Goal: Information Seeking & Learning: Learn about a topic

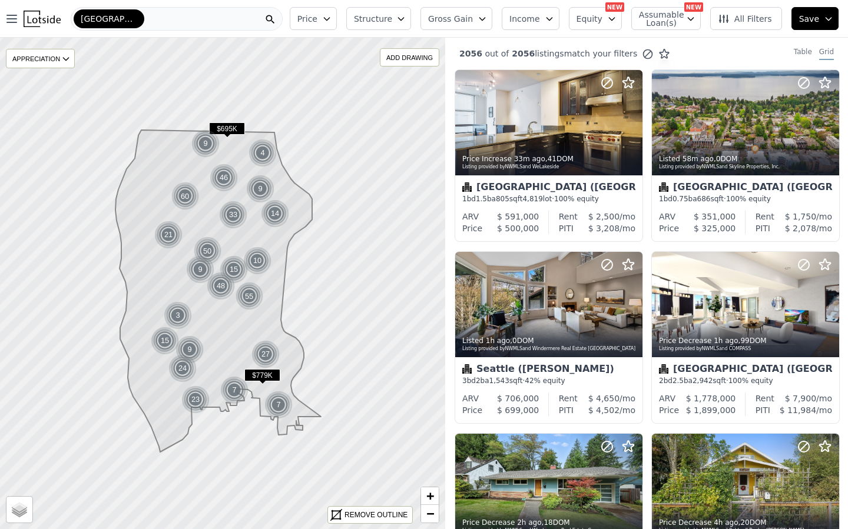
click at [331, 20] on icon "button" at bounding box center [326, 18] width 9 height 9
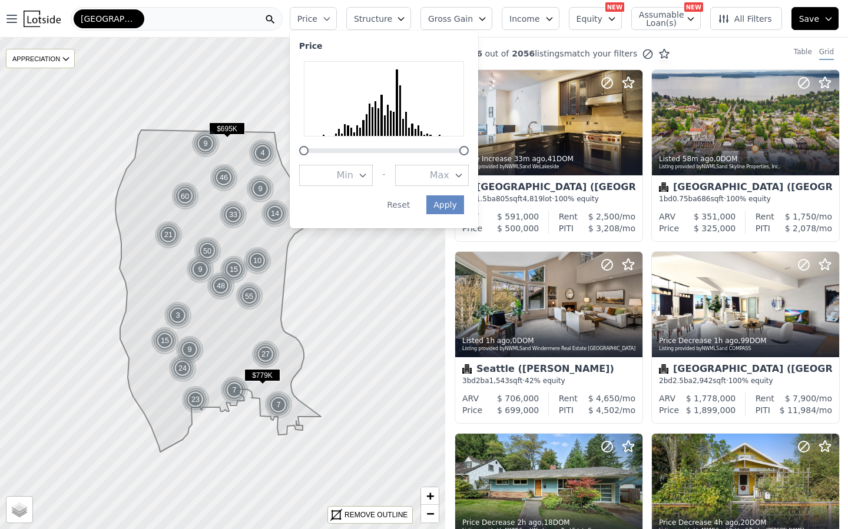
click at [440, 175] on button "Max" at bounding box center [432, 175] width 74 height 21
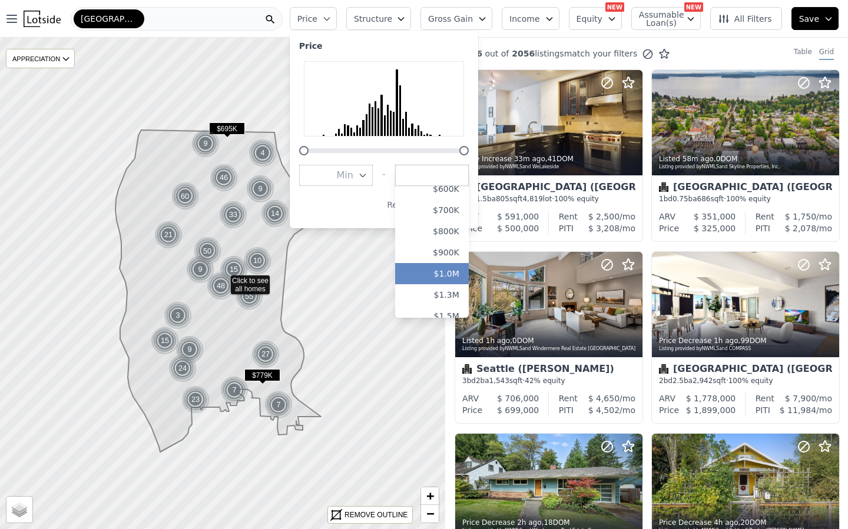
click at [443, 272] on button "$1.0M" at bounding box center [432, 273] width 74 height 21
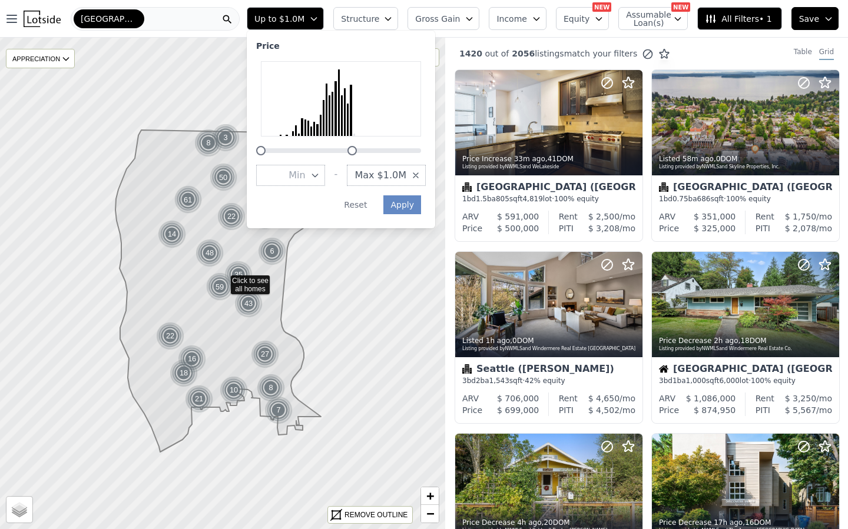
click at [371, 18] on span "Structure" at bounding box center [360, 19] width 38 height 12
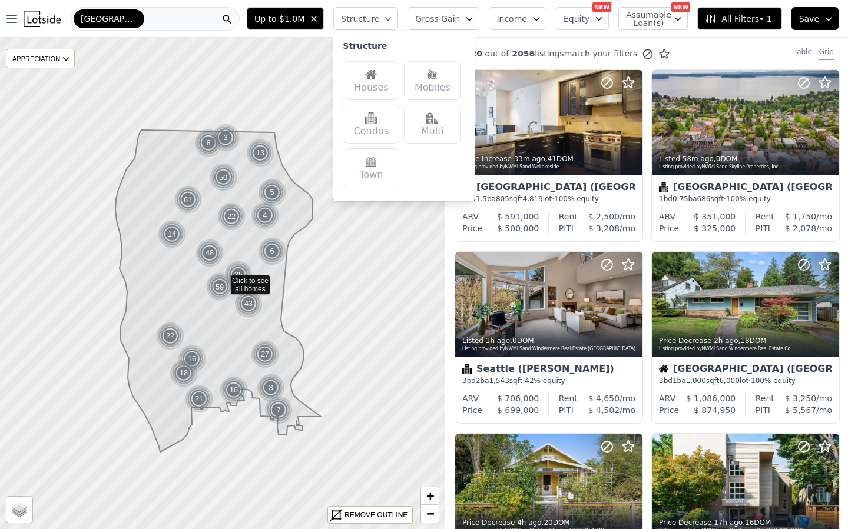
click at [375, 72] on img at bounding box center [371, 75] width 12 height 12
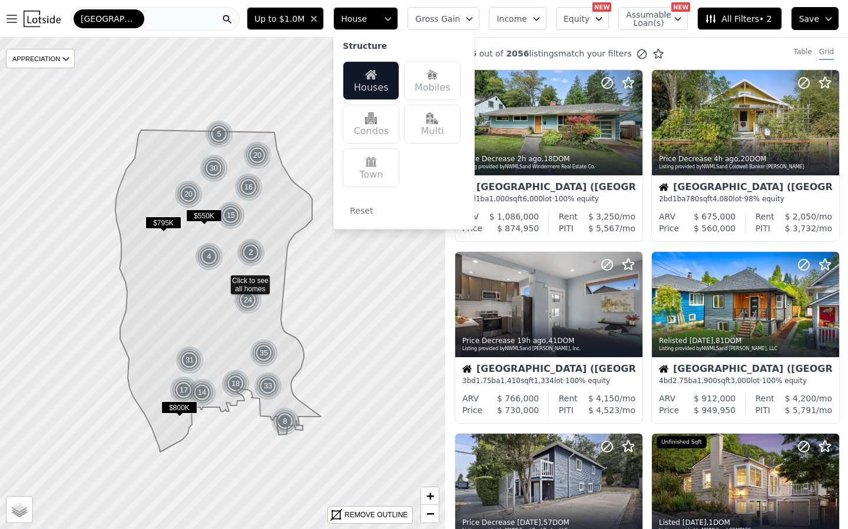
click at [731, 18] on span "All Filters • 2" at bounding box center [738, 19] width 67 height 12
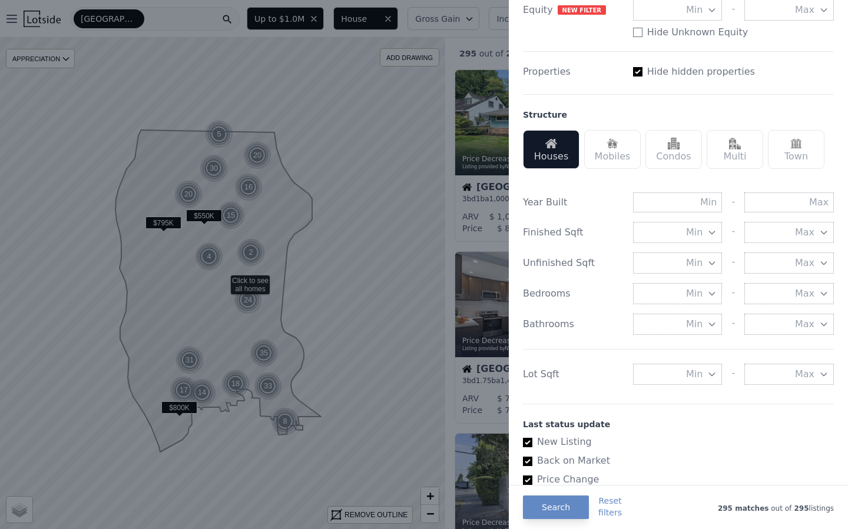
scroll to position [271, 0]
click at [681, 374] on button "Min" at bounding box center [677, 372] width 89 height 21
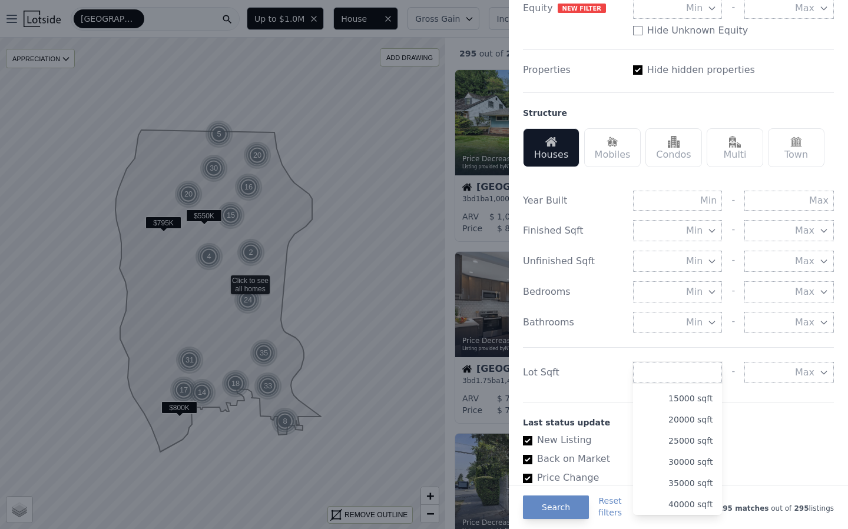
scroll to position [101, 0]
click at [683, 373] on input "number" at bounding box center [677, 372] width 89 height 21
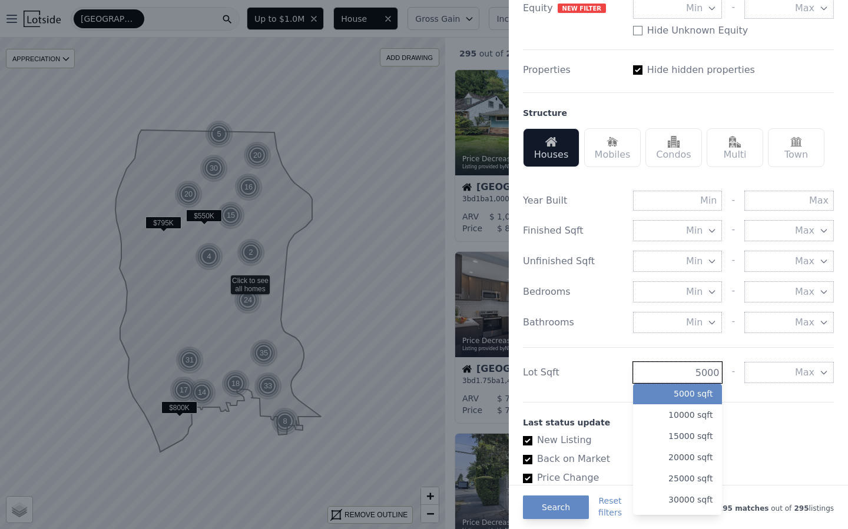
type input "5000"
click at [679, 391] on button "5000 sqft" at bounding box center [677, 393] width 89 height 21
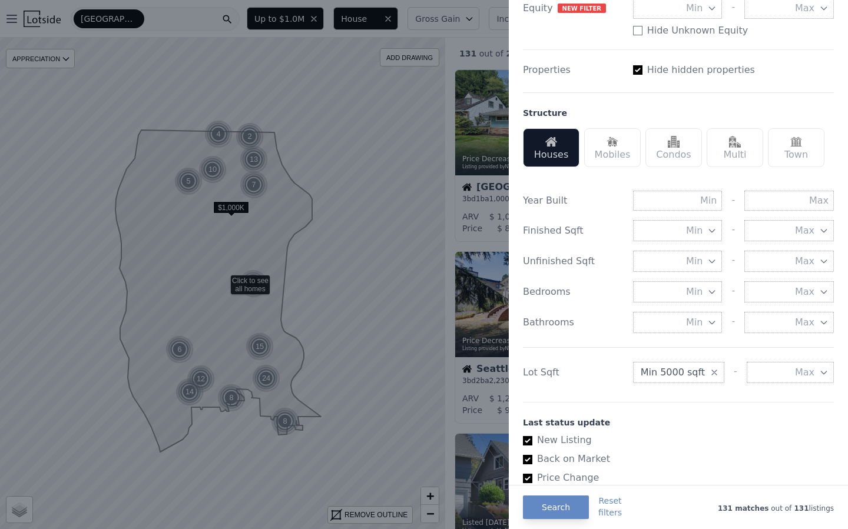
click at [374, 135] on div at bounding box center [424, 264] width 848 height 529
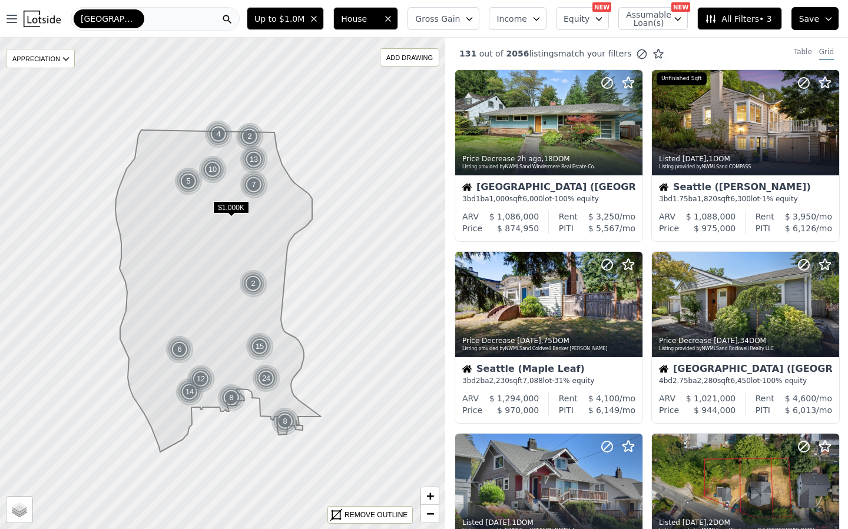
click at [737, 12] on button "All Filters • 3" at bounding box center [739, 18] width 84 height 23
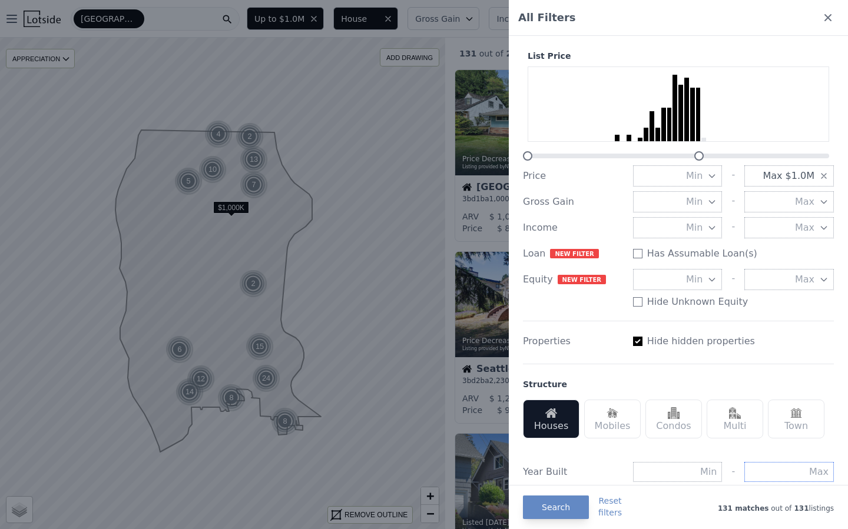
click at [798, 469] on input "text" at bounding box center [788, 472] width 89 height 20
type input "1990"
click at [535, 512] on button "Search" at bounding box center [556, 508] width 66 height 24
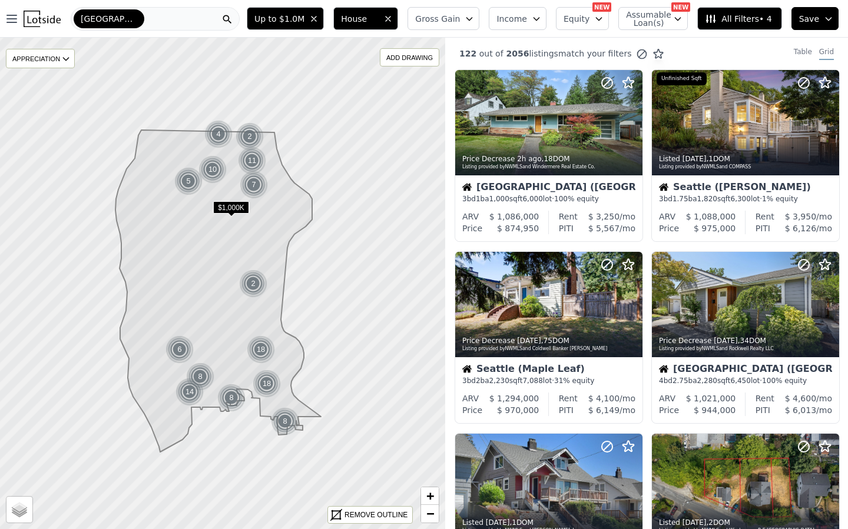
click at [735, 14] on span "All Filters • 4" at bounding box center [738, 19] width 67 height 12
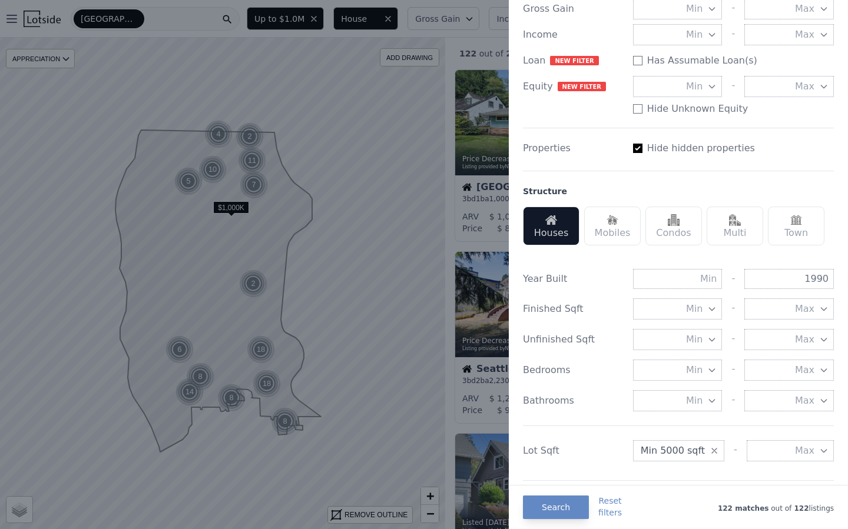
scroll to position [213, 0]
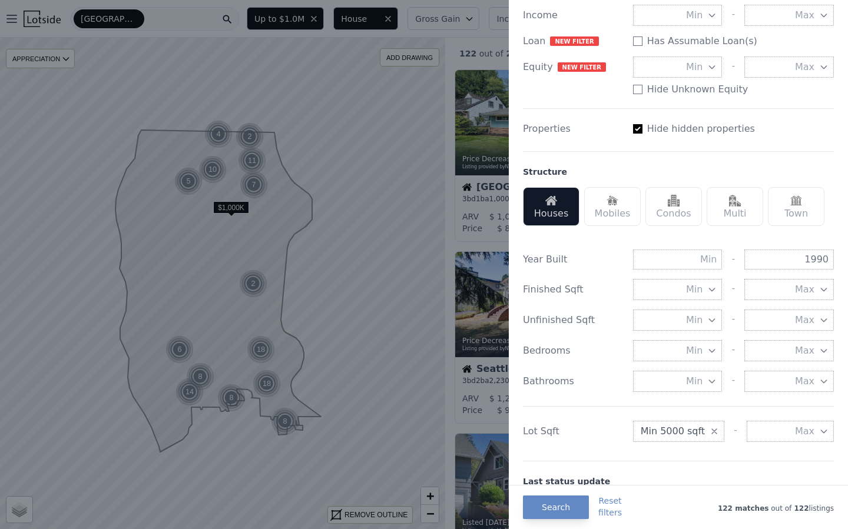
click at [388, 317] on div at bounding box center [424, 264] width 848 height 529
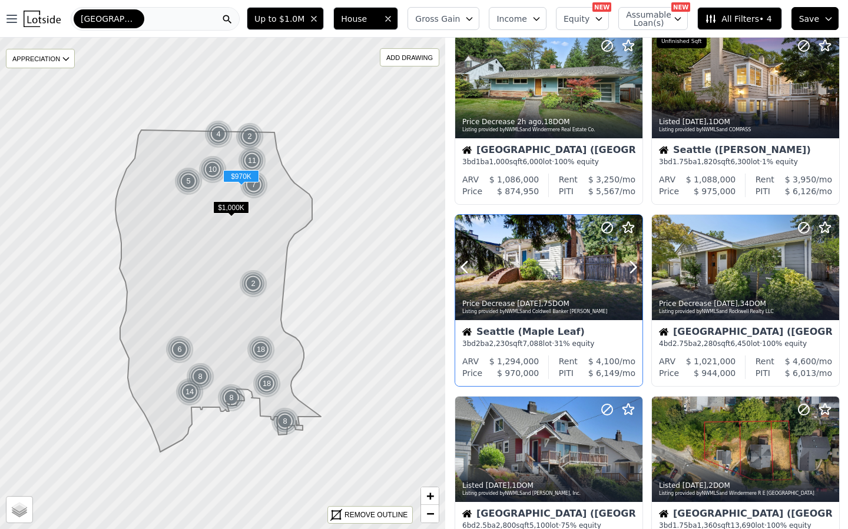
scroll to position [104, 0]
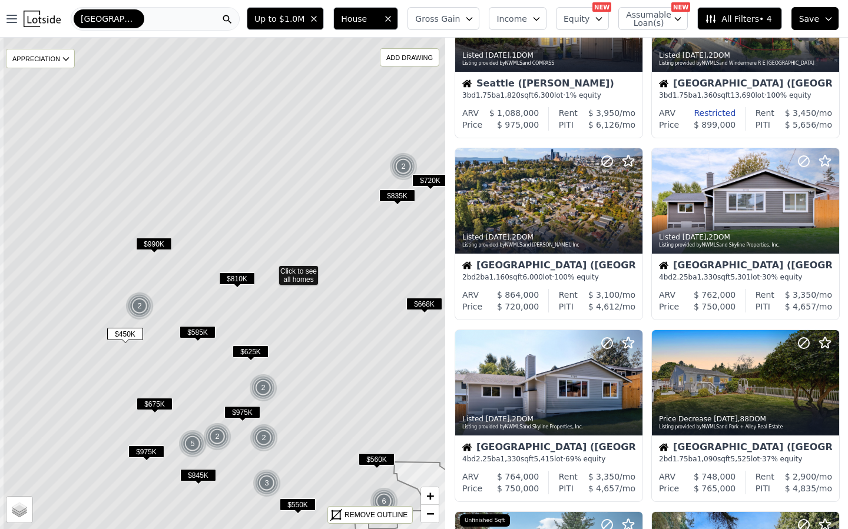
drag, startPoint x: 188, startPoint y: 319, endPoint x: 237, endPoint y: 307, distance: 49.8
click at [237, 307] on icon at bounding box center [270, 271] width 536 height 592
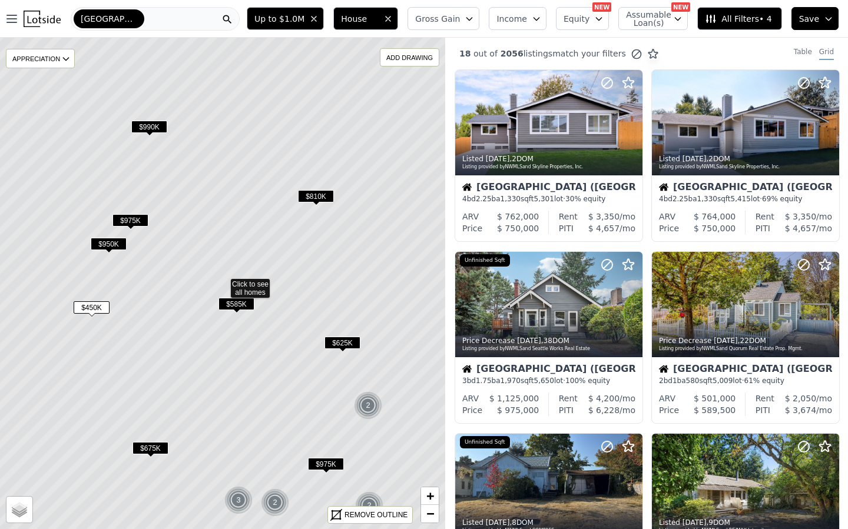
click at [333, 341] on span "$625K" at bounding box center [342, 343] width 36 height 12
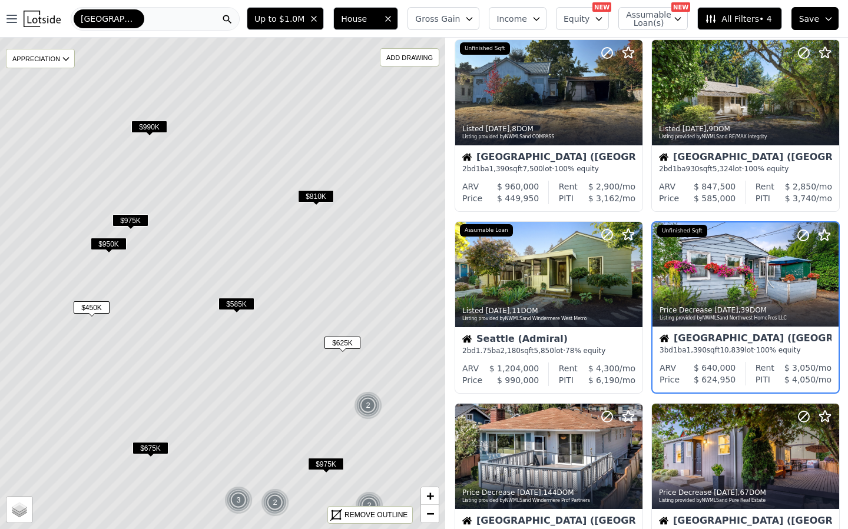
scroll to position [399, 0]
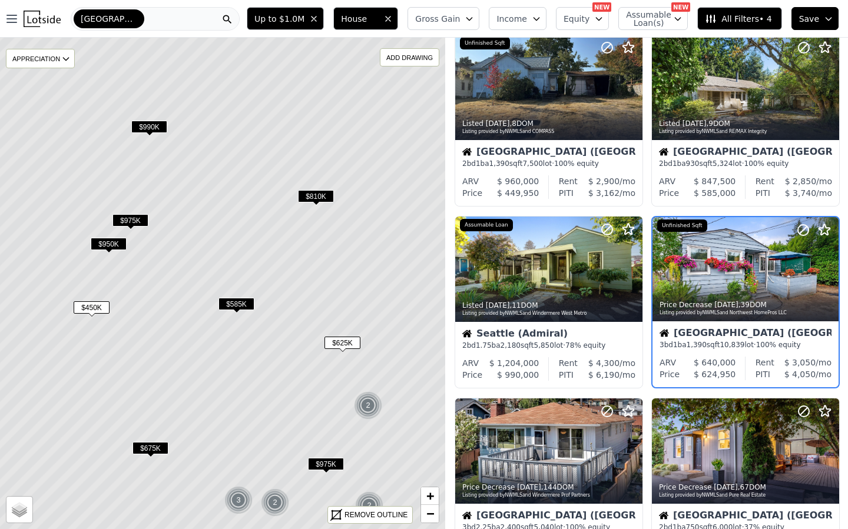
click at [90, 303] on span "$450K" at bounding box center [92, 307] width 36 height 12
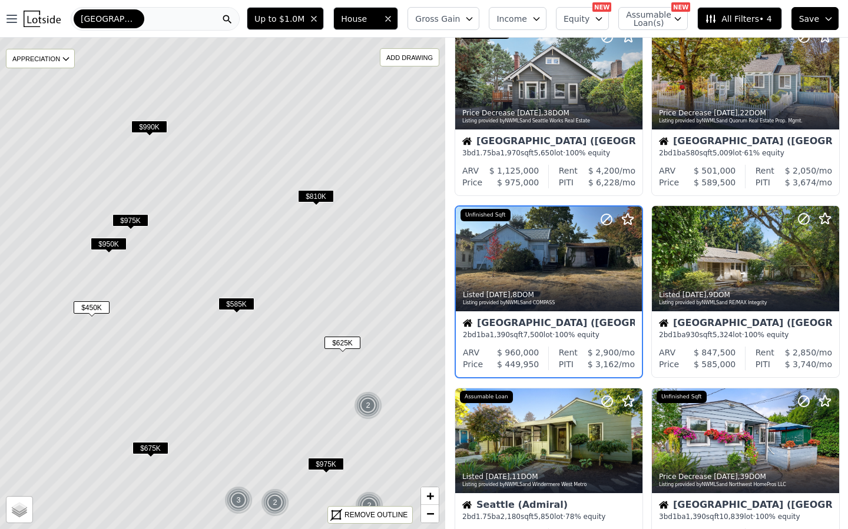
scroll to position [217, 0]
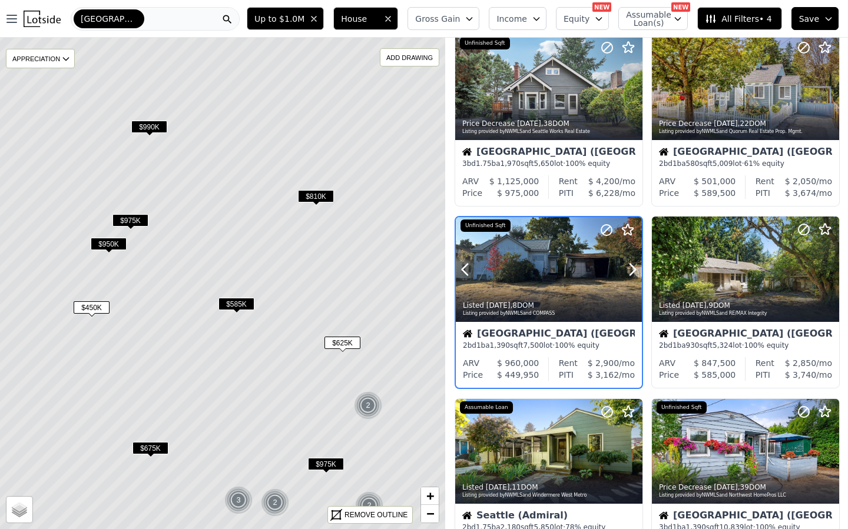
click at [573, 278] on div at bounding box center [603, 254] width 75 height 75
click at [144, 447] on span "$675K" at bounding box center [150, 448] width 36 height 12
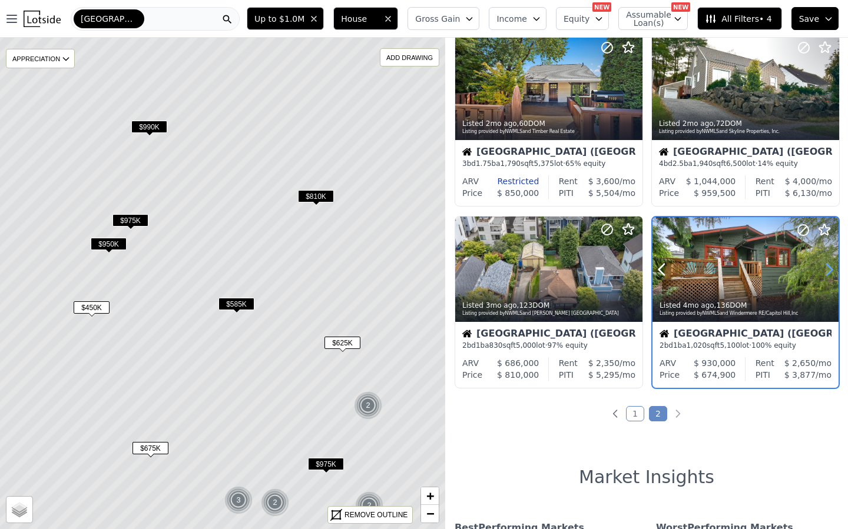
click at [823, 273] on icon at bounding box center [829, 269] width 19 height 19
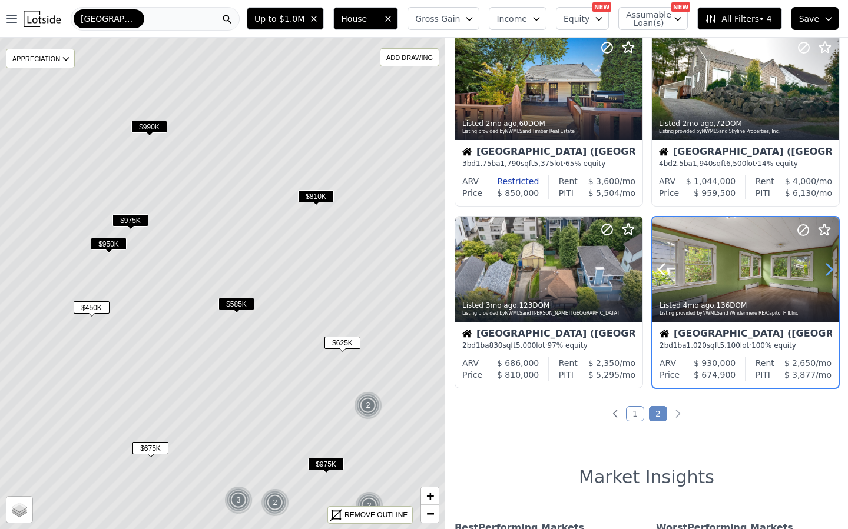
click at [823, 273] on icon at bounding box center [829, 269] width 19 height 19
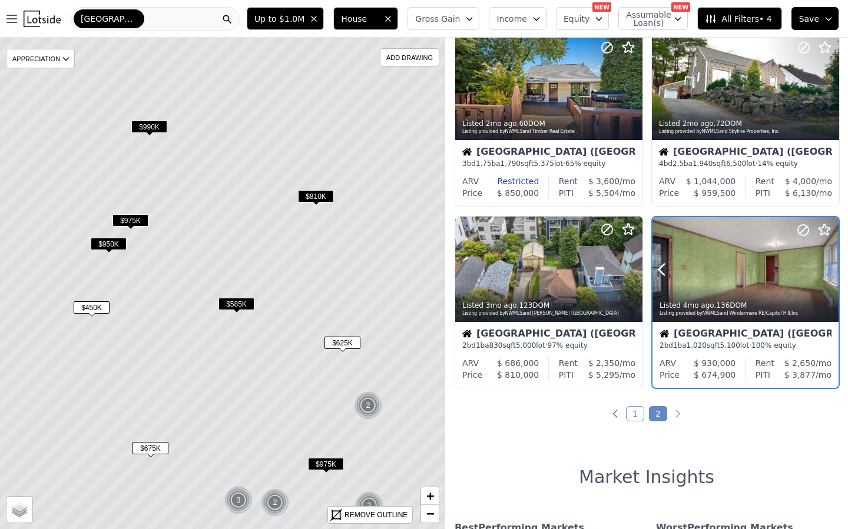
click at [823, 273] on icon at bounding box center [829, 269] width 19 height 19
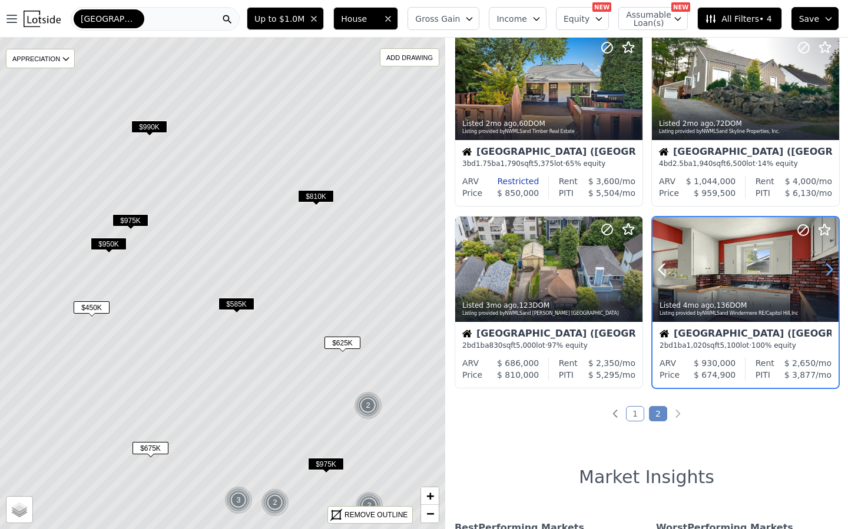
click at [823, 273] on icon at bounding box center [829, 269] width 19 height 19
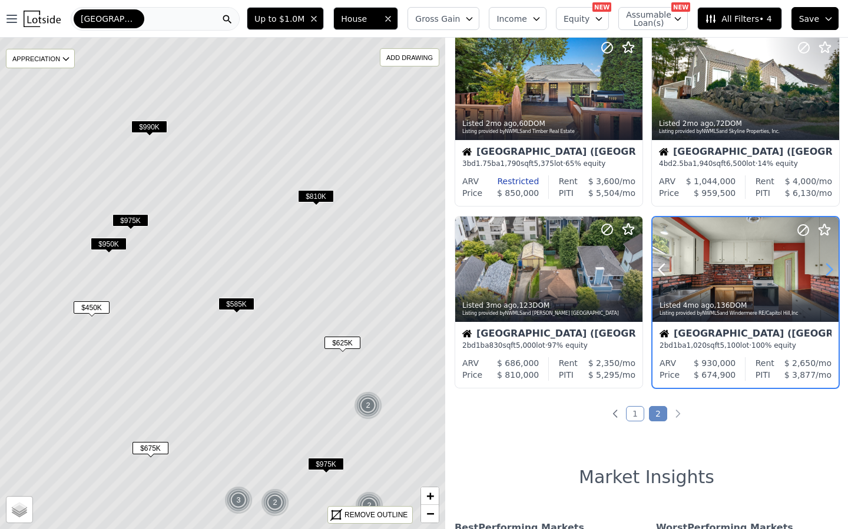
click at [823, 273] on icon at bounding box center [829, 269] width 19 height 19
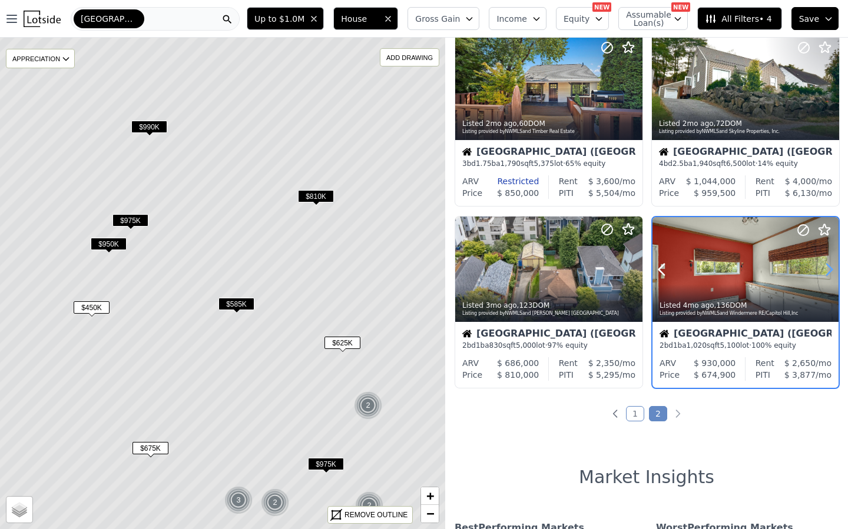
click at [823, 273] on icon at bounding box center [829, 269] width 19 height 19
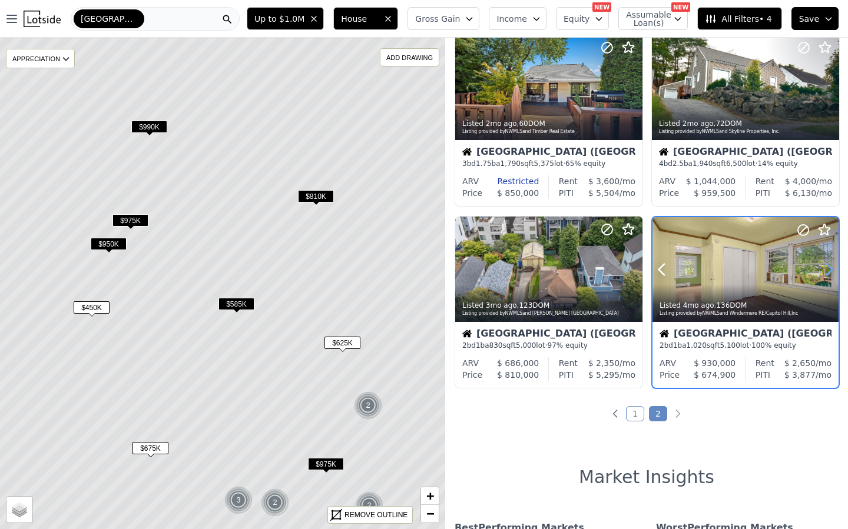
click at [823, 273] on icon at bounding box center [829, 269] width 19 height 19
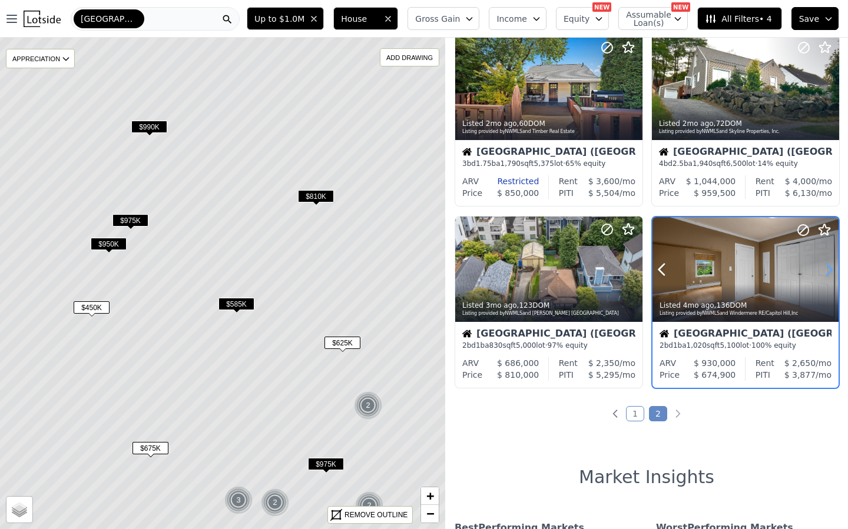
click at [823, 273] on icon at bounding box center [829, 269] width 19 height 19
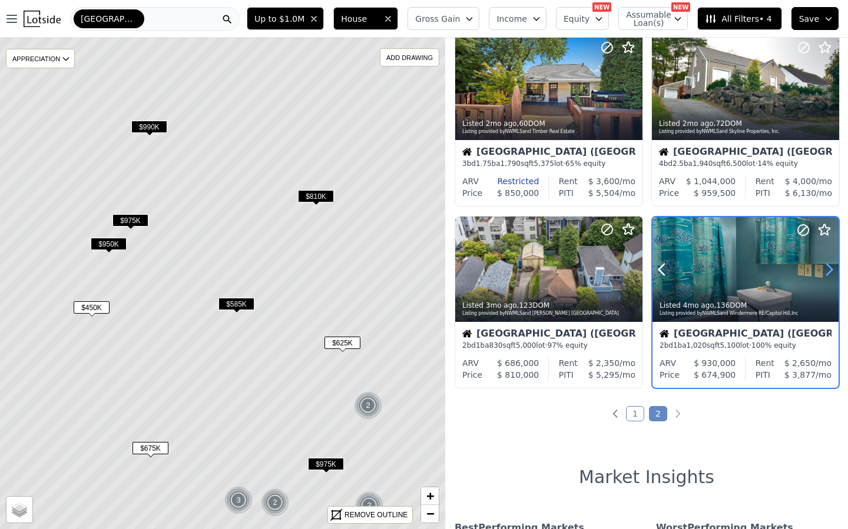
click at [823, 273] on icon at bounding box center [829, 269] width 19 height 19
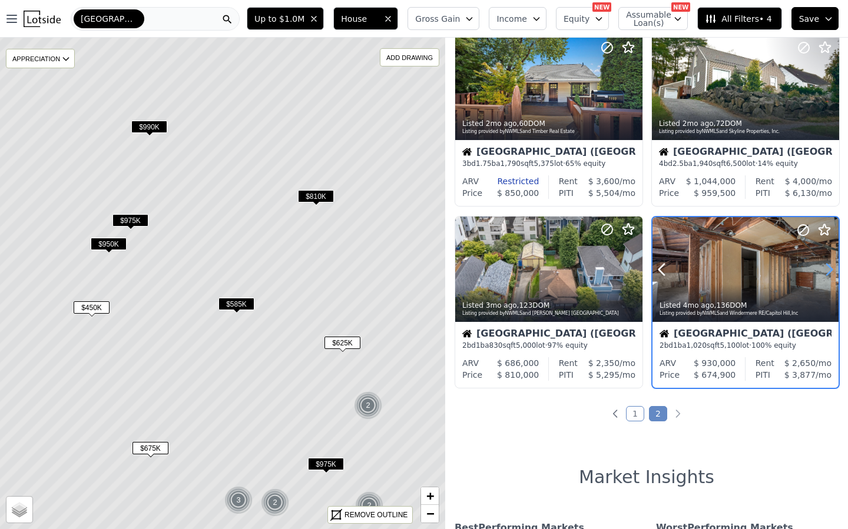
click at [823, 273] on icon at bounding box center [829, 269] width 19 height 19
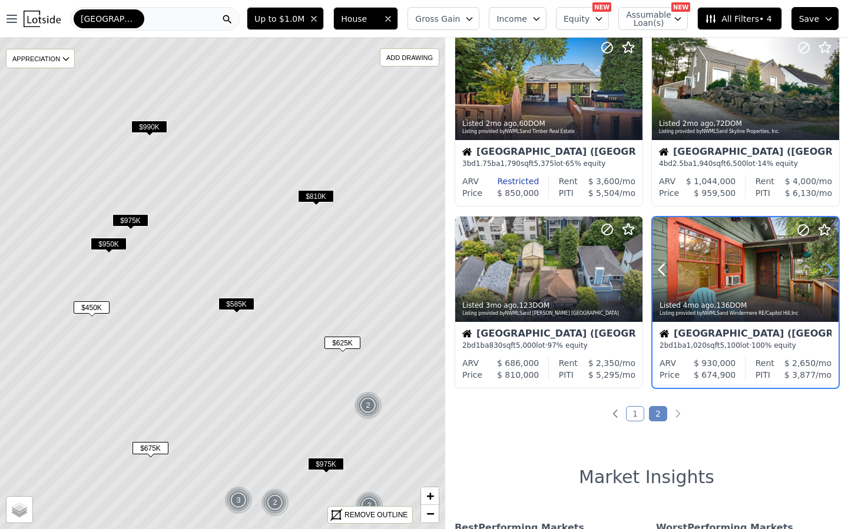
click at [823, 273] on icon at bounding box center [829, 269] width 19 height 19
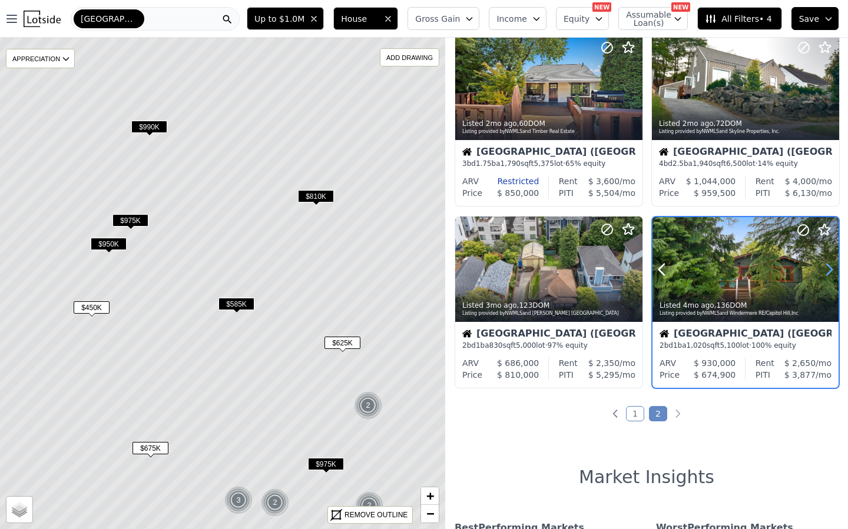
click at [823, 273] on icon at bounding box center [829, 269] width 19 height 19
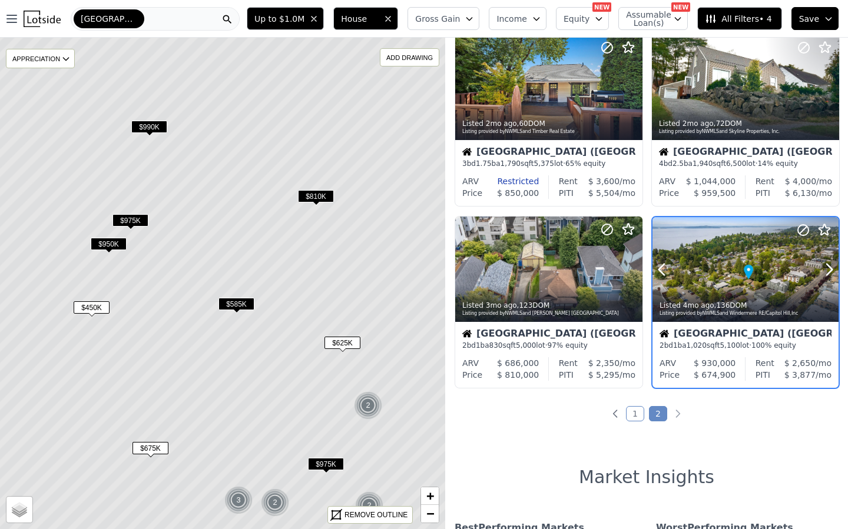
click at [757, 273] on div at bounding box center [745, 269] width 186 height 105
click at [230, 300] on span "$585K" at bounding box center [236, 304] width 36 height 12
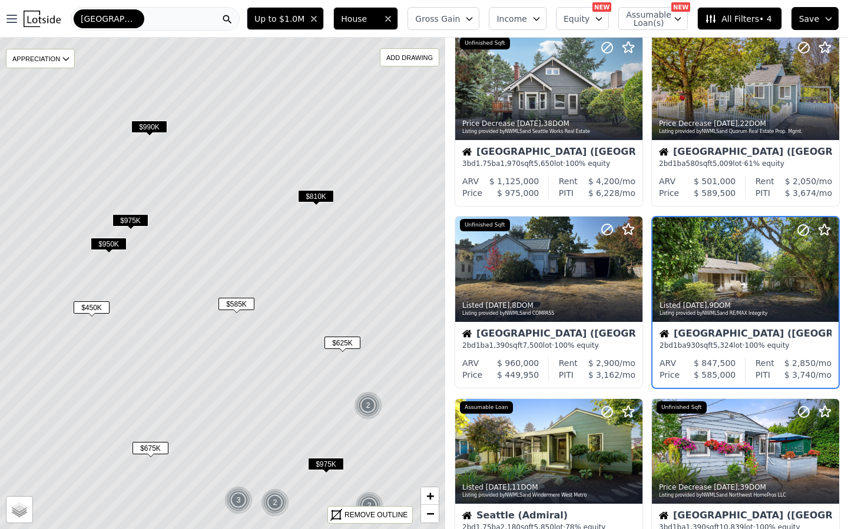
click at [231, 301] on span "$585K" at bounding box center [236, 304] width 36 height 12
click at [827, 275] on icon at bounding box center [829, 269] width 5 height 11
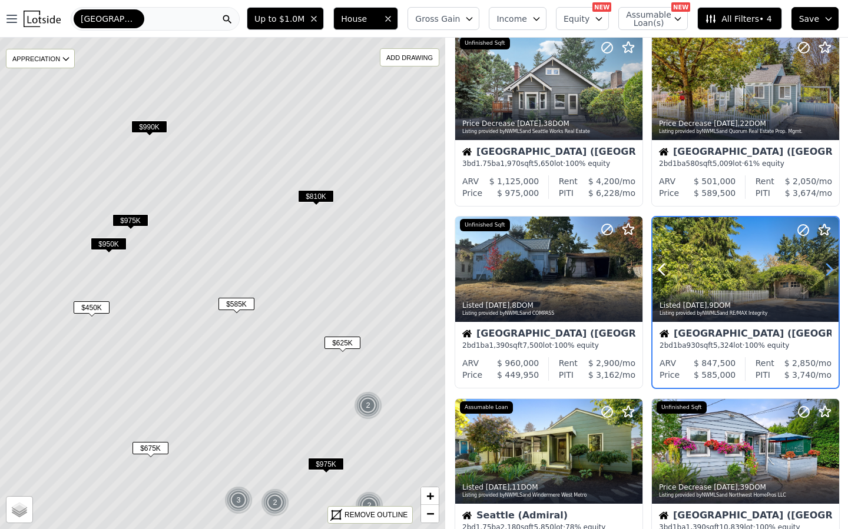
click at [825, 276] on icon at bounding box center [829, 269] width 19 height 19
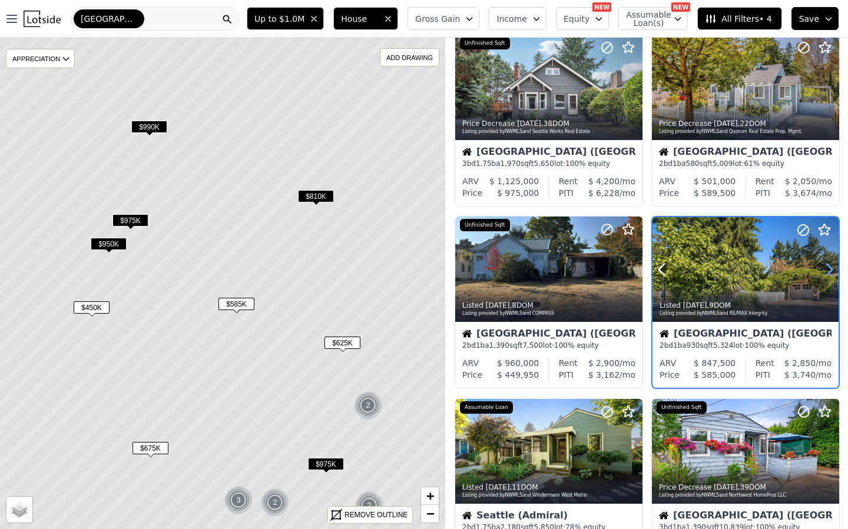
click at [825, 276] on icon at bounding box center [829, 269] width 19 height 19
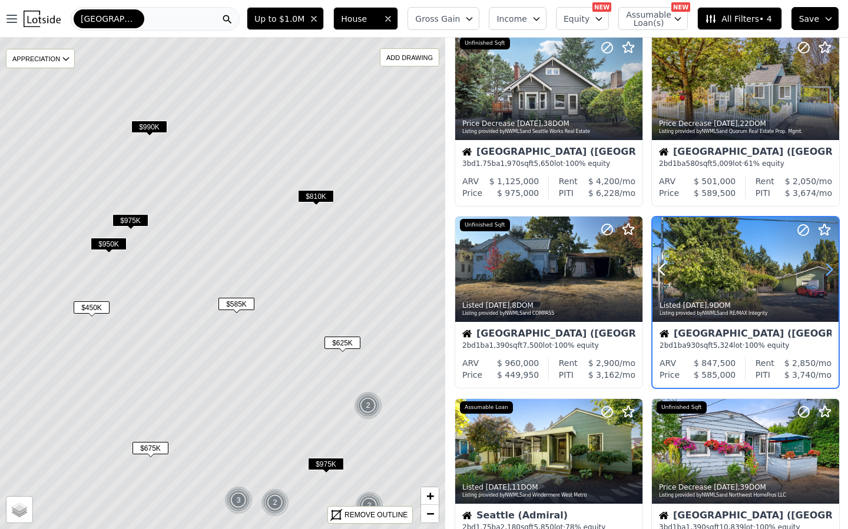
click at [825, 276] on icon at bounding box center [829, 269] width 19 height 19
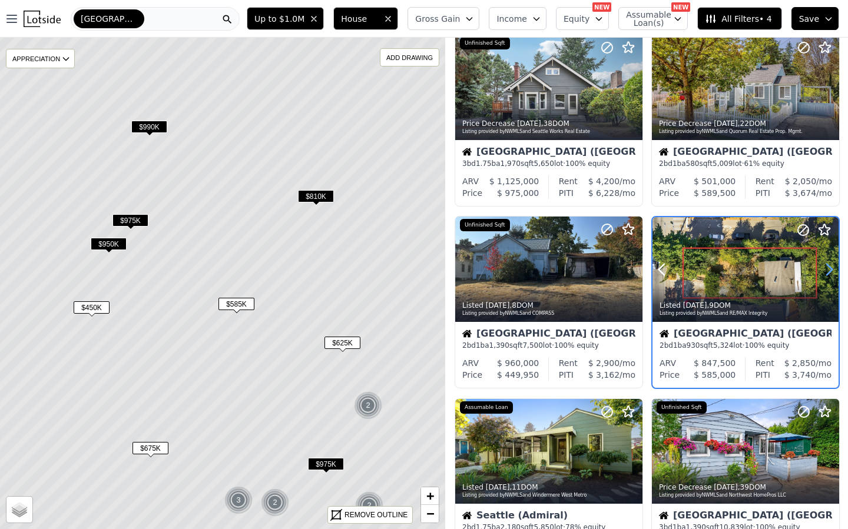
click at [825, 276] on icon at bounding box center [829, 269] width 19 height 19
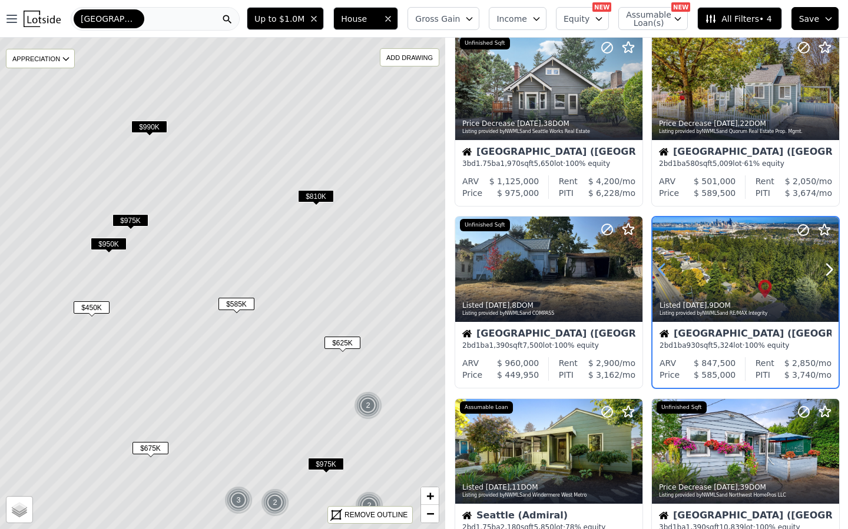
click at [663, 269] on icon at bounding box center [661, 269] width 19 height 19
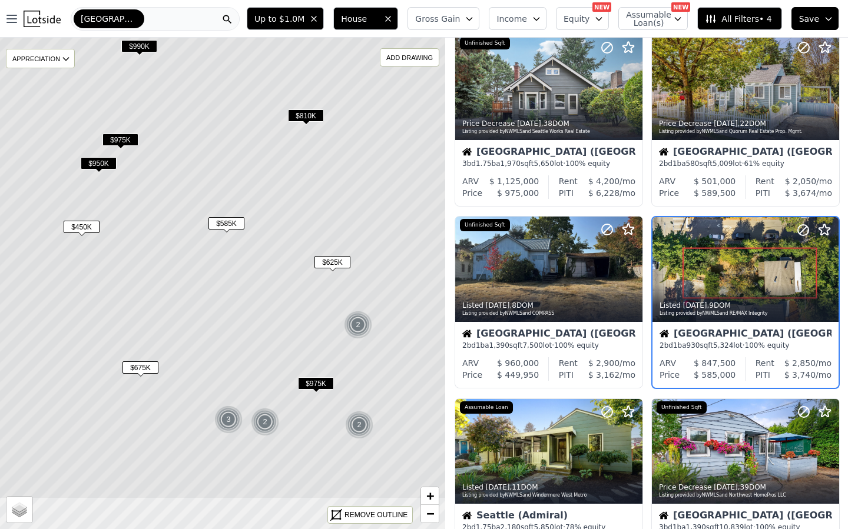
drag, startPoint x: 236, startPoint y: 410, endPoint x: 229, endPoint y: 350, distance: 60.5
click at [229, 336] on icon at bounding box center [212, 203] width 536 height 592
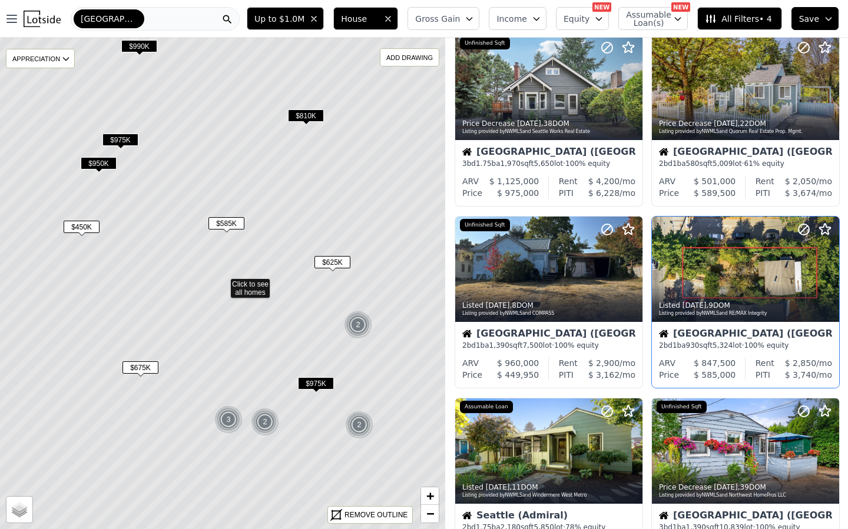
scroll to position [399, 0]
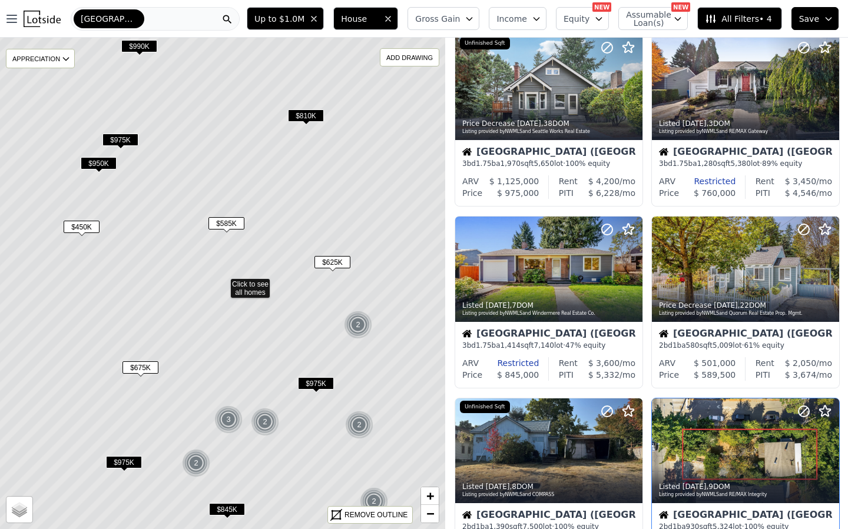
click at [120, 461] on span "$975K" at bounding box center [124, 462] width 36 height 12
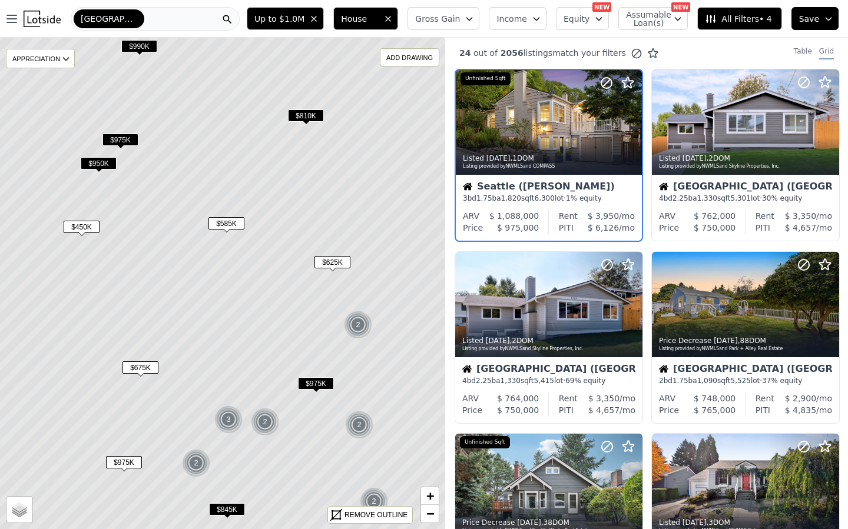
scroll to position [0, 0]
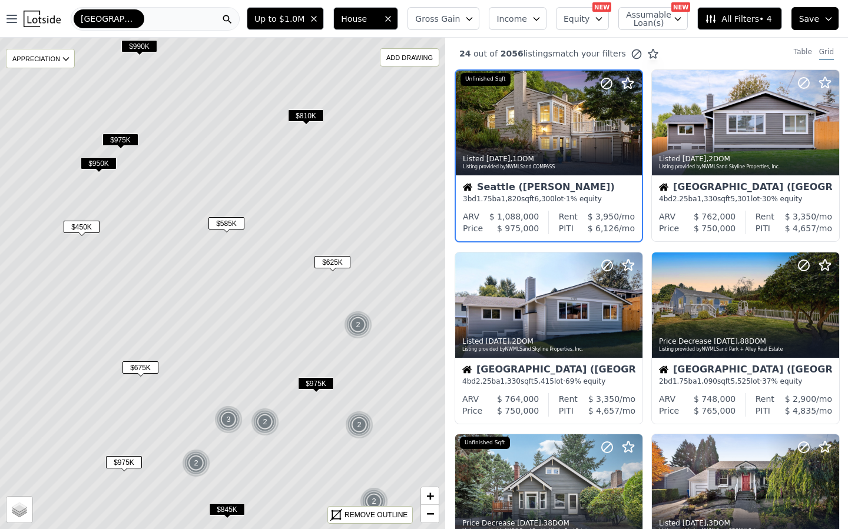
click at [233, 511] on span "$845K" at bounding box center [227, 509] width 36 height 12
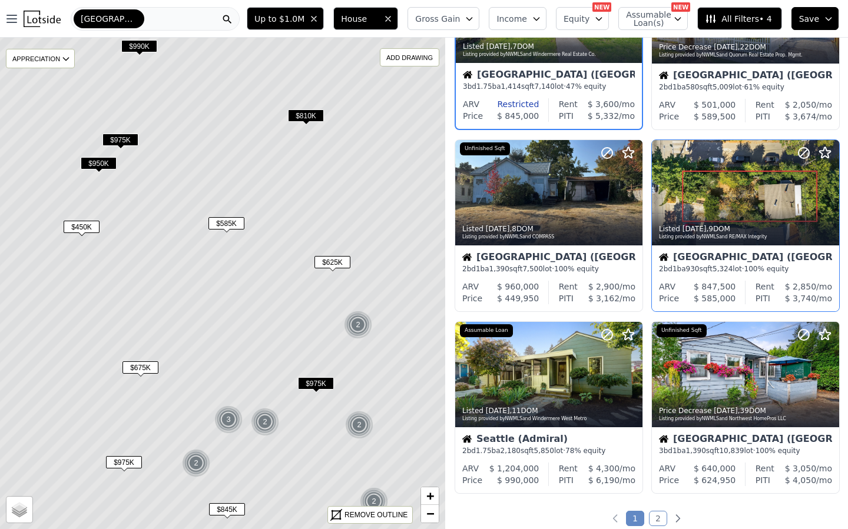
scroll to position [661, 0]
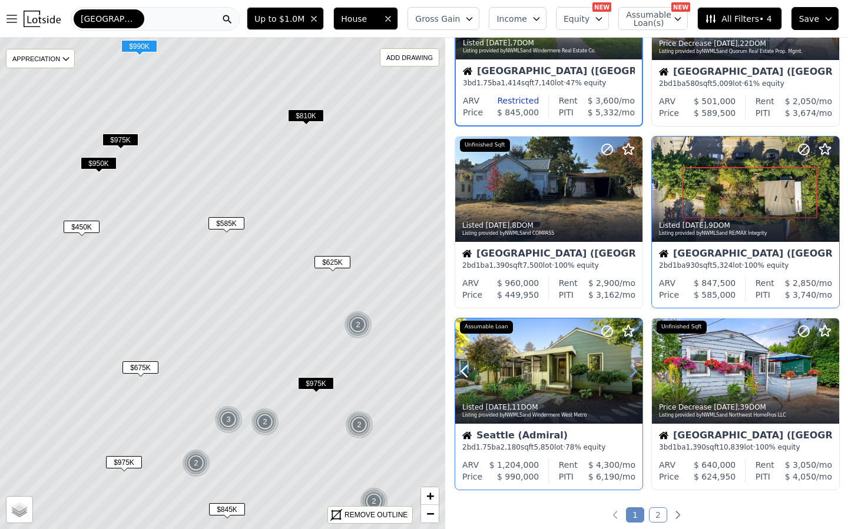
click at [632, 373] on icon at bounding box center [633, 371] width 19 height 19
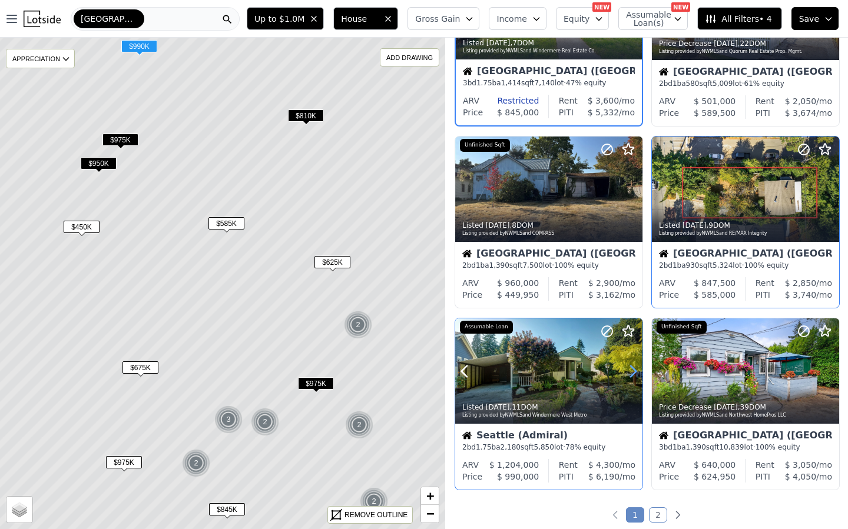
click at [632, 373] on icon at bounding box center [633, 371] width 19 height 19
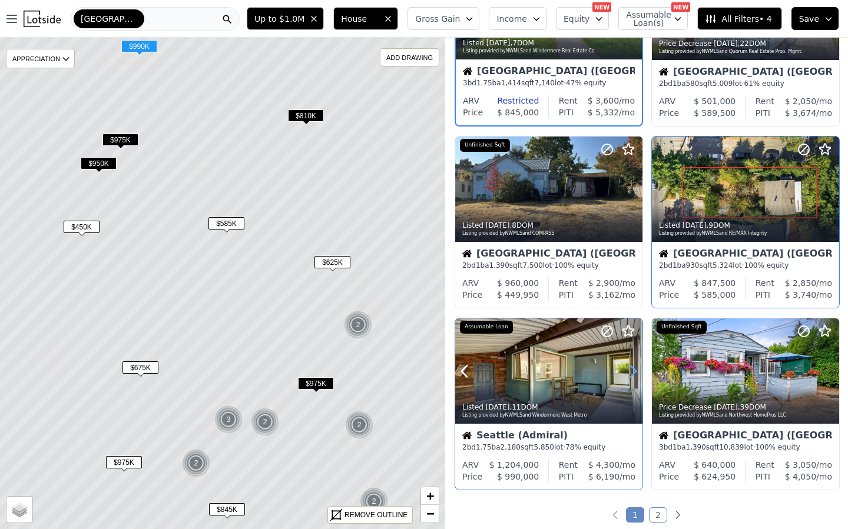
click at [632, 373] on icon at bounding box center [633, 371] width 19 height 19
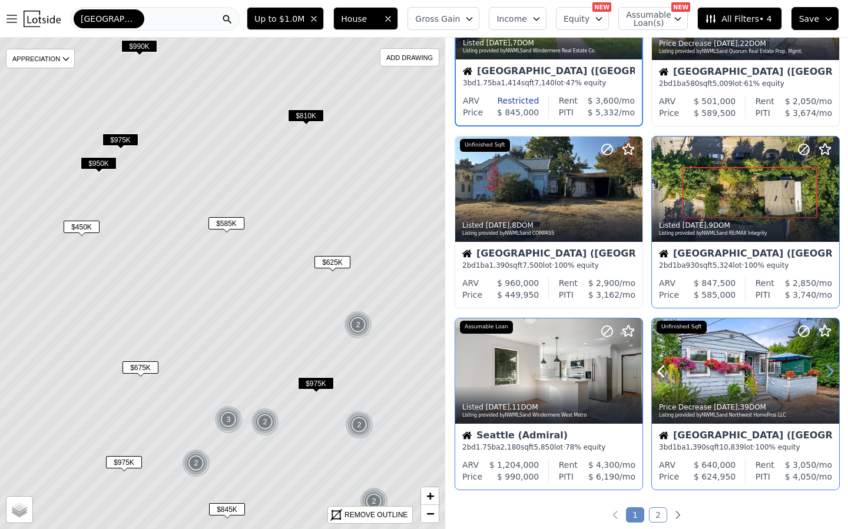
click at [825, 377] on icon at bounding box center [829, 371] width 19 height 19
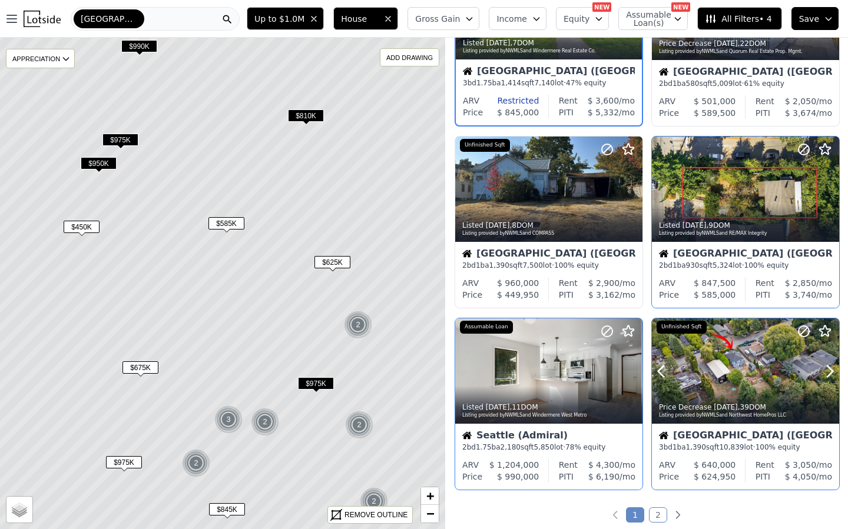
click at [712, 367] on div at bounding box center [745, 371] width 187 height 105
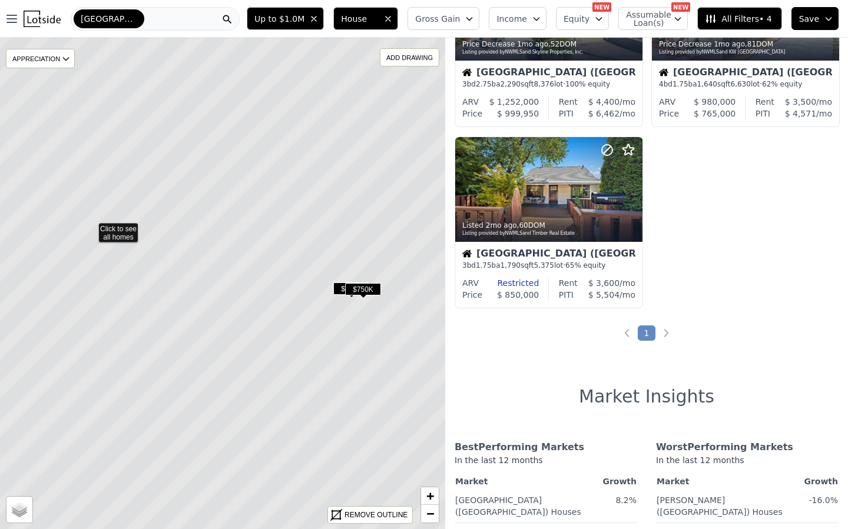
scroll to position [115, 0]
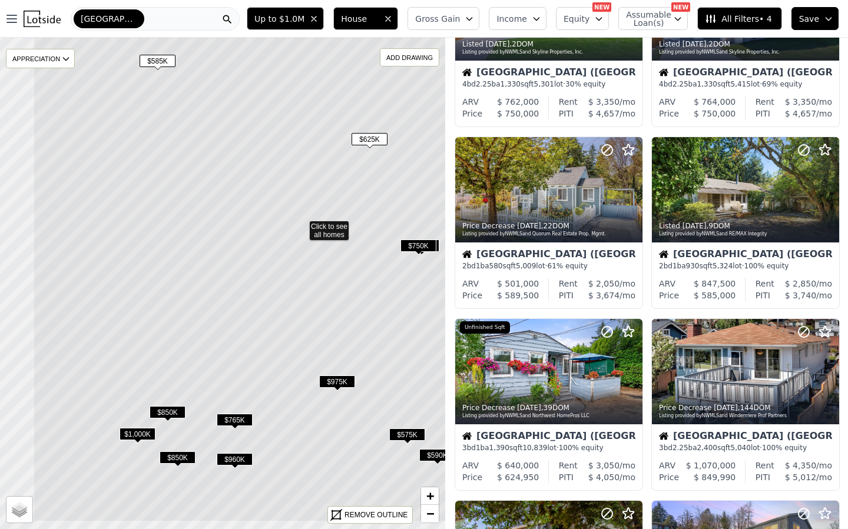
drag, startPoint x: 229, startPoint y: 357, endPoint x: 315, endPoint y: 288, distance: 109.8
click at [314, 290] on icon at bounding box center [301, 226] width 536 height 592
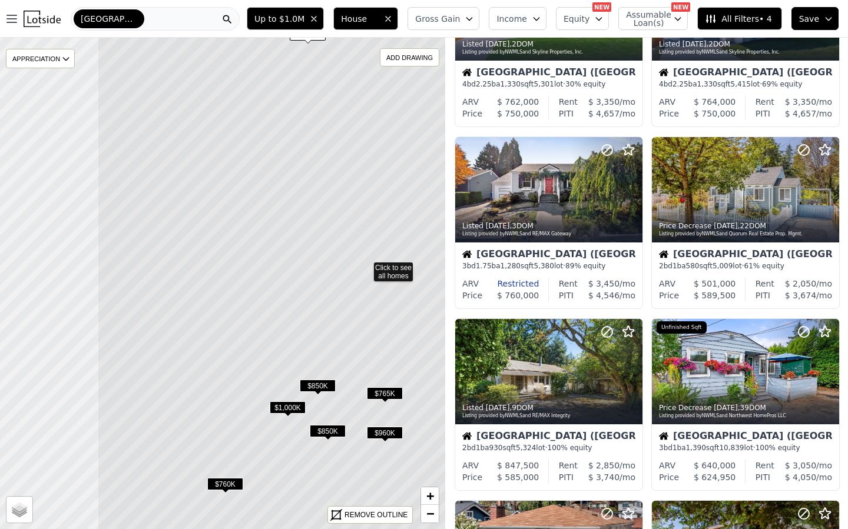
drag, startPoint x: 175, startPoint y: 329, endPoint x: 303, endPoint y: 312, distance: 128.8
click at [303, 312] on icon at bounding box center [365, 267] width 536 height 592
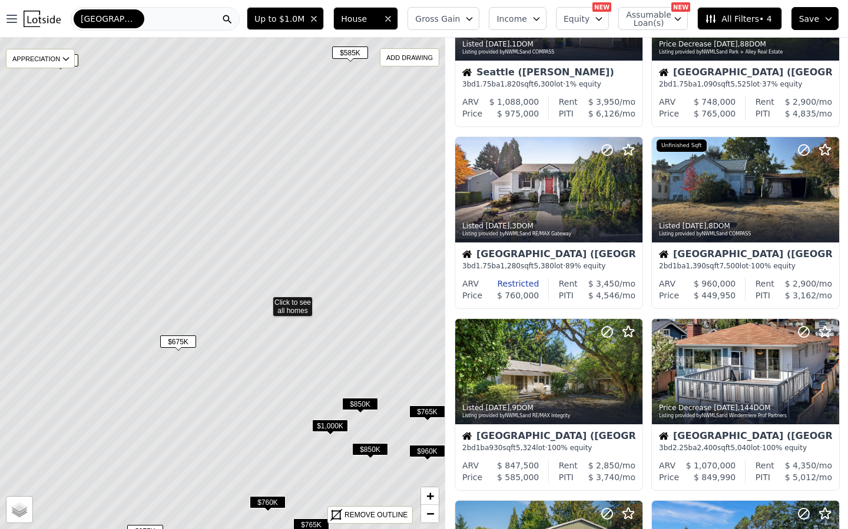
drag, startPoint x: 191, startPoint y: 301, endPoint x: 224, endPoint y: 313, distance: 34.8
click at [227, 315] on icon at bounding box center [264, 302] width 536 height 592
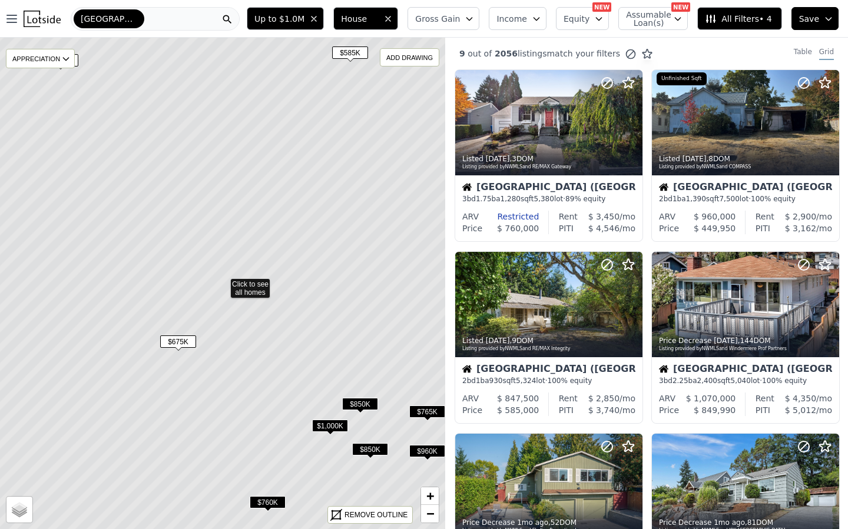
click at [173, 337] on span "$675K" at bounding box center [178, 342] width 36 height 12
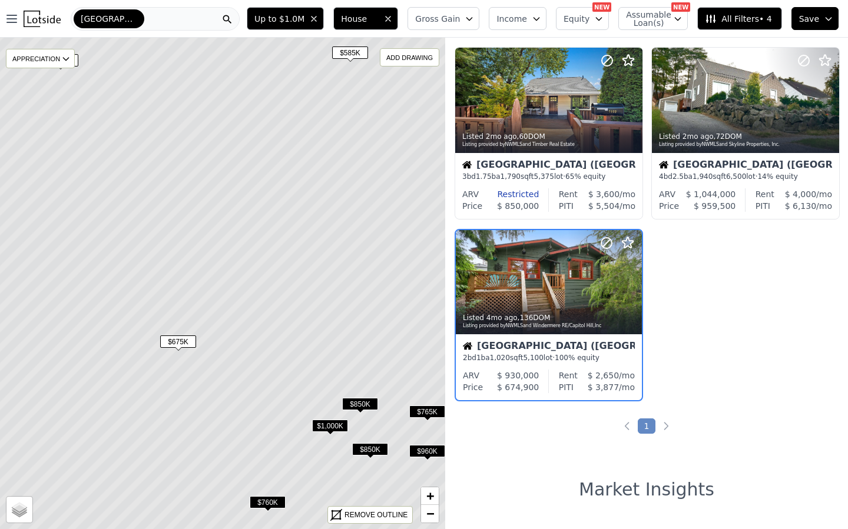
scroll to position [581, 0]
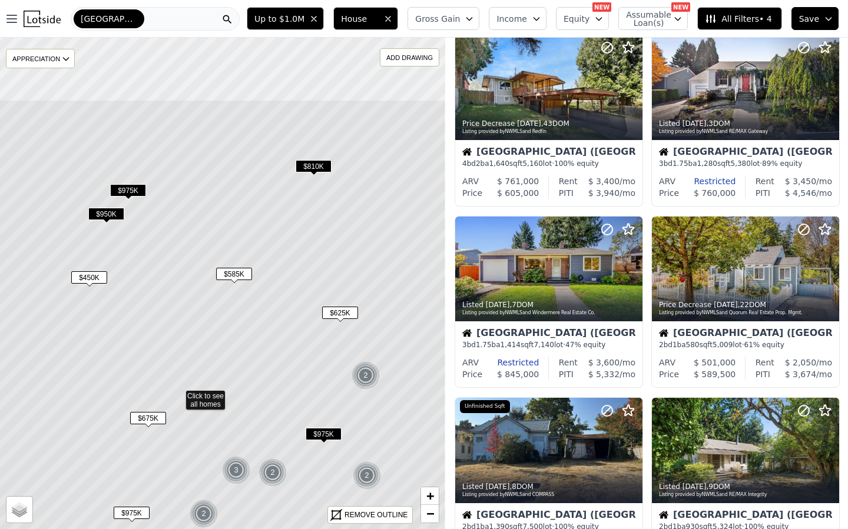
drag, startPoint x: 279, startPoint y: 323, endPoint x: 276, endPoint y: 334, distance: 11.2
click at [276, 334] on icon at bounding box center [177, 396] width 536 height 592
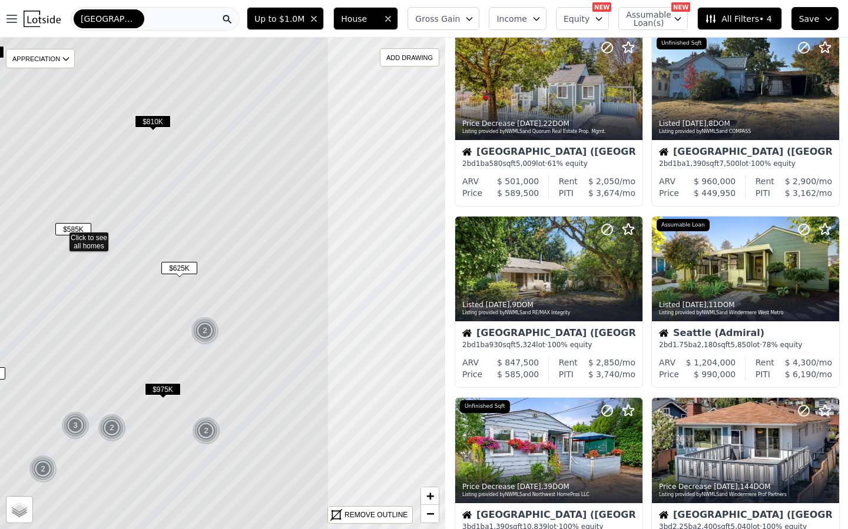
drag, startPoint x: 226, startPoint y: 284, endPoint x: 51, endPoint y: 189, distance: 199.4
click at [51, 189] on icon at bounding box center [61, 237] width 536 height 592
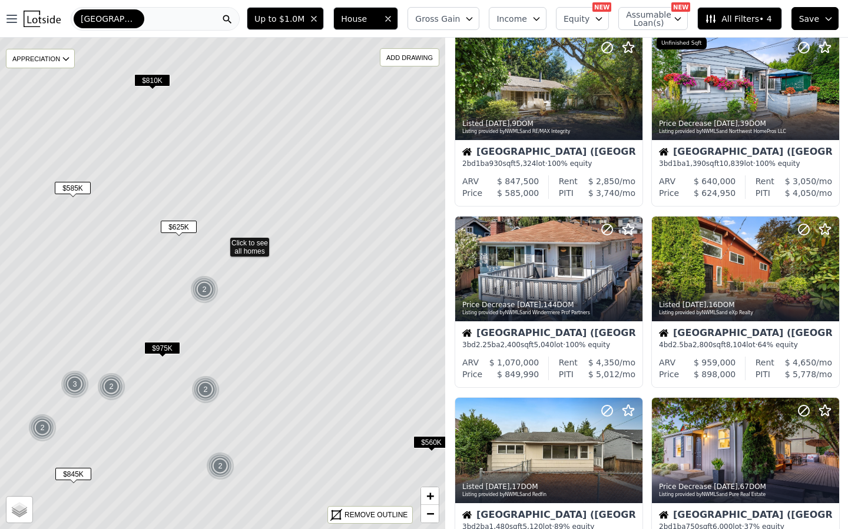
drag, startPoint x: 150, startPoint y: 329, endPoint x: 198, endPoint y: 299, distance: 56.0
click at [150, 287] on icon at bounding box center [221, 242] width 536 height 592
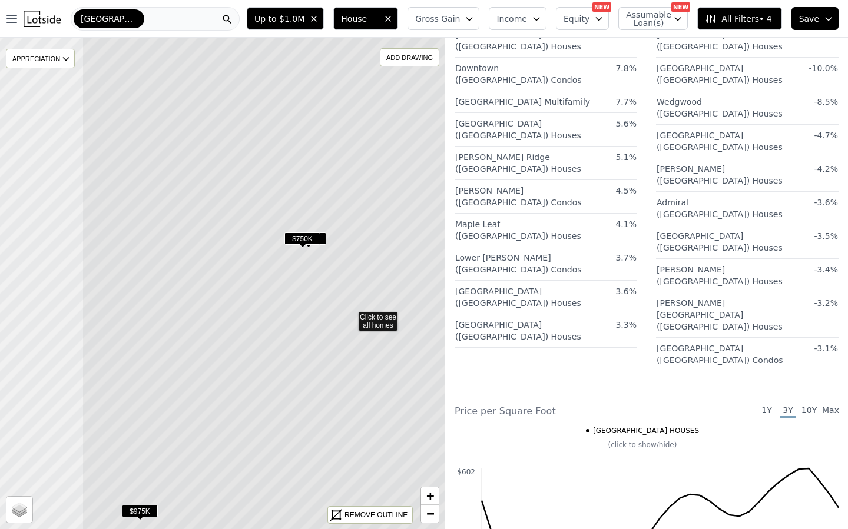
drag, startPoint x: 103, startPoint y: 204, endPoint x: 236, endPoint y: 238, distance: 136.8
click at [236, 238] on icon at bounding box center [350, 317] width 536 height 592
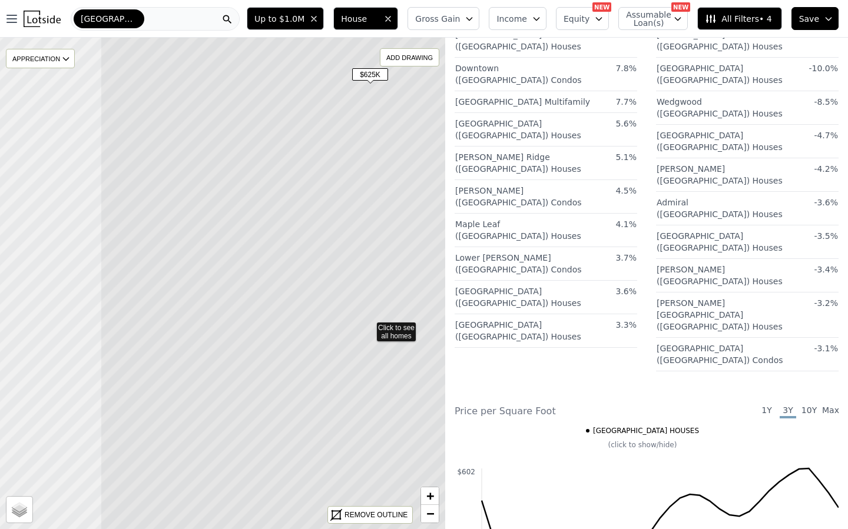
drag, startPoint x: 267, startPoint y: 259, endPoint x: 288, endPoint y: 263, distance: 21.0
click at [288, 263] on icon at bounding box center [368, 327] width 536 height 592
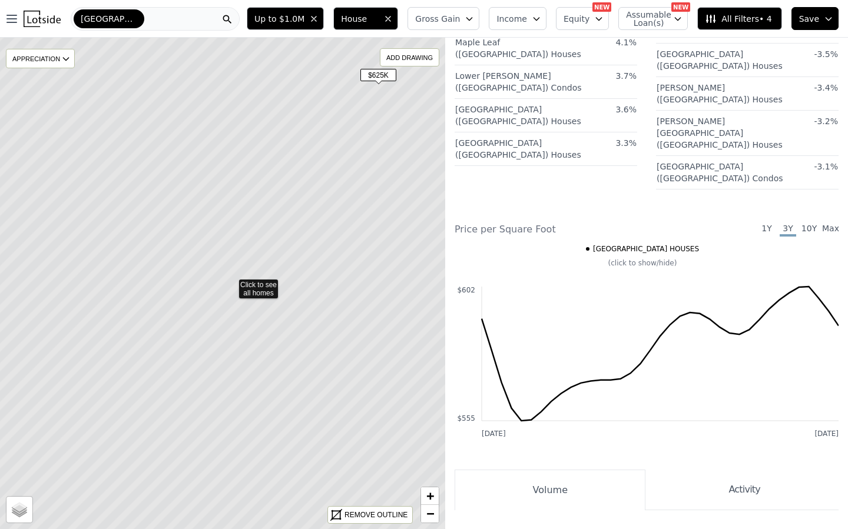
drag, startPoint x: 218, startPoint y: 243, endPoint x: 300, endPoint y: 249, distance: 82.1
click at [300, 249] on icon at bounding box center [230, 284] width 536 height 592
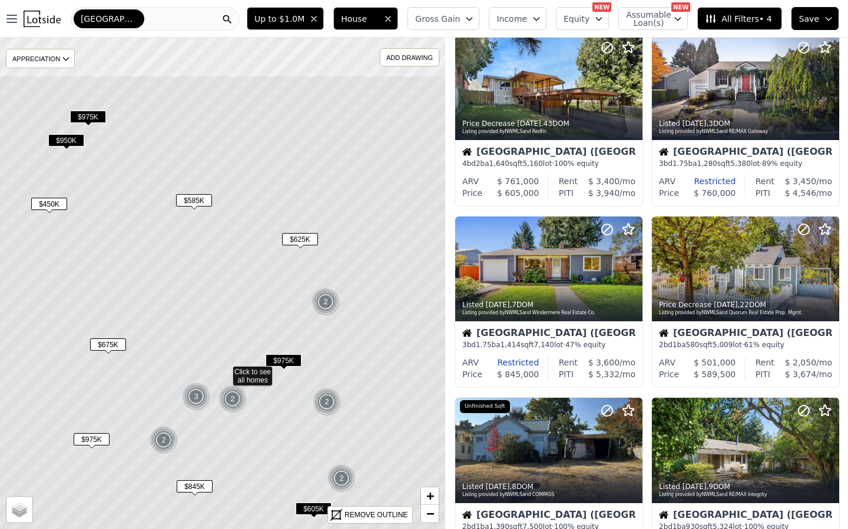
drag, startPoint x: 291, startPoint y: 237, endPoint x: 288, endPoint y: 262, distance: 25.5
click at [288, 262] on icon at bounding box center [224, 371] width 536 height 592
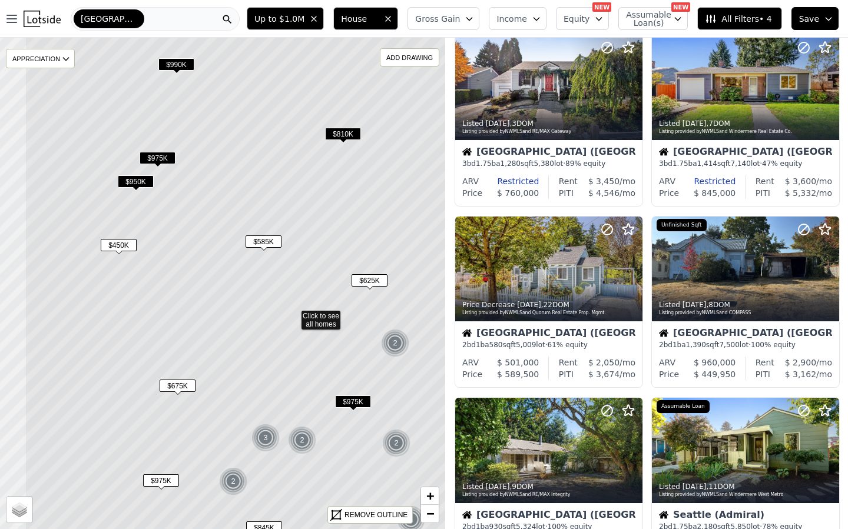
drag, startPoint x: 196, startPoint y: 249, endPoint x: 276, endPoint y: 354, distance: 132.0
click at [276, 357] on icon at bounding box center [293, 315] width 536 height 592
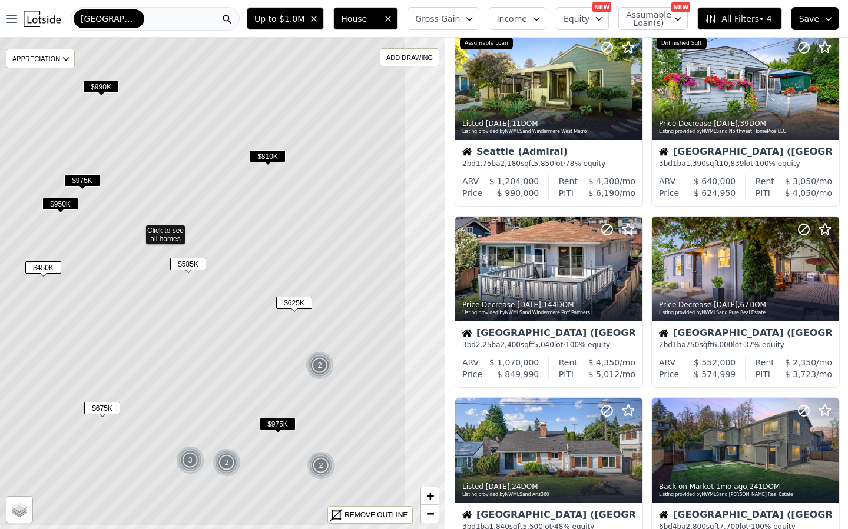
drag, startPoint x: 287, startPoint y: 350, endPoint x: 198, endPoint y: 321, distance: 93.8
click at [198, 321] on icon at bounding box center [137, 230] width 536 height 592
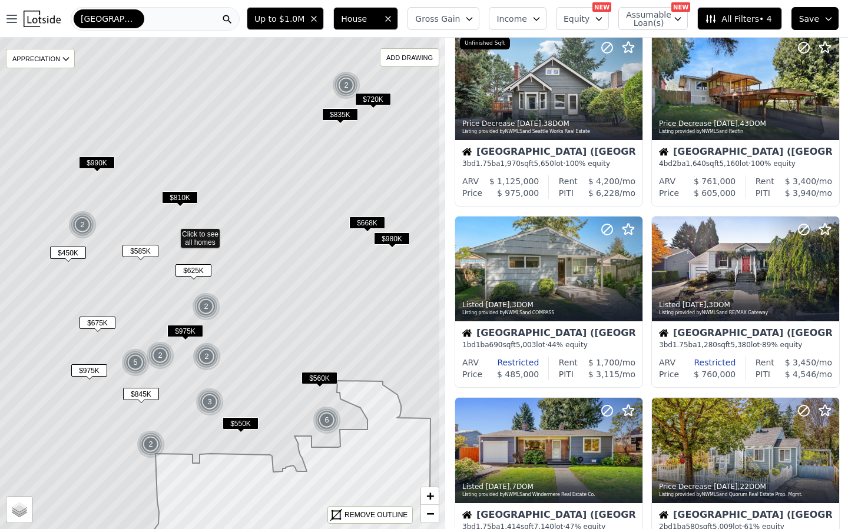
drag, startPoint x: 201, startPoint y: 356, endPoint x: 152, endPoint y: 307, distance: 69.9
click at [151, 307] on icon at bounding box center [172, 234] width 536 height 592
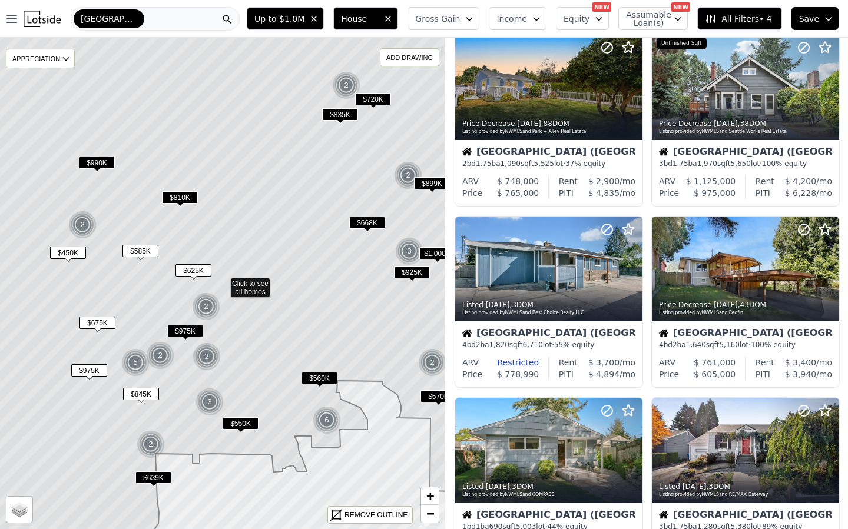
click at [369, 219] on span "$668K" at bounding box center [367, 223] width 36 height 12
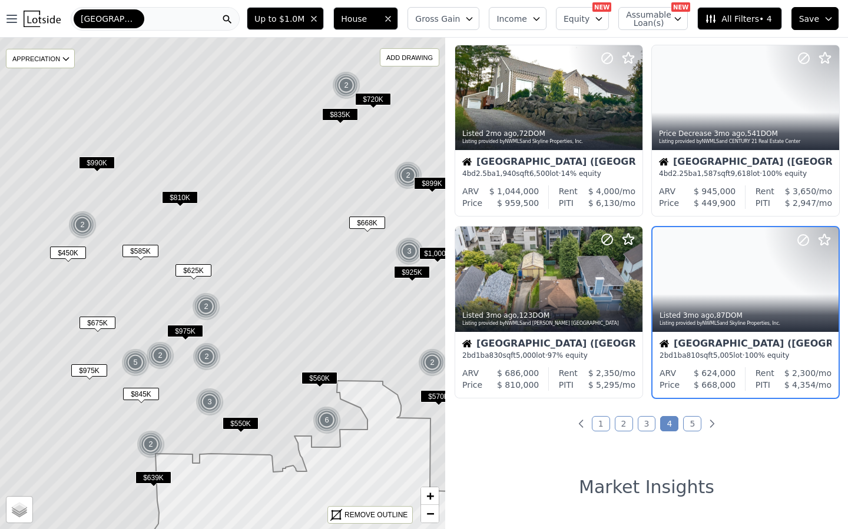
scroll to position [763, 0]
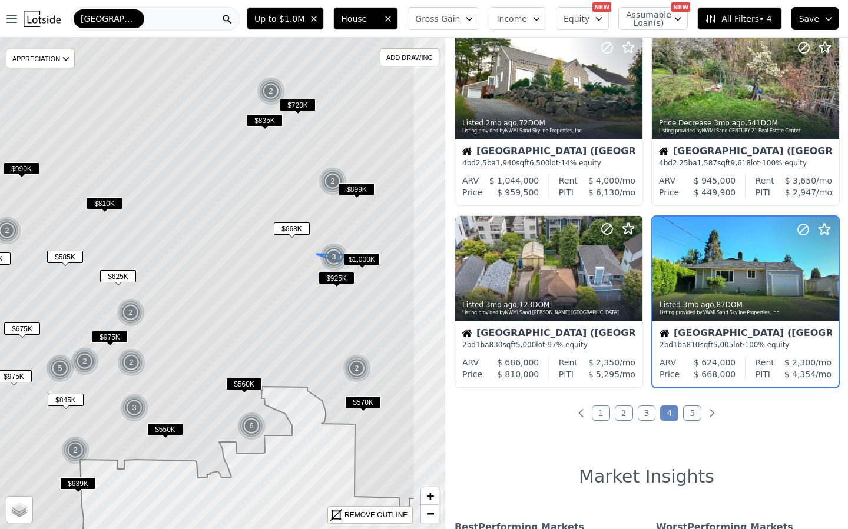
drag, startPoint x: 397, startPoint y: 242, endPoint x: 321, endPoint y: 248, distance: 75.6
click at [321, 248] on img at bounding box center [334, 257] width 29 height 28
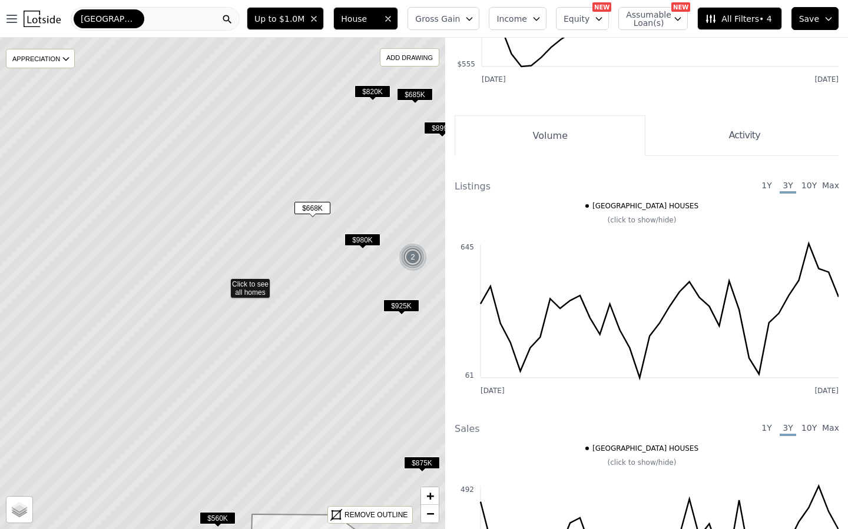
click at [306, 205] on span "$668K" at bounding box center [312, 208] width 36 height 12
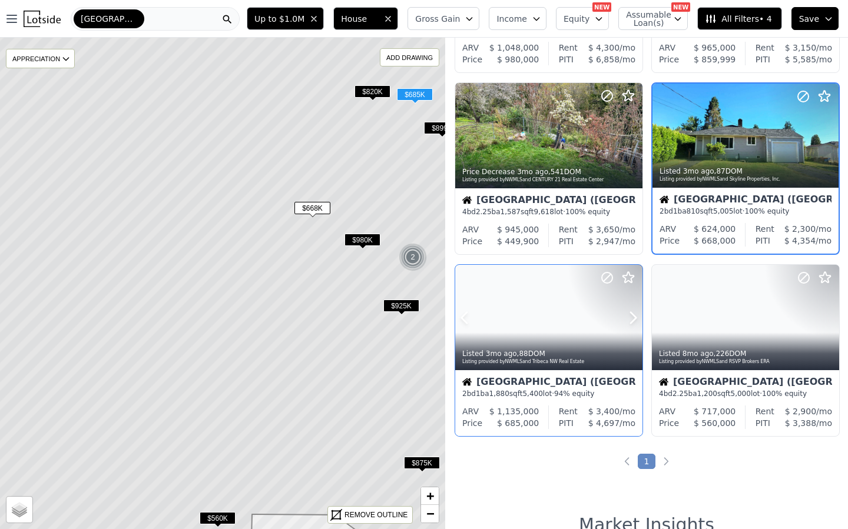
scroll to position [534, 0]
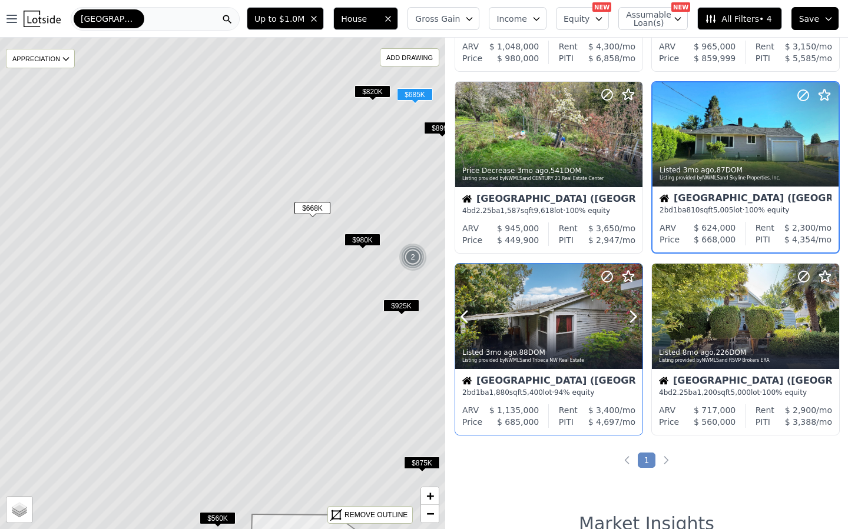
click at [625, 327] on div at bounding box center [604, 301] width 75 height 75
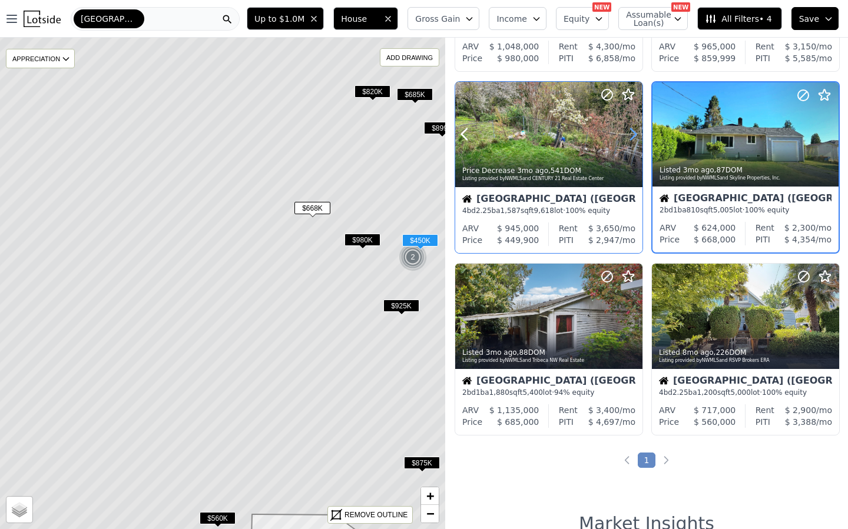
click at [633, 137] on icon at bounding box center [633, 134] width 5 height 11
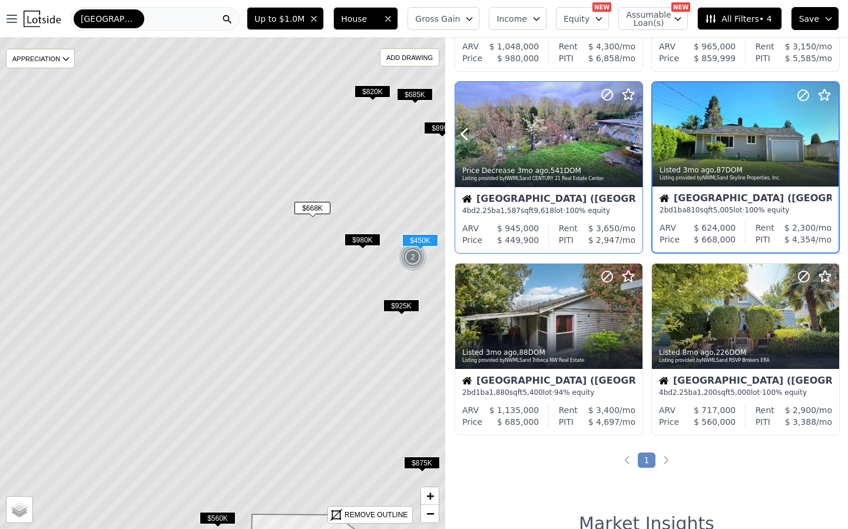
click at [633, 137] on icon at bounding box center [633, 134] width 5 height 11
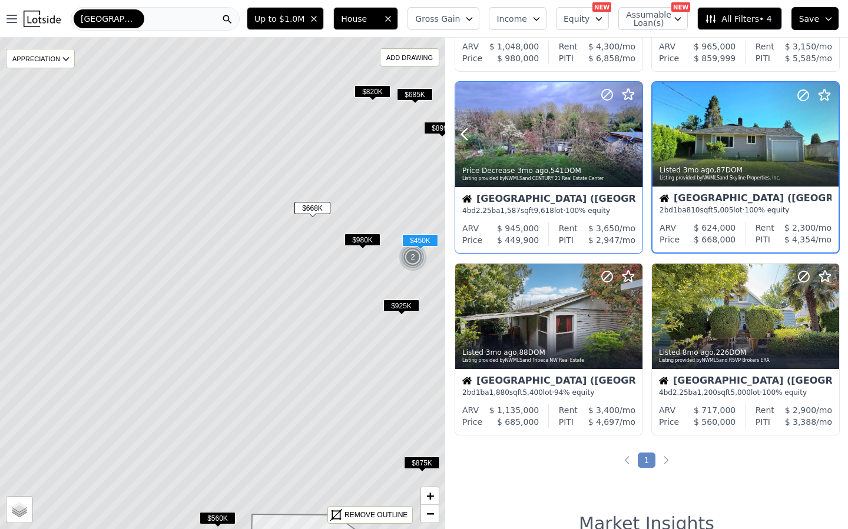
click at [633, 137] on icon at bounding box center [633, 134] width 5 height 11
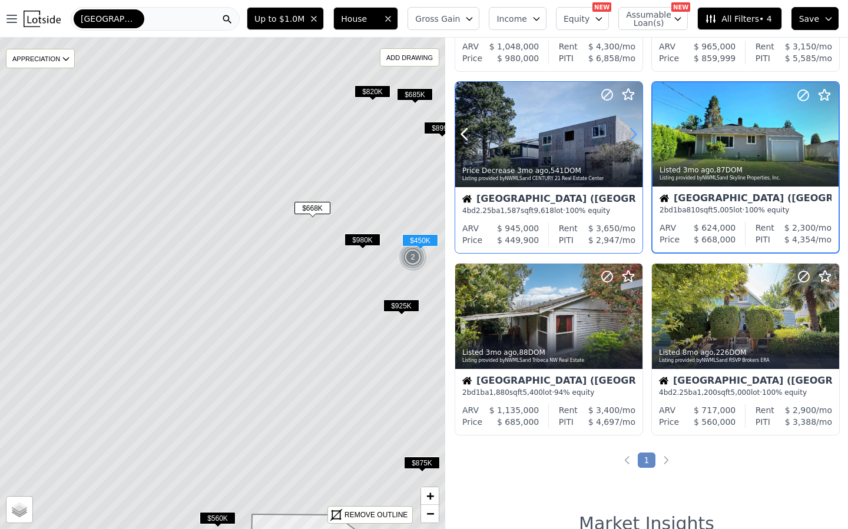
click at [632, 137] on icon at bounding box center [633, 134] width 5 height 11
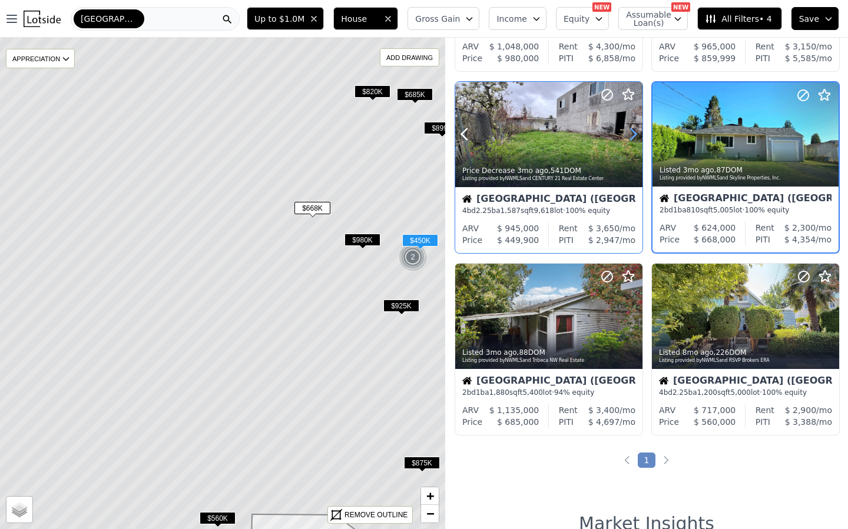
click at [632, 137] on icon at bounding box center [633, 134] width 5 height 11
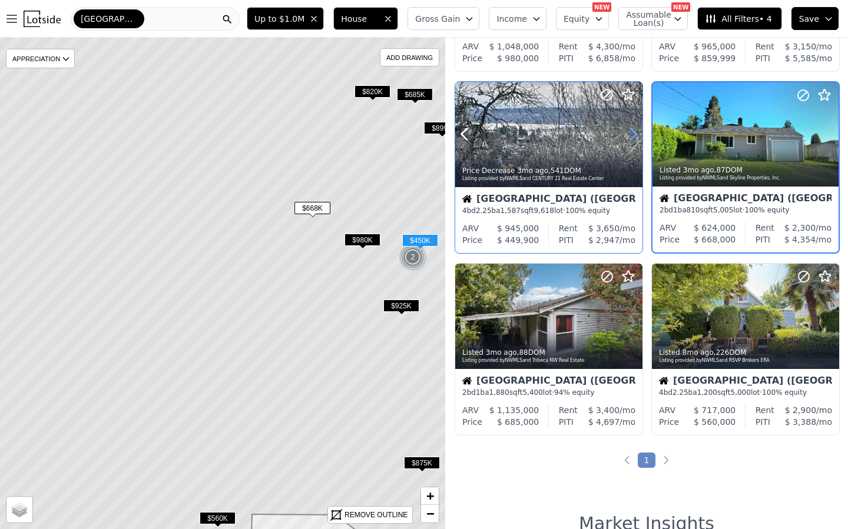
click at [632, 137] on icon at bounding box center [633, 134] width 5 height 11
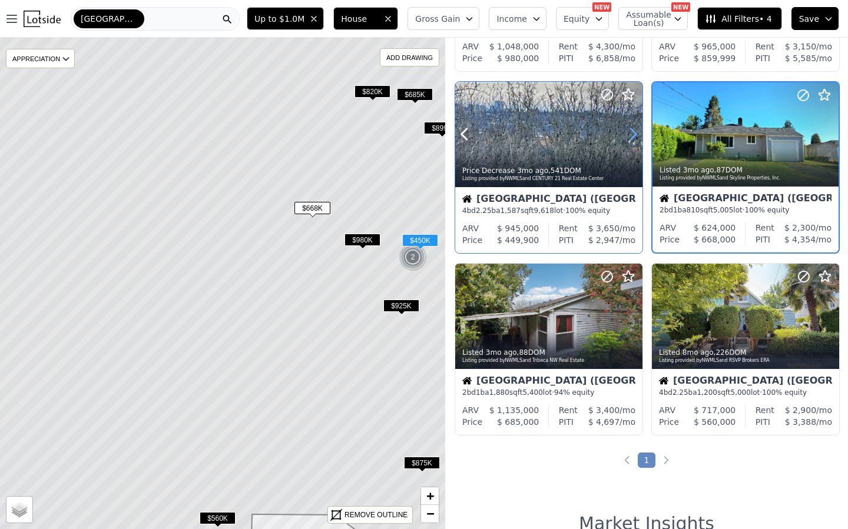
click at [632, 137] on icon at bounding box center [633, 134] width 5 height 11
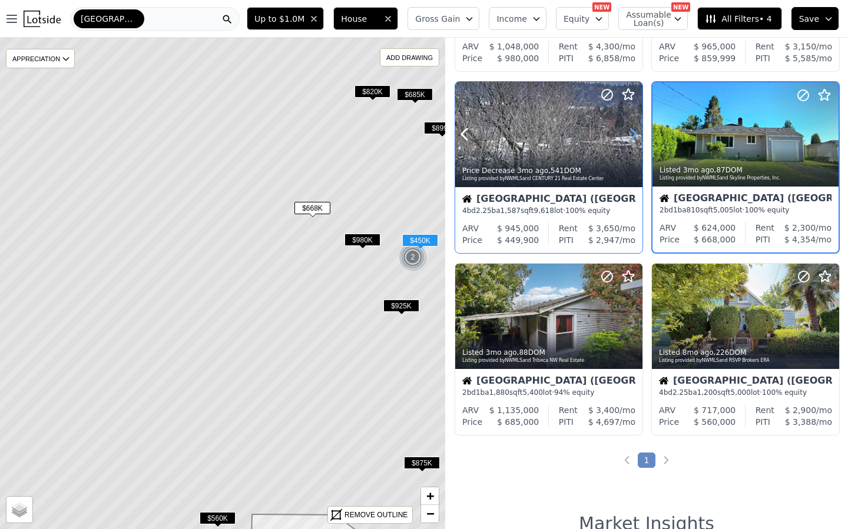
click at [632, 137] on icon at bounding box center [633, 134] width 5 height 11
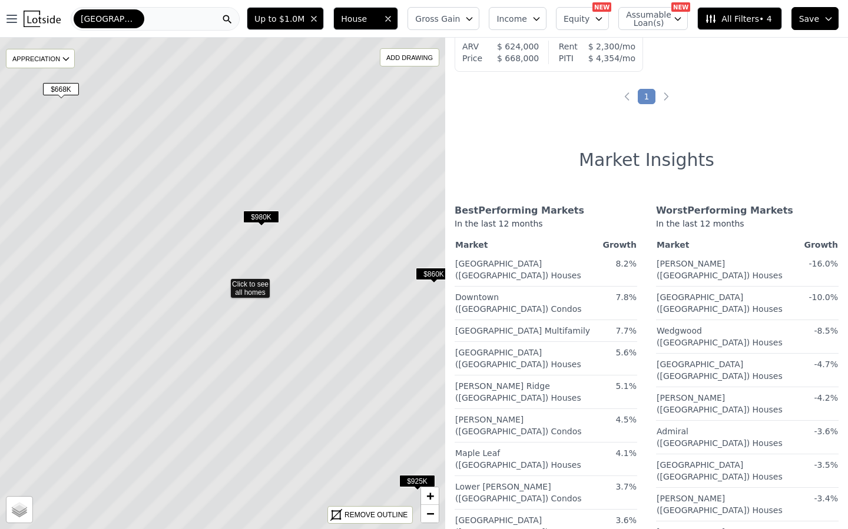
scroll to position [170, 0]
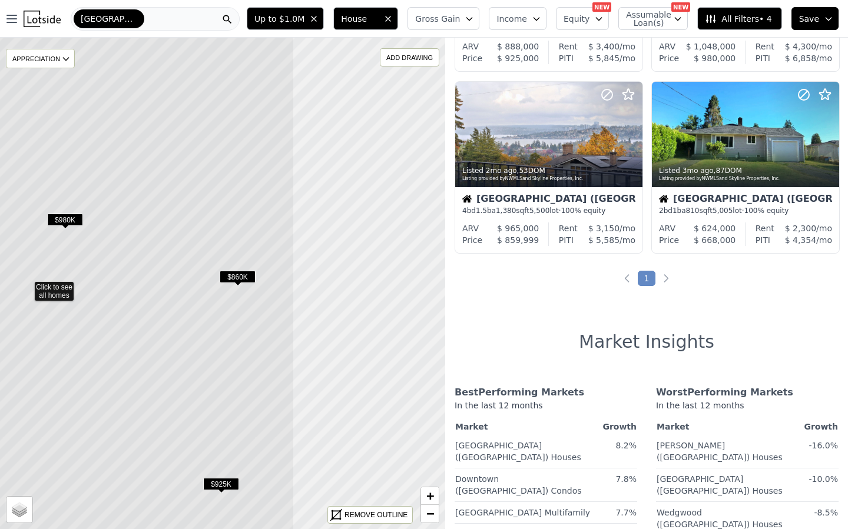
click at [202, 277] on icon at bounding box center [26, 287] width 536 height 592
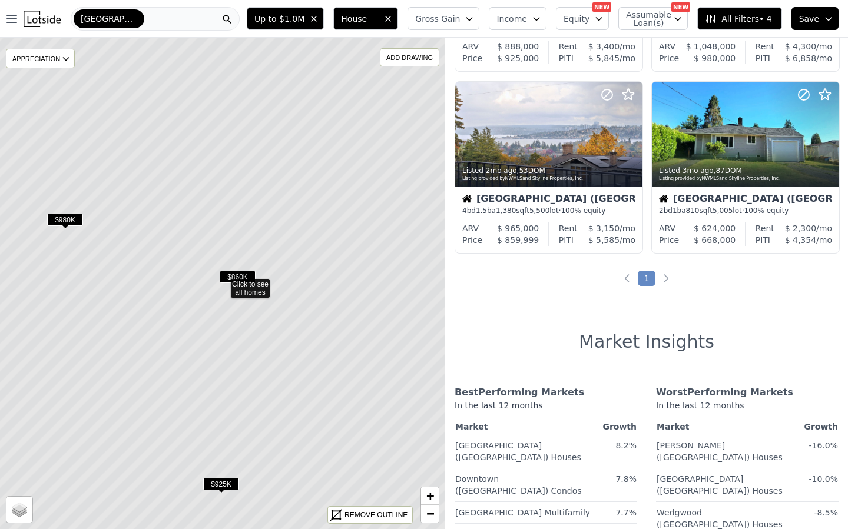
scroll to position [352, 0]
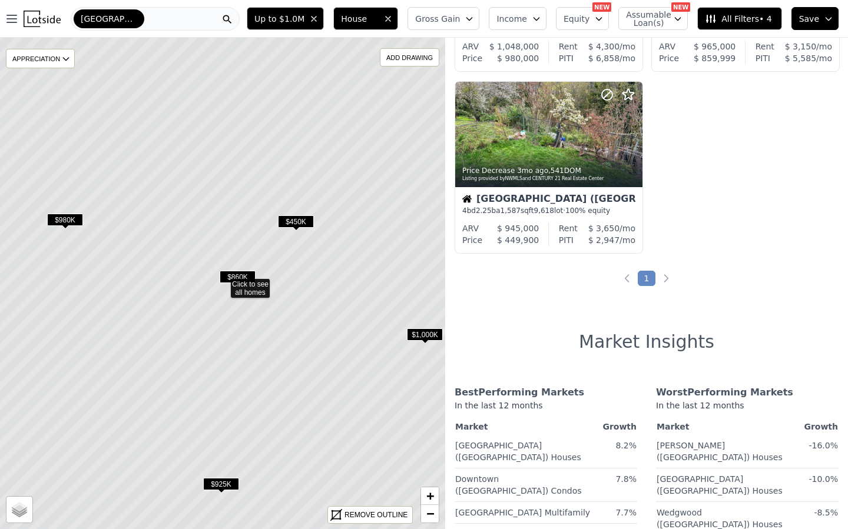
click at [294, 217] on span "$450K" at bounding box center [296, 221] width 36 height 12
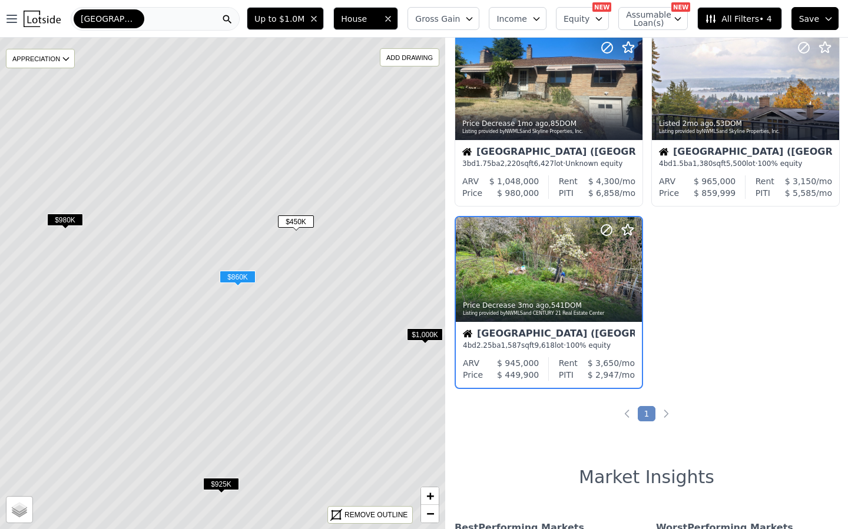
scroll to position [217, 0]
click at [534, 257] on div at bounding box center [549, 269] width 186 height 105
click at [823, 91] on icon at bounding box center [829, 87] width 19 height 19
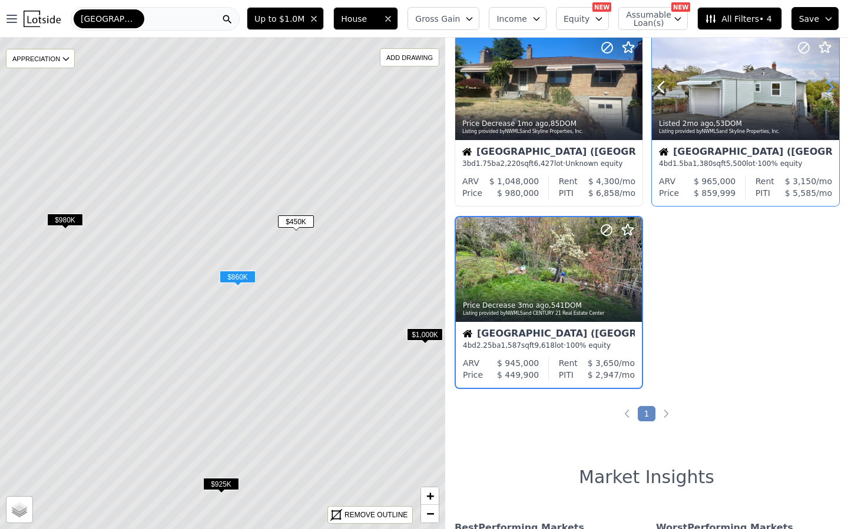
click at [823, 91] on icon at bounding box center [829, 87] width 19 height 19
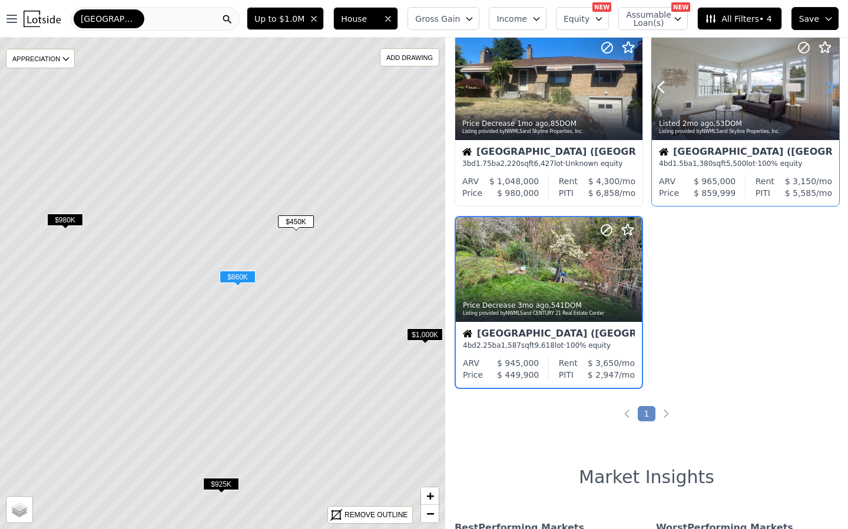
click at [823, 91] on icon at bounding box center [829, 87] width 19 height 19
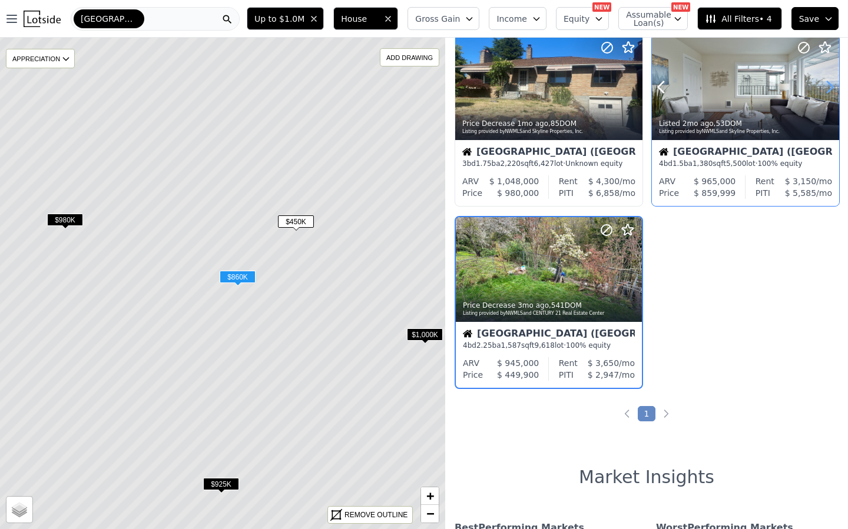
click at [823, 91] on icon at bounding box center [829, 87] width 19 height 19
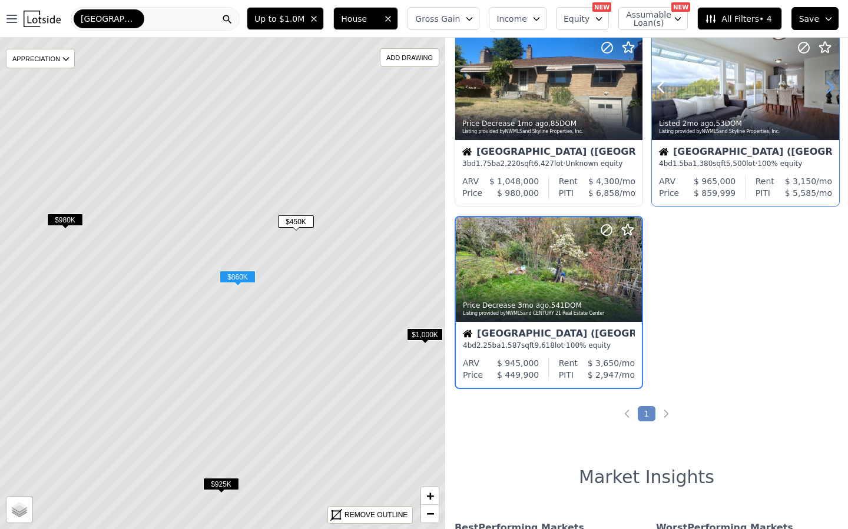
click at [823, 91] on icon at bounding box center [829, 87] width 19 height 19
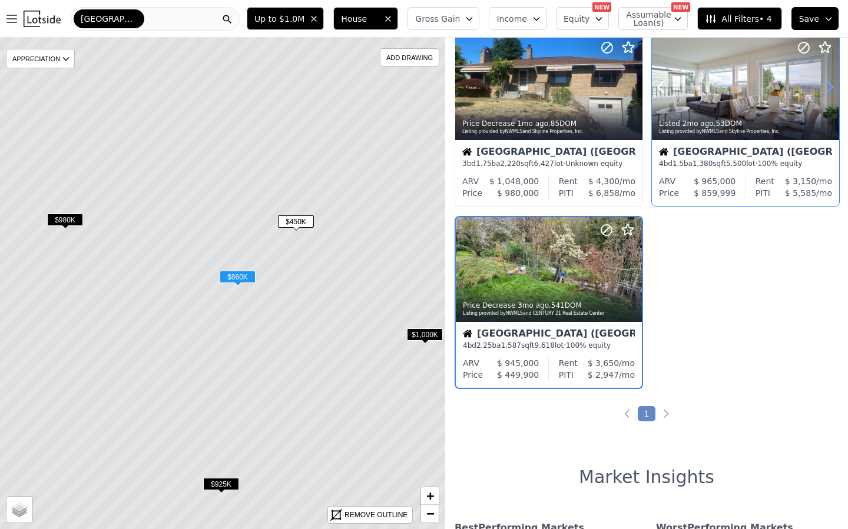
click at [823, 91] on icon at bounding box center [829, 87] width 19 height 19
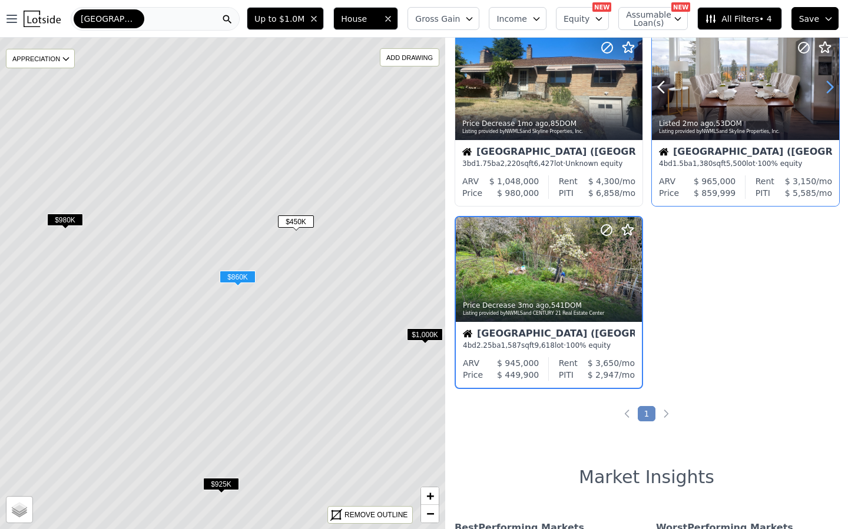
click at [823, 91] on icon at bounding box center [829, 87] width 19 height 19
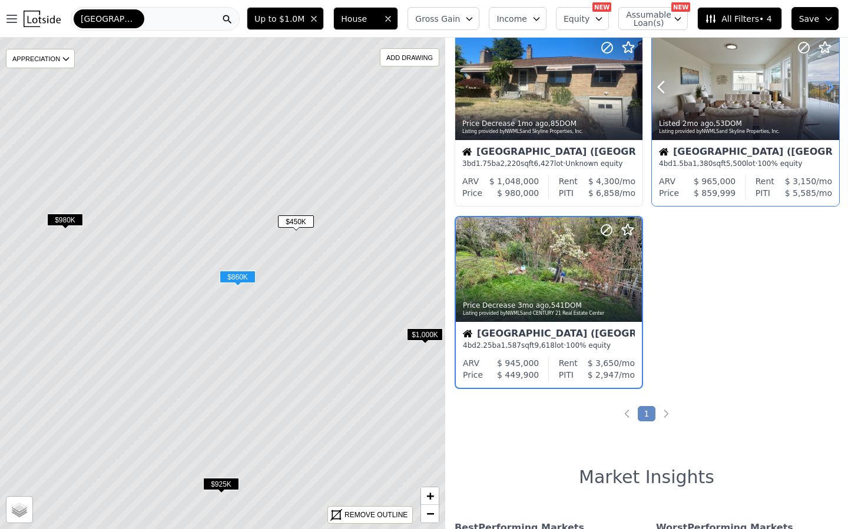
click at [823, 91] on icon at bounding box center [829, 87] width 19 height 19
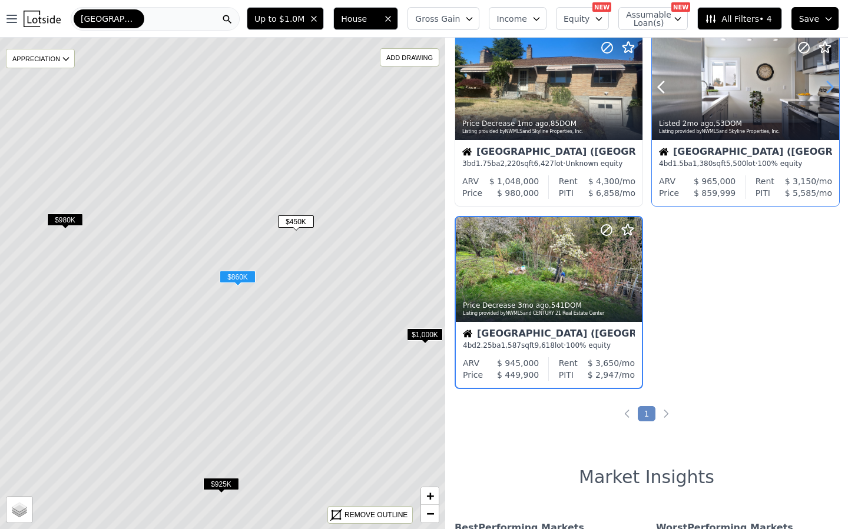
click at [823, 91] on icon at bounding box center [829, 87] width 19 height 19
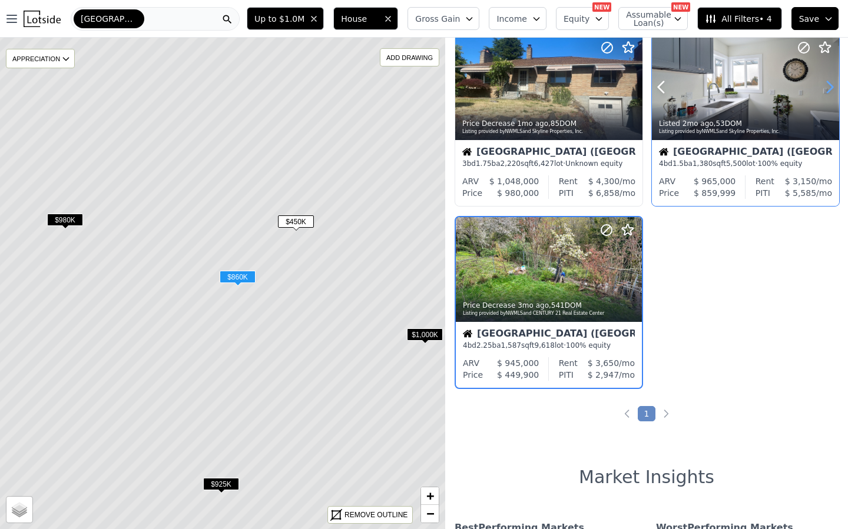
click at [823, 91] on icon at bounding box center [829, 87] width 19 height 19
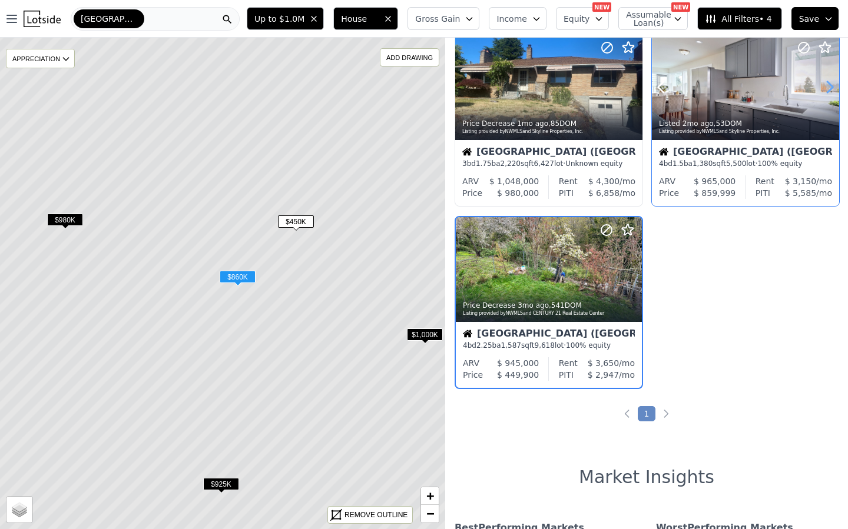
click at [823, 91] on icon at bounding box center [829, 87] width 19 height 19
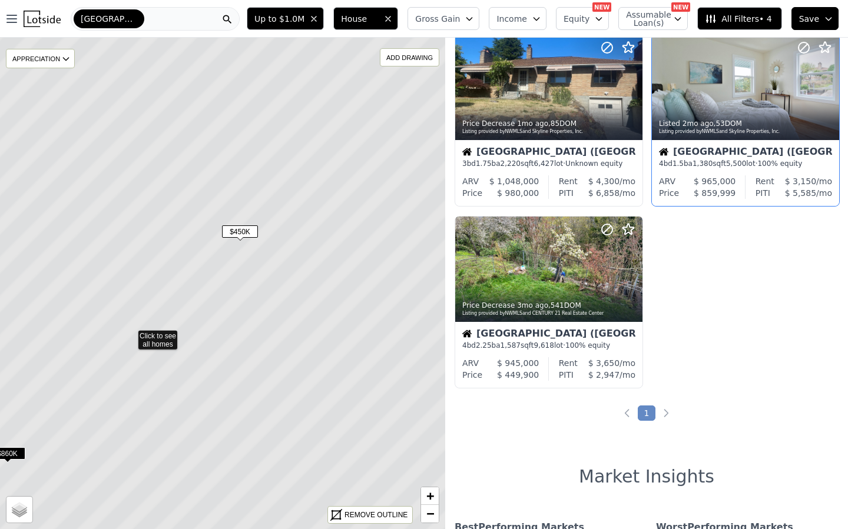
scroll to position [35, 0]
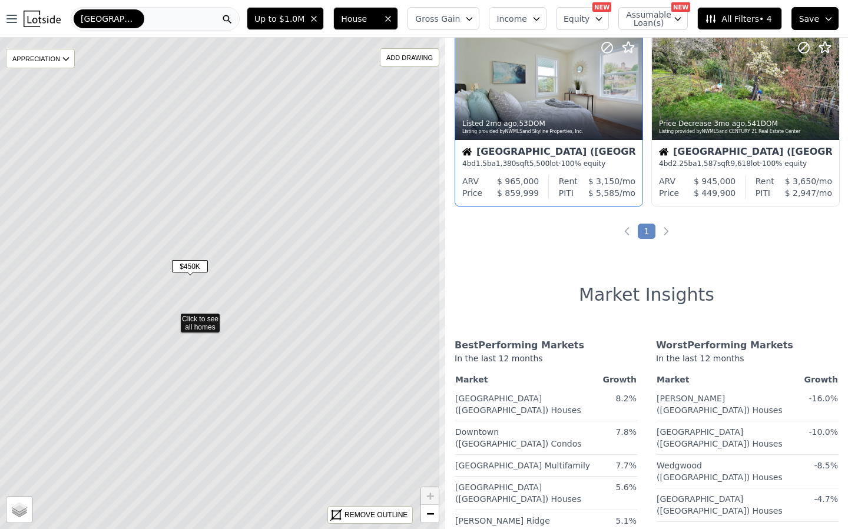
drag, startPoint x: 337, startPoint y: 231, endPoint x: 287, endPoint y: 266, distance: 60.9
click at [287, 266] on icon at bounding box center [172, 318] width 536 height 592
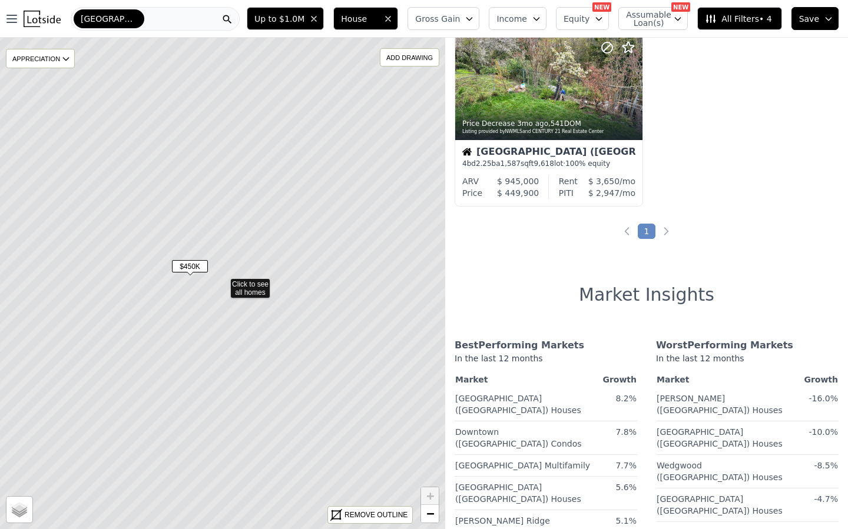
click at [189, 266] on span "$450K" at bounding box center [190, 266] width 36 height 12
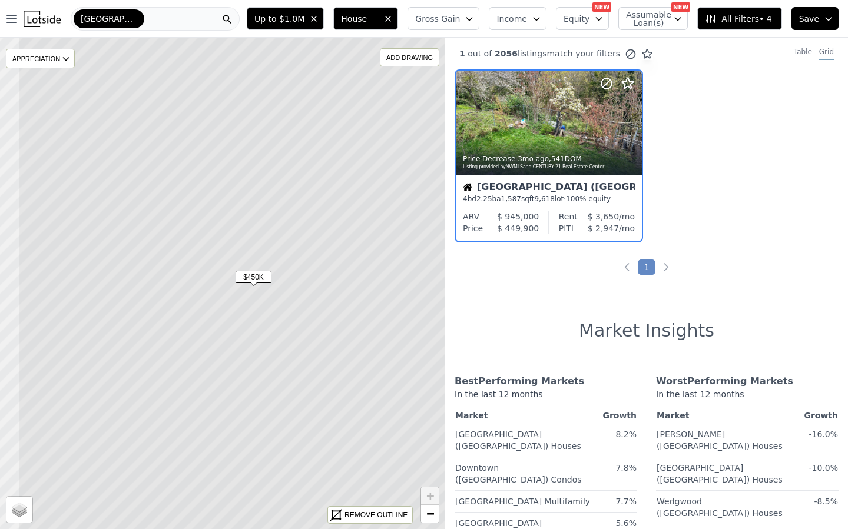
drag, startPoint x: 164, startPoint y: 291, endPoint x: 227, endPoint y: 301, distance: 64.5
click at [227, 301] on icon at bounding box center [286, 294] width 536 height 592
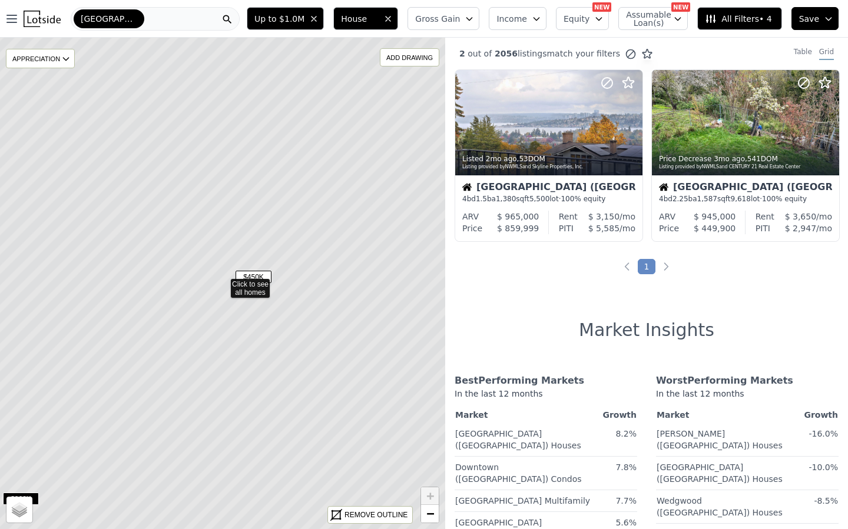
click at [245, 274] on span "$450K" at bounding box center [254, 277] width 36 height 12
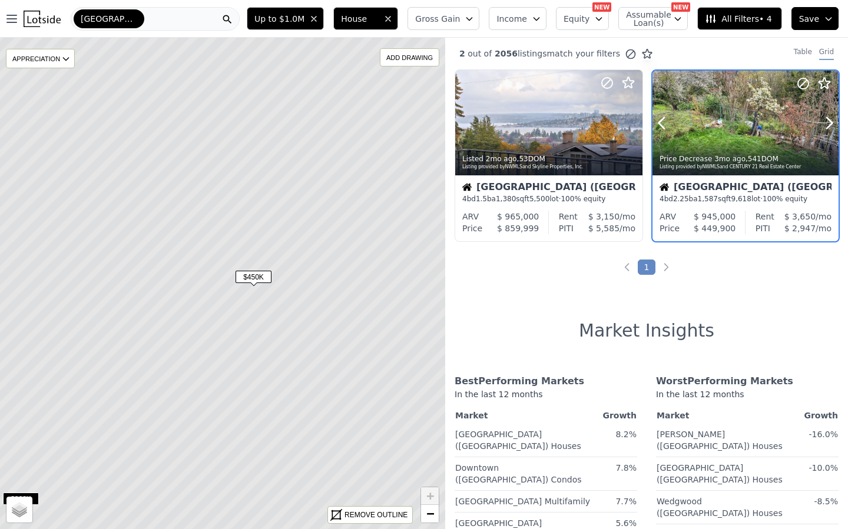
click at [698, 130] on button at bounding box center [675, 123] width 47 height 105
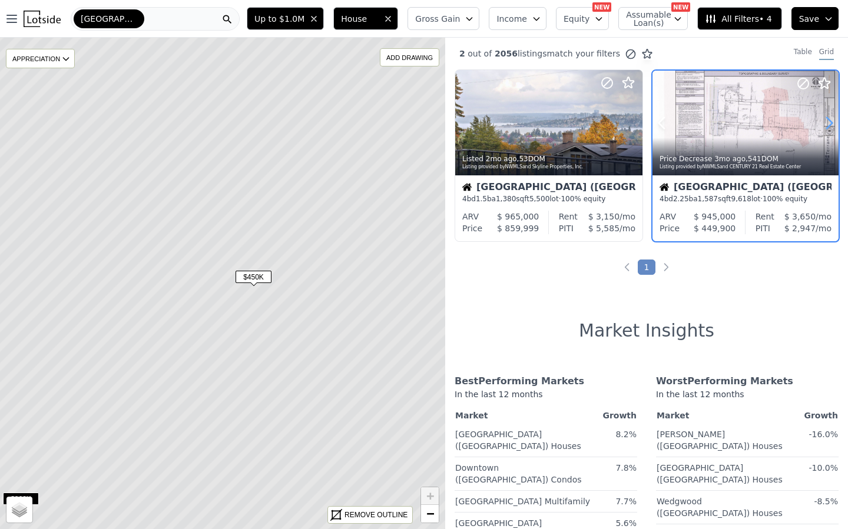
click at [832, 126] on icon at bounding box center [829, 123] width 19 height 19
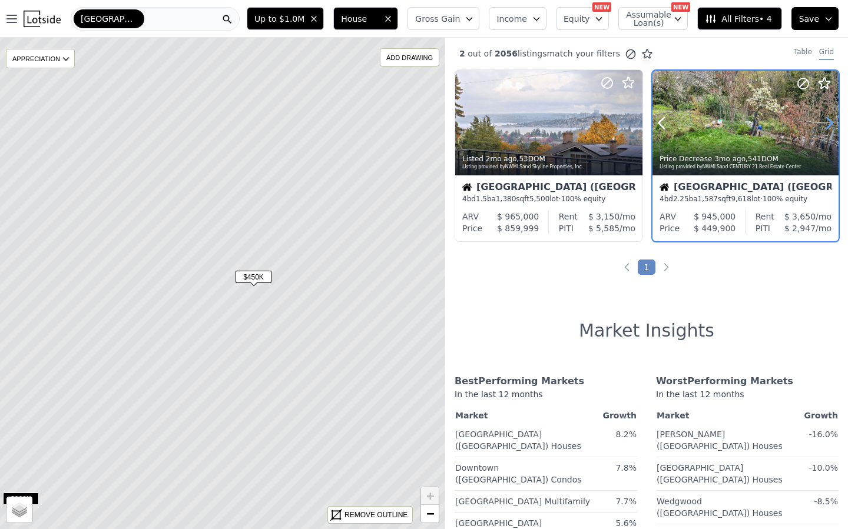
click at [831, 126] on icon at bounding box center [829, 123] width 19 height 19
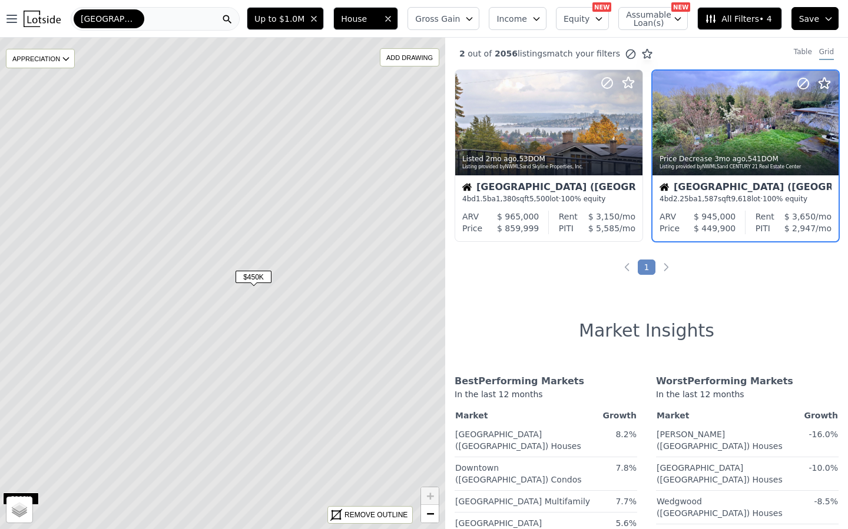
click at [721, 186] on div "Seattle (Beacon Hill)" at bounding box center [745, 189] width 172 height 12
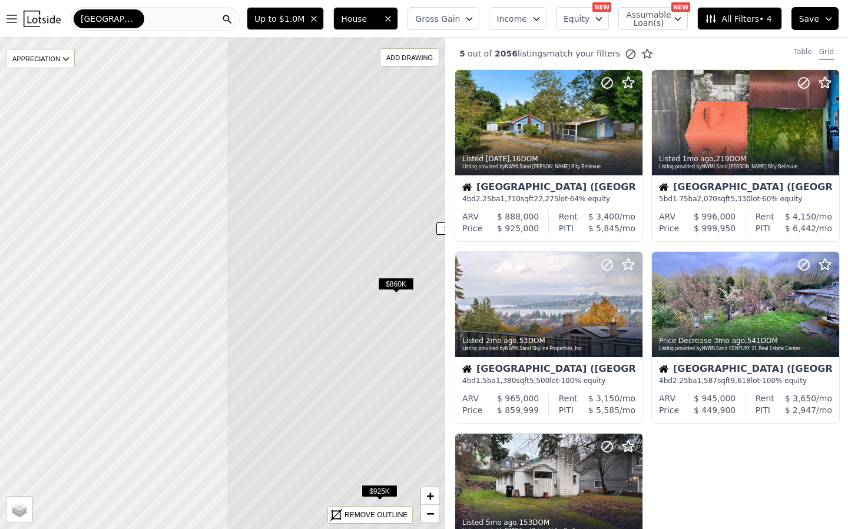
drag, startPoint x: 120, startPoint y: 246, endPoint x: 228, endPoint y: 253, distance: 108.5
click at [377, 247] on icon at bounding box center [494, 288] width 536 height 592
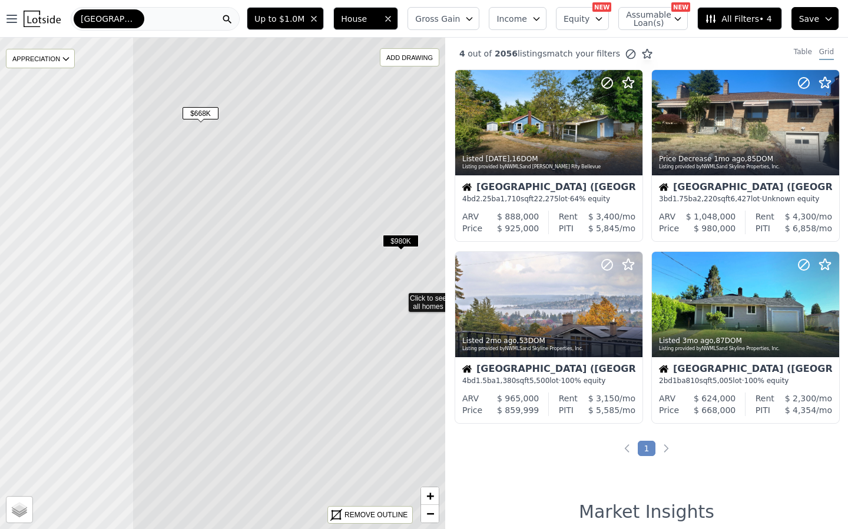
drag, startPoint x: 165, startPoint y: 260, endPoint x: 210, endPoint y: 260, distance: 45.3
click at [210, 260] on icon at bounding box center [400, 298] width 536 height 592
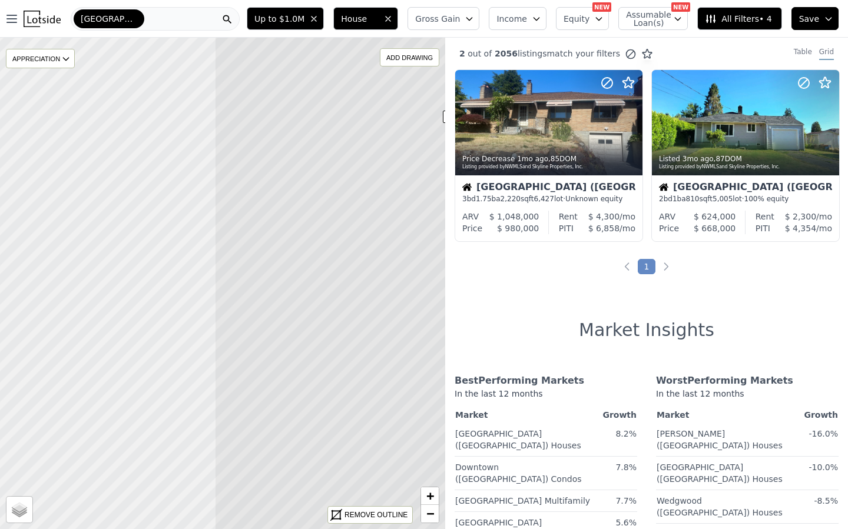
click at [353, 269] on icon at bounding box center [482, 287] width 536 height 592
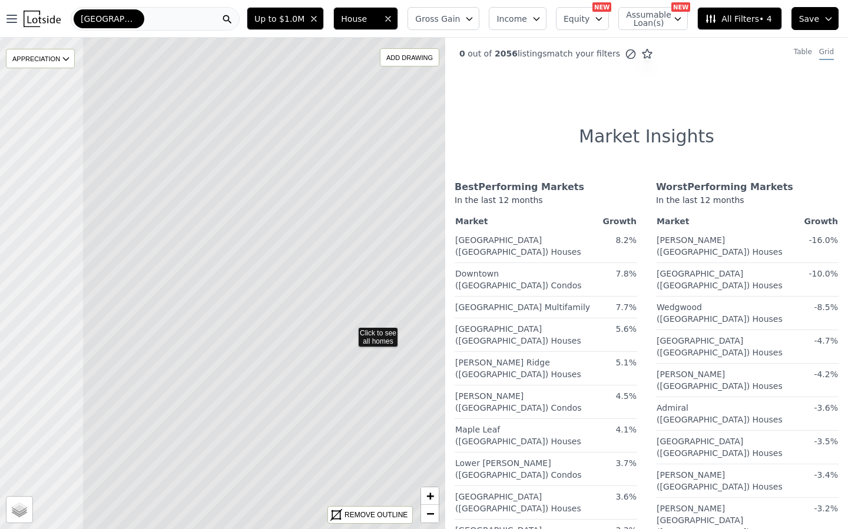
drag, startPoint x: 220, startPoint y: 240, endPoint x: 270, endPoint y: 277, distance: 62.3
click at [347, 289] on icon at bounding box center [350, 333] width 536 height 592
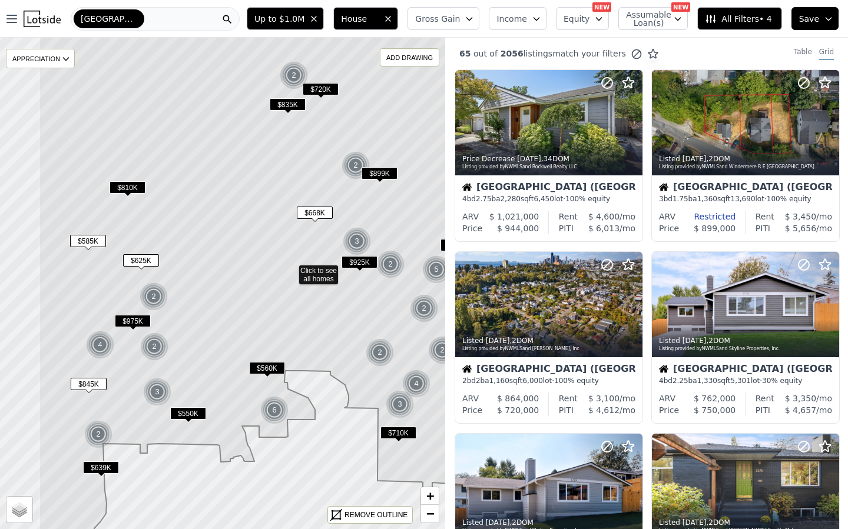
drag, startPoint x: 212, startPoint y: 288, endPoint x: 346, endPoint y: 247, distance: 139.9
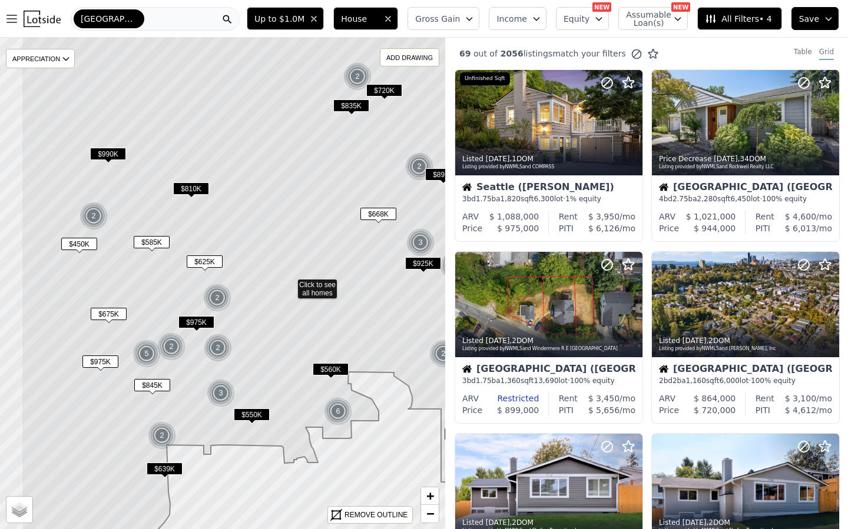
drag, startPoint x: 57, startPoint y: 380, endPoint x: 138, endPoint y: 380, distance: 81.8
click at [138, 380] on icon at bounding box center [289, 285] width 536 height 592
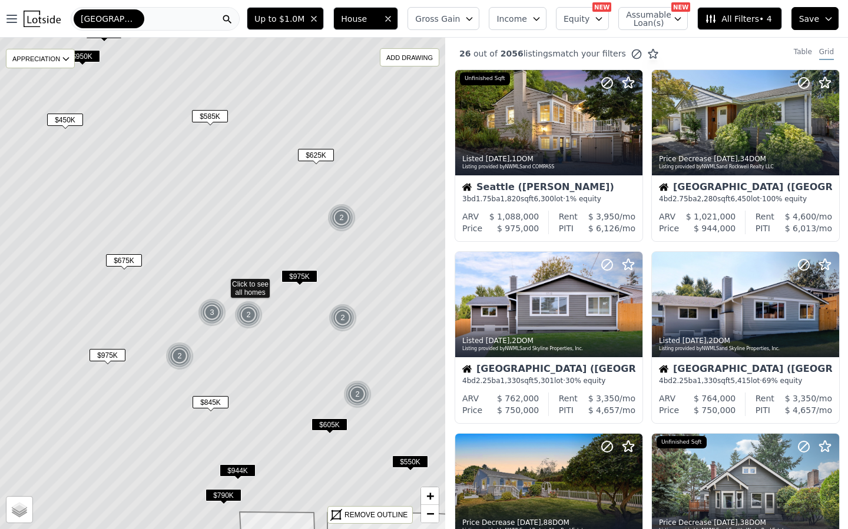
click at [69, 112] on icon at bounding box center [222, 284] width 536 height 592
click at [65, 121] on span "$450K" at bounding box center [65, 121] width 36 height 12
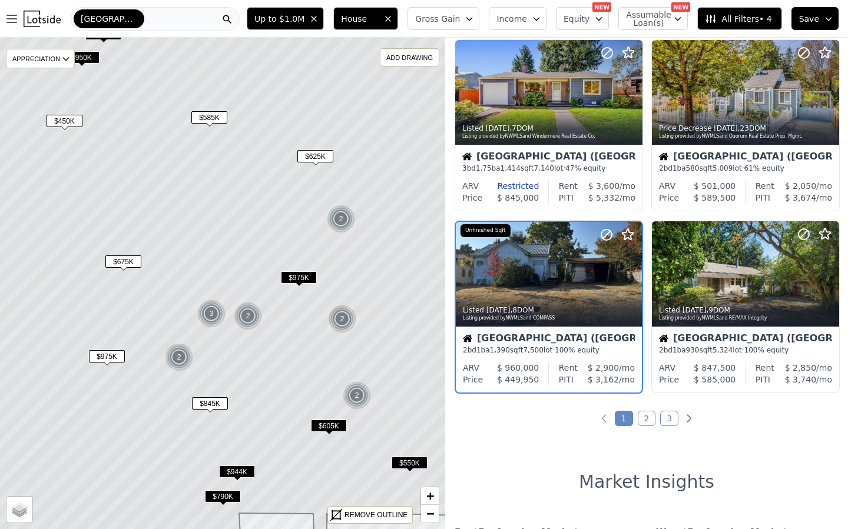
scroll to position [763, 0]
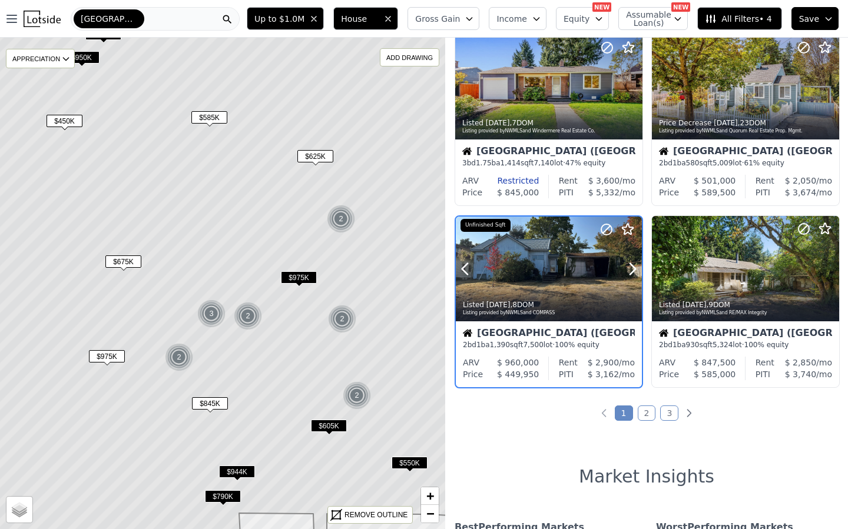
click at [565, 288] on div at bounding box center [549, 294] width 186 height 21
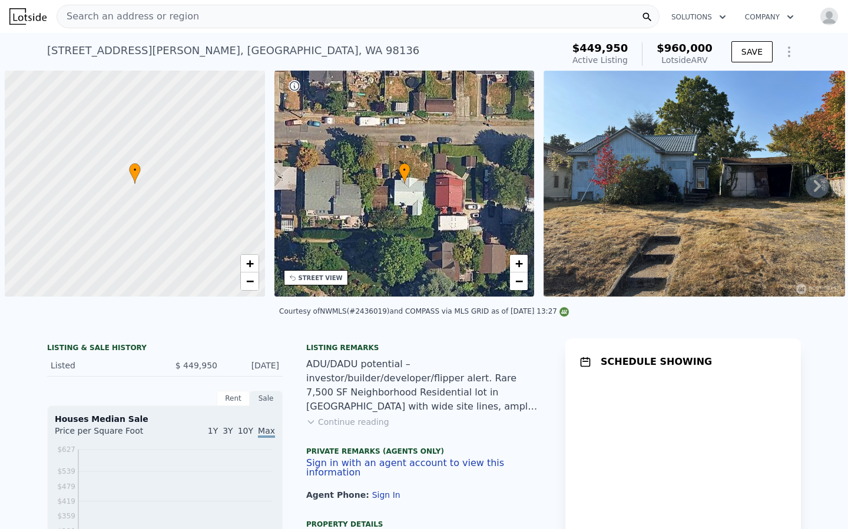
scroll to position [0, 5]
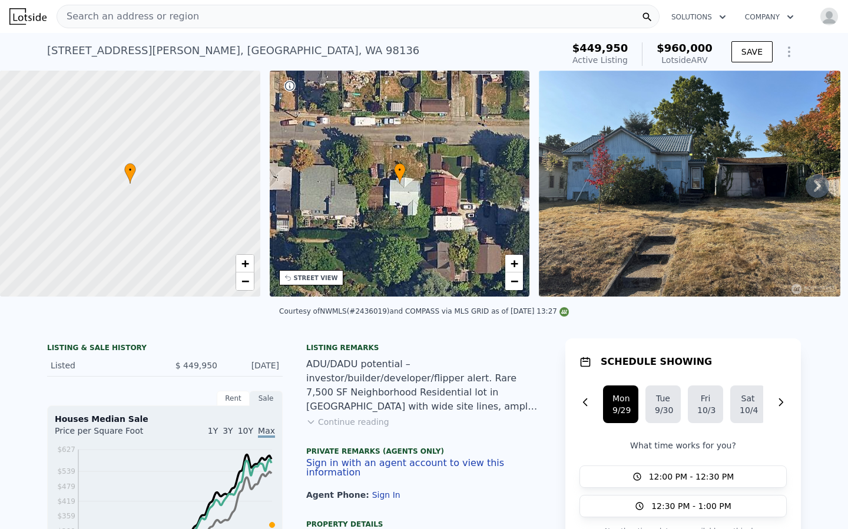
click at [814, 181] on icon at bounding box center [817, 186] width 24 height 24
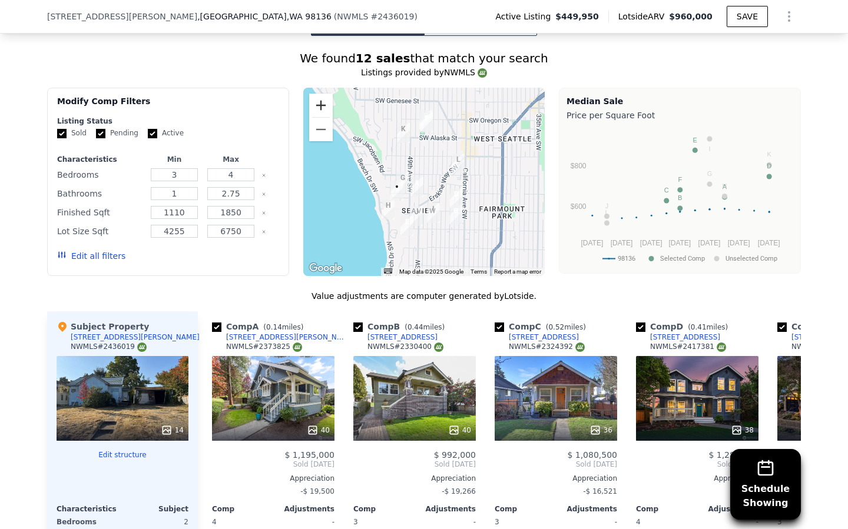
scroll to position [1222, 0]
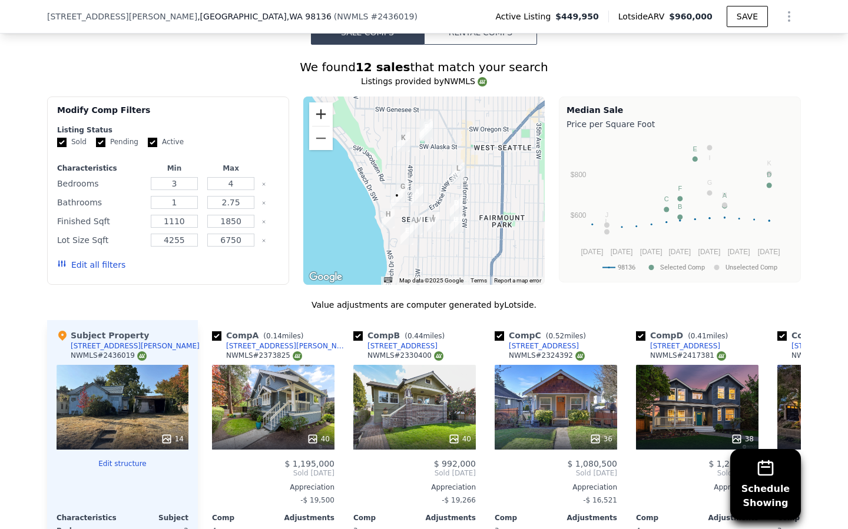
click at [320, 105] on button "Zoom in" at bounding box center [321, 114] width 24 height 24
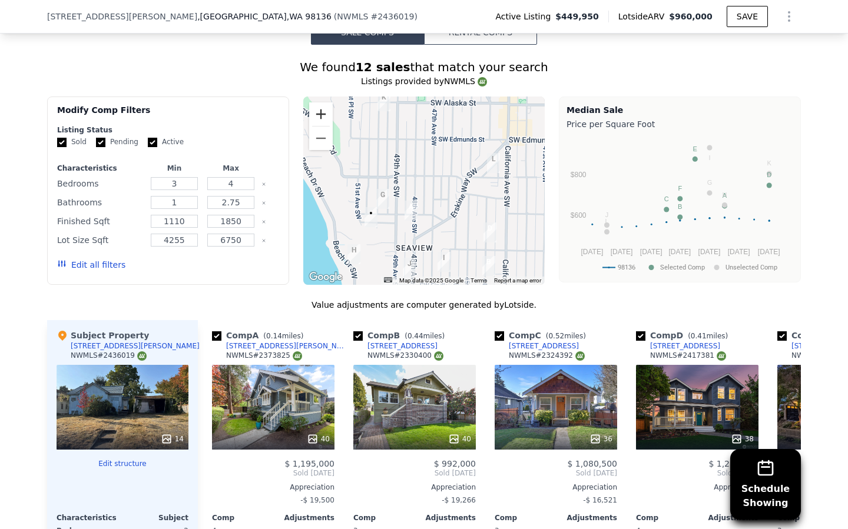
click at [320, 105] on button "Zoom in" at bounding box center [321, 114] width 24 height 24
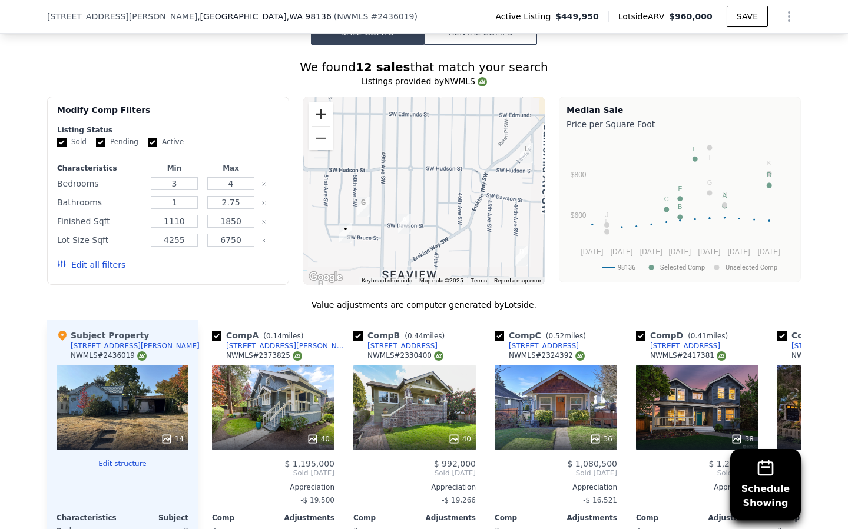
click at [320, 105] on button "Zoom in" at bounding box center [321, 114] width 24 height 24
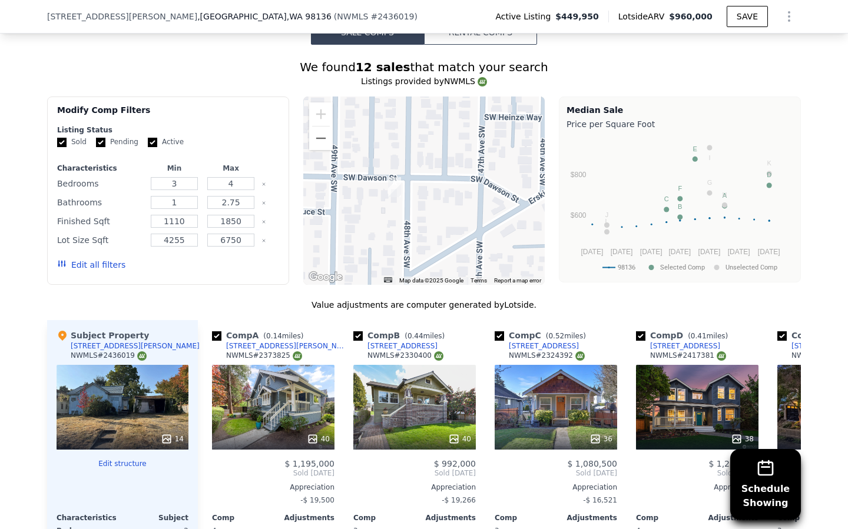
drag, startPoint x: 388, startPoint y: 225, endPoint x: 410, endPoint y: 92, distance: 134.8
click at [410, 97] on div at bounding box center [424, 191] width 242 height 188
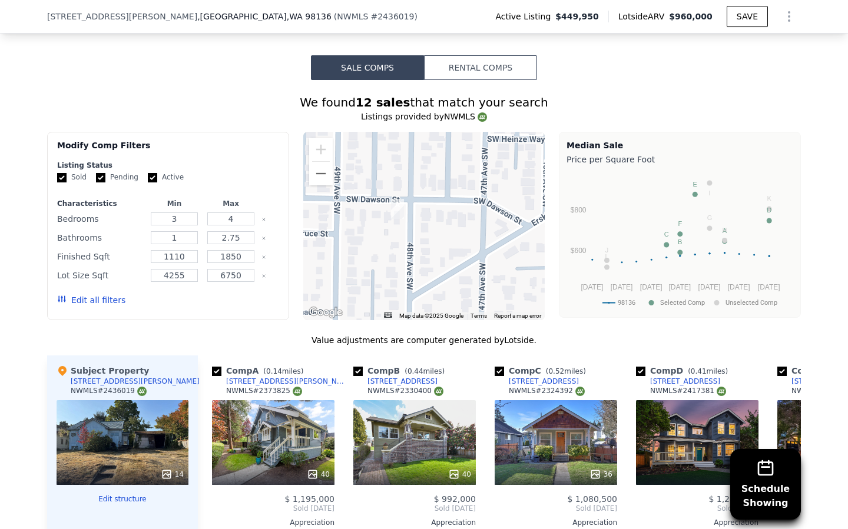
scroll to position [1185, 0]
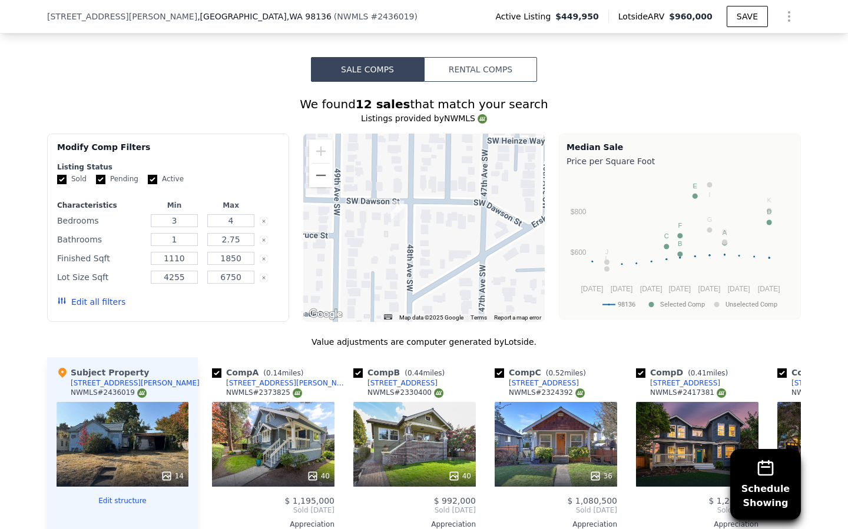
click at [391, 229] on div at bounding box center [424, 228] width 242 height 188
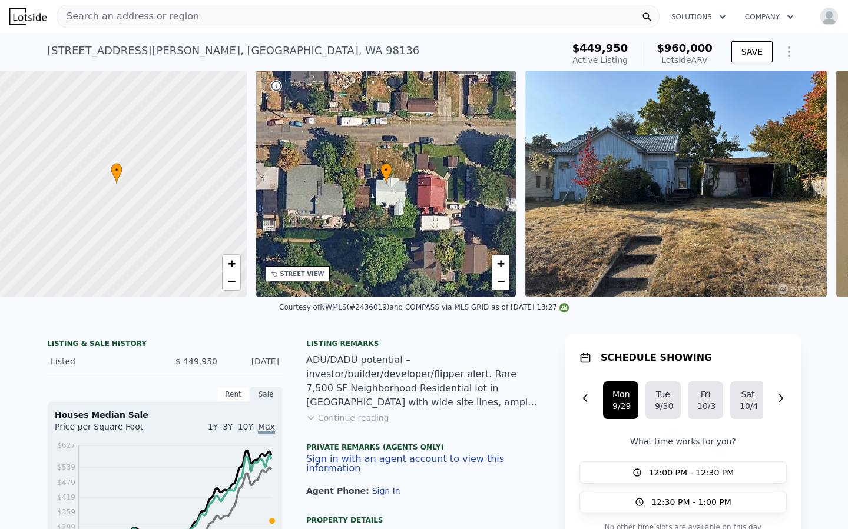
scroll to position [0, 5]
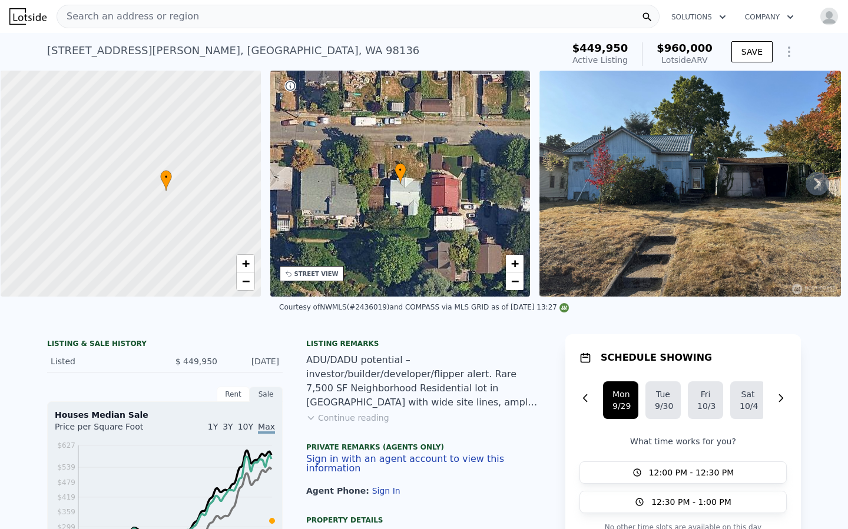
drag, startPoint x: 174, startPoint y: 250, endPoint x: 152, endPoint y: 225, distance: 33.4
click at [180, 248] on div at bounding box center [131, 183] width 312 height 271
click at [246, 267] on span "+" at bounding box center [245, 263] width 8 height 15
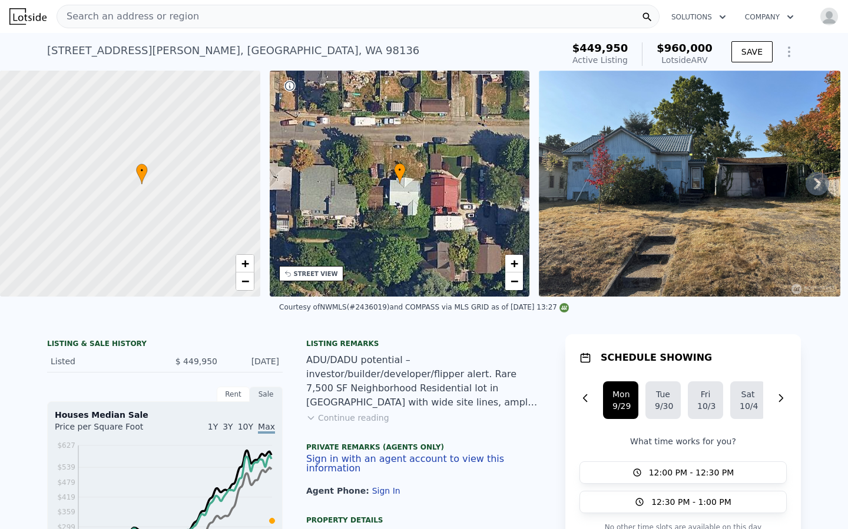
drag, startPoint x: 167, startPoint y: 213, endPoint x: 107, endPoint y: 207, distance: 60.3
click at [105, 207] on div at bounding box center [130, 183] width 312 height 271
click at [243, 266] on span "+" at bounding box center [245, 263] width 8 height 15
click at [247, 264] on span "+" at bounding box center [245, 263] width 8 height 15
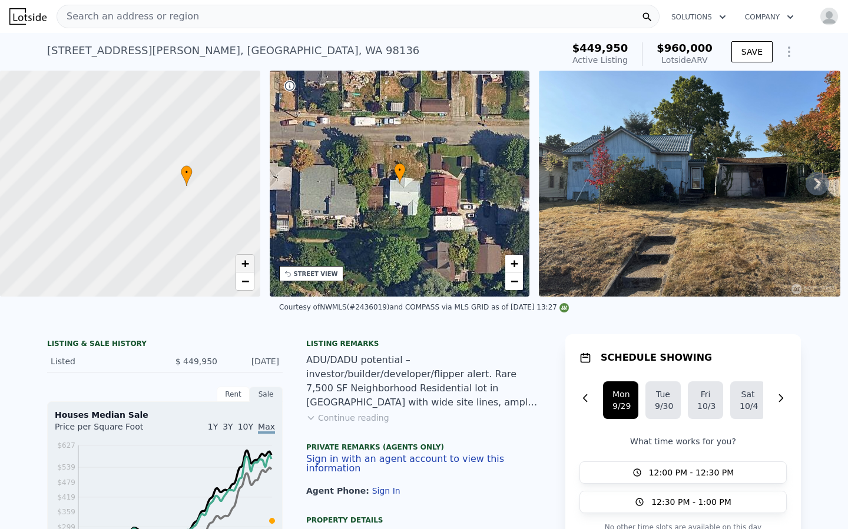
click at [247, 264] on span "+" at bounding box center [245, 263] width 8 height 15
drag, startPoint x: 224, startPoint y: 210, endPoint x: 132, endPoint y: 222, distance: 92.7
click at [131, 222] on div at bounding box center [130, 183] width 312 height 271
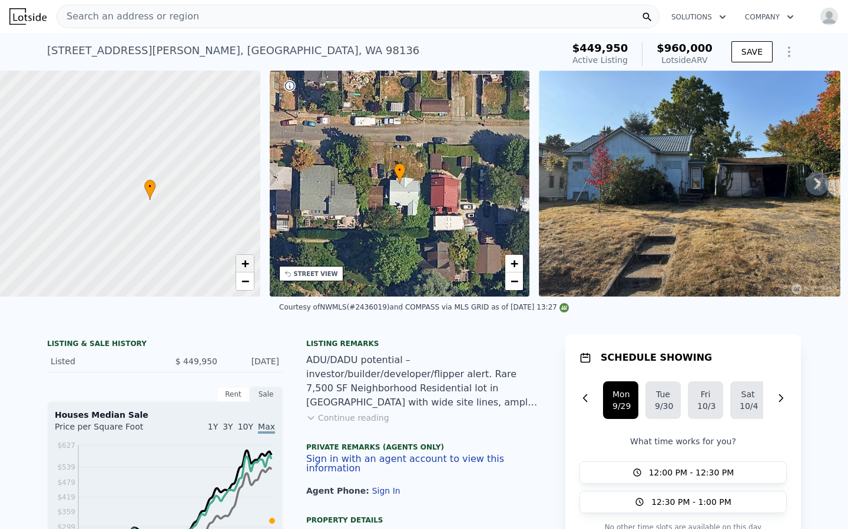
click at [250, 264] on link "+" at bounding box center [245, 264] width 18 height 18
drag, startPoint x: 150, startPoint y: 244, endPoint x: 148, endPoint y: 201, distance: 43.0
click at [94, 180] on div at bounding box center [130, 183] width 312 height 271
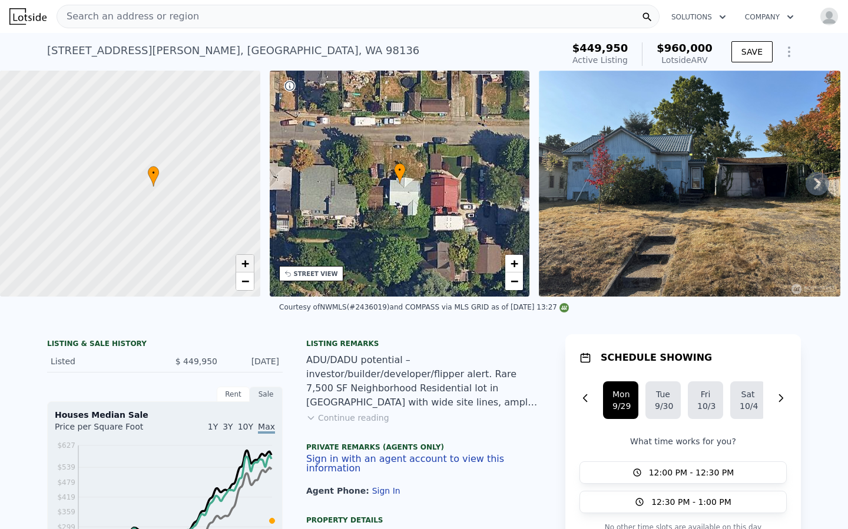
click at [246, 266] on span "+" at bounding box center [245, 263] width 8 height 15
drag, startPoint x: 174, startPoint y: 226, endPoint x: 147, endPoint y: 223, distance: 27.8
click at [145, 223] on div at bounding box center [130, 183] width 312 height 271
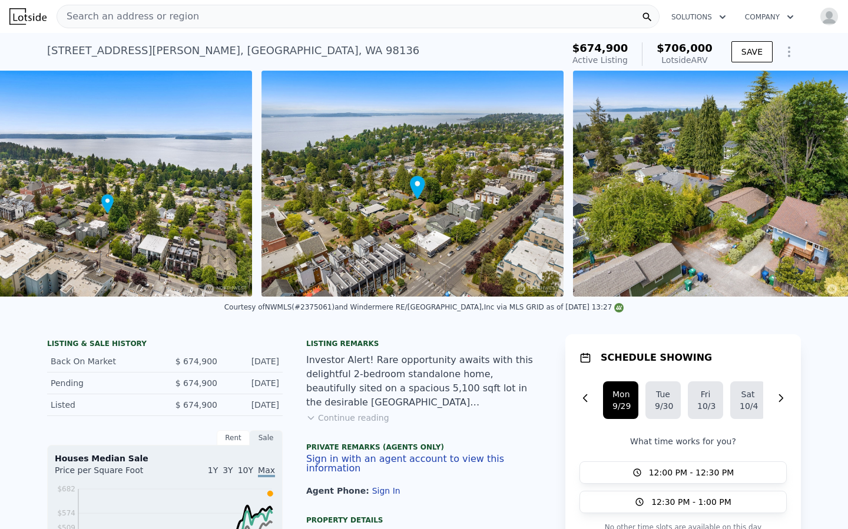
scroll to position [0, 5033]
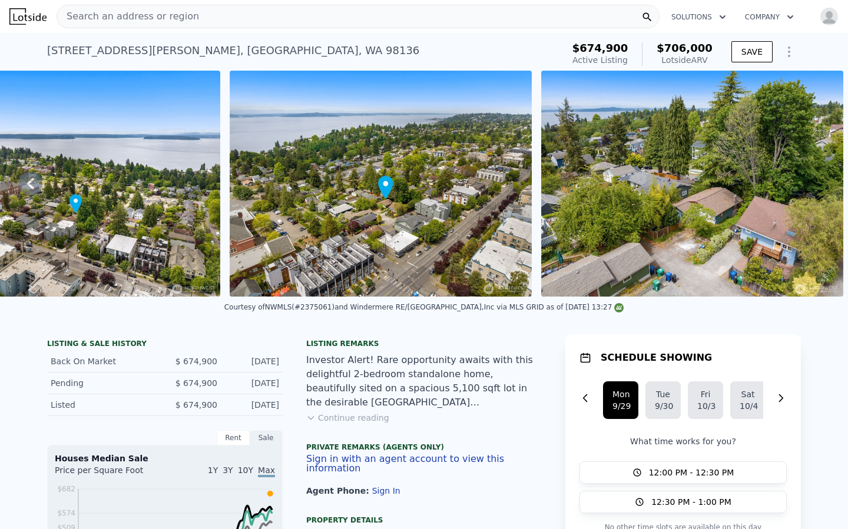
click at [386, 201] on img at bounding box center [381, 184] width 302 height 226
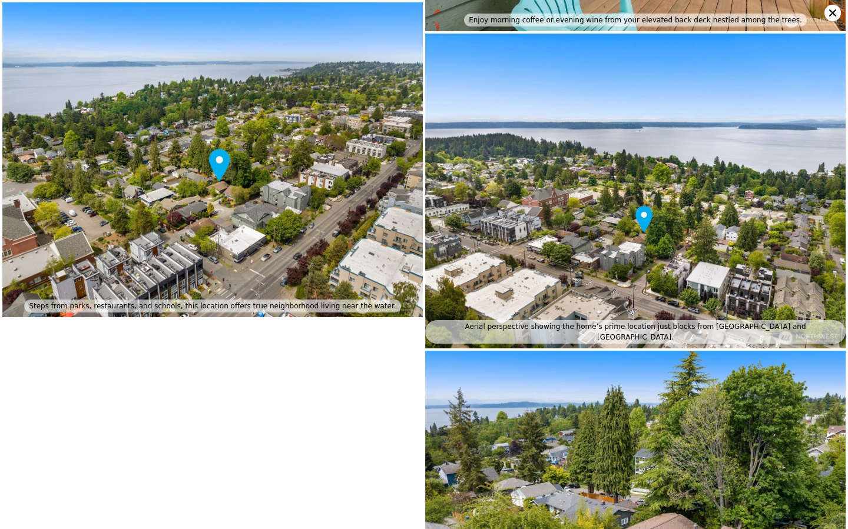
scroll to position [2016, 0]
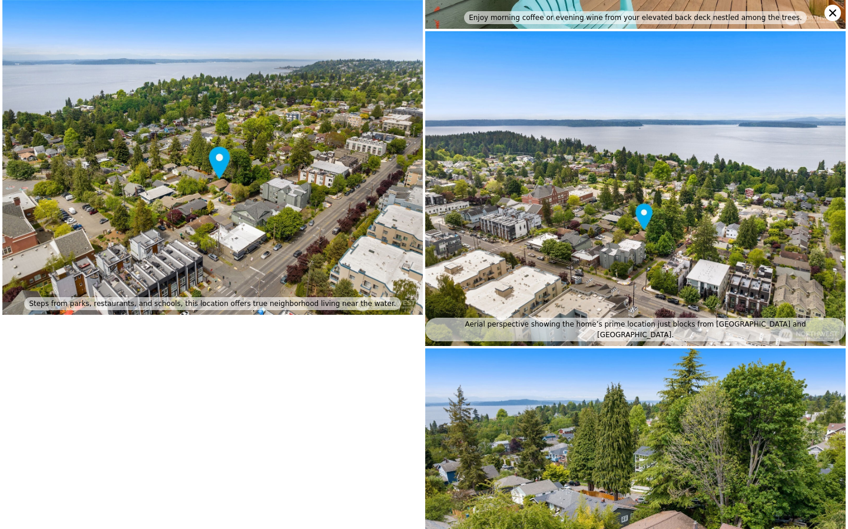
click at [240, 214] on img at bounding box center [212, 157] width 420 height 315
click at [216, 178] on img at bounding box center [212, 157] width 420 height 315
click at [646, 264] on img at bounding box center [635, 188] width 420 height 315
click at [648, 258] on img at bounding box center [635, 188] width 420 height 315
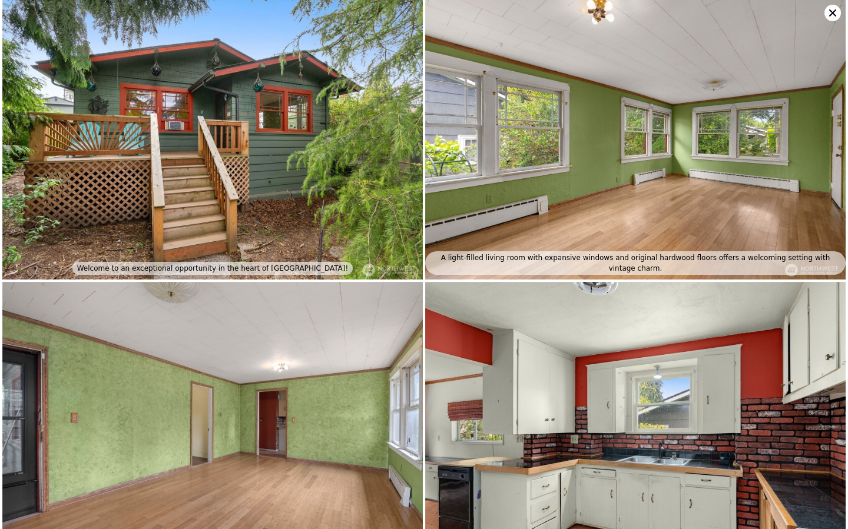
scroll to position [0, 0]
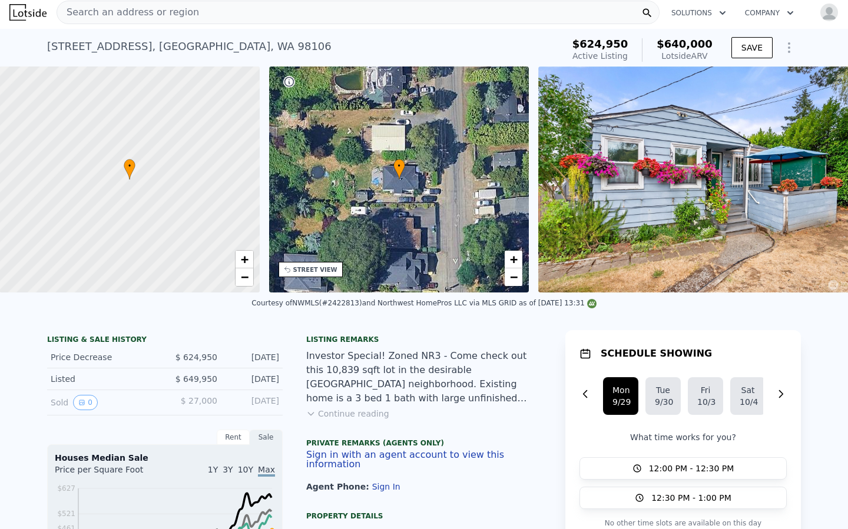
scroll to position [0, 5]
click at [243, 260] on span "+" at bounding box center [245, 259] width 8 height 15
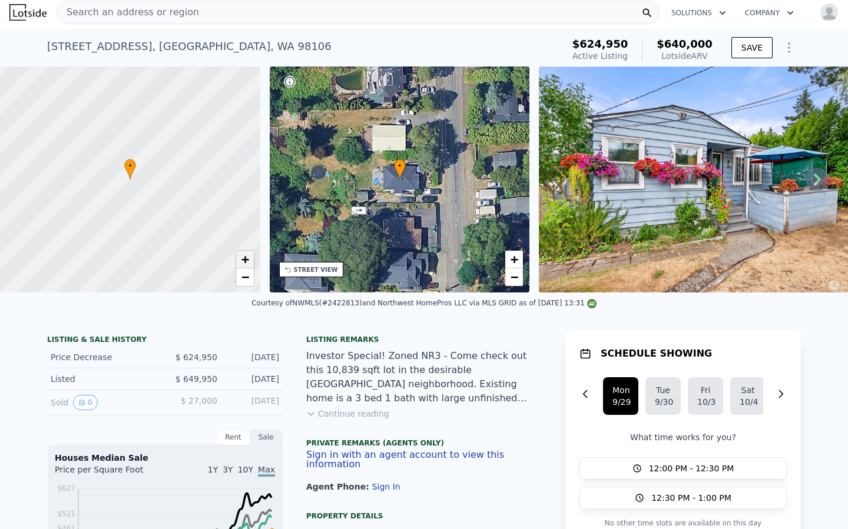
click at [243, 260] on span "+" at bounding box center [245, 259] width 8 height 15
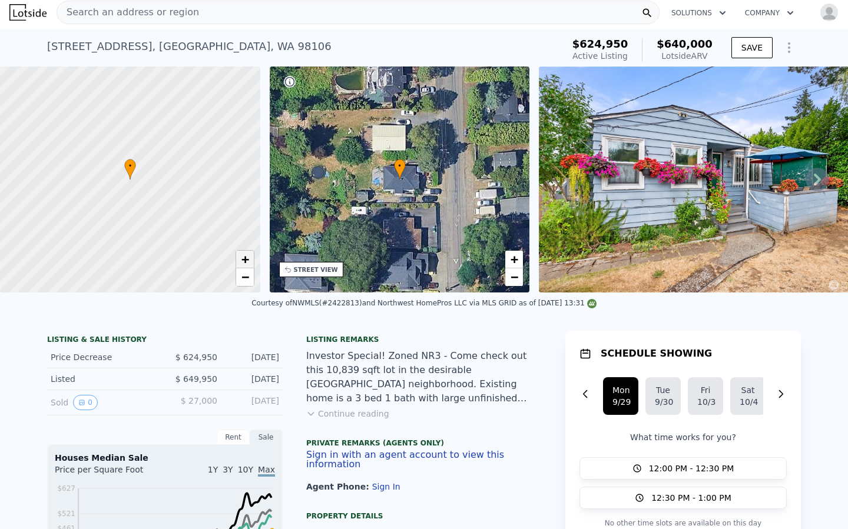
click at [243, 260] on span "+" at bounding box center [245, 259] width 8 height 15
drag, startPoint x: 125, startPoint y: 208, endPoint x: 152, endPoint y: 238, distance: 40.0
click at [151, 239] on div at bounding box center [130, 179] width 312 height 271
click at [240, 261] on link "+" at bounding box center [245, 260] width 18 height 18
drag, startPoint x: 185, startPoint y: 249, endPoint x: 166, endPoint y: 190, distance: 62.0
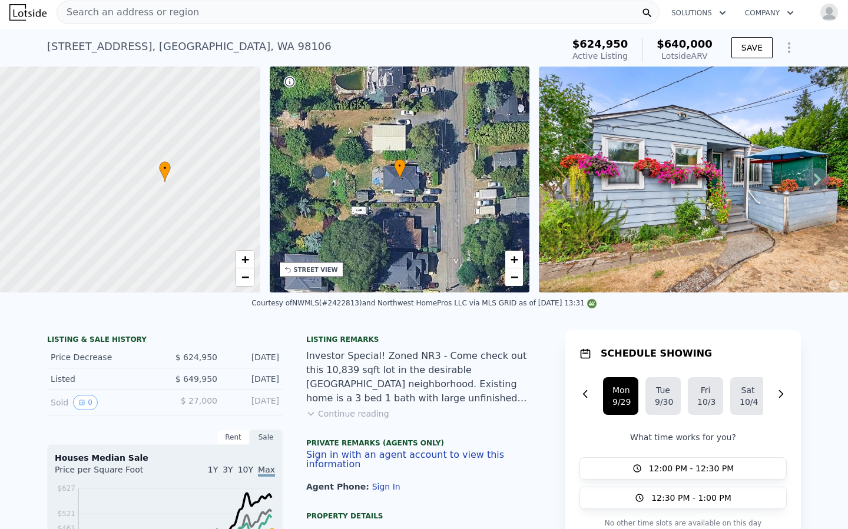
click at [165, 187] on div at bounding box center [130, 179] width 312 height 271
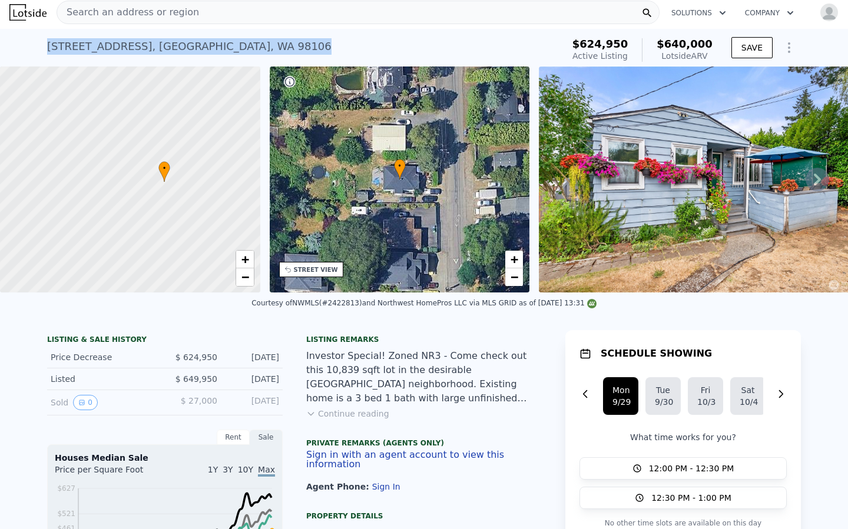
drag, startPoint x: 240, startPoint y: 49, endPoint x: 52, endPoint y: 47, distance: 188.4
click at [28, 46] on div "5605 21st Ave SW , Seattle , WA 98106 Active at $624,950 (~ARV $640k ) $624,950…" at bounding box center [424, 48] width 848 height 38
copy div "5605 21st Ave SW , Seattle , WA 98106"
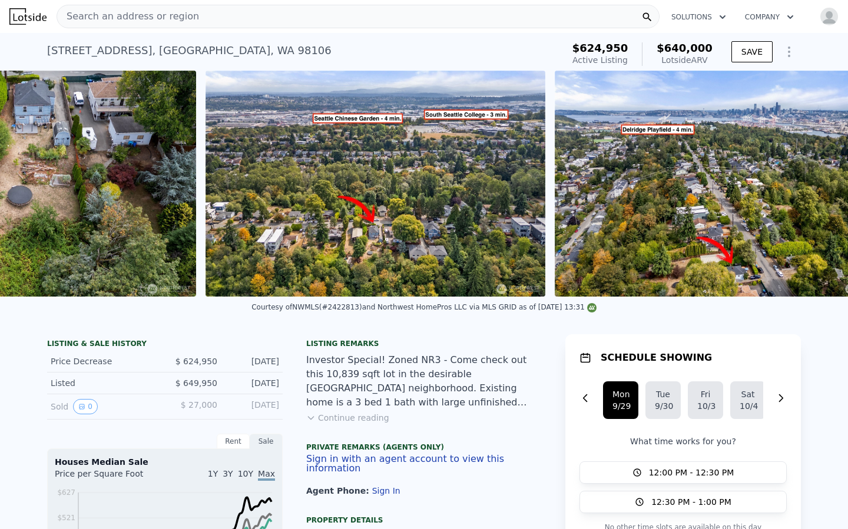
scroll to position [0, 7350]
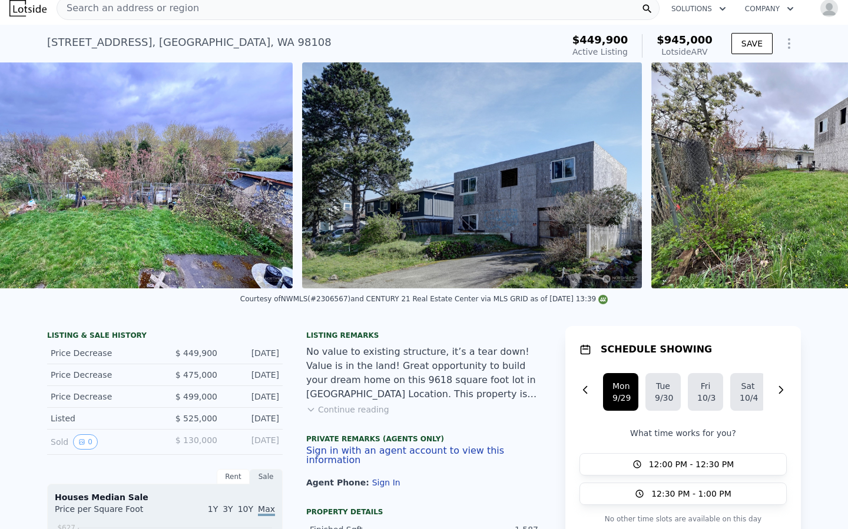
scroll to position [0, 1160]
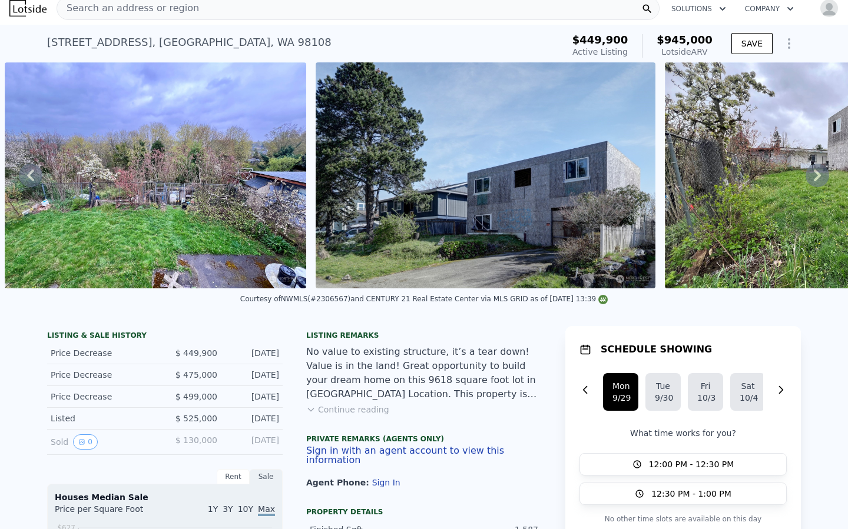
click at [345, 416] on div "Listing remarks No value to existing structure, it’s a tear down! Value is in t…" at bounding box center [424, 417] width 236 height 172
click at [343, 414] on button "Continue reading" at bounding box center [347, 410] width 83 height 12
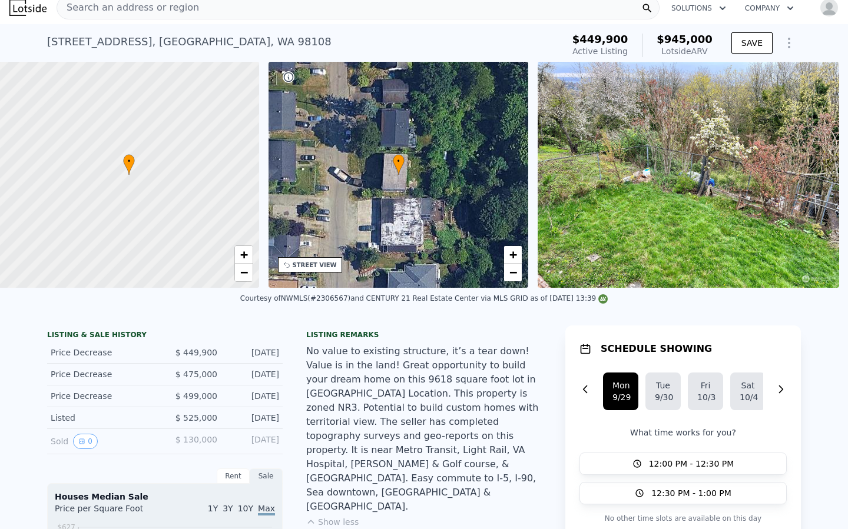
scroll to position [0, 5]
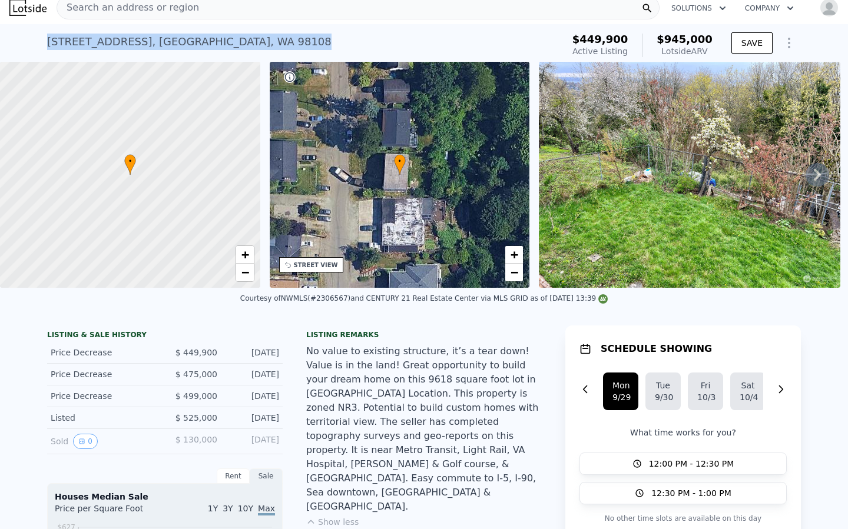
drag, startPoint x: 228, startPoint y: 39, endPoint x: 11, endPoint y: 42, distance: 216.7
click at [11, 42] on div "[STREET_ADDRESS] Active at $449,900 (~ARV $945k ) $449,900 Active Listing $945,…" at bounding box center [424, 43] width 848 height 38
copy div "4916 30th Ave S , Seattle , WA 98108"
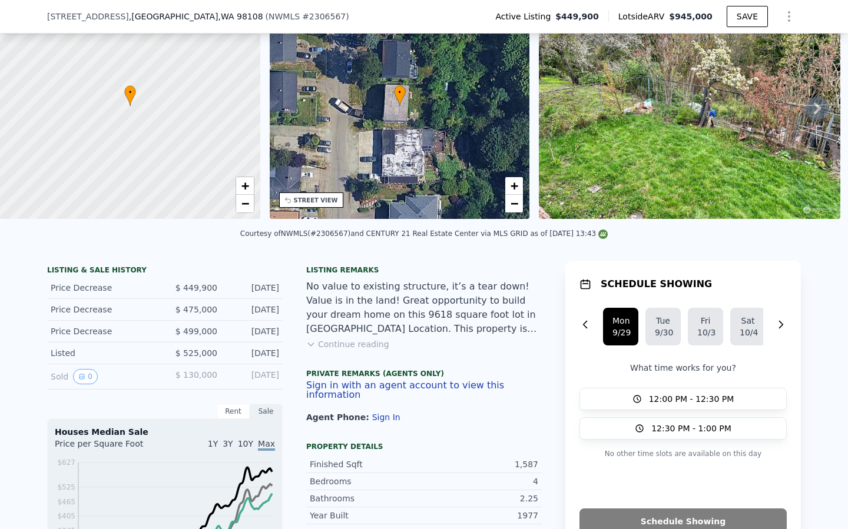
scroll to position [87, 0]
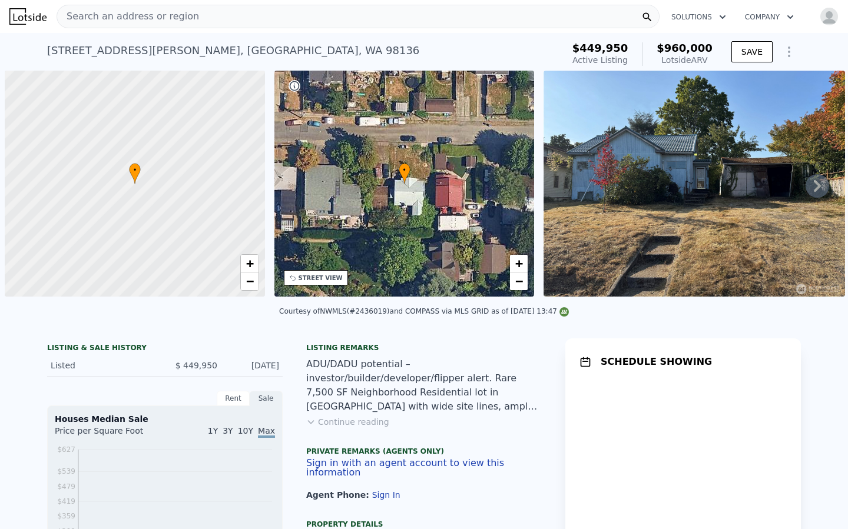
scroll to position [0, 5]
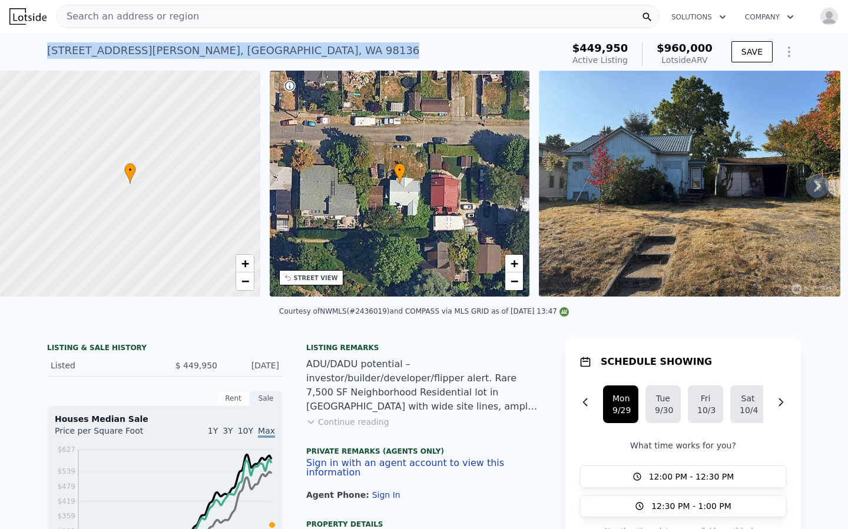
drag, startPoint x: 234, startPoint y: 53, endPoint x: 46, endPoint y: 53, distance: 187.8
click at [37, 55] on div "[STREET_ADDRESS][PERSON_NAME] Active at $449,950 (~ARV $960k ) $449,950 Active …" at bounding box center [424, 52] width 848 height 38
copy div "[STREET_ADDRESS][PERSON_NAME]"
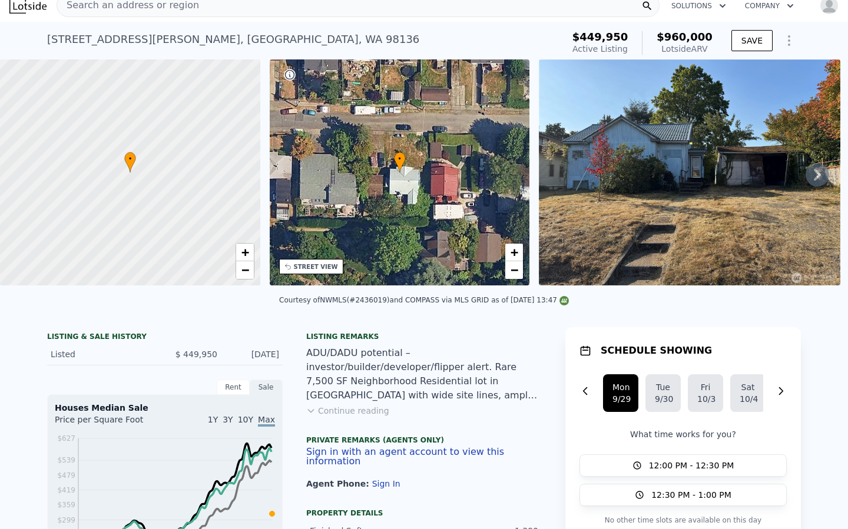
scroll to position [0, 0]
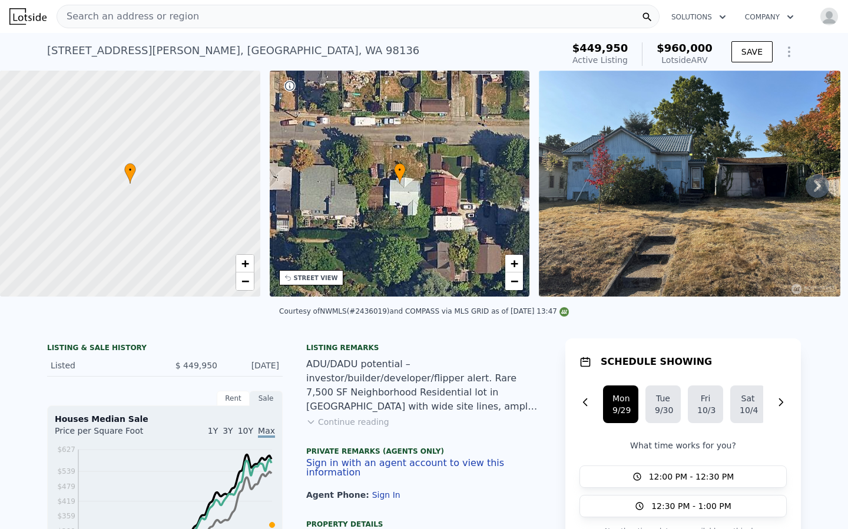
click at [787, 54] on icon "Show Options" at bounding box center [789, 52] width 14 height 14
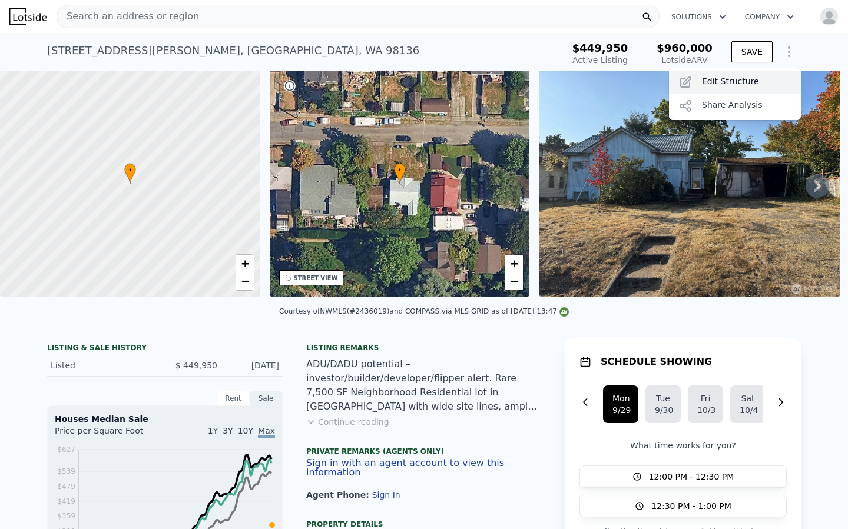
click at [714, 88] on div "Edit Structure" at bounding box center [735, 83] width 132 height 24
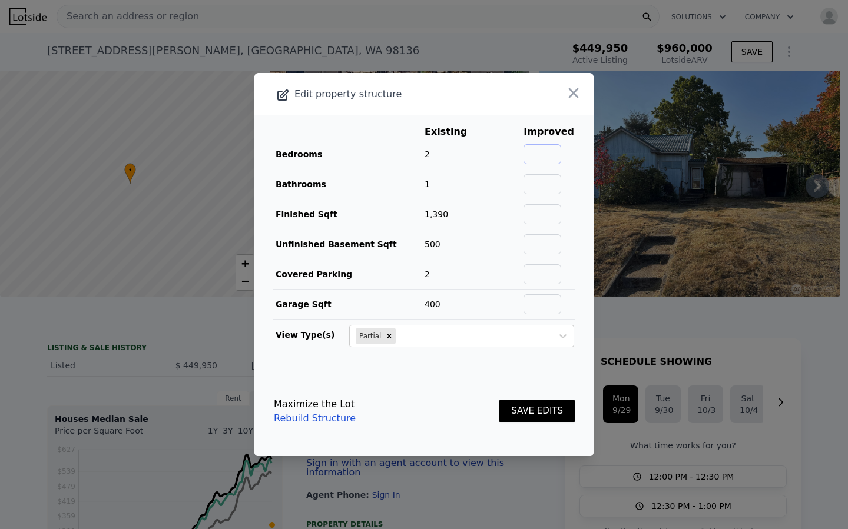
click at [545, 149] on input "text" at bounding box center [542, 154] width 38 height 20
type input "3"
click at [545, 182] on input "text" at bounding box center [542, 184] width 38 height 20
type input "1.5"
click at [540, 241] on input "text" at bounding box center [542, 244] width 38 height 20
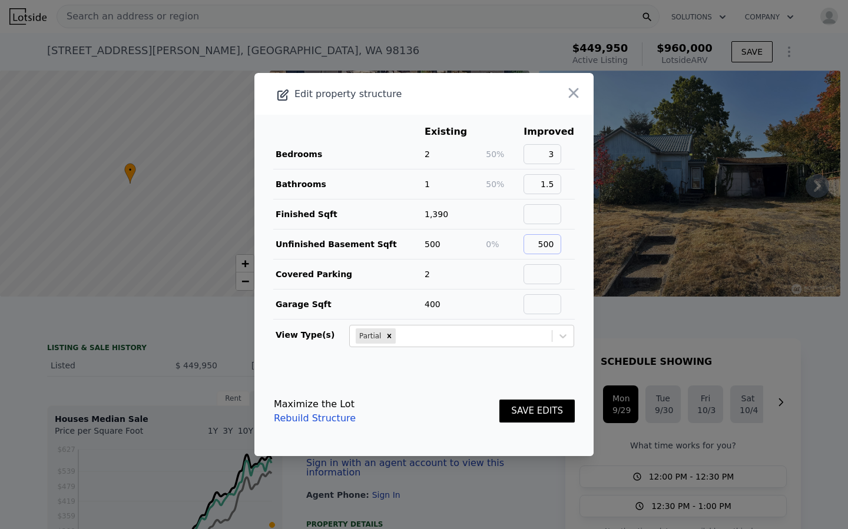
type input "500"
click at [545, 271] on input "text" at bounding box center [542, 274] width 38 height 20
type input "0"
click at [547, 310] on input "text" at bounding box center [542, 304] width 38 height 20
type input "0"
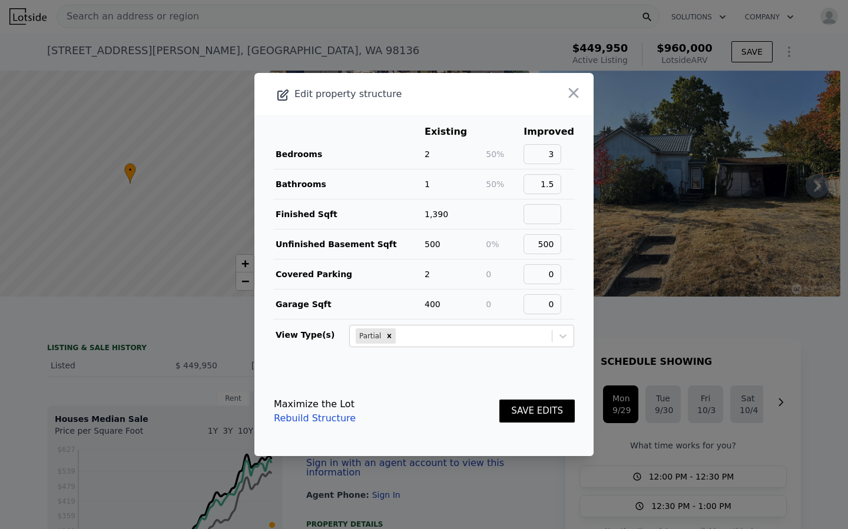
click at [524, 412] on button "SAVE EDITS" at bounding box center [536, 411] width 75 height 23
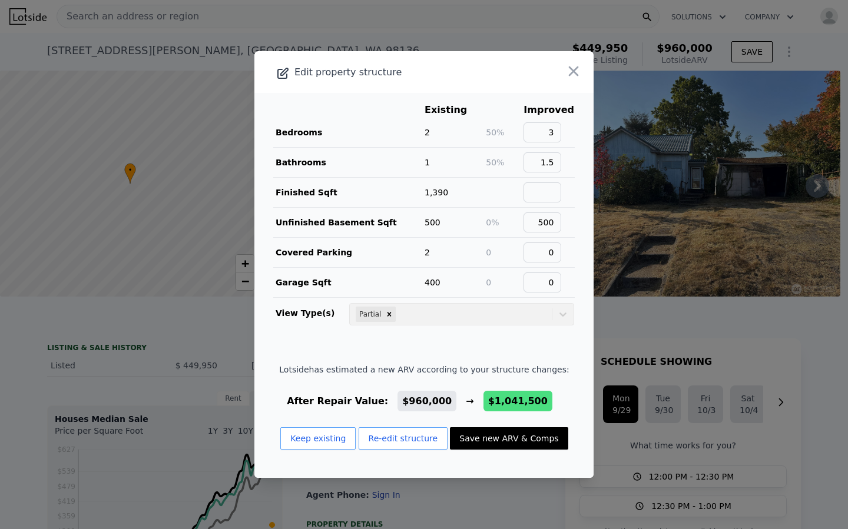
click at [472, 442] on button "Save new ARV & Comps" at bounding box center [509, 438] width 118 height 22
checkbox input "false"
checkbox input "true"
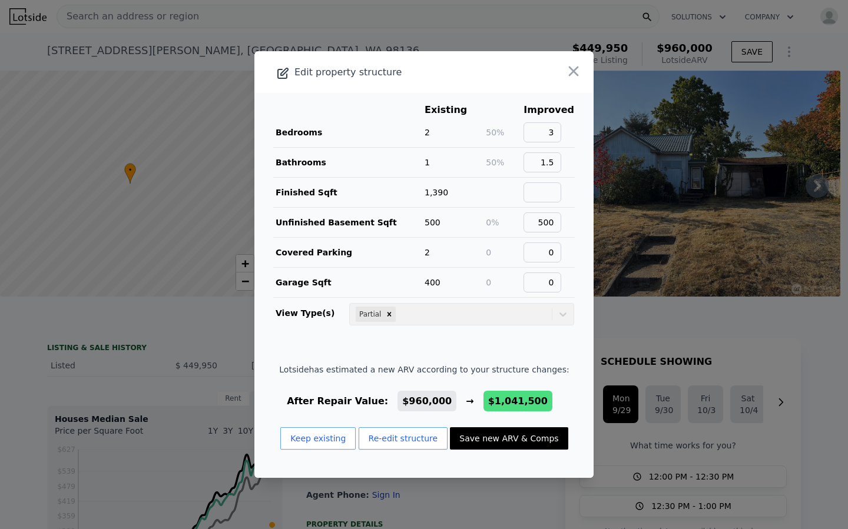
type input "$ 1,041,500"
type input "$ 476,793"
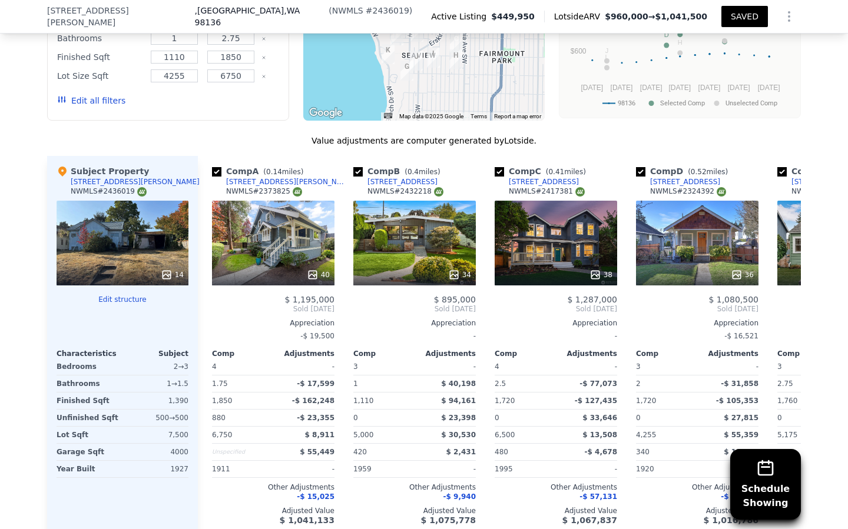
scroll to position [0, 13]
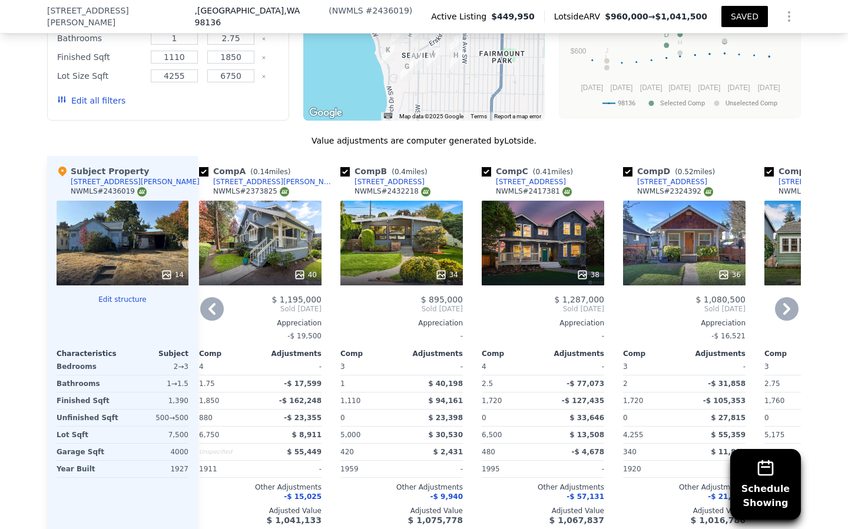
click at [203, 167] on input "checkbox" at bounding box center [203, 171] width 9 height 9
checkbox input "false"
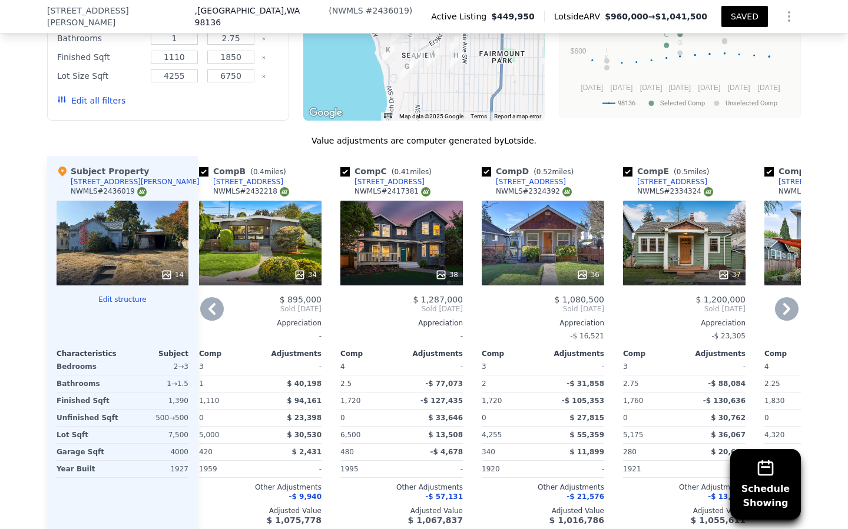
click at [266, 230] on div "34" at bounding box center [260, 243] width 122 height 85
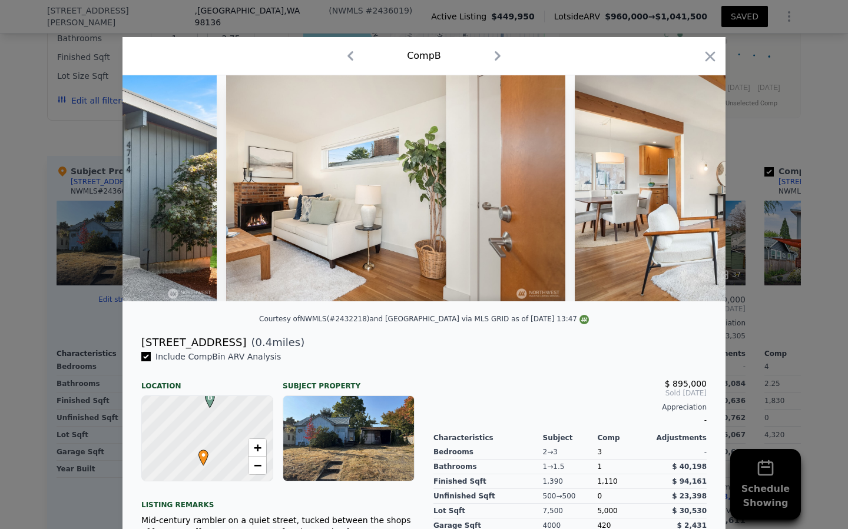
scroll to position [0, 959]
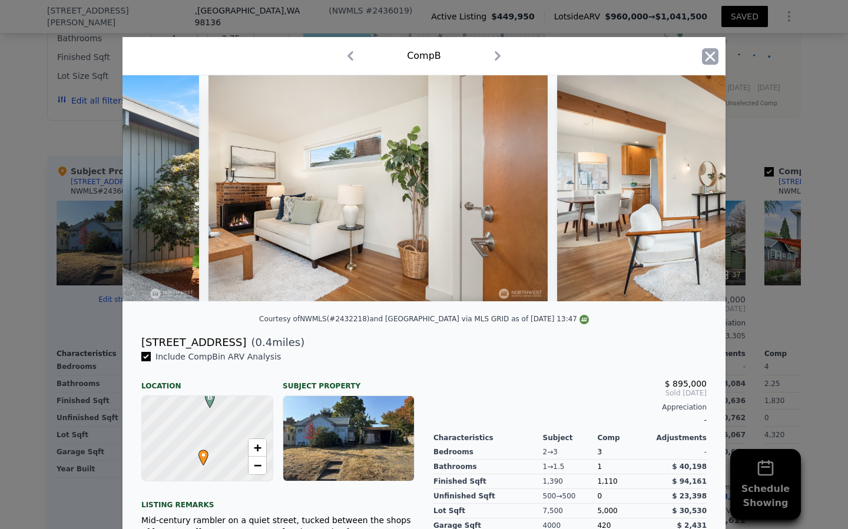
click at [708, 58] on icon "button" at bounding box center [710, 56] width 10 height 10
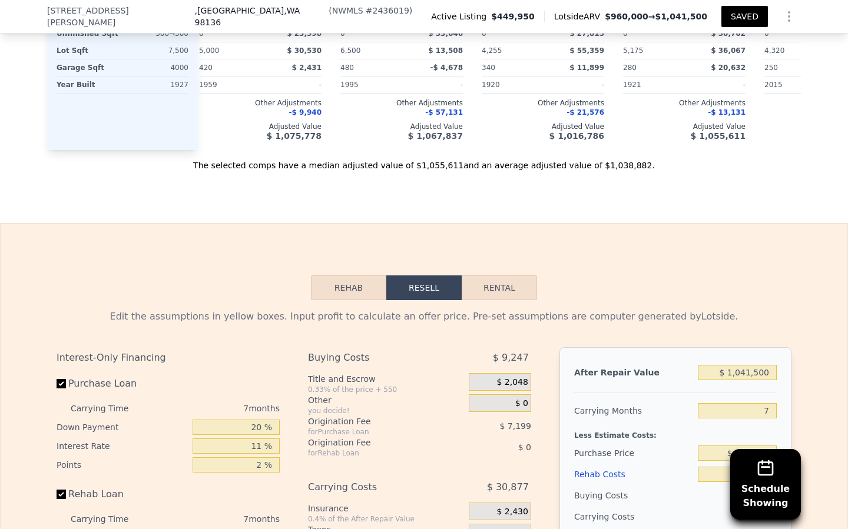
scroll to position [1810, 0]
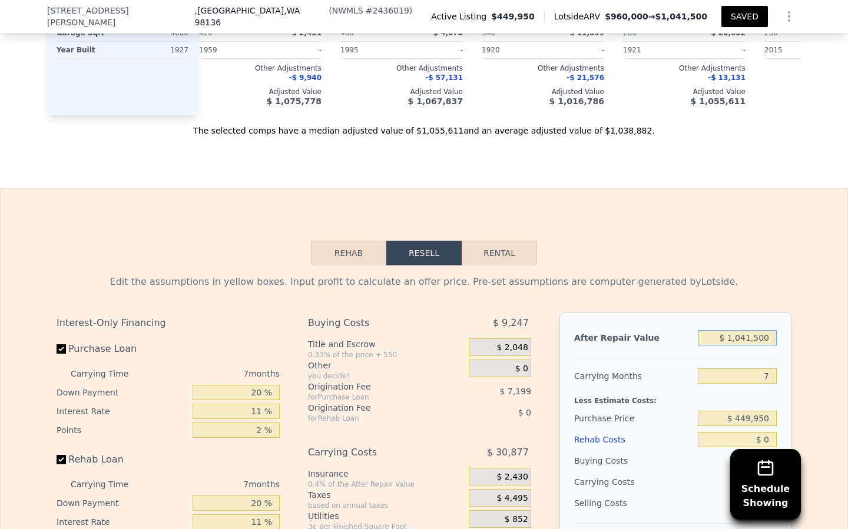
click at [724, 332] on input "$ 1,041,500" at bounding box center [737, 337] width 79 height 15
type input "$ 9"
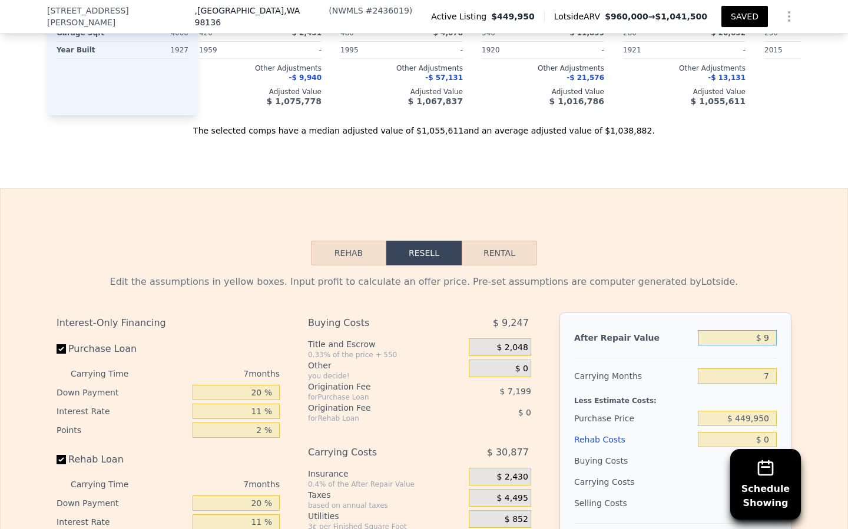
type input "-$ 488,185"
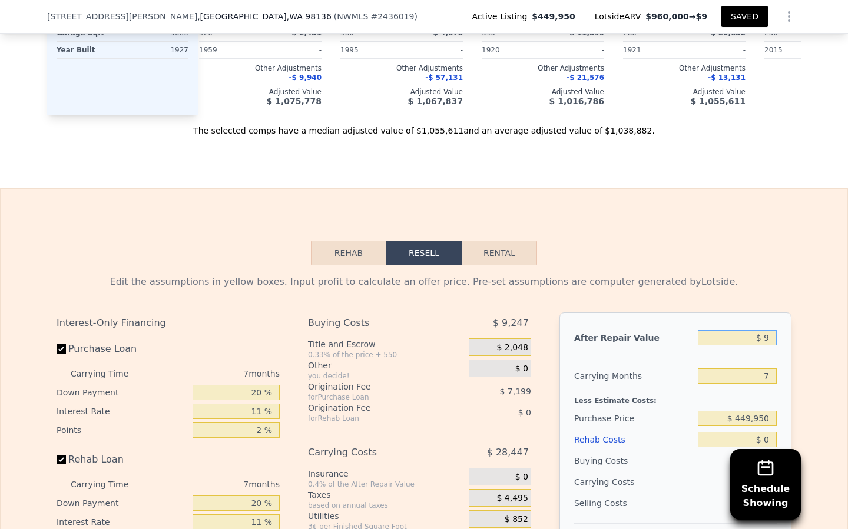
type input "$ 95"
type input "-$ 488,105"
type input "$ 950"
type input "-$ 487,314"
type input "$ 9,500"
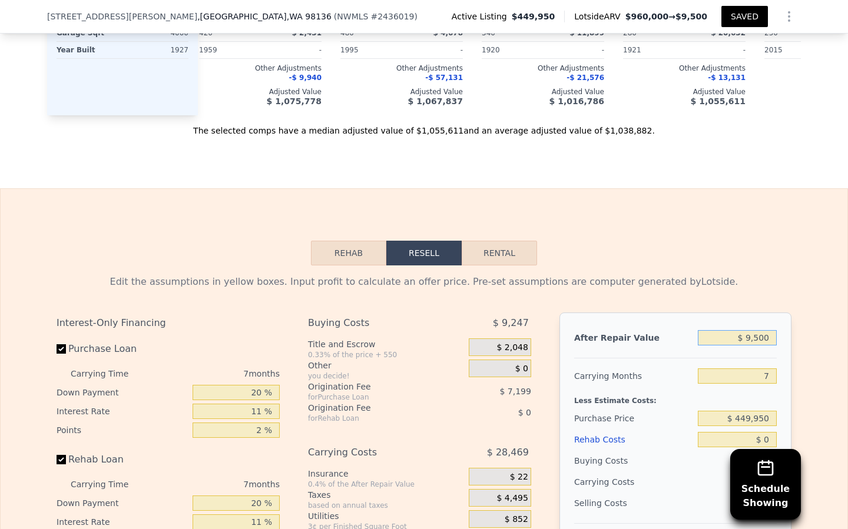
type input "-$ 479,393"
type input "$ 95,000"
type input "-$ 400,173"
type input "$ 950,000"
type input "$ 392,015"
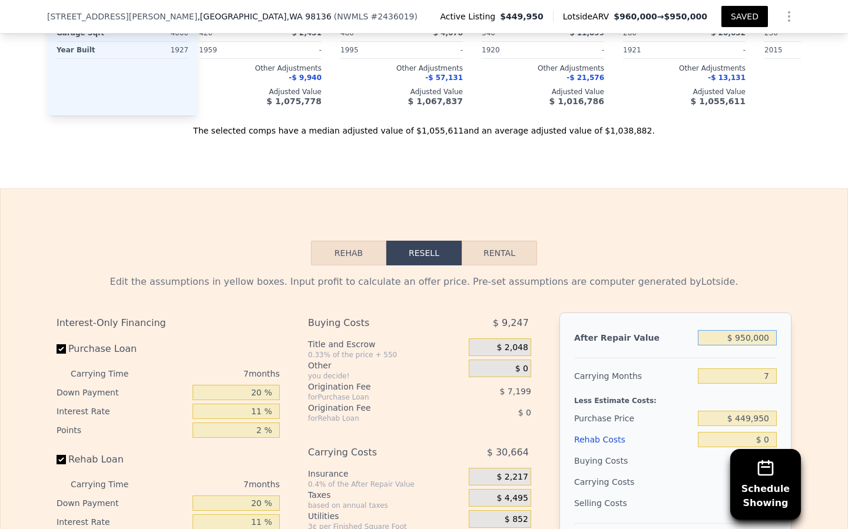
type input "$ 950,000"
click at [769, 369] on input "7" at bounding box center [737, 376] width 79 height 15
type input "12"
type input "$ 370,113"
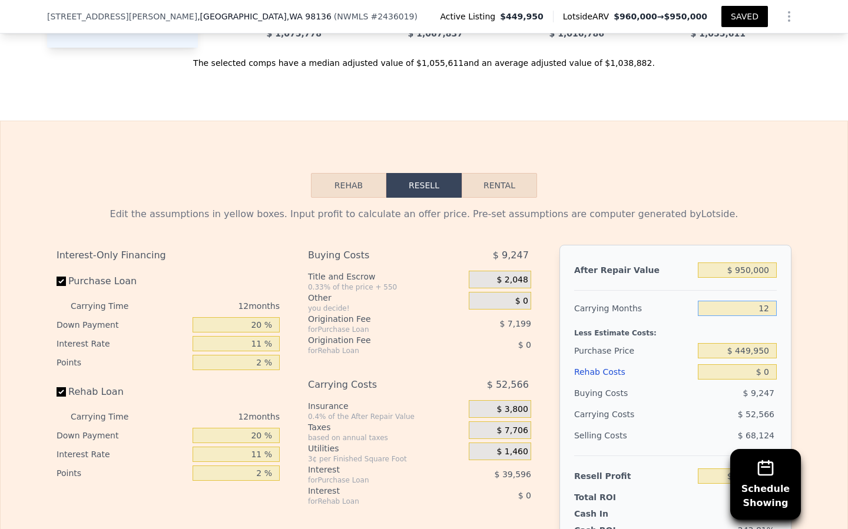
scroll to position [1895, 0]
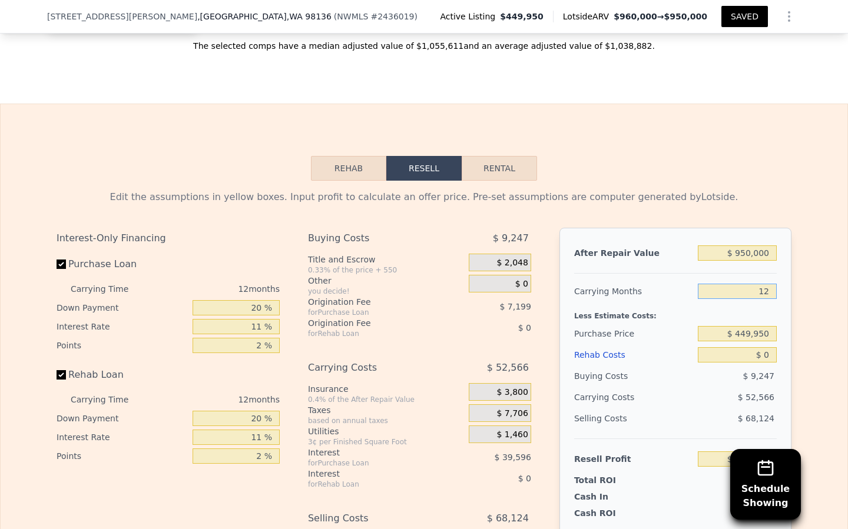
type input "12"
click at [767, 350] on input "$ 0" at bounding box center [737, 354] width 79 height 15
click at [349, 165] on button "Rehab" at bounding box center [348, 168] width 75 height 25
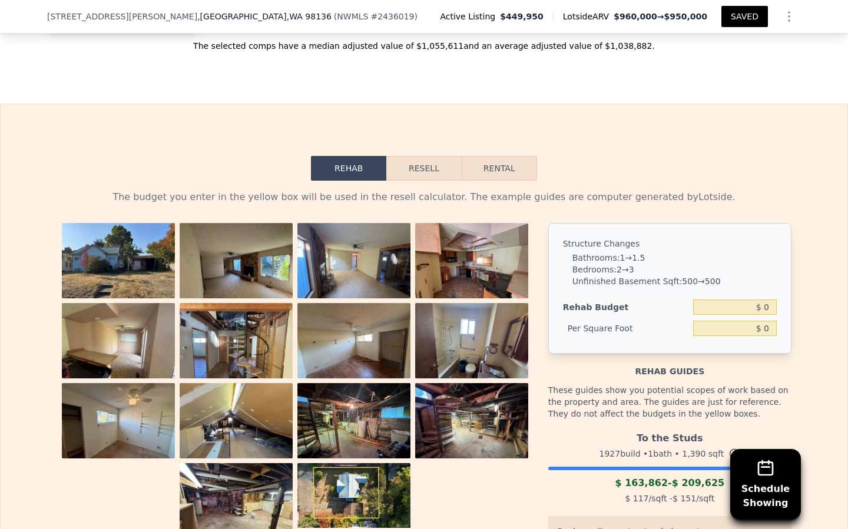
click at [412, 160] on button "Resell" at bounding box center [423, 168] width 75 height 25
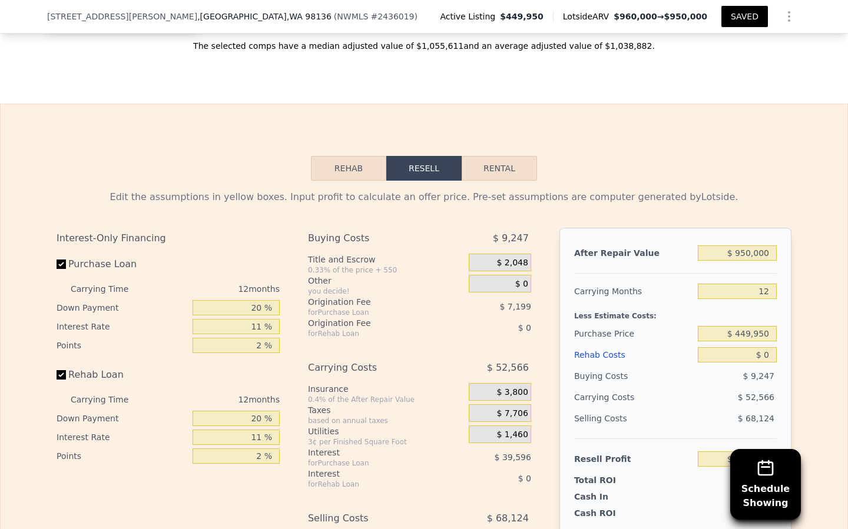
click at [777, 350] on div "After Repair Value $ 950,000 Carrying Months 12 Less Estimate Costs: Purchase P…" at bounding box center [675, 391] width 232 height 327
click at [774, 347] on input "$ 0" at bounding box center [737, 354] width 79 height 15
type input "$ 2"
type input "$ 370,111"
type input "$ 21"
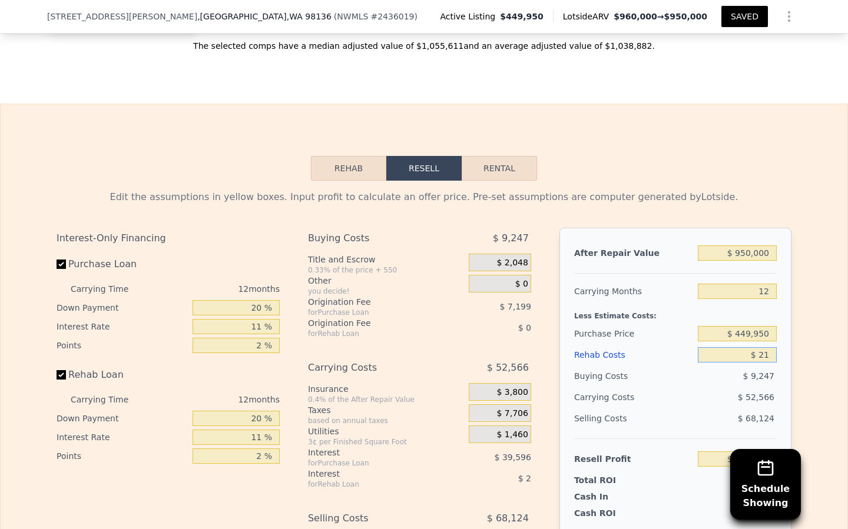
type input "$ 370,092"
type input "$ 210"
type input "$ 369,876"
type input "$ 2,100"
type input "$ 367,799"
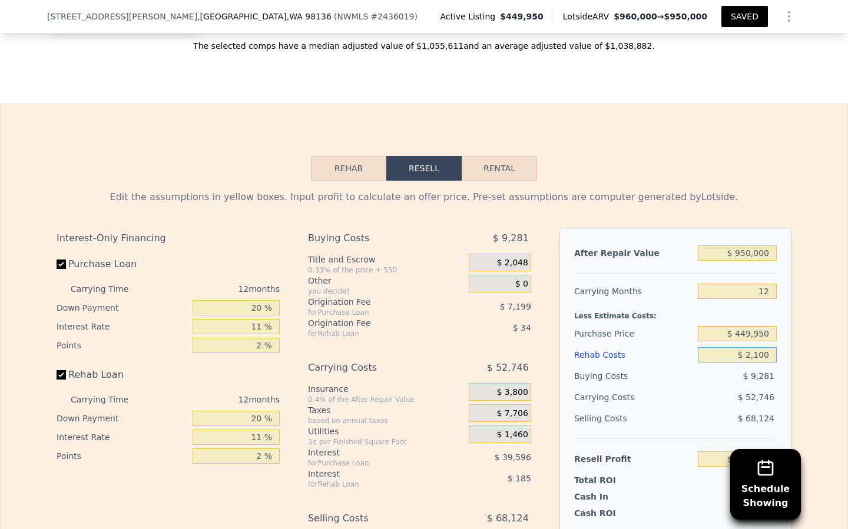
type input "$ 21,000"
type input "$ 346,929"
type input "$ 210,000"
type input "$ 138,273"
type input "$ 210,000"
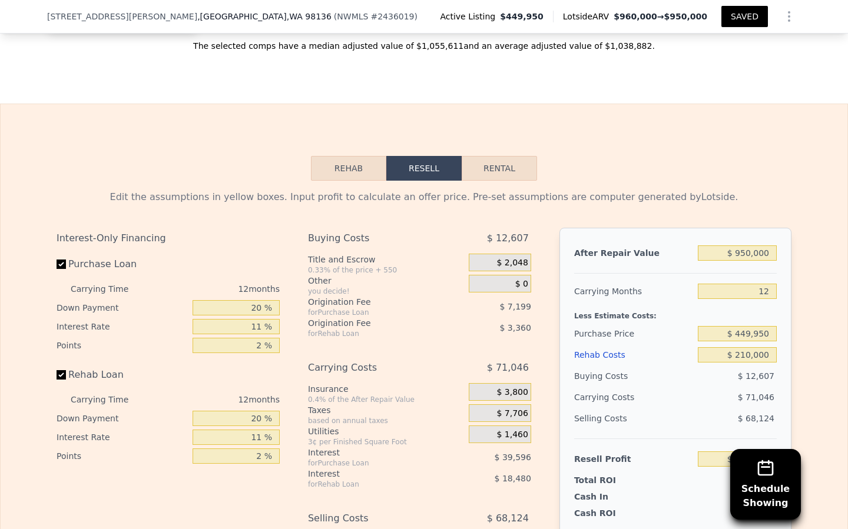
click at [668, 356] on div "Rehab Costs" at bounding box center [633, 354] width 119 height 21
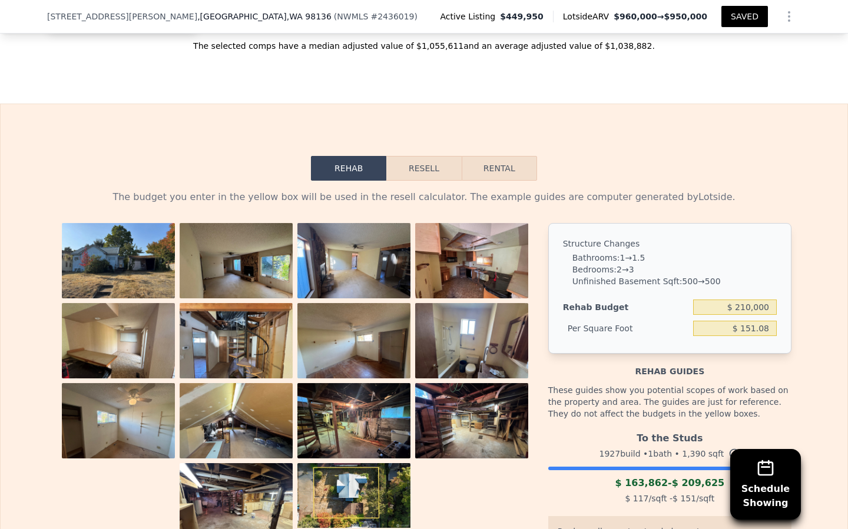
click at [414, 158] on button "Resell" at bounding box center [423, 168] width 75 height 25
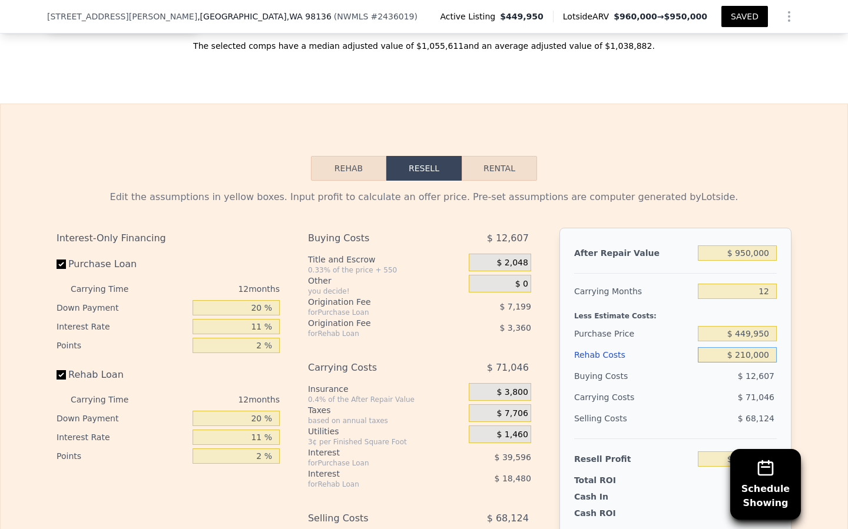
click at [746, 349] on input "$ 210,000" at bounding box center [737, 354] width 79 height 15
type input "$ 20,000"
type input "$ 348,029"
type input "$ 250,000"
type input "$ 94,117"
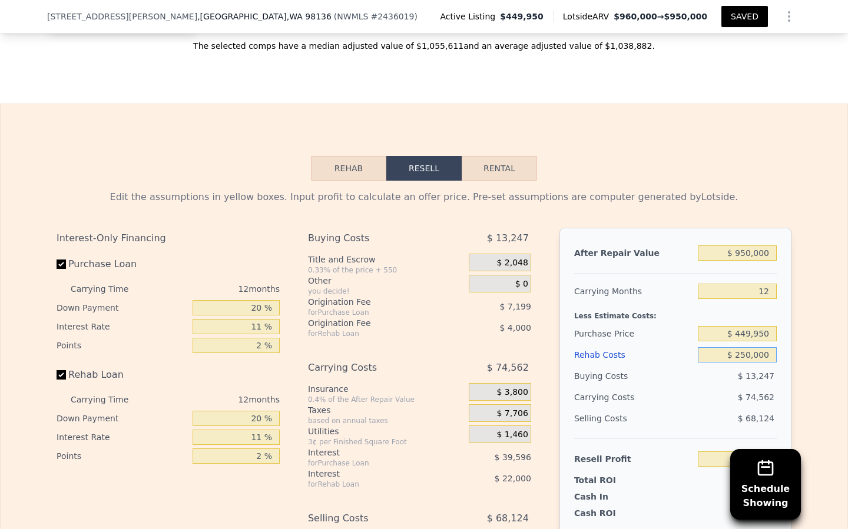
type input "$ 250,000"
click at [751, 327] on input "$ 449,950" at bounding box center [737, 333] width 79 height 15
type input "$ 525,950"
click at [575, 344] on div "Rehab Costs" at bounding box center [633, 354] width 119 height 21
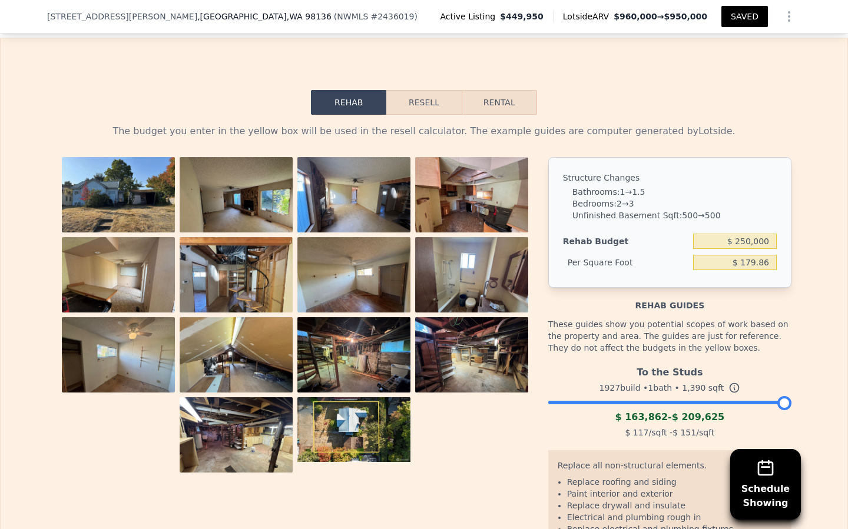
scroll to position [1962, 0]
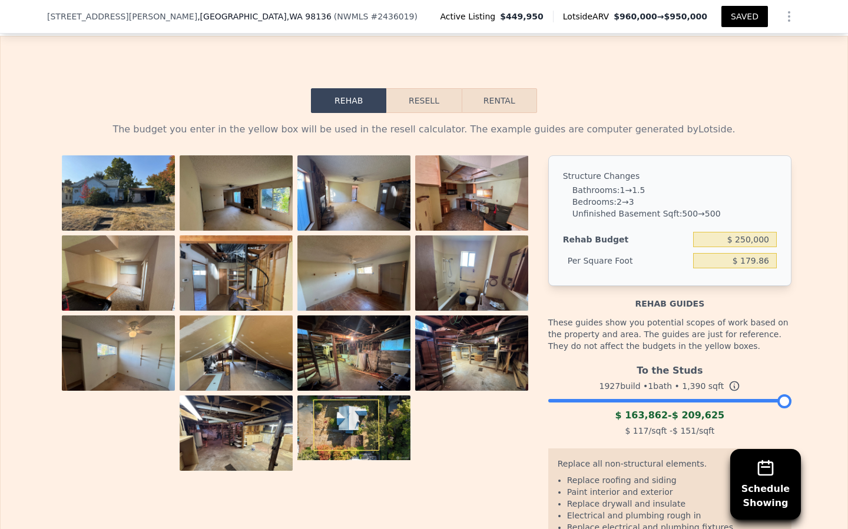
click at [402, 102] on button "Resell" at bounding box center [423, 100] width 75 height 25
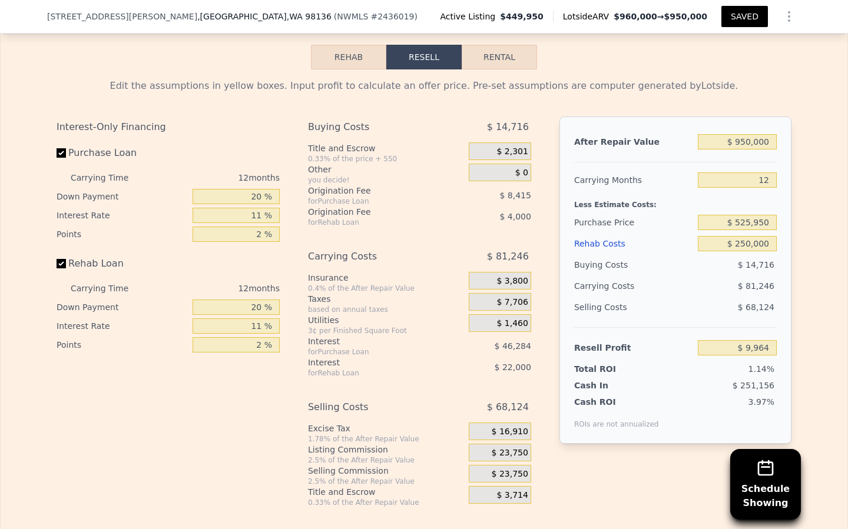
scroll to position [2008, 0]
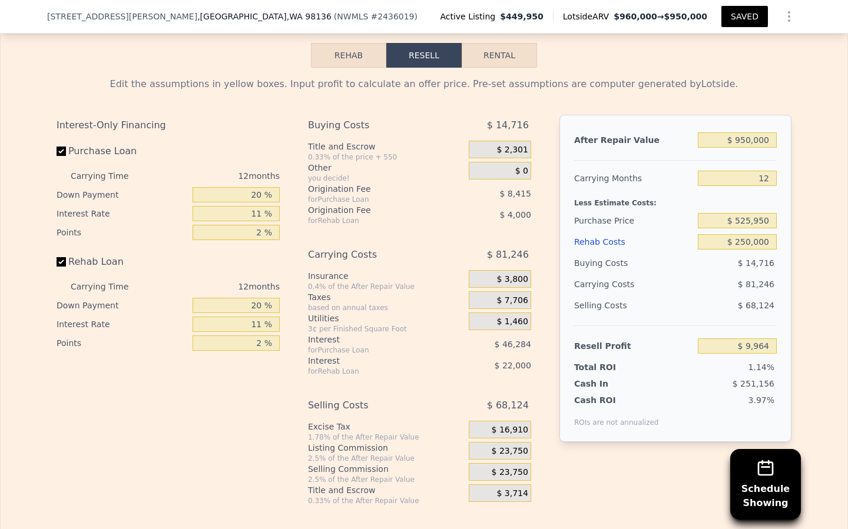
click at [506, 446] on span "$ 23,750" at bounding box center [510, 451] width 37 height 11
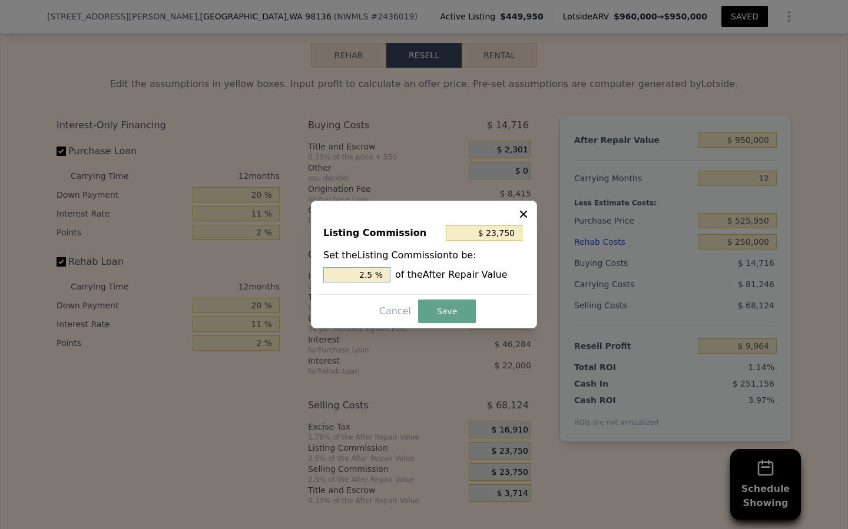
click at [364, 276] on input "2.5 %" at bounding box center [356, 274] width 67 height 15
type input "$ 4,750"
type input ".5 %"
type input "$ 14,250"
type input "1.5 %"
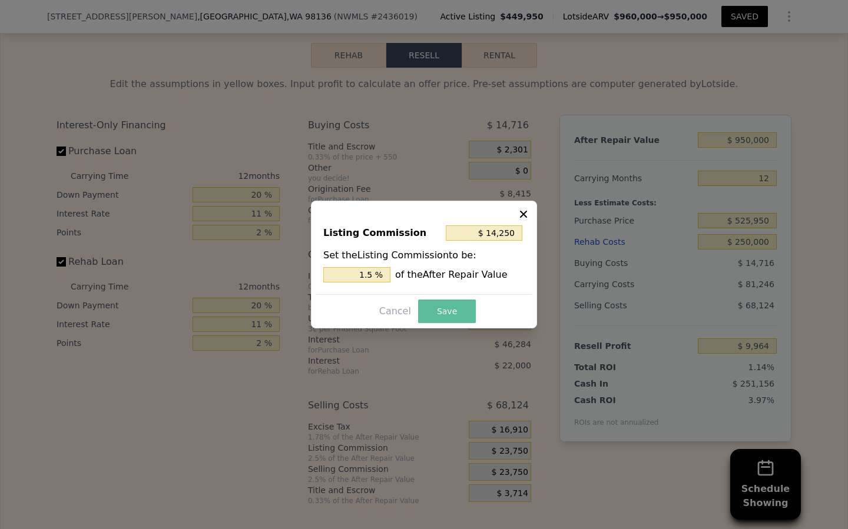
click at [430, 309] on button "Save" at bounding box center [447, 312] width 58 height 24
type input "$ 19,464"
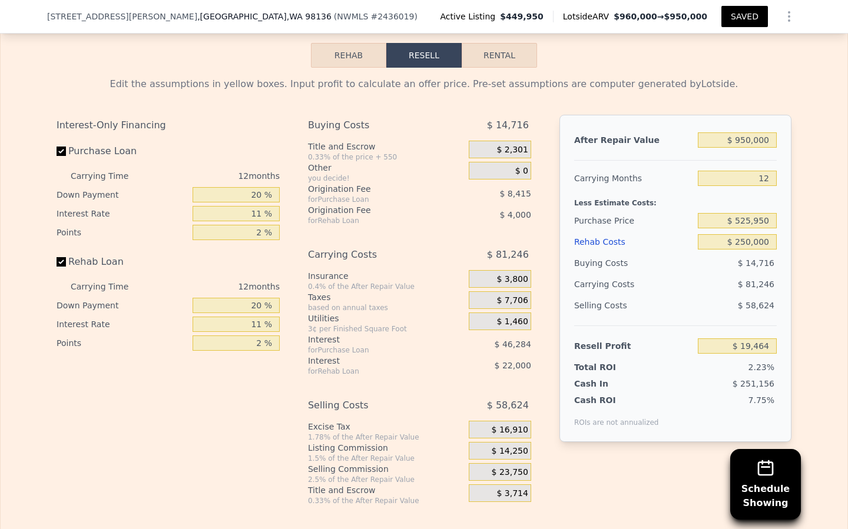
click at [489, 445] on div "$ 14,250" at bounding box center [500, 451] width 62 height 18
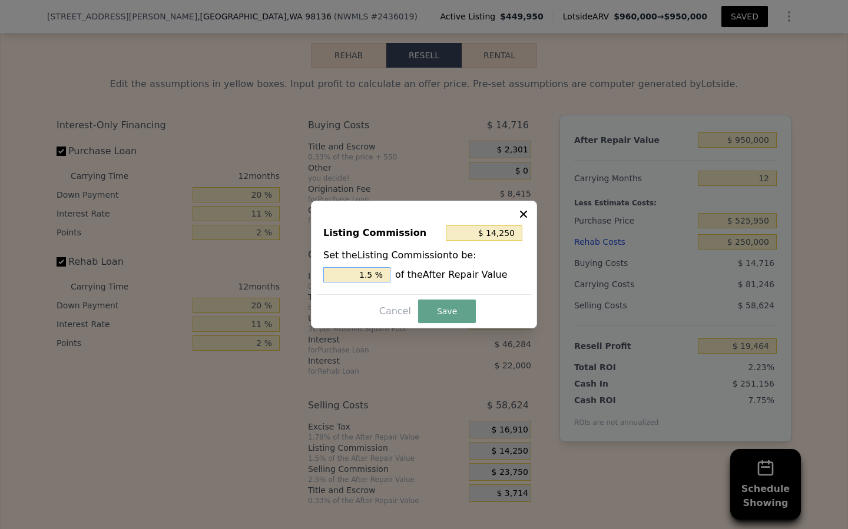
click at [366, 275] on input "1.5 %" at bounding box center [356, 274] width 67 height 15
type input "$ 4,750"
type input ".5 %"
type input "$ 23,750"
type input "2.5 %"
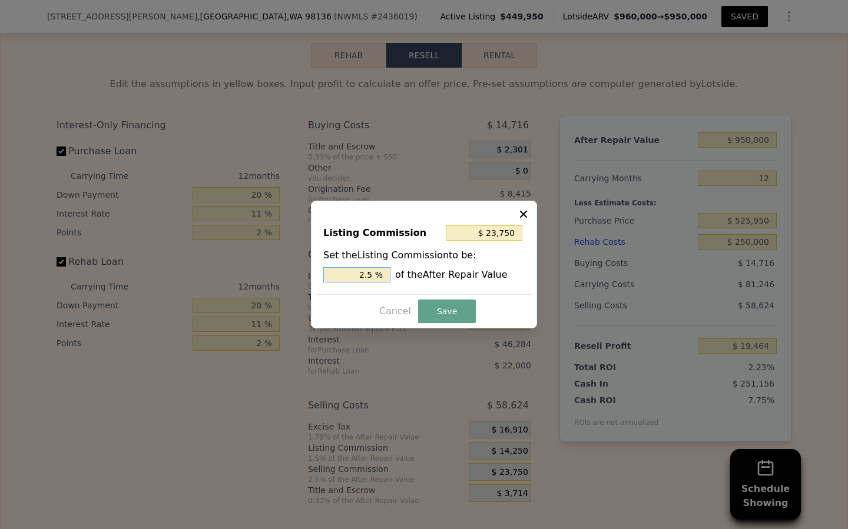
checkbox input "true"
type input "$ 1,041,500"
type input "7"
type input "$ 0"
type input "$ 476,793"
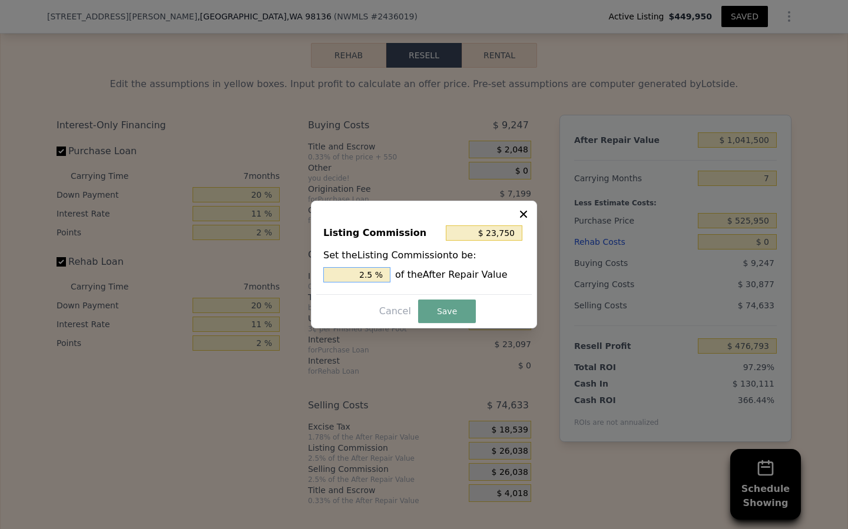
click at [362, 278] on input "2.5 %" at bounding box center [356, 274] width 67 height 15
click at [366, 277] on input "2.5 %" at bounding box center [356, 274] width 67 height 15
type input "$ 5,208"
type input ".5 %"
type input "$ 15,623"
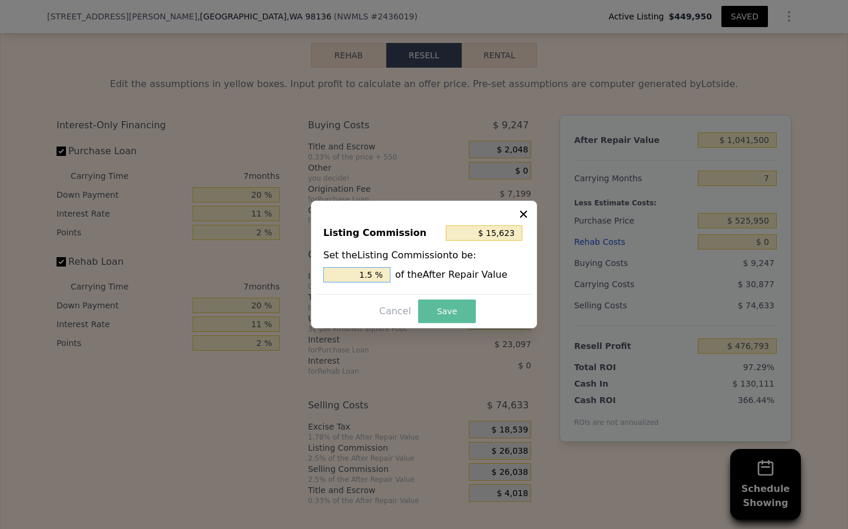
type input "1.5 %"
click at [436, 312] on button "Save" at bounding box center [447, 312] width 58 height 24
type input "$ 487,208"
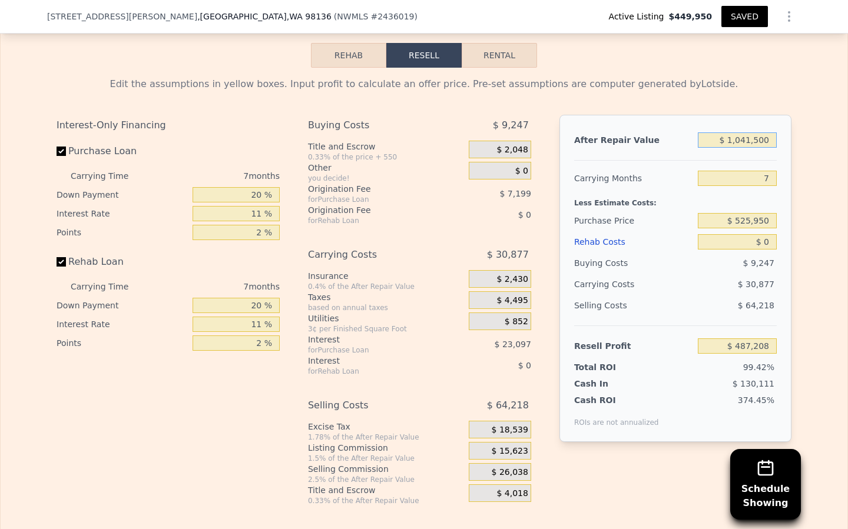
click at [765, 134] on input "$ 1,041,500" at bounding box center [737, 139] width 79 height 15
type input "$ 9"
type input "-$ 488,185"
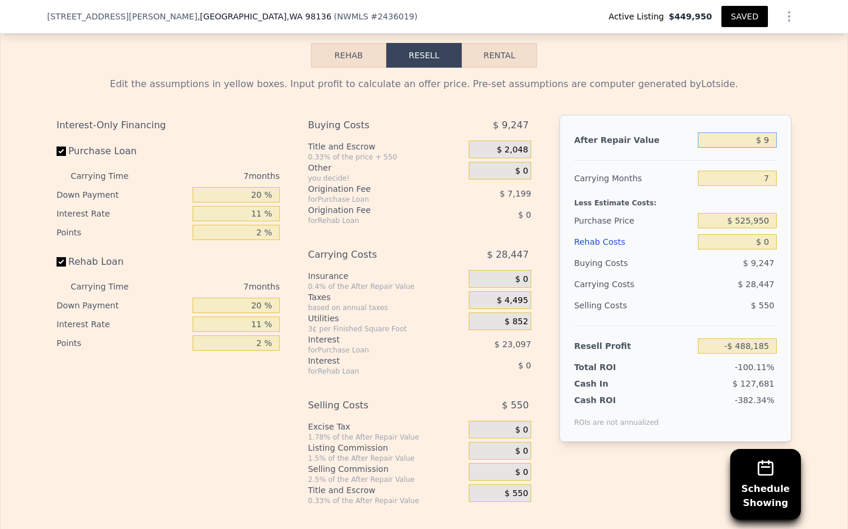
type input "$ 95"
type input "-$ 488,104"
type input "$ 950"
type input "-$ 487,304"
type input "$ 9,500"
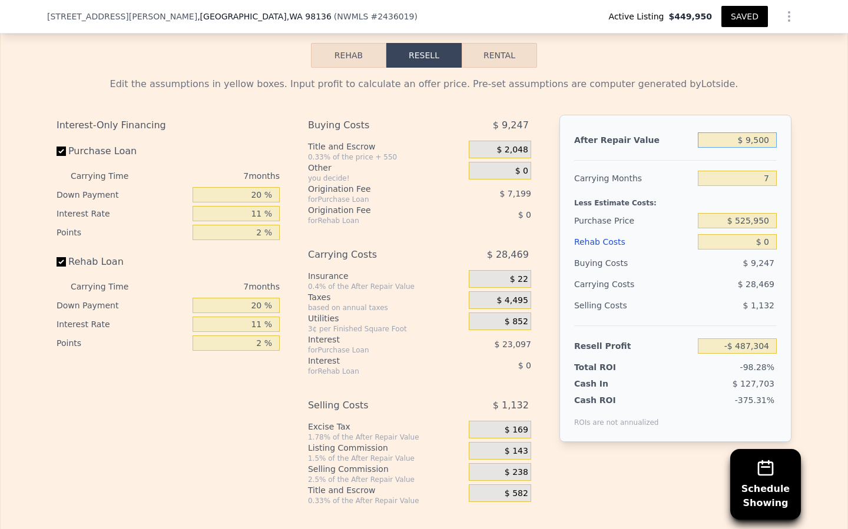
type input "-$ 479,298"
type input "$ 95,000"
type input "-$ 399,223"
type input "$ 950,000"
type input "$ 401,515"
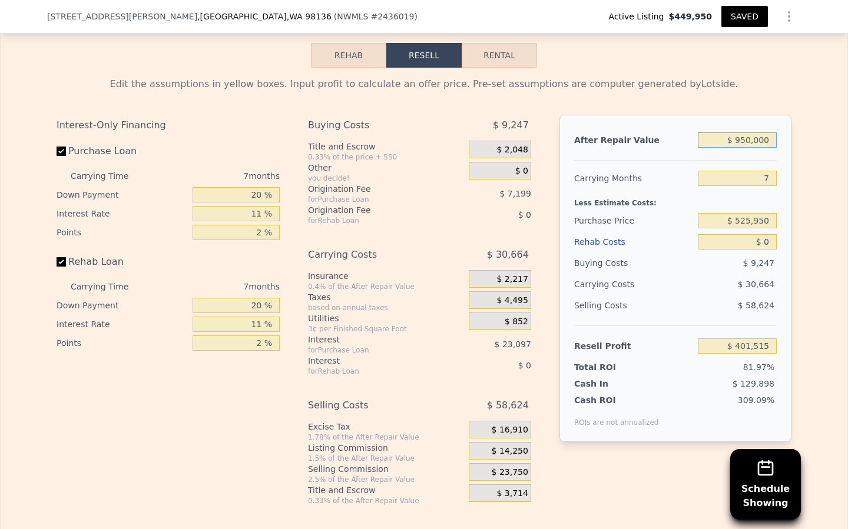
type input "$ 950,000"
click at [764, 174] on input "7" at bounding box center [737, 178] width 79 height 15
drag, startPoint x: 772, startPoint y: 172, endPoint x: 758, endPoint y: 172, distance: 14.1
click at [758, 172] on input "7" at bounding box center [737, 178] width 79 height 15
type input "1"
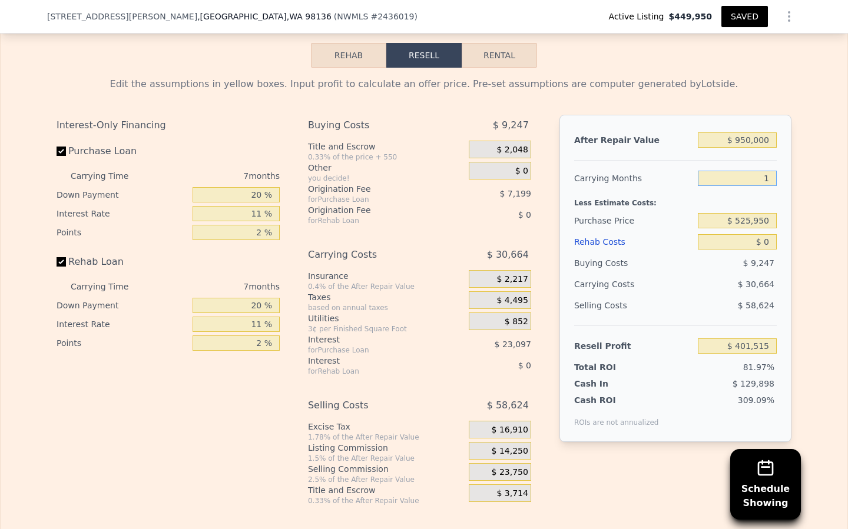
type input "$ 427,798"
type input "12"
type input "$ 379,613"
type input "12"
click at [745, 213] on input "$ 525,950" at bounding box center [737, 220] width 79 height 15
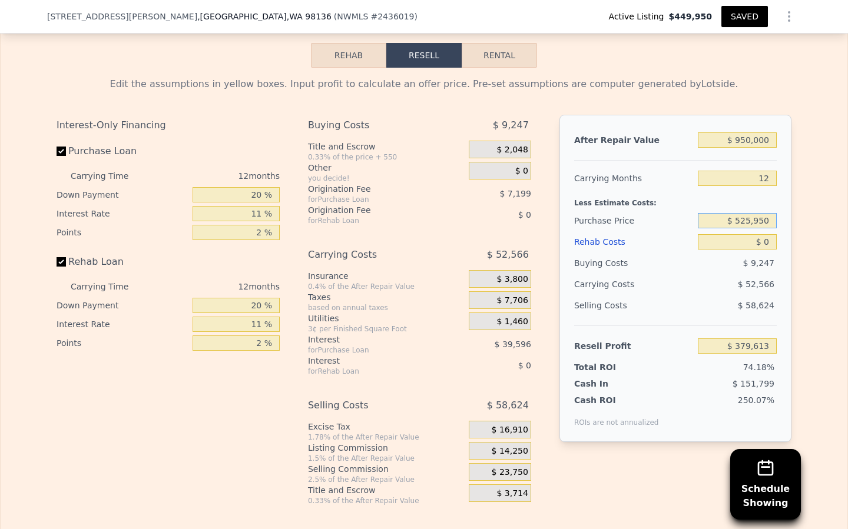
click at [769, 213] on input "$ 525,950" at bounding box center [737, 220] width 79 height 15
type input "$ 525,000"
click at [772, 239] on input "$ 0" at bounding box center [737, 241] width 79 height 15
type input "$ 296,512"
click at [771, 238] on input "$ 0" at bounding box center [737, 241] width 79 height 15
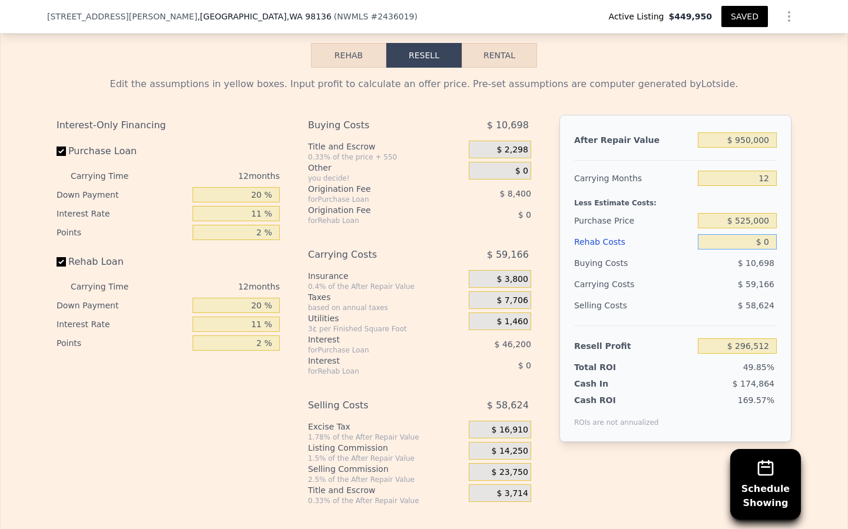
click at [771, 238] on input "$ 0" at bounding box center [737, 241] width 79 height 15
type input "$ 2"
type input "$ 296,510"
type input "$ 25"
type input "$ 296,487"
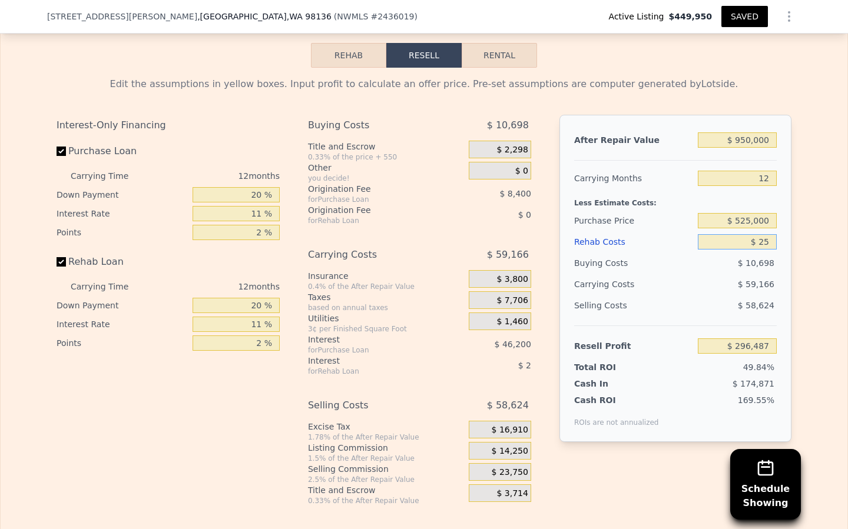
type input "$ 250"
type input "$ 296,234"
type input "$ 2,500"
type input "$ 293,756"
type input "$ 25,000"
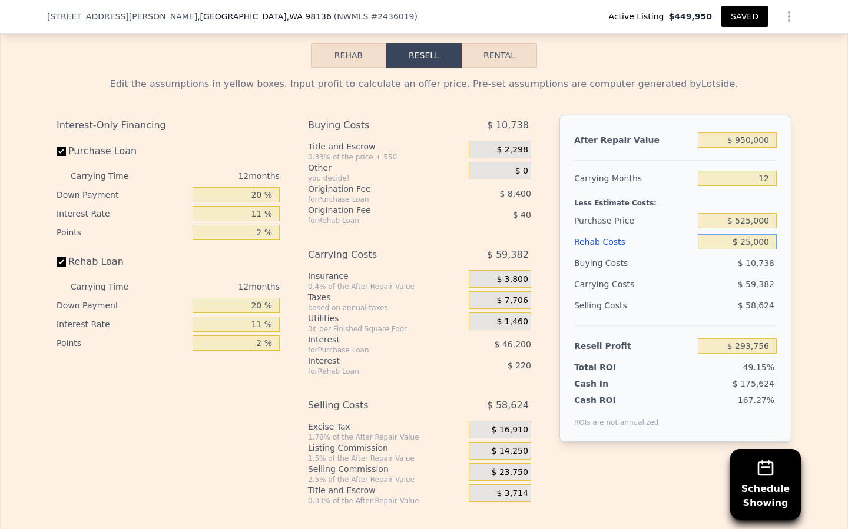
type input "$ 268,916"
type input "$ 250,000"
type input "$ 20,516"
type input "$ 250,000"
click at [694, 295] on div "Selling Costs $ 58,624" at bounding box center [675, 310] width 203 height 31
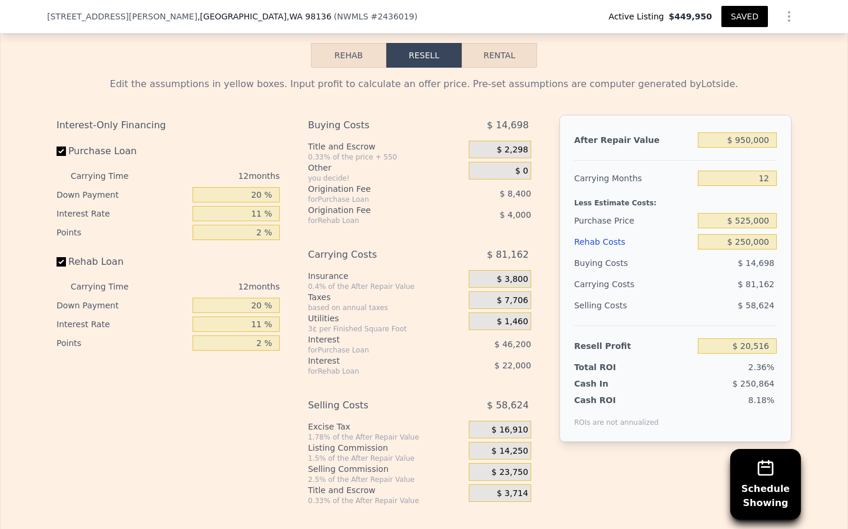
click at [378, 356] on div "Interest" at bounding box center [373, 361] width 131 height 12
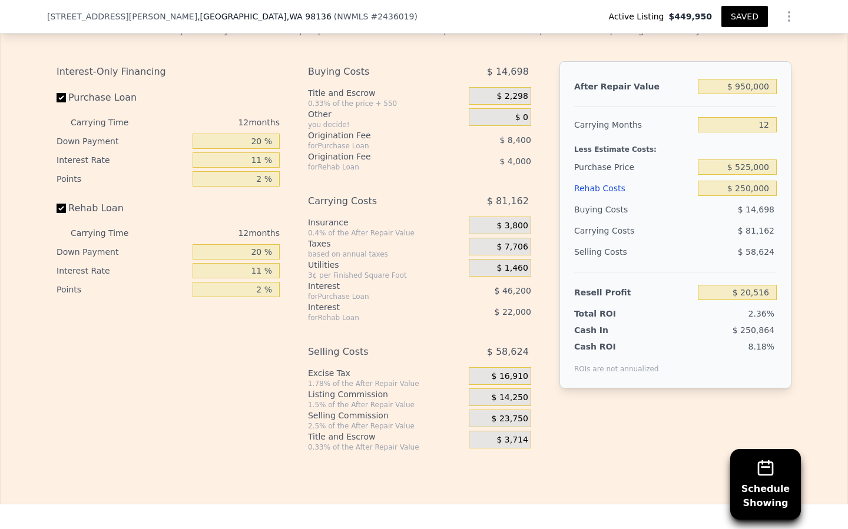
scroll to position [2064, 0]
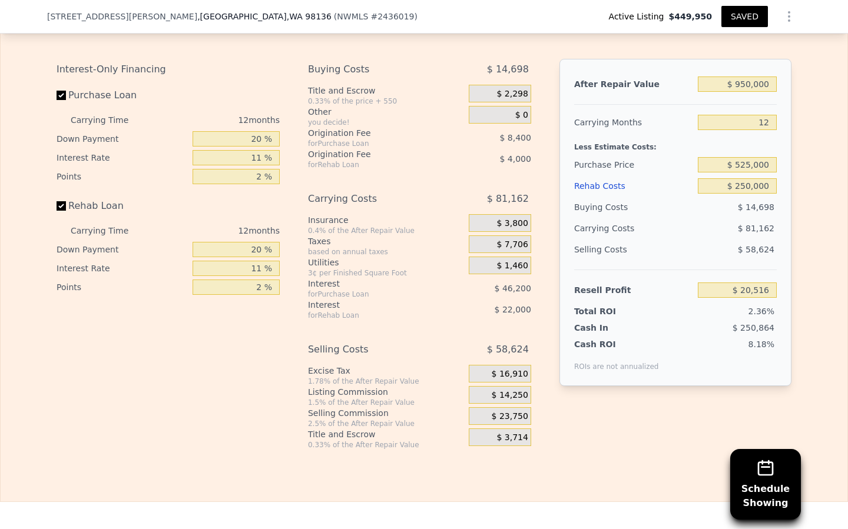
click at [661, 374] on div "After Repair Value $ 950,000 Carrying Months 12 Less Estimate Costs: Purchase P…" at bounding box center [675, 222] width 232 height 327
click at [261, 131] on input "20 %" at bounding box center [236, 138] width 87 height 15
type input "2 %"
type input "$ 8,234"
type input "11 %"
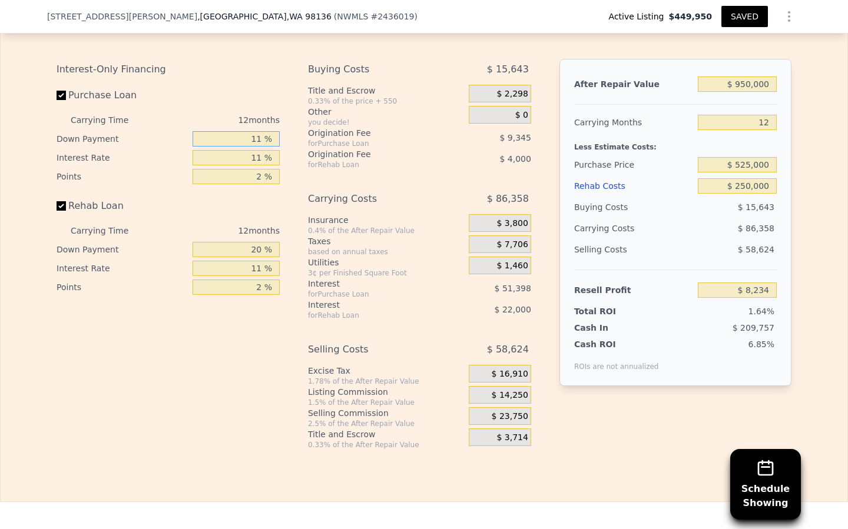
type input "$ 14,375"
type input "1 %"
type input "$ 7,553"
type input "15 %"
type input "$ 17,099"
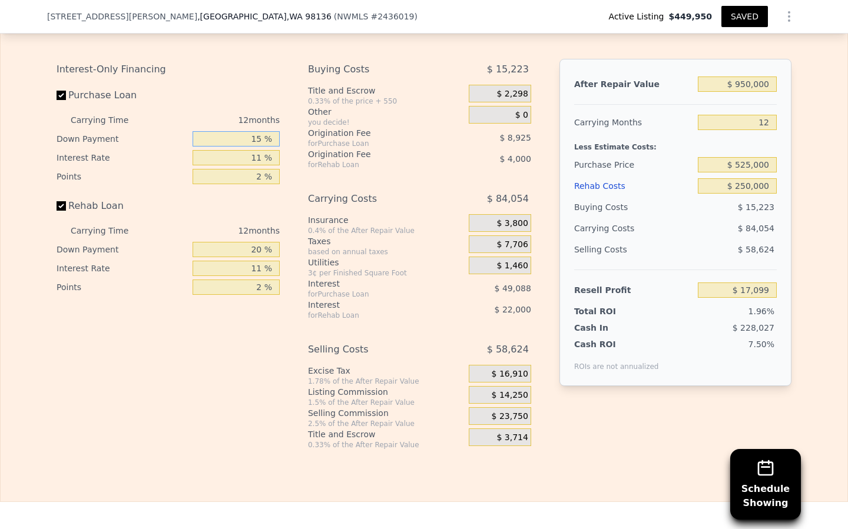
type input "15 %"
click at [262, 151] on input "11 %" at bounding box center [236, 157] width 87 height 15
type input "1 %"
type input "$ 61,727"
type input "10 %"
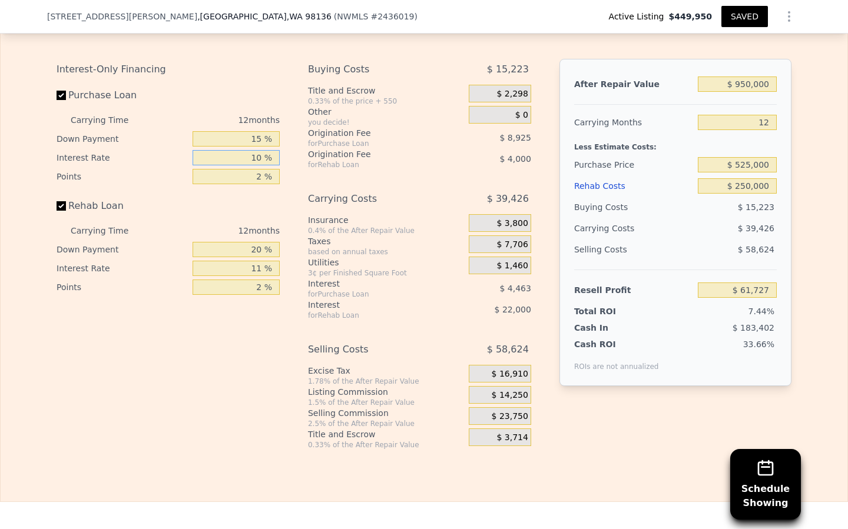
type input "$ 21,563"
type input "10.5 %"
type input "$ 19,331"
type input "10.5 %"
click at [261, 169] on input "2 %" at bounding box center [236, 176] width 87 height 15
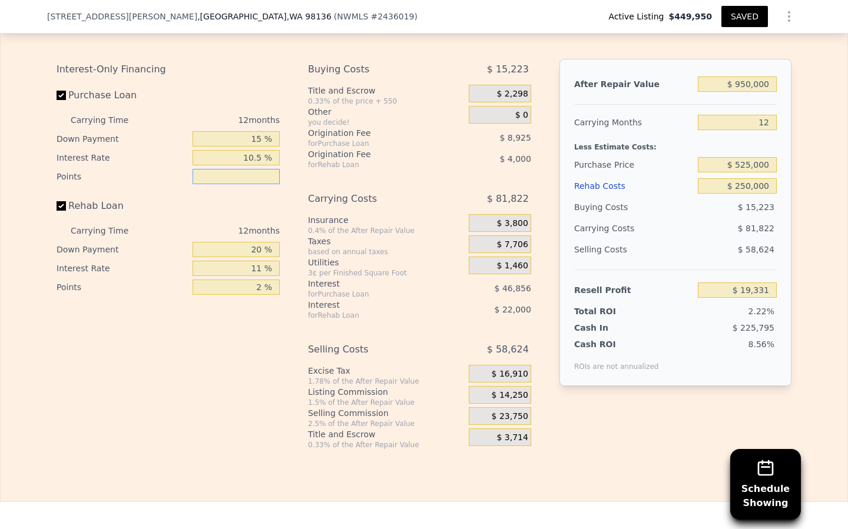
type input "1 %"
type input "$ 23,793"
type input "1.5 %"
type input "$ 21,562"
type input "1.5 %"
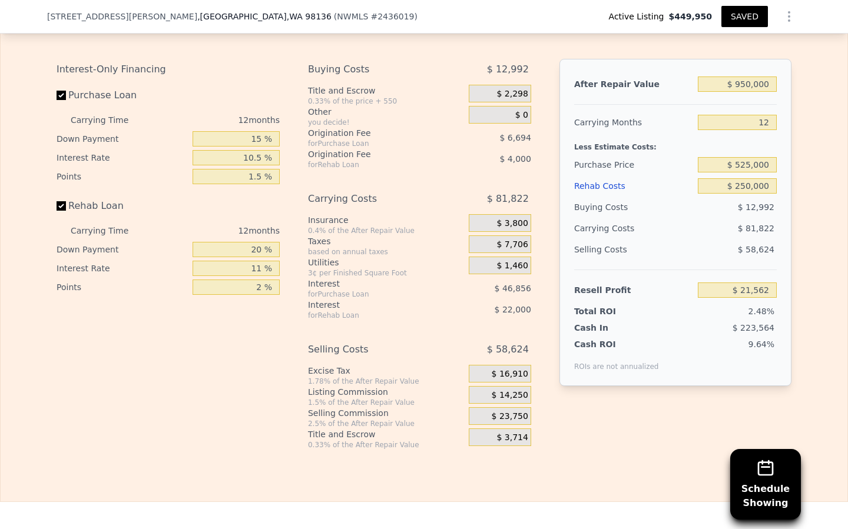
click at [226, 259] on div "11 %" at bounding box center [236, 268] width 87 height 19
click at [263, 242] on input "20 %" at bounding box center [236, 249] width 87 height 15
type input "2 %"
type input "$ 15,706"
type input "1 %"
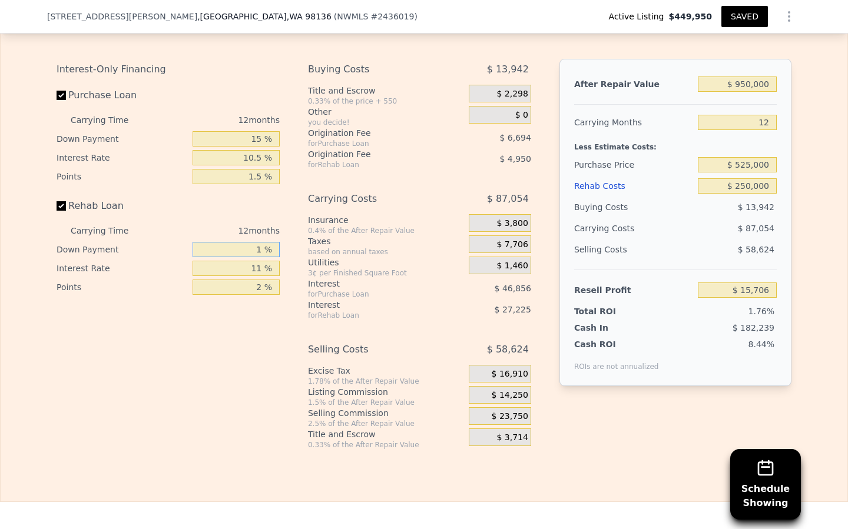
type input "$ 15,380"
type input "15 %"
type input "$ 19,932"
type input "15 %"
click at [263, 263] on input "11 %" at bounding box center [236, 268] width 87 height 15
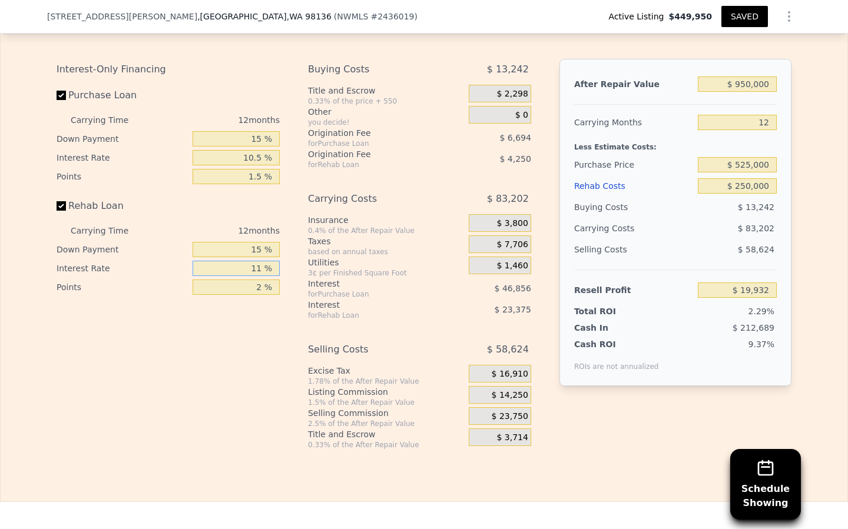
type input "1 %"
type input "$ 41,184"
type input "10 %"
type input "$ 22,056"
type input "10.5 %"
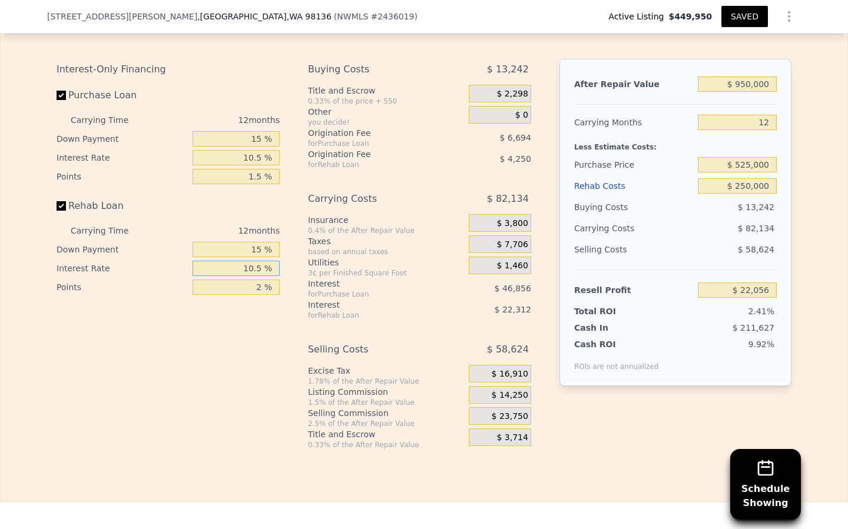
type input "$ 21,000"
type input "10.5 %"
click at [263, 280] on input "2 %" at bounding box center [236, 287] width 87 height 15
type input "1 %"
type input "$ 23,125"
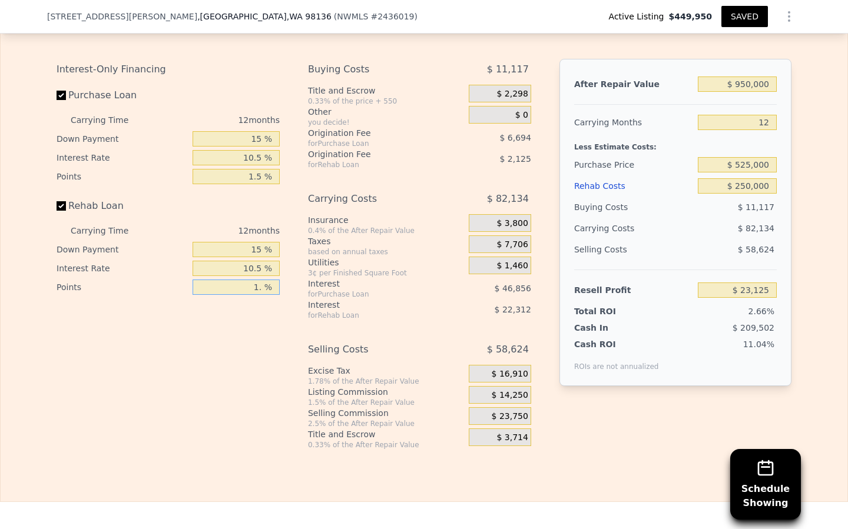
type input "1.5 %"
type input "$ 22,062"
type input "1.5 %"
click at [217, 362] on div "Interest-Only Financing Purchase Loan Carrying Time 12 months Down Payment 15 %…" at bounding box center [173, 254] width 233 height 391
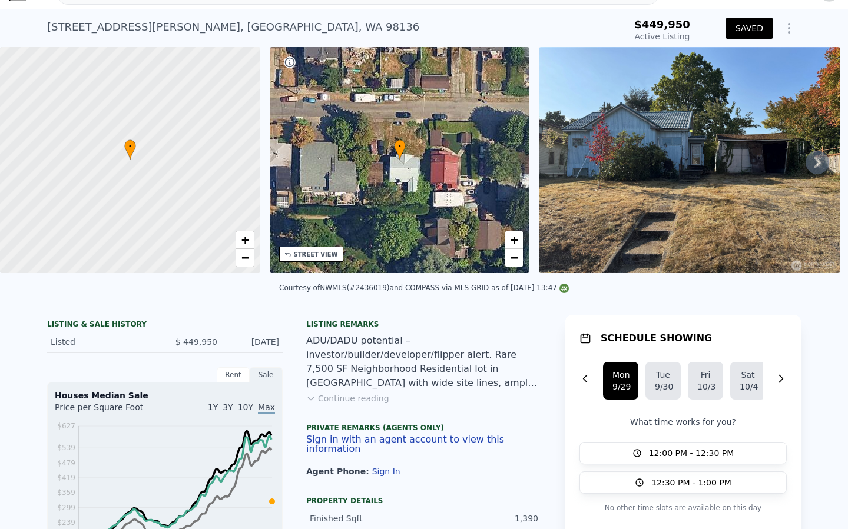
scroll to position [0, 0]
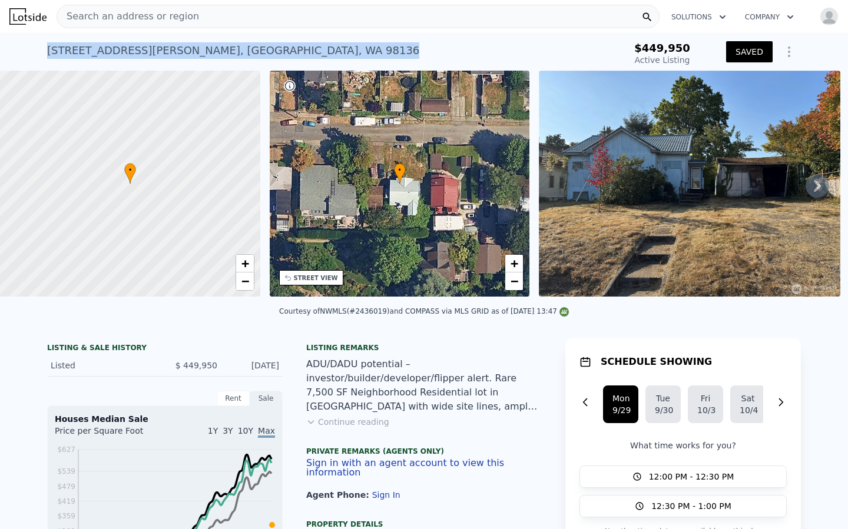
drag, startPoint x: 233, startPoint y: 51, endPoint x: 48, endPoint y: 52, distance: 185.5
click at [44, 51] on div "4939 SW Bruce St , Seattle , WA 98136 Active at $449,950 $449,950 Active Listin…" at bounding box center [424, 52] width 848 height 38
copy div "4939 SW Bruce St , Seattle , WA 98136"
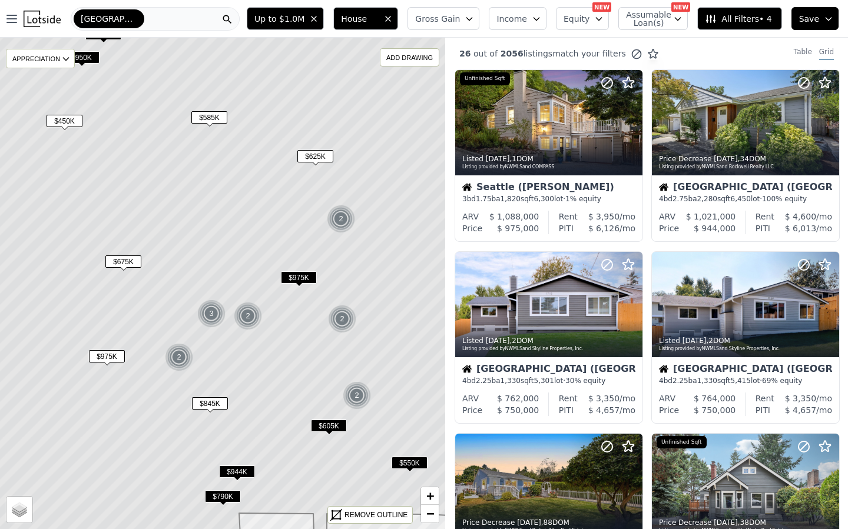
scroll to position [763, 0]
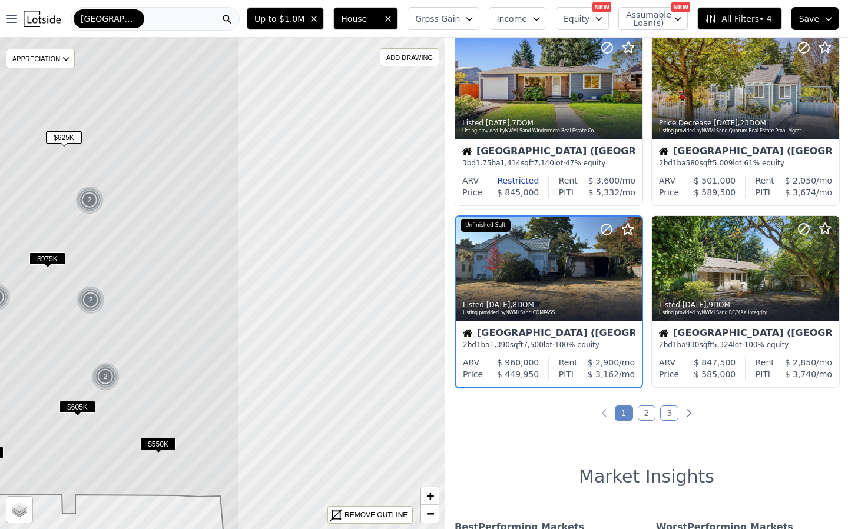
drag, startPoint x: 276, startPoint y: 333, endPoint x: 94, endPoint y: 322, distance: 181.7
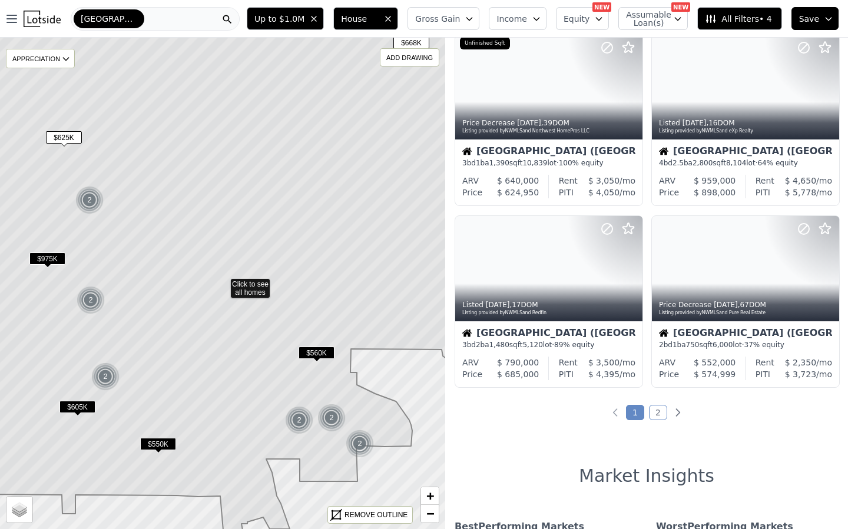
scroll to position [399, 0]
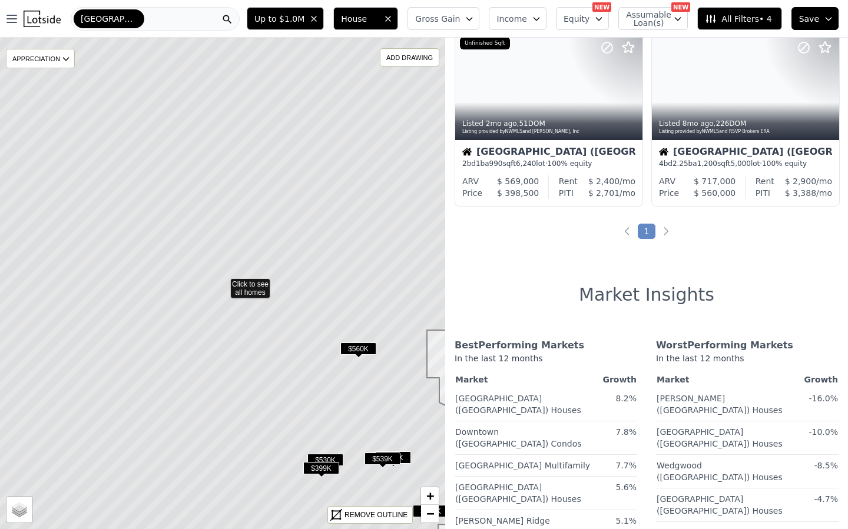
scroll to position [35, 0]
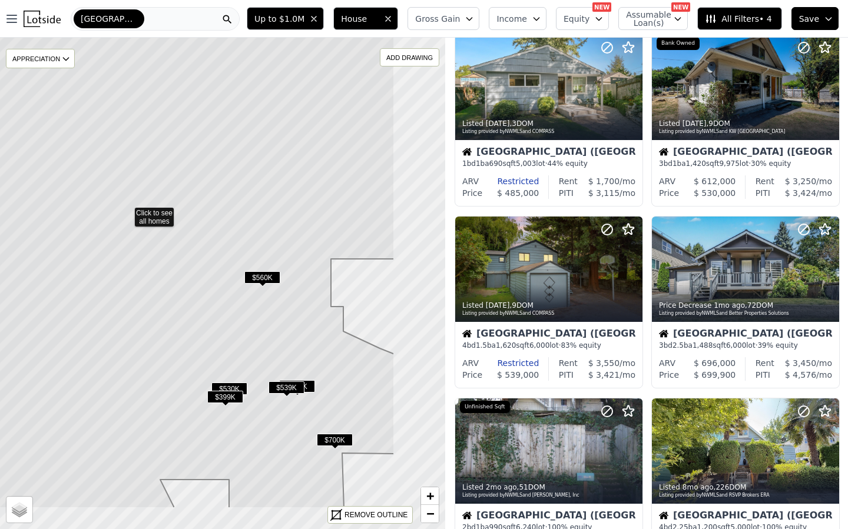
drag, startPoint x: 213, startPoint y: 320, endPoint x: 188, endPoint y: 303, distance: 30.9
click at [188, 303] on icon at bounding box center [126, 212] width 536 height 592
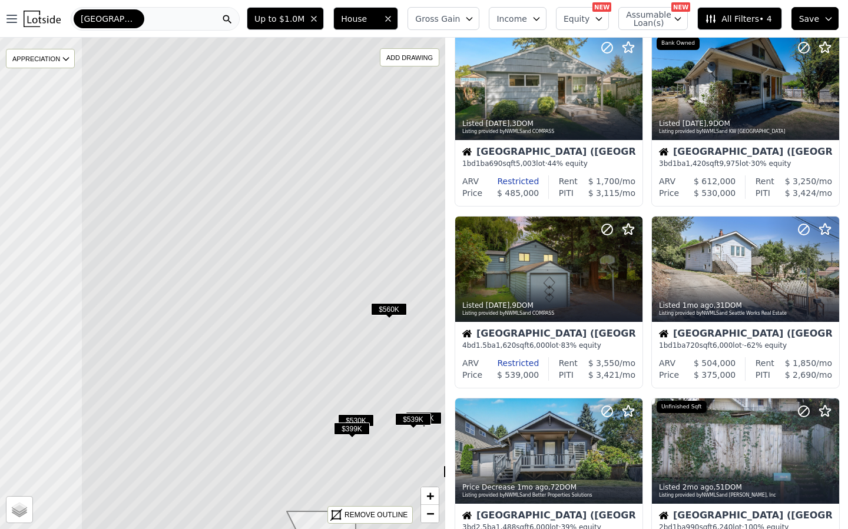
drag, startPoint x: 165, startPoint y: 306, endPoint x: 292, endPoint y: 337, distance: 130.5
click at [292, 337] on icon at bounding box center [349, 315] width 536 height 592
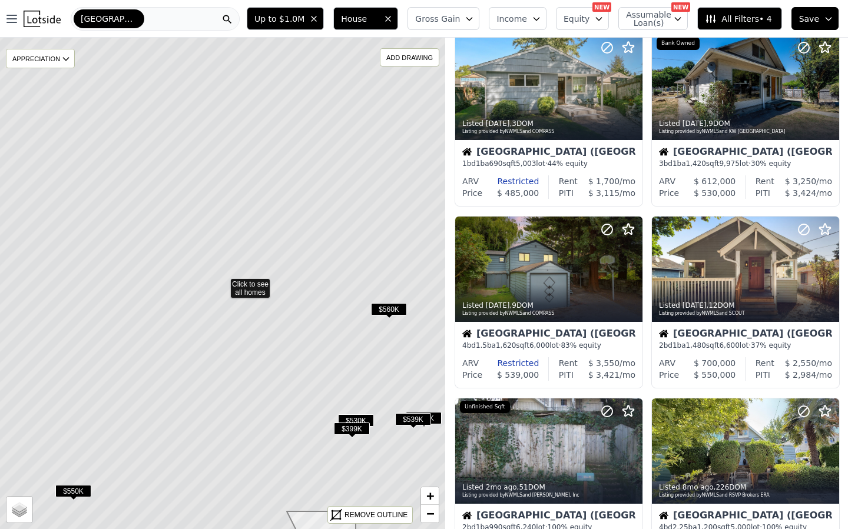
click at [389, 308] on span "$560K" at bounding box center [389, 309] width 36 height 12
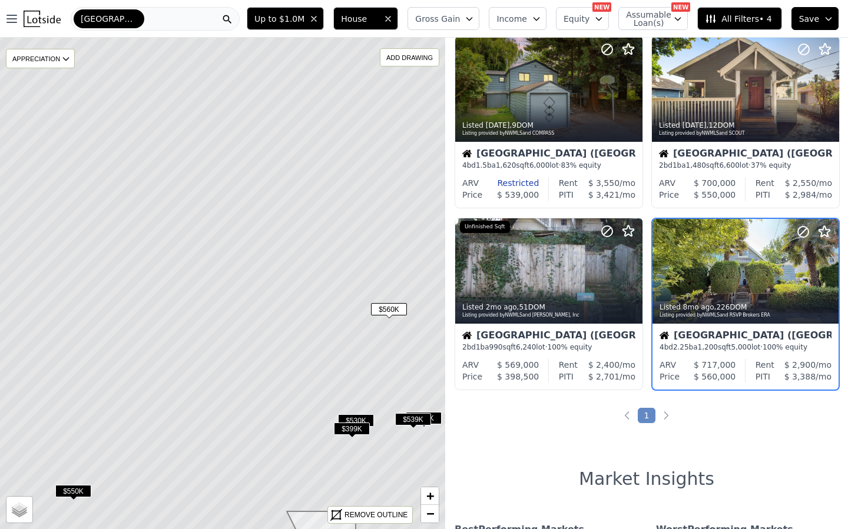
scroll to position [217, 0]
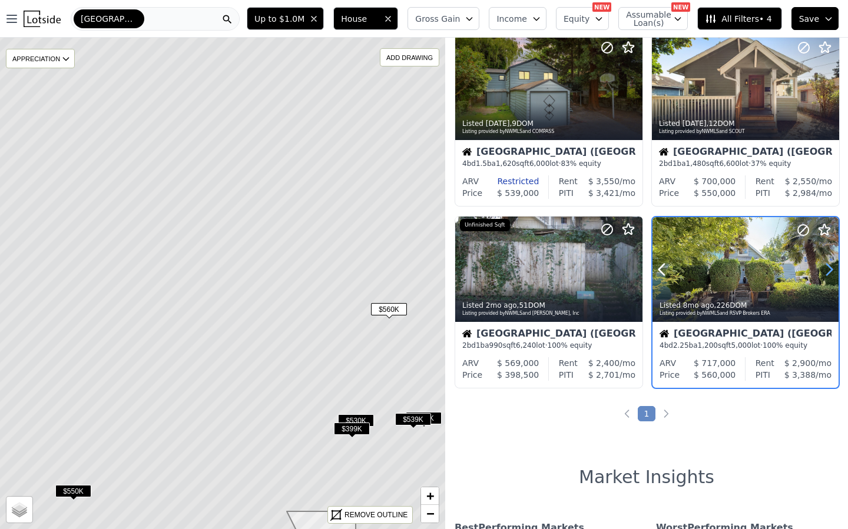
click at [824, 266] on icon at bounding box center [829, 269] width 19 height 19
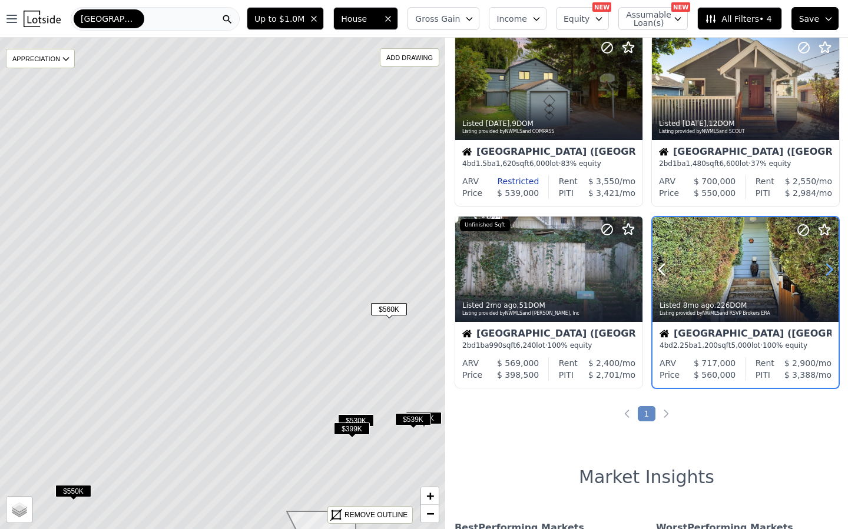
click at [824, 266] on icon at bounding box center [829, 269] width 19 height 19
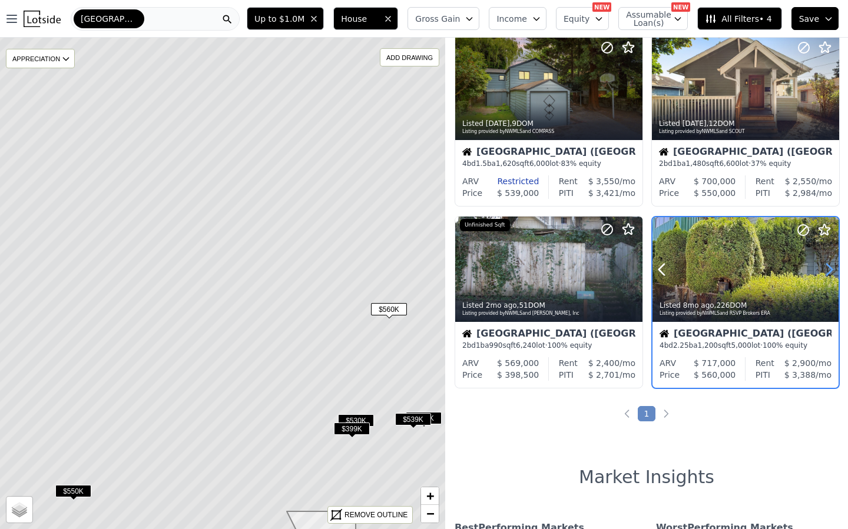
click at [824, 266] on icon at bounding box center [829, 269] width 19 height 19
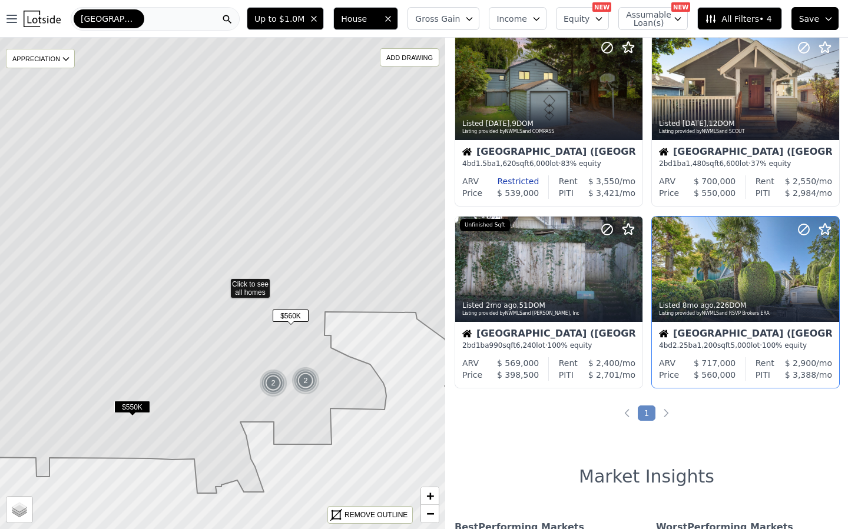
scroll to position [581, 0]
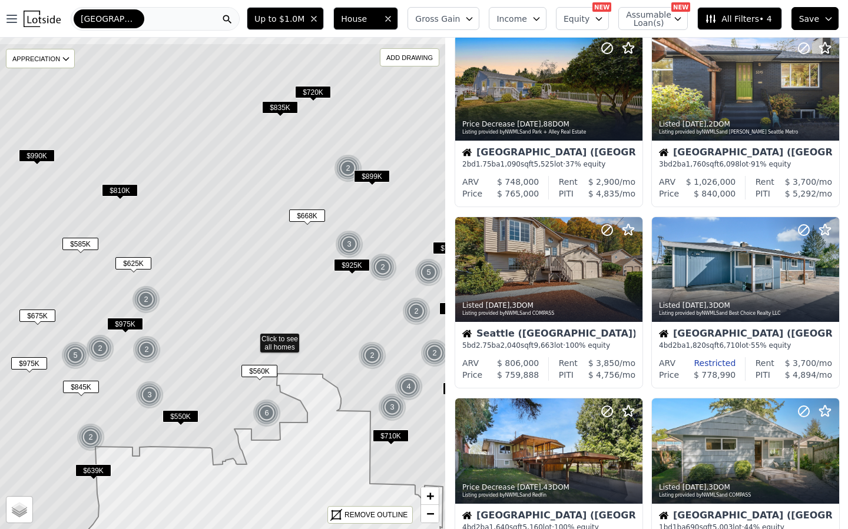
drag, startPoint x: 169, startPoint y: 288, endPoint x: 198, endPoint y: 344, distance: 62.7
click at [198, 344] on icon at bounding box center [252, 331] width 536 height 576
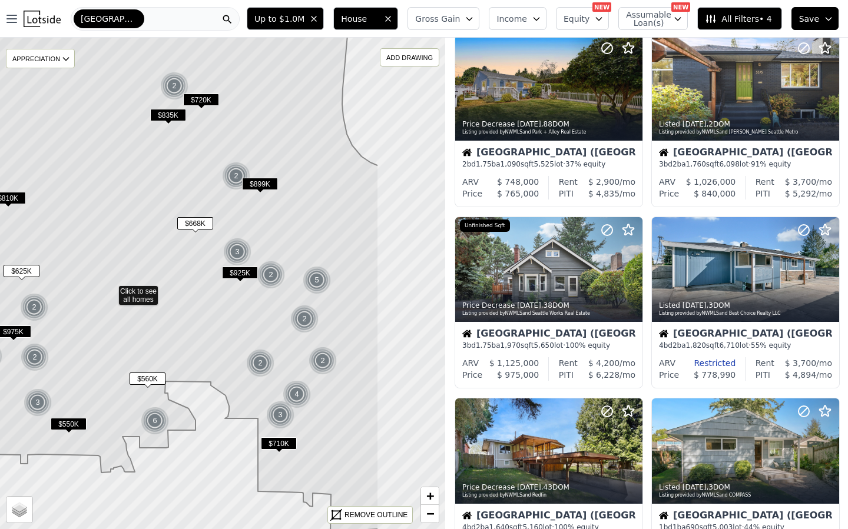
click at [205, 290] on icon at bounding box center [110, 291] width 536 height 592
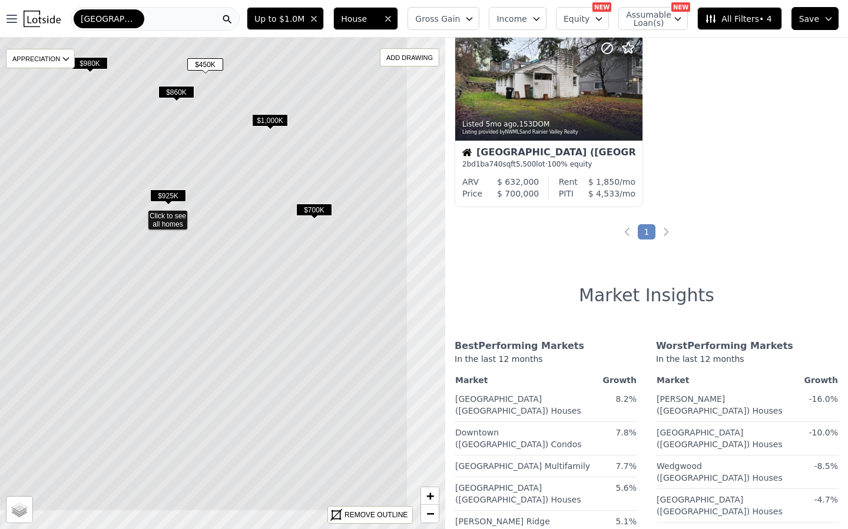
drag, startPoint x: 243, startPoint y: 267, endPoint x: 237, endPoint y: 316, distance: 49.8
click at [222, 251] on icon at bounding box center [140, 215] width 536 height 592
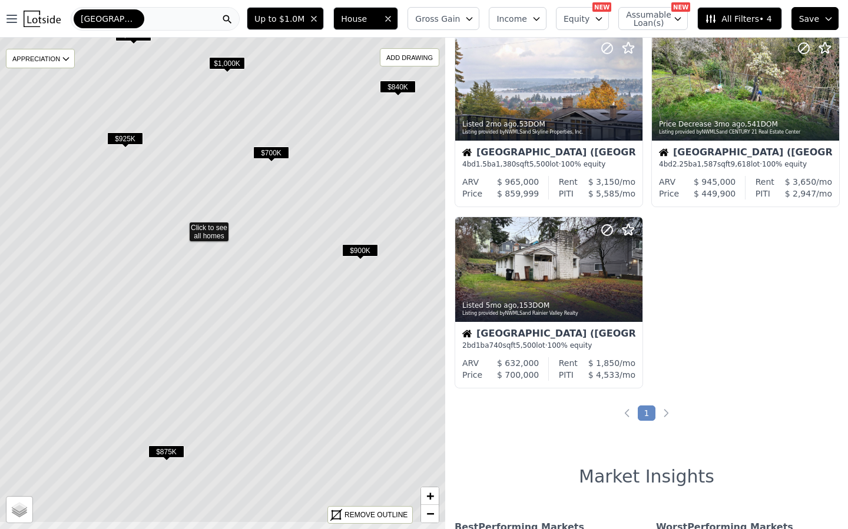
drag, startPoint x: 214, startPoint y: 321, endPoint x: 198, endPoint y: 296, distance: 29.1
click at [198, 296] on icon at bounding box center [181, 227] width 536 height 592
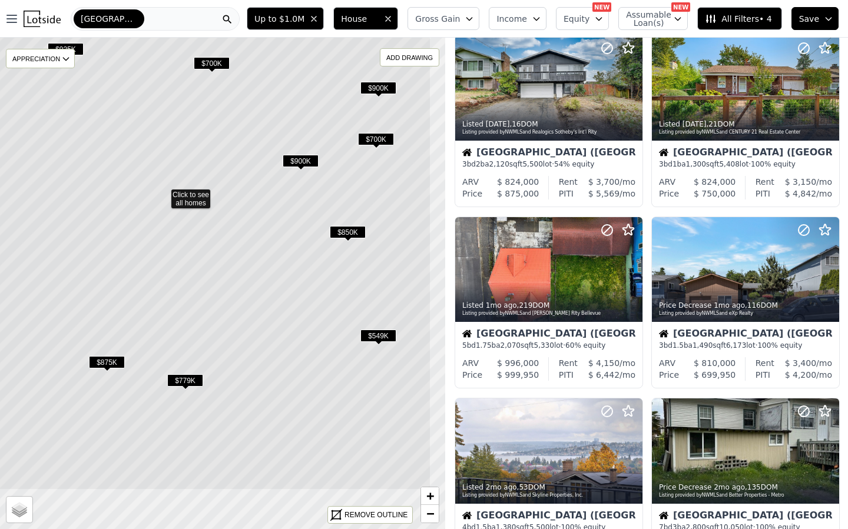
drag, startPoint x: 279, startPoint y: 422, endPoint x: 220, endPoint y: 332, distance: 107.4
click at [220, 332] on icon at bounding box center [163, 194] width 536 height 592
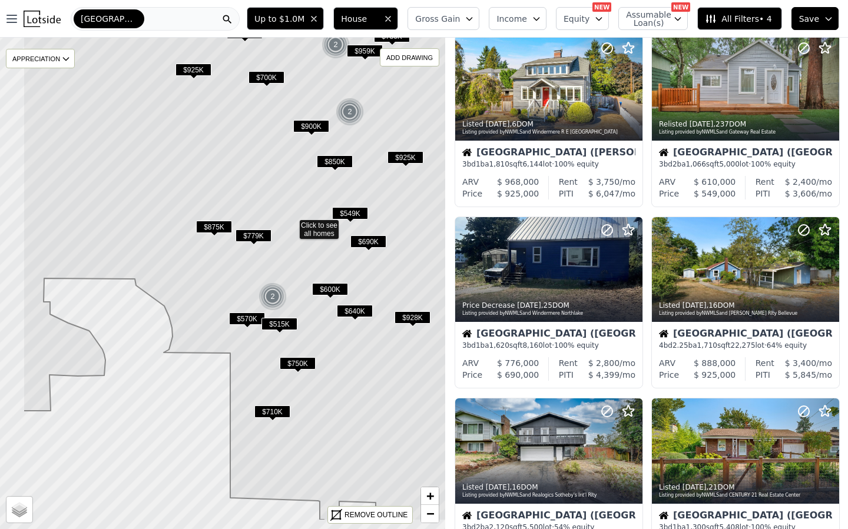
drag, startPoint x: 194, startPoint y: 250, endPoint x: 263, endPoint y: 191, distance: 91.1
click at [263, 191] on icon at bounding box center [291, 225] width 536 height 592
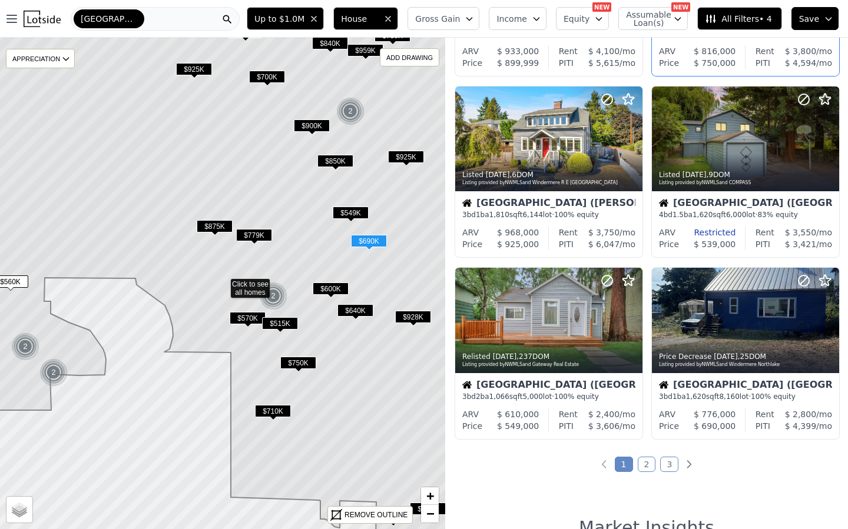
scroll to position [582, 0]
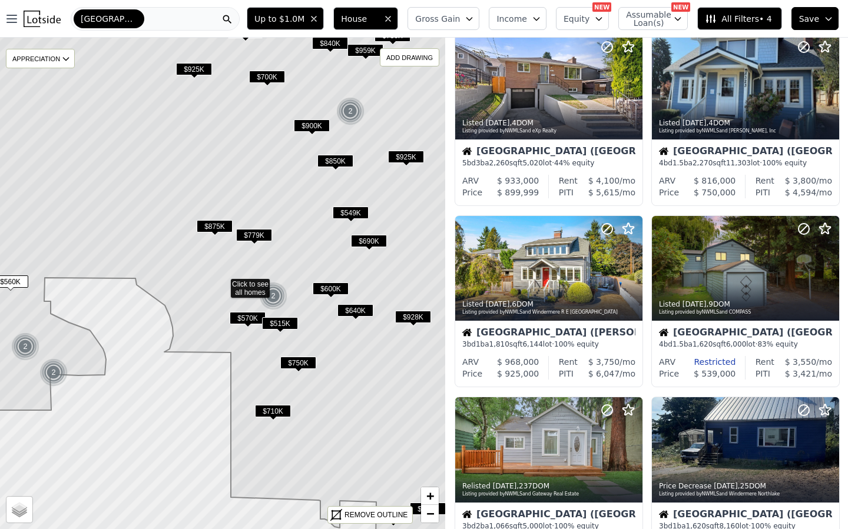
click at [723, 13] on span "All Filters • 4" at bounding box center [738, 19] width 67 height 12
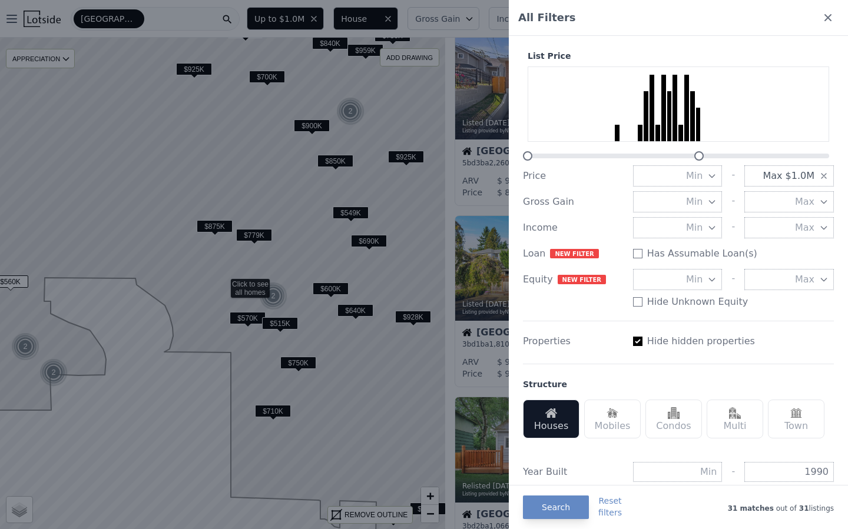
click at [780, 173] on span "Max $1.0M" at bounding box center [788, 176] width 52 height 14
click at [792, 299] on button "$500K" at bounding box center [788, 303] width 89 height 21
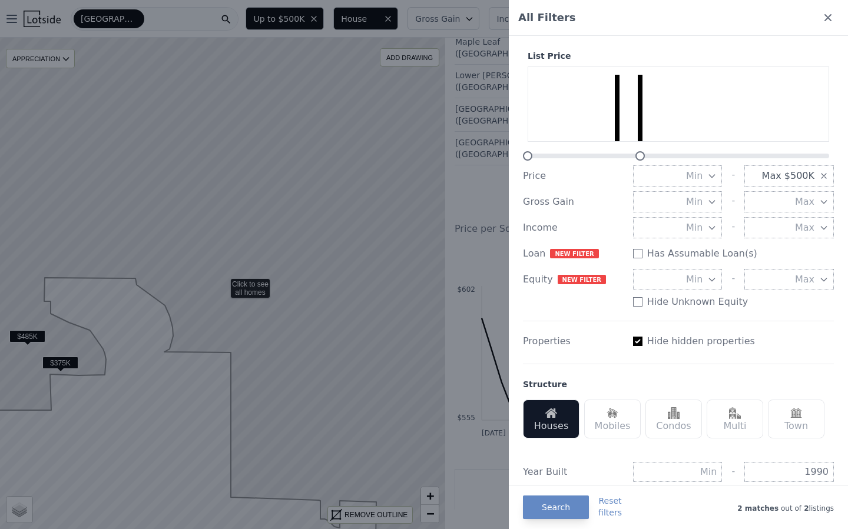
click at [346, 243] on div at bounding box center [424, 264] width 848 height 529
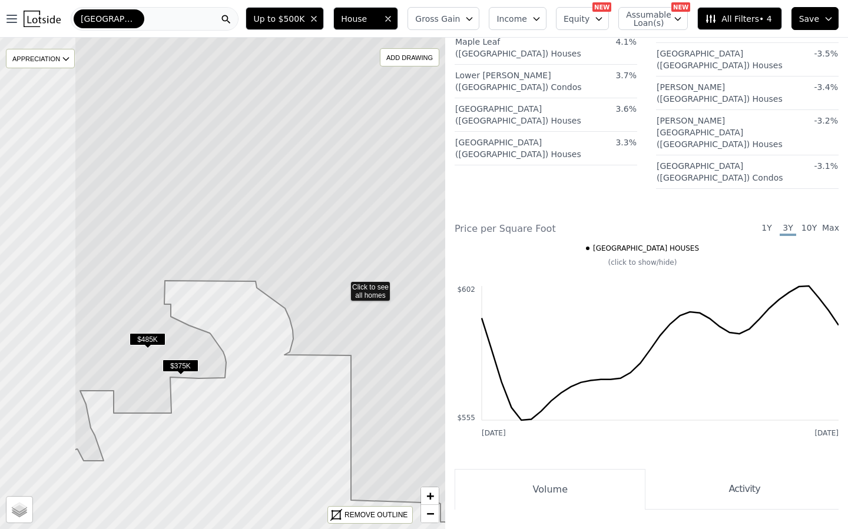
drag, startPoint x: 287, startPoint y: 225, endPoint x: 407, endPoint y: 228, distance: 120.1
click at [407, 228] on icon at bounding box center [342, 287] width 536 height 592
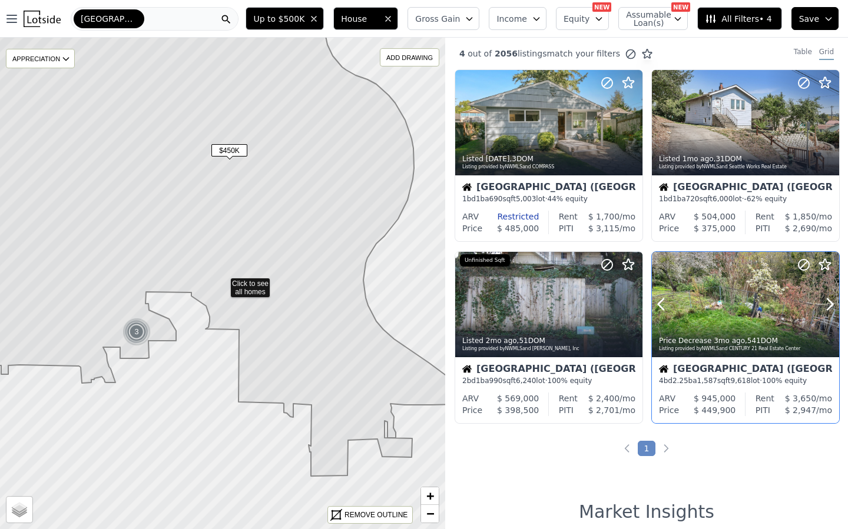
click at [692, 309] on button at bounding box center [675, 304] width 47 height 105
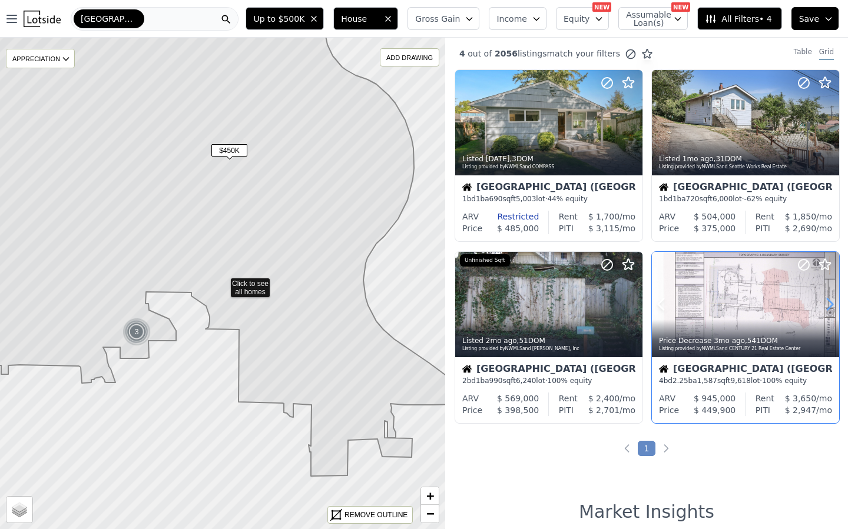
click at [821, 301] on icon at bounding box center [829, 304] width 19 height 19
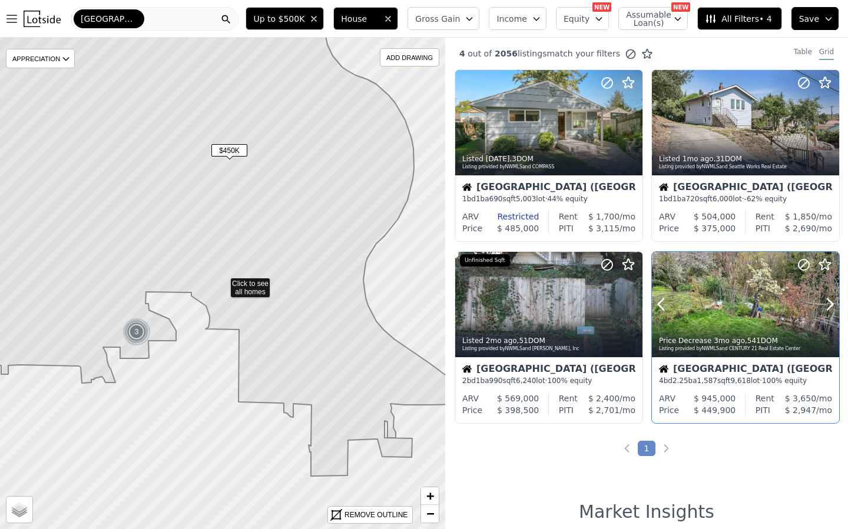
click at [718, 311] on div at bounding box center [745, 304] width 187 height 105
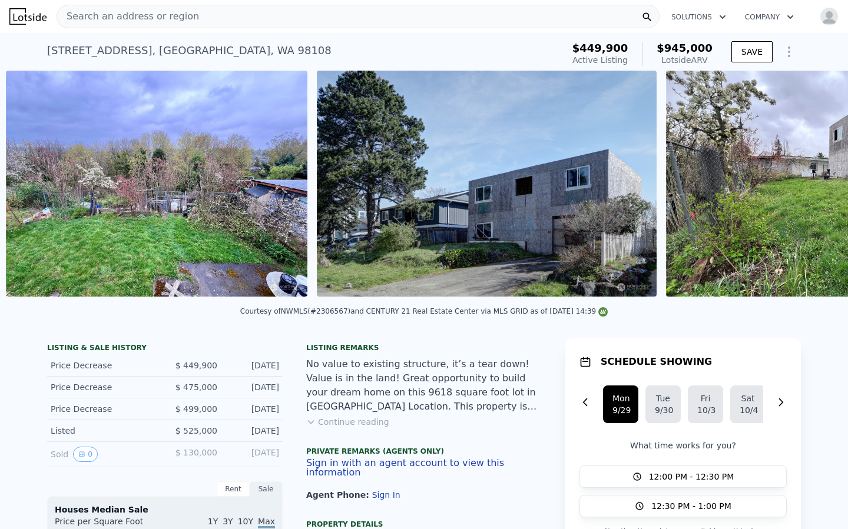
scroll to position [0, 1160]
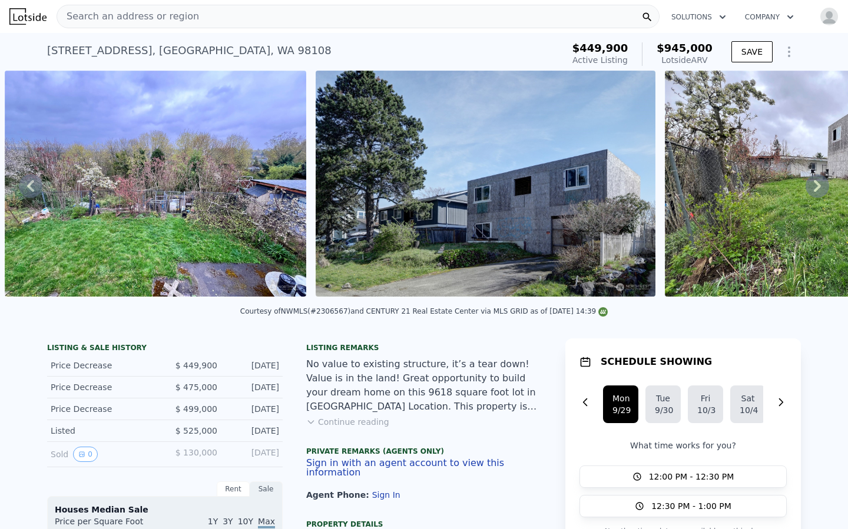
click at [343, 422] on button "Continue reading" at bounding box center [347, 422] width 83 height 12
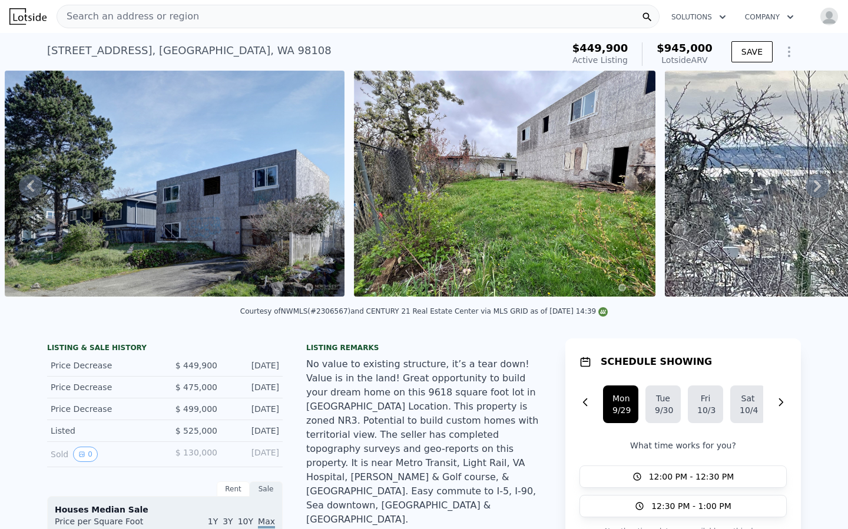
scroll to position [0, 1471]
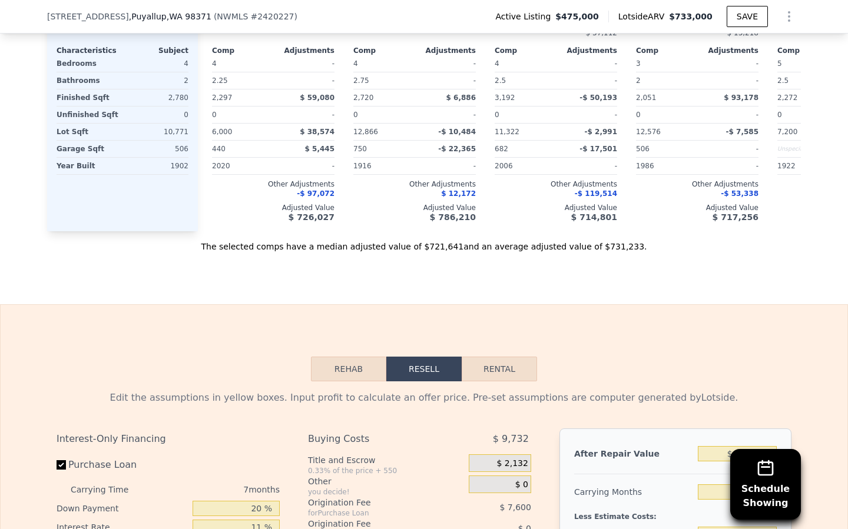
scroll to position [1586, 0]
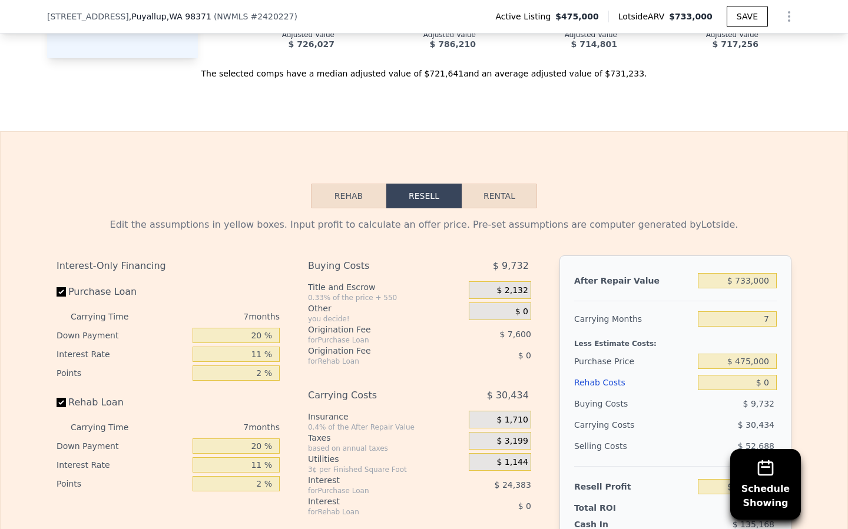
click at [352, 197] on button "Rehab" at bounding box center [348, 196] width 75 height 25
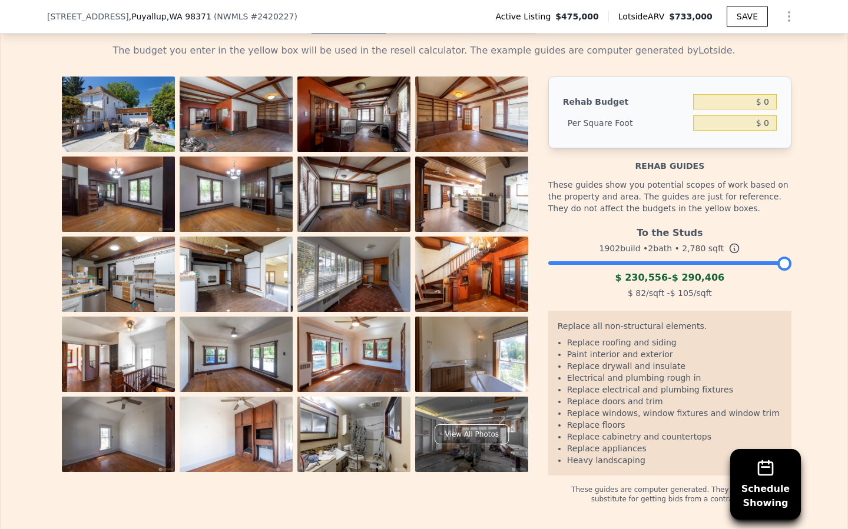
scroll to position [1752, 0]
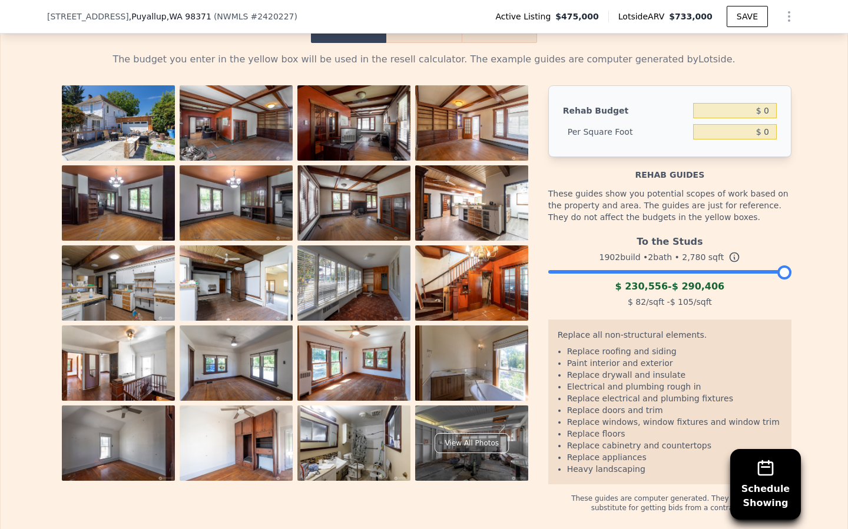
click at [232, 134] on img at bounding box center [236, 122] width 113 height 75
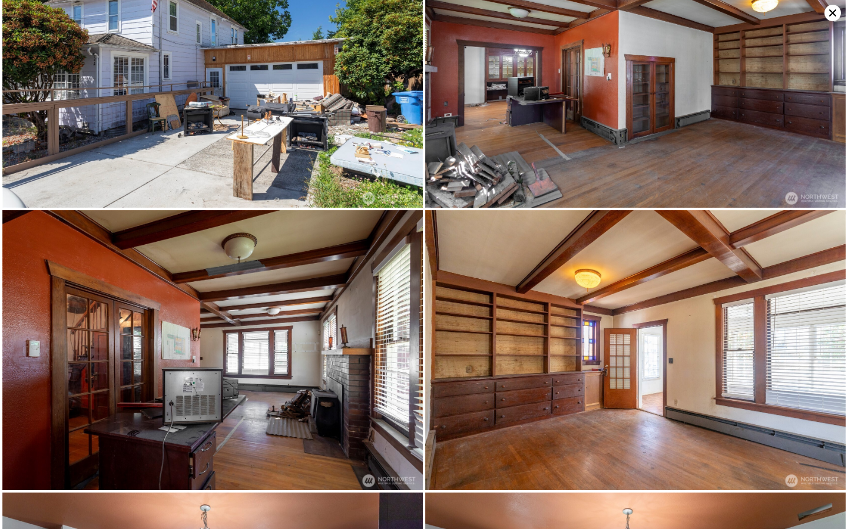
scroll to position [0, 0]
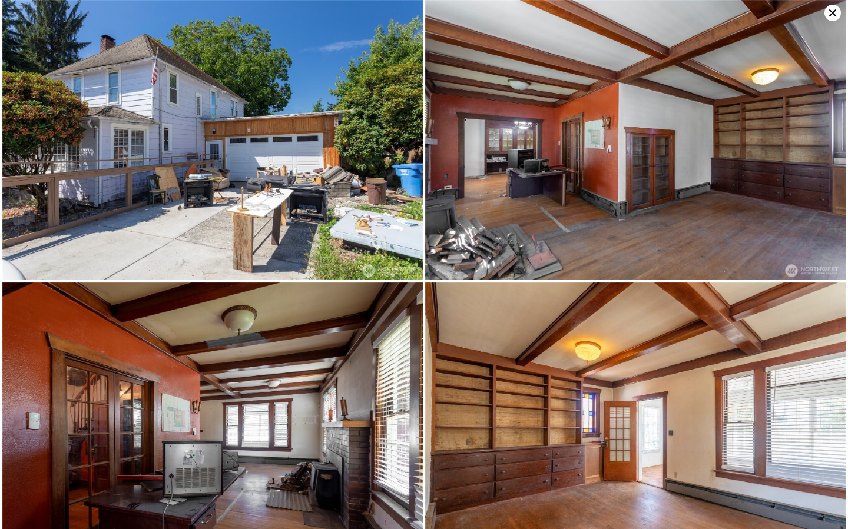
click at [831, 16] on icon at bounding box center [832, 13] width 16 height 16
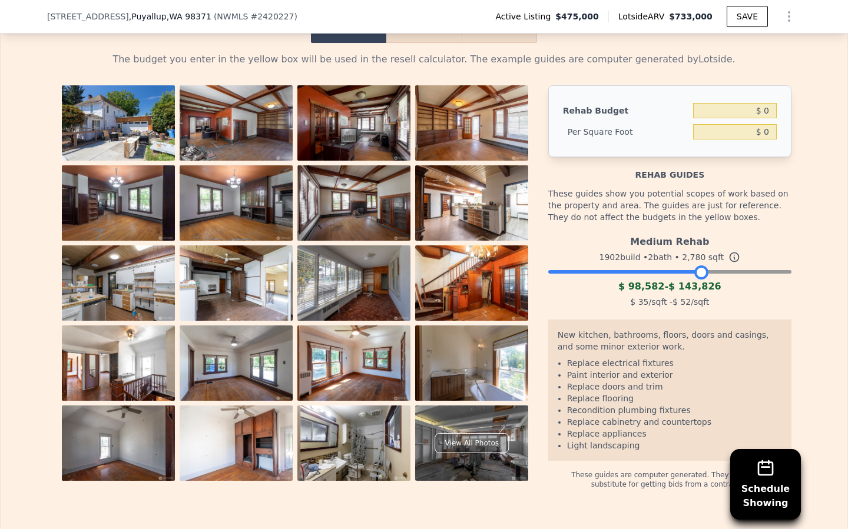
drag, startPoint x: 780, startPoint y: 270, endPoint x: 698, endPoint y: 282, distance: 82.8
click at [698, 282] on div "Medium Rehab 1902 build • 2 bath • 2,780 sqft $ 98,582 - $ 143,826 $ 35 /sqft -…" at bounding box center [669, 270] width 243 height 80
click at [217, 131] on img at bounding box center [236, 122] width 113 height 75
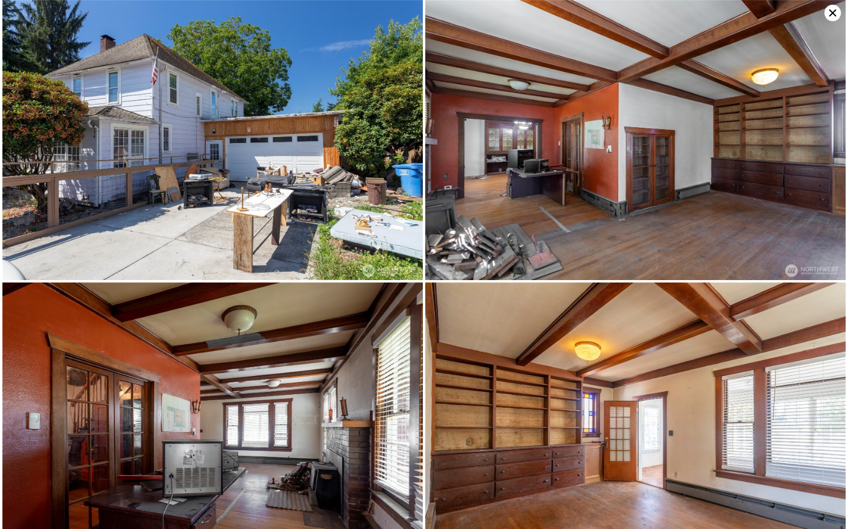
click at [831, 14] on icon at bounding box center [832, 12] width 7 height 7
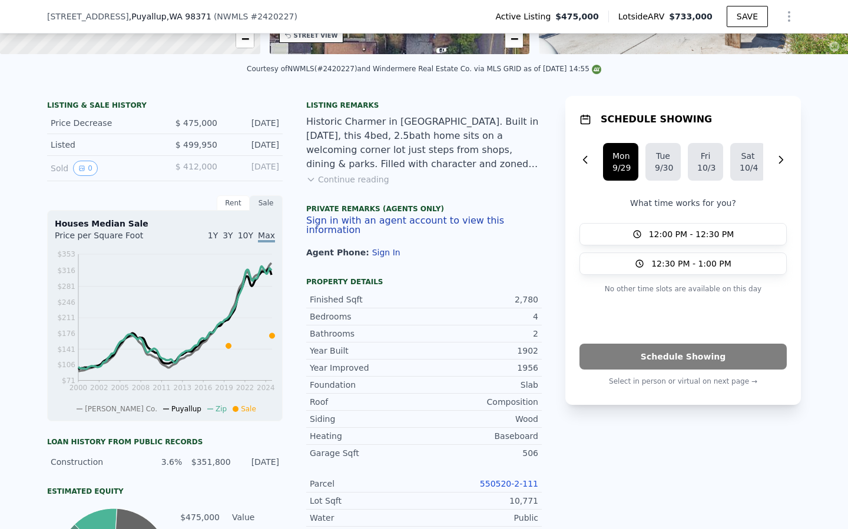
scroll to position [201, 0]
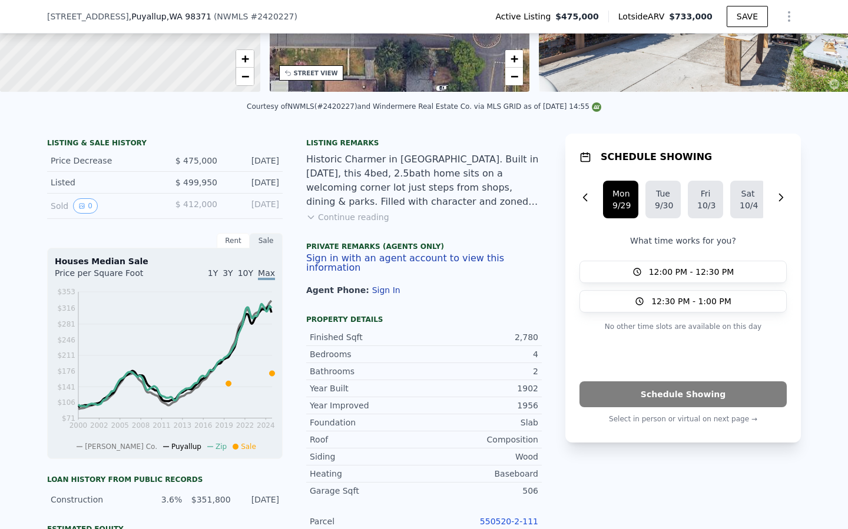
click at [324, 216] on button "Continue reading" at bounding box center [347, 217] width 83 height 12
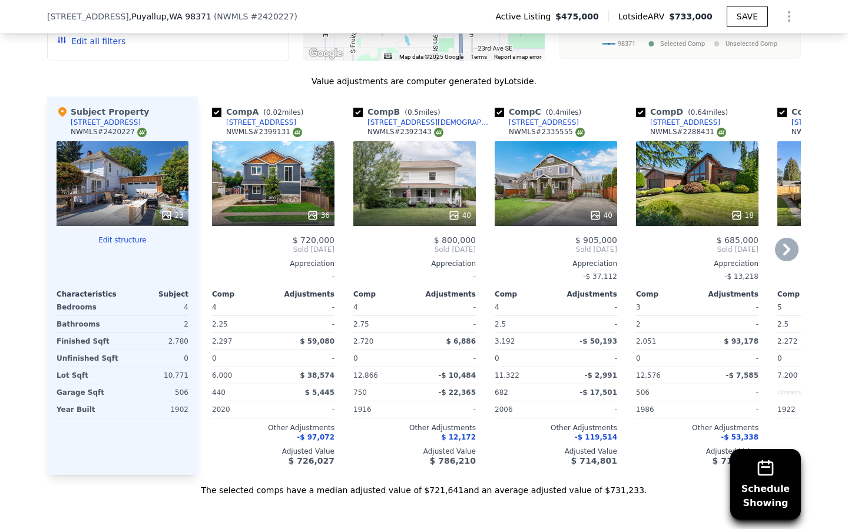
scroll to position [1221, 0]
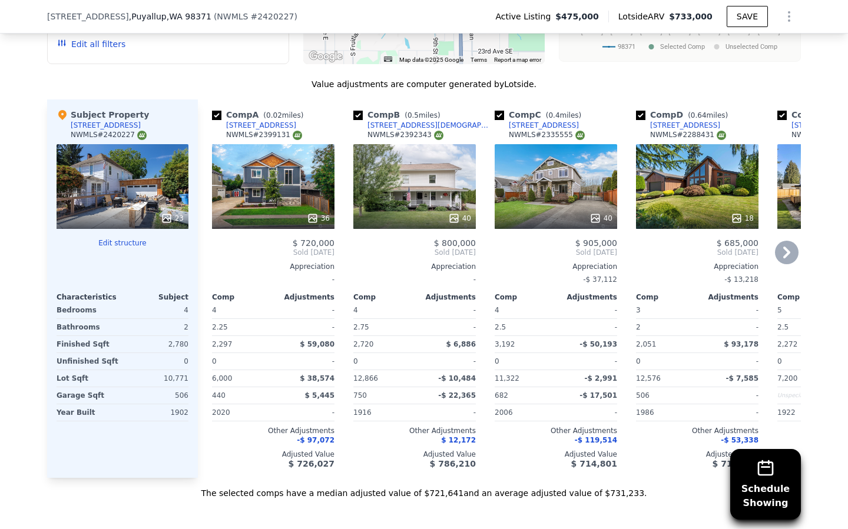
click at [215, 111] on input "checkbox" at bounding box center [216, 115] width 9 height 9
checkbox input "false"
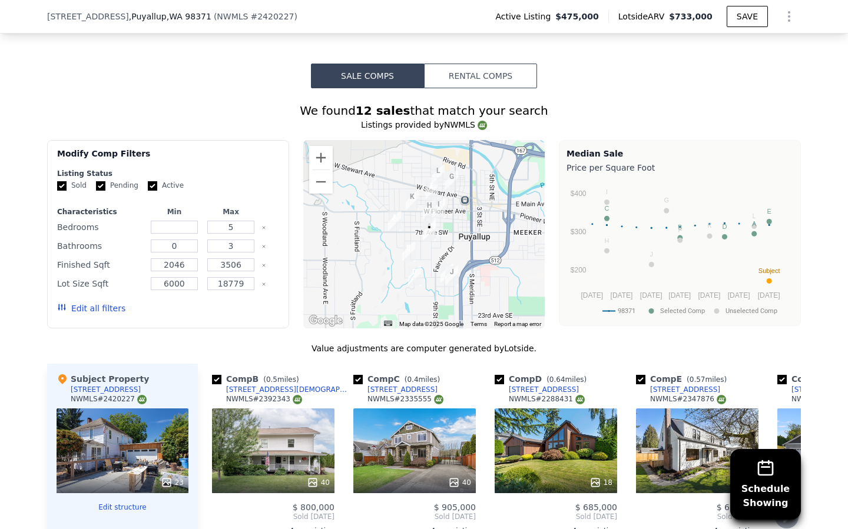
scroll to position [950, 0]
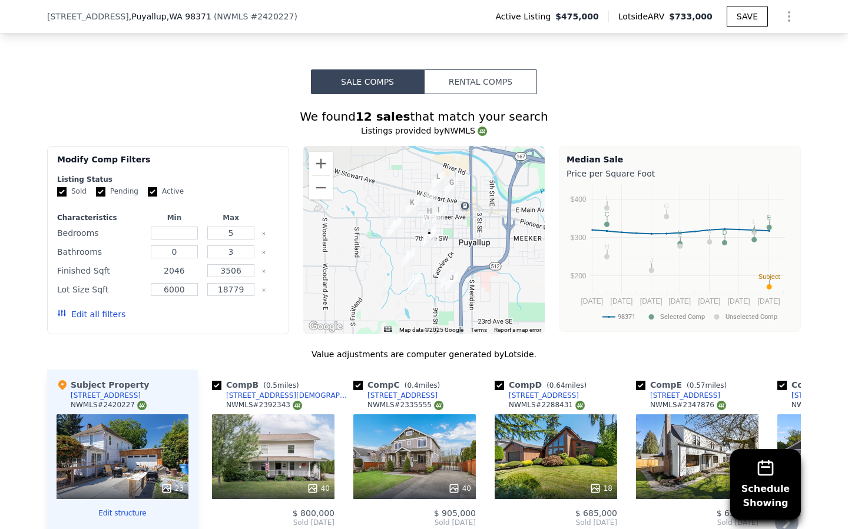
click at [173, 264] on input "2046" at bounding box center [174, 270] width 47 height 13
drag, startPoint x: 185, startPoint y: 234, endPoint x: 144, endPoint y: 237, distance: 41.9
click at [144, 263] on div "Finished Sqft 2046 3506" at bounding box center [168, 271] width 222 height 16
type input "2500"
click at [245, 264] on input "3506" at bounding box center [230, 270] width 47 height 13
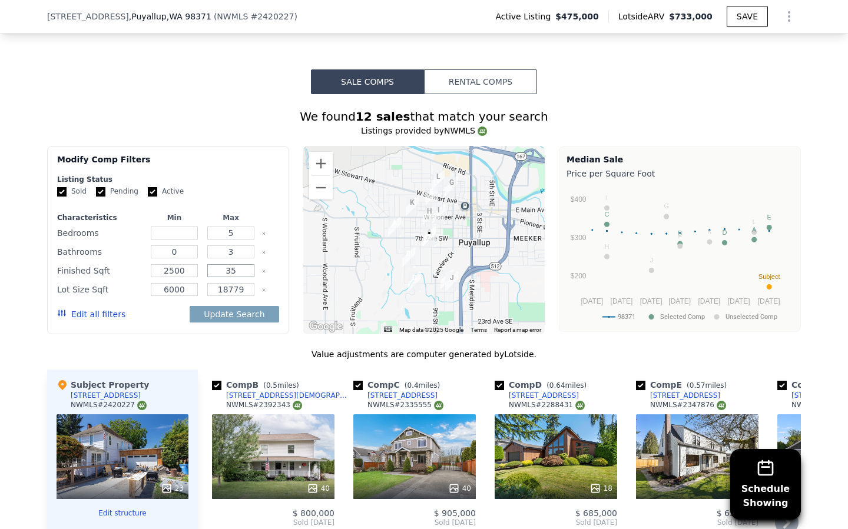
type input "3"
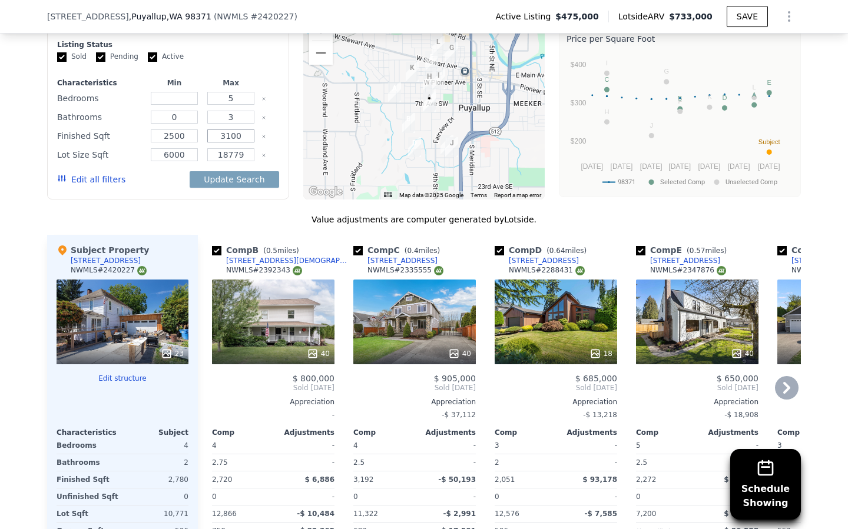
scroll to position [1023, 0]
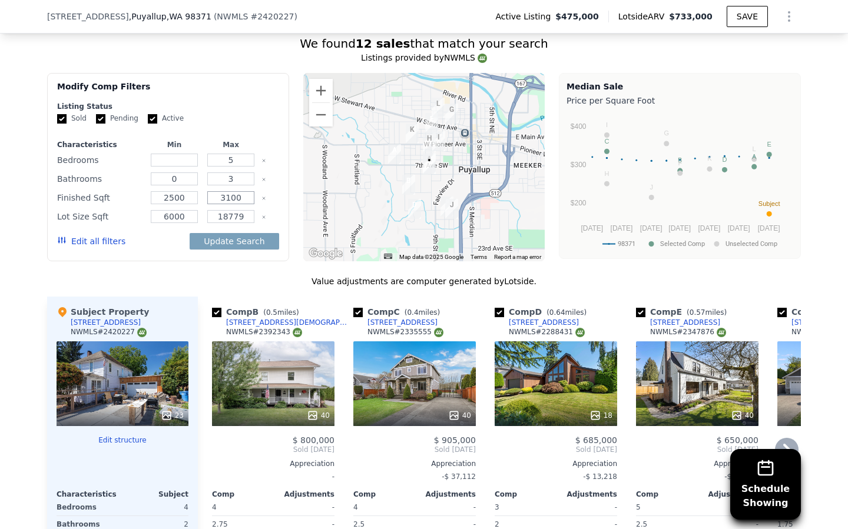
type input "3100"
click at [187, 210] on input "6000" at bounding box center [174, 216] width 47 height 13
click at [240, 233] on button "Update Search" at bounding box center [234, 241] width 89 height 16
checkbox input "false"
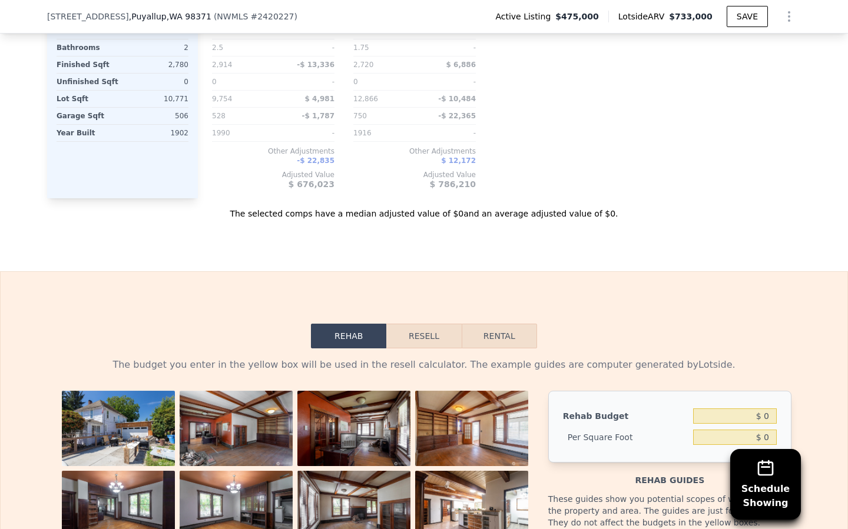
scroll to position [1713, 0]
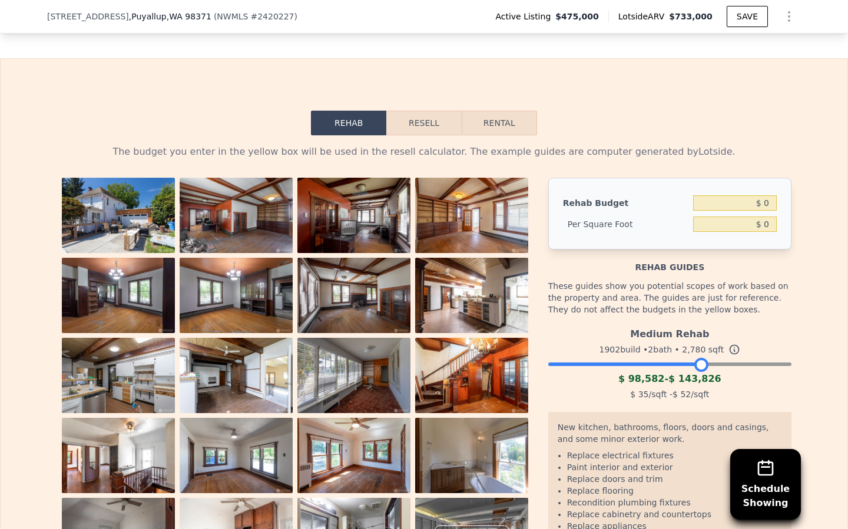
click at [418, 111] on button "Resell" at bounding box center [423, 123] width 75 height 25
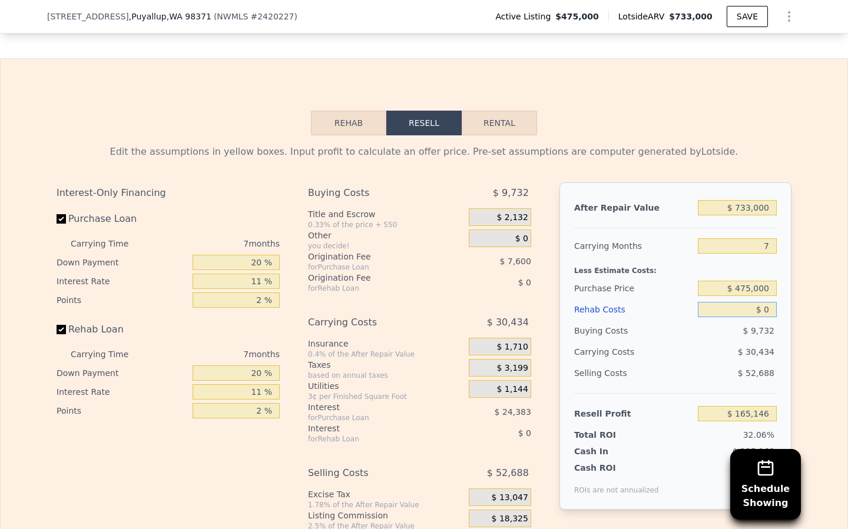
click at [767, 302] on input "$ 0" at bounding box center [737, 309] width 79 height 15
type input "$ 1"
type input "$ 165,145"
type input "$ 14"
type input "$ 165,132"
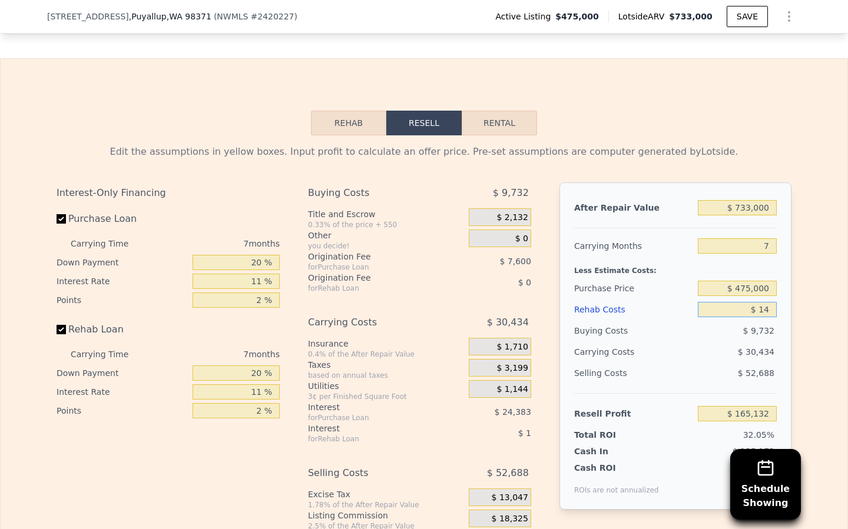
type input "$ 140"
type input "$ 164,997"
type input "$ 1,400"
type input "$ 163,654"
type input "$ 14,000"
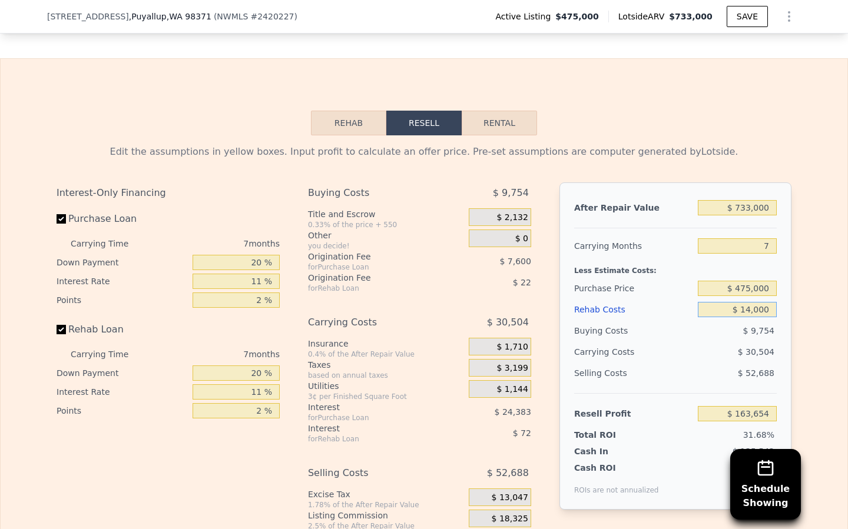
type input "$ 150,201"
type input "$ 140,000"
type input "$ 15,717"
type input "$ 140,000"
click at [704, 341] on div "$ 37,623" at bounding box center [714, 351] width 124 height 21
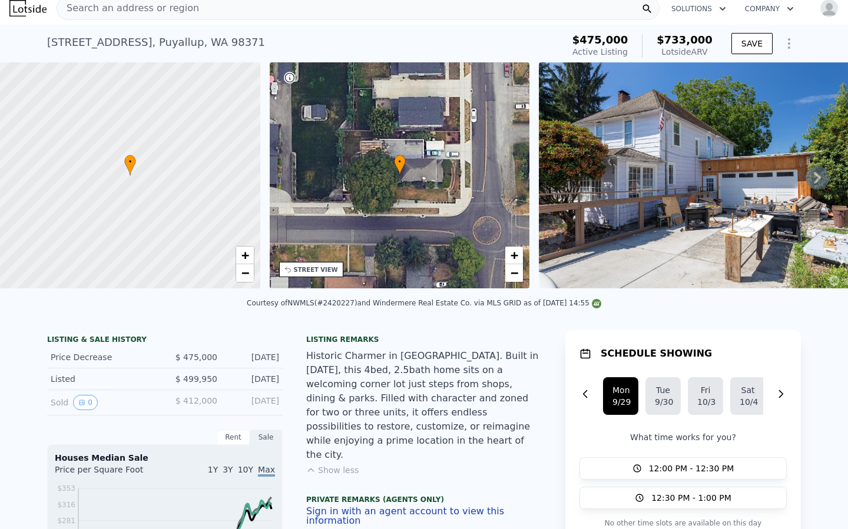
scroll to position [0, 0]
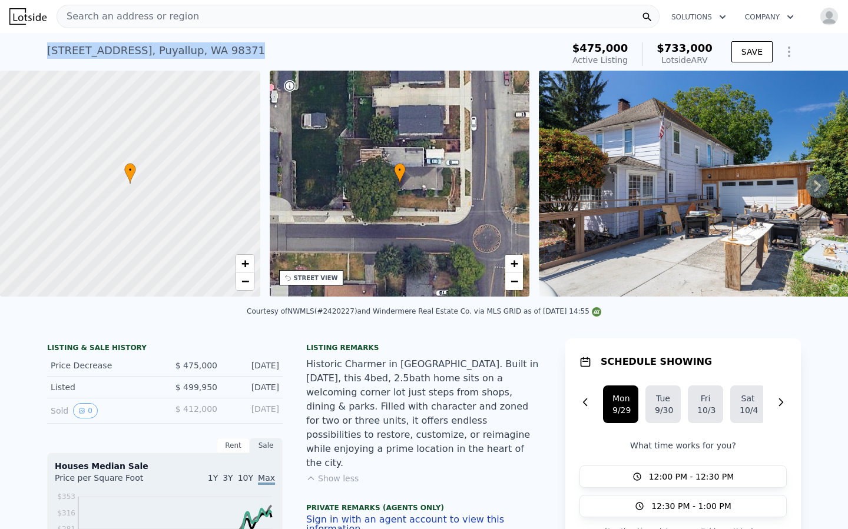
drag, startPoint x: 233, startPoint y: 53, endPoint x: 47, endPoint y: 51, distance: 186.1
click at [41, 51] on div "826 9th St SW , Puyallup , WA 98371 Active at $475k (~ARV $733k ) $475,000 Acti…" at bounding box center [424, 52] width 848 height 38
copy div "826 9th St SW , Puyallup , WA 98371"
click at [130, 14] on span "Search an address or region" at bounding box center [128, 16] width 142 height 14
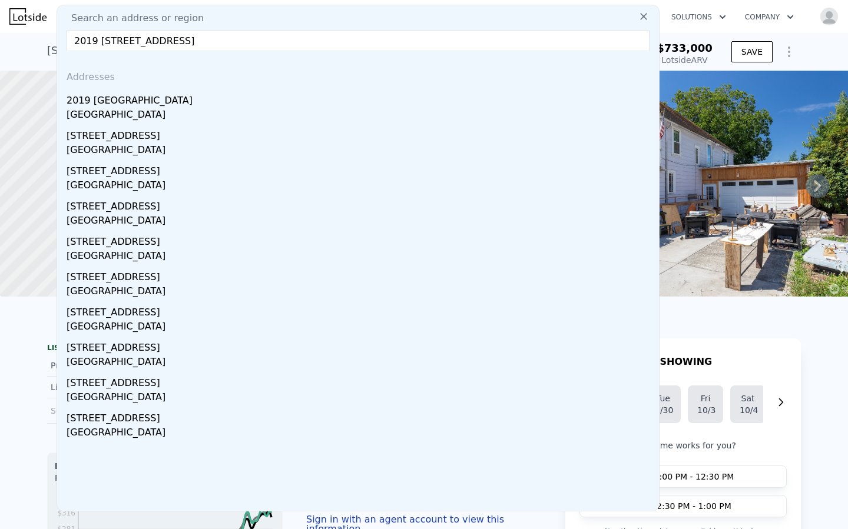
type input "2019 126th Avenue Ct E, Edgewood, WA 98372"
click at [171, 112] on div "Edgewood, WA 98372" at bounding box center [361, 116] width 588 height 16
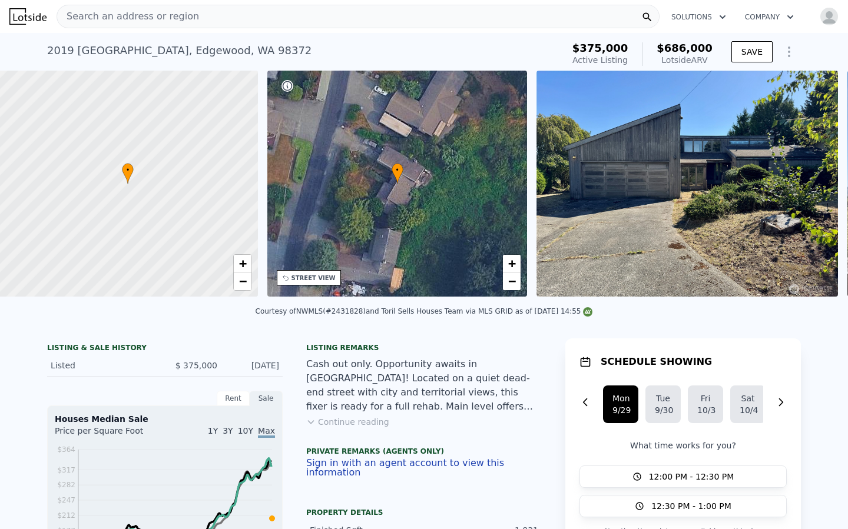
scroll to position [0, 5]
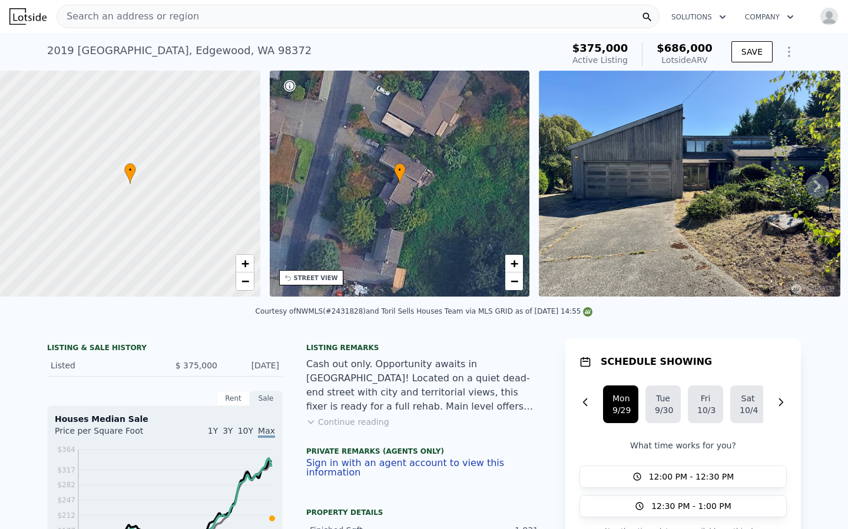
click at [784, 54] on icon "Show Options" at bounding box center [789, 52] width 14 height 14
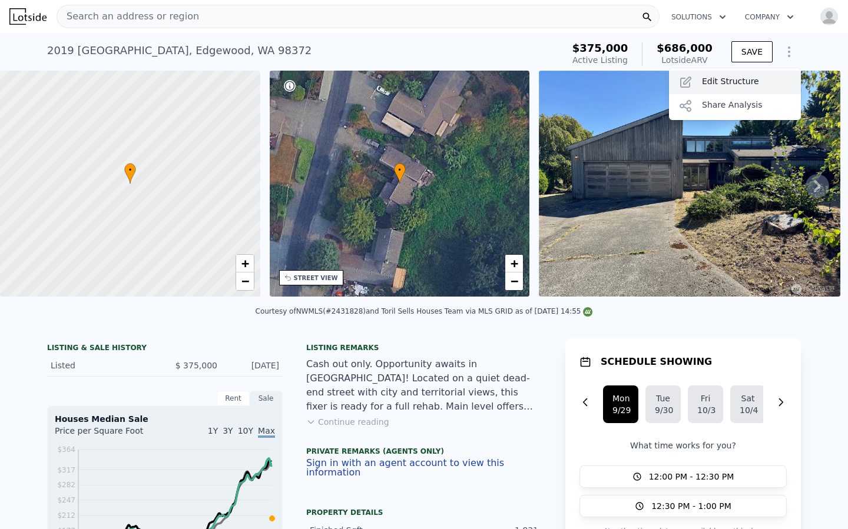
click at [731, 91] on div "Edit Structure" at bounding box center [735, 83] width 132 height 24
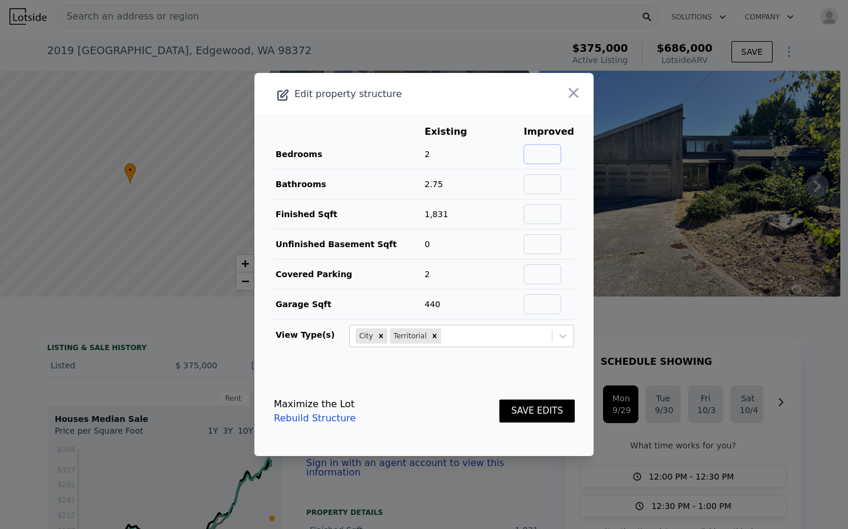
click at [540, 151] on input "text" at bounding box center [542, 154] width 38 height 20
type input "4"
click at [515, 416] on button "SAVE EDITS" at bounding box center [536, 411] width 75 height 23
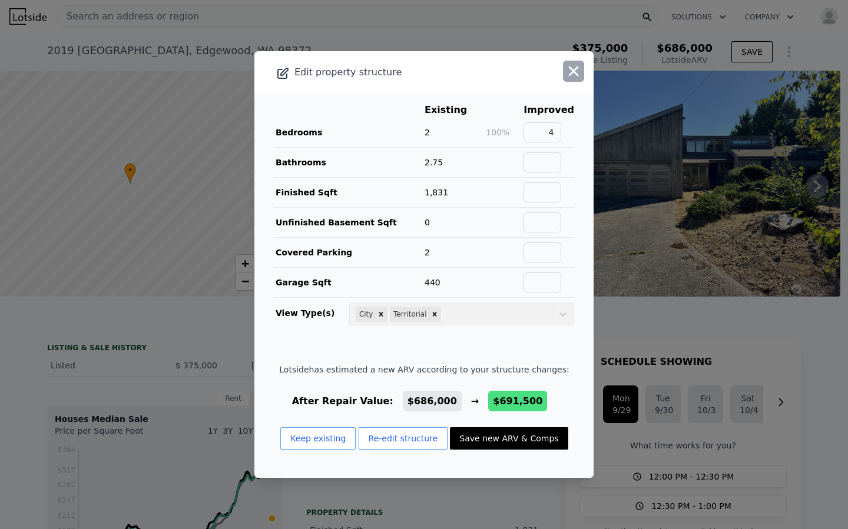
click at [575, 75] on icon "button" at bounding box center [573, 71] width 16 height 16
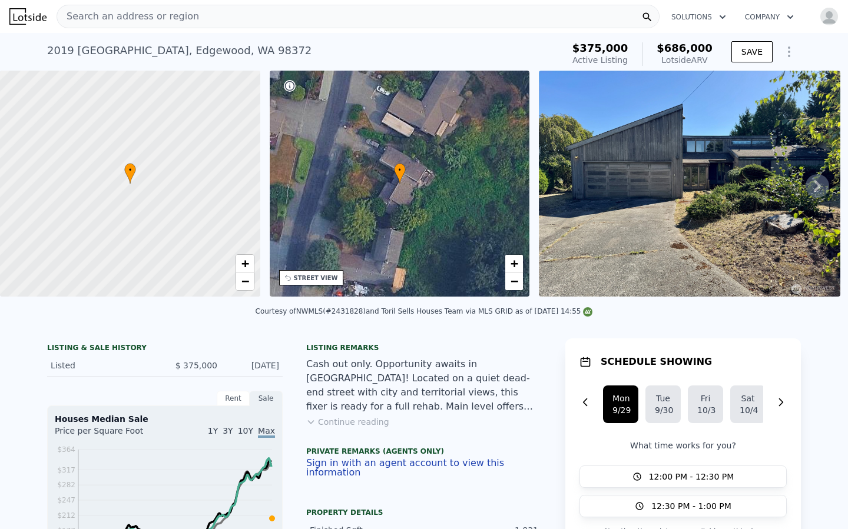
click at [147, 18] on span "Search an address or region" at bounding box center [128, 16] width 142 height 14
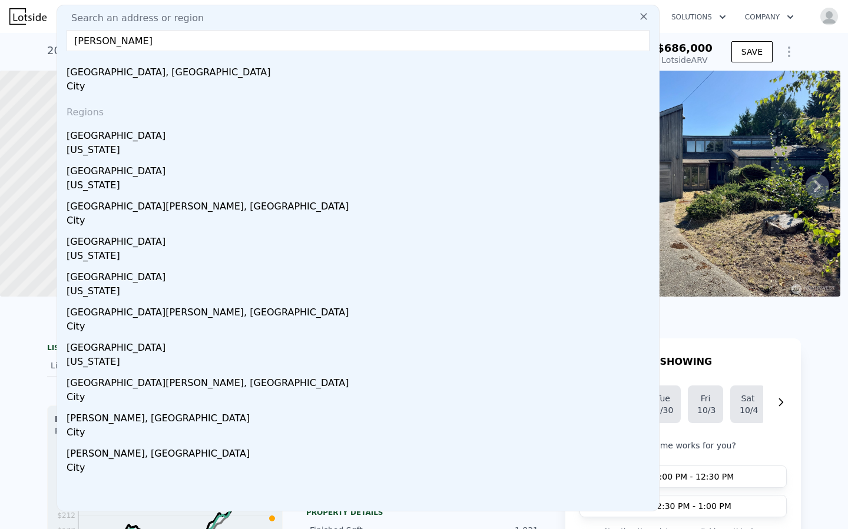
type input "pierce c"
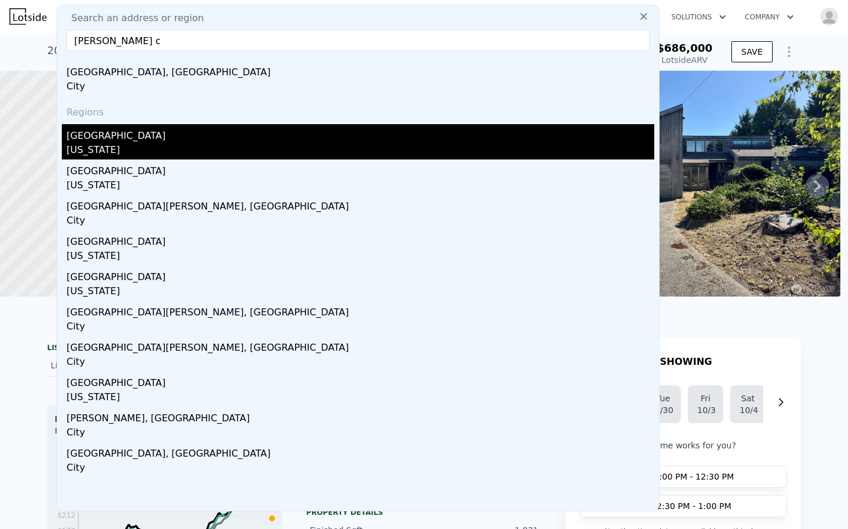
click at [130, 132] on div "Pierce County" at bounding box center [361, 133] width 588 height 19
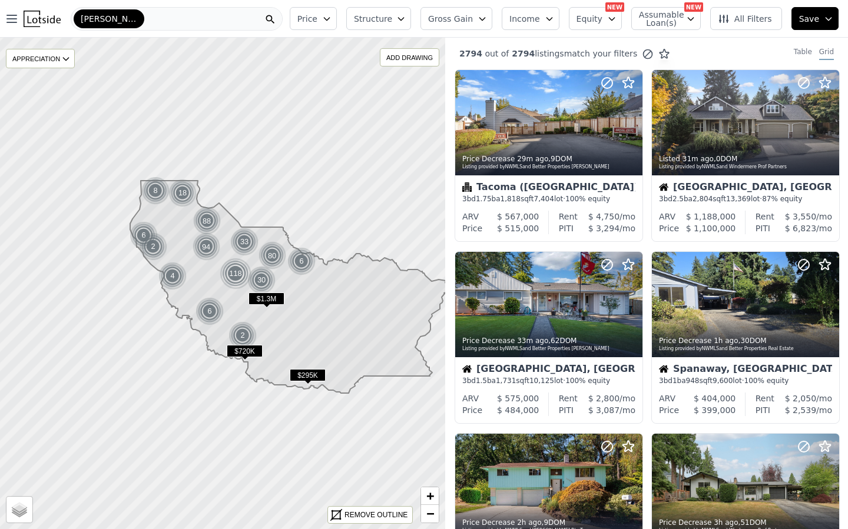
click at [601, 21] on span "Equity" at bounding box center [589, 19] width 26 height 12
click at [451, 22] on span "Gross Gain" at bounding box center [450, 19] width 45 height 12
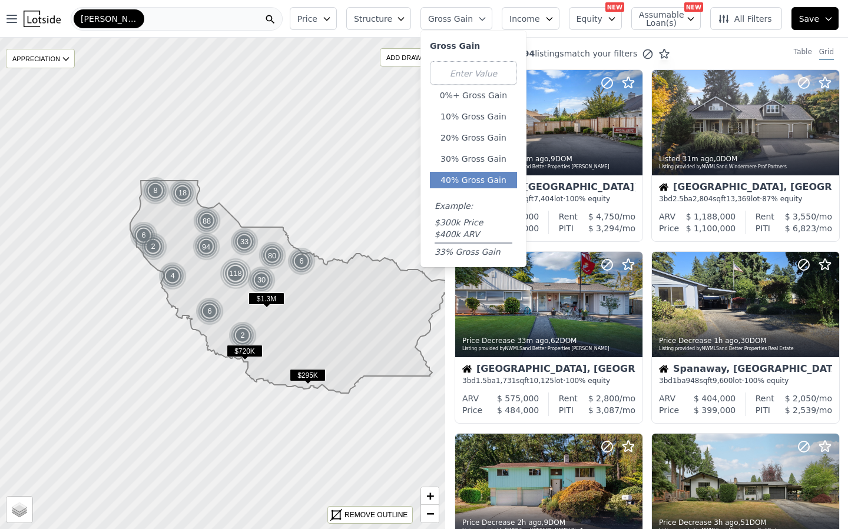
click at [458, 183] on button "40% Gross Gain" at bounding box center [473, 180] width 87 height 16
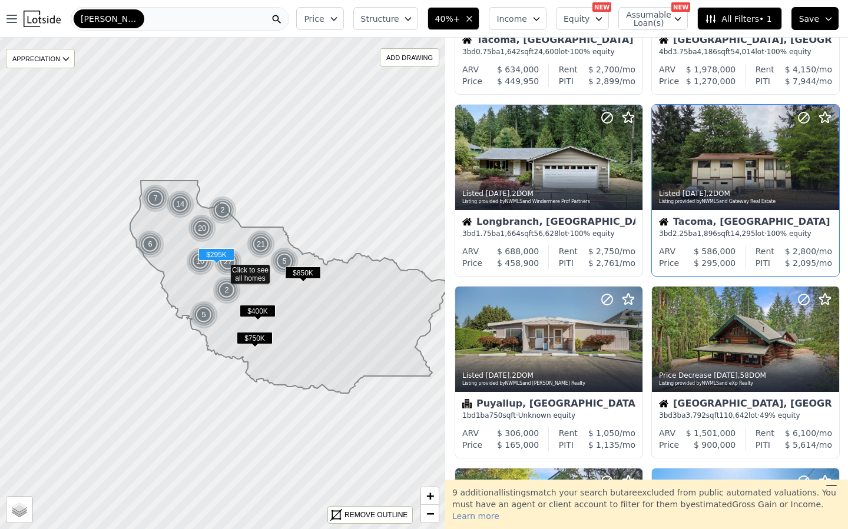
scroll to position [152, 0]
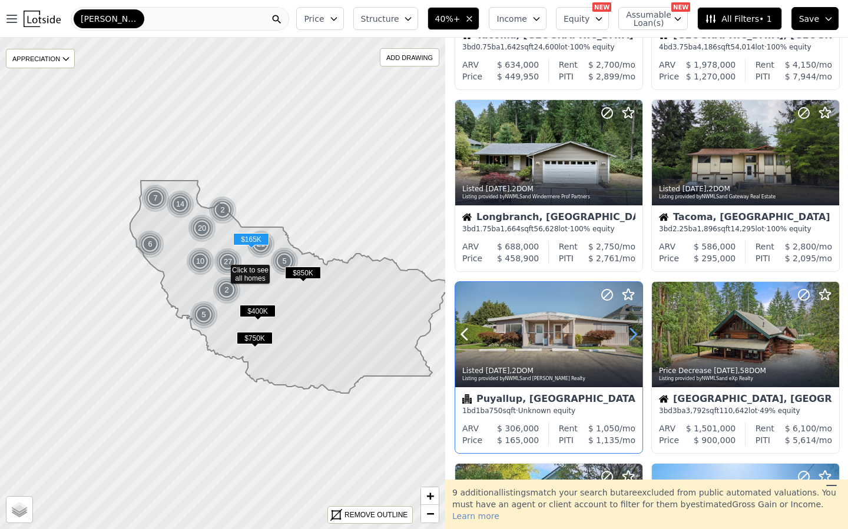
click at [628, 334] on icon at bounding box center [633, 334] width 19 height 19
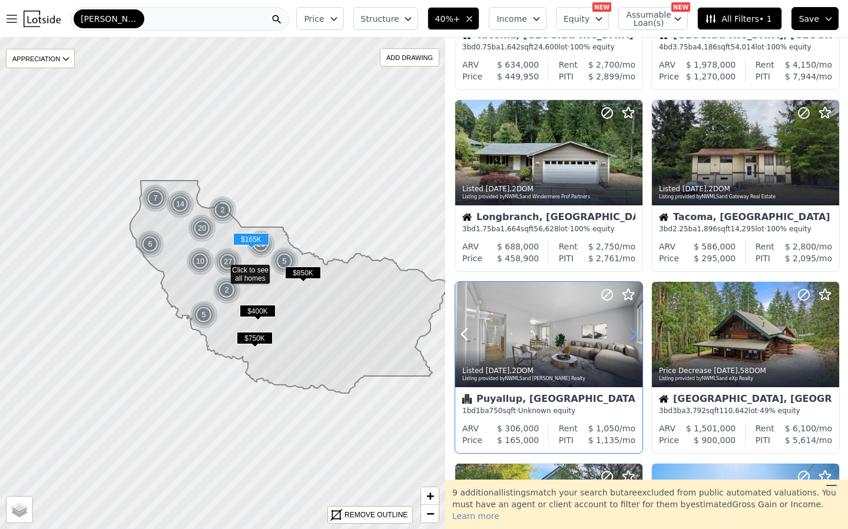
click at [628, 334] on icon at bounding box center [633, 334] width 19 height 19
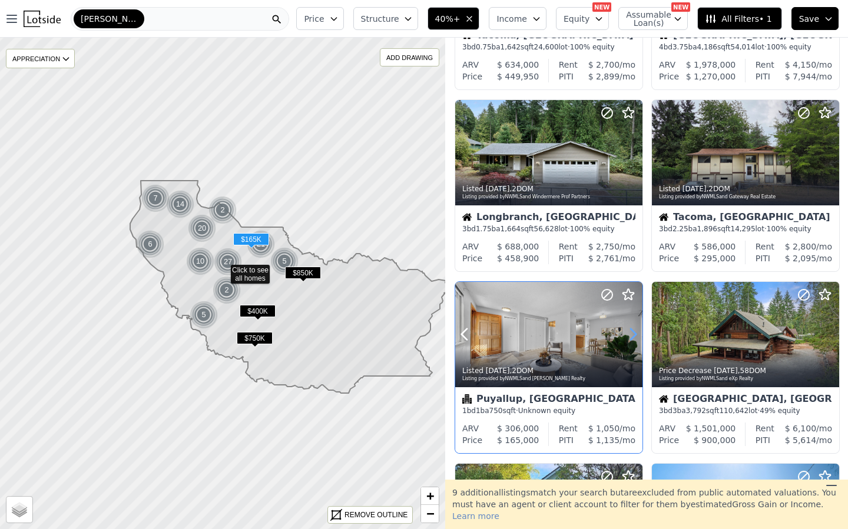
click at [628, 334] on icon at bounding box center [633, 334] width 19 height 19
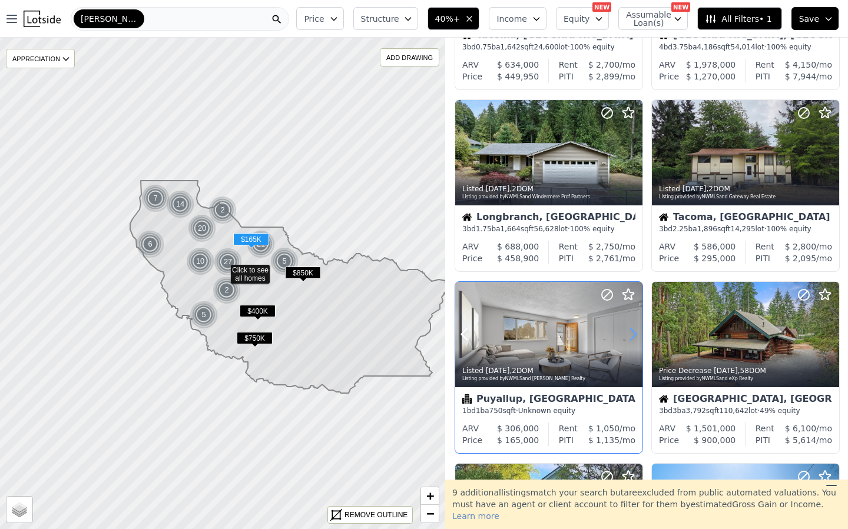
click at [628, 334] on icon at bounding box center [633, 334] width 19 height 19
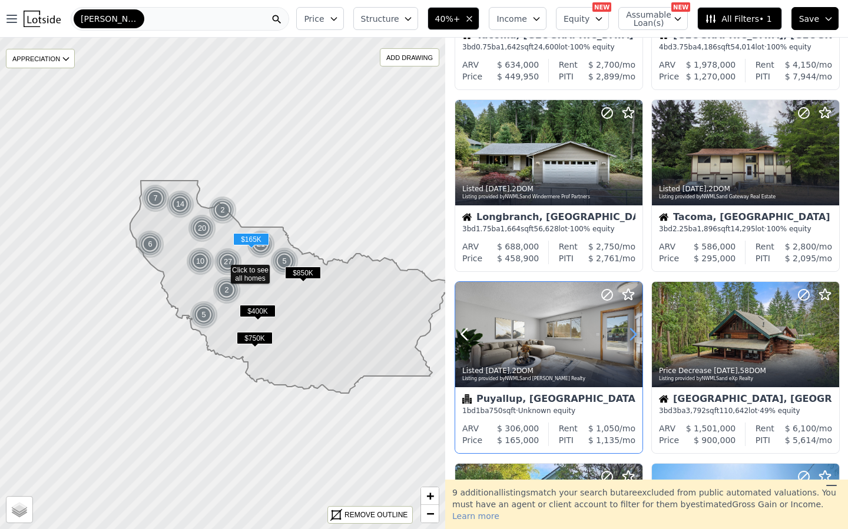
click at [628, 334] on icon at bounding box center [633, 334] width 19 height 19
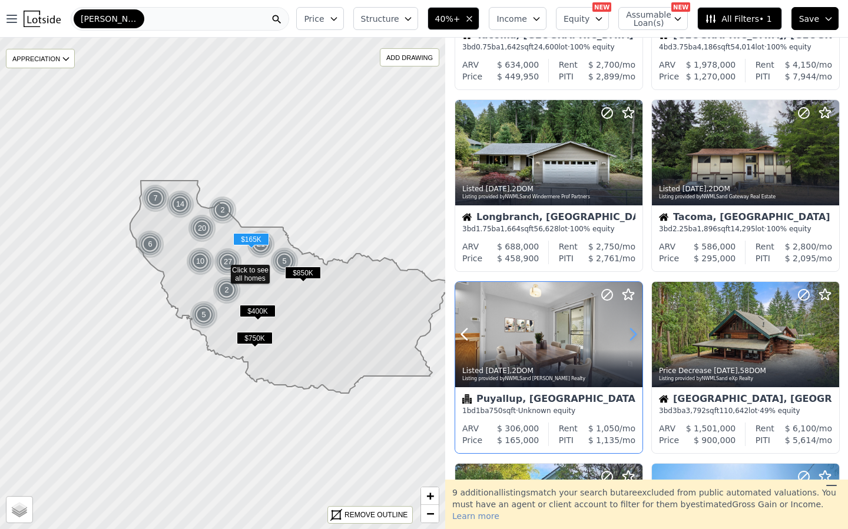
click at [629, 334] on icon at bounding box center [633, 334] width 19 height 19
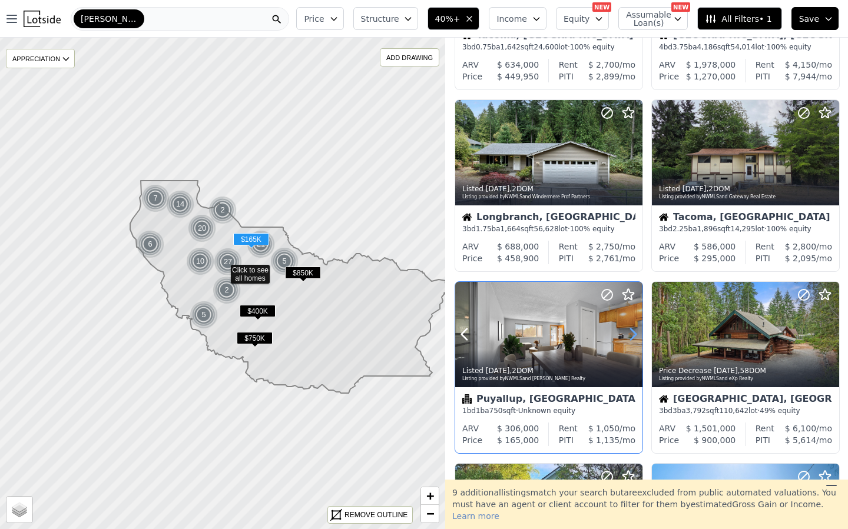
click at [628, 334] on icon at bounding box center [633, 334] width 19 height 19
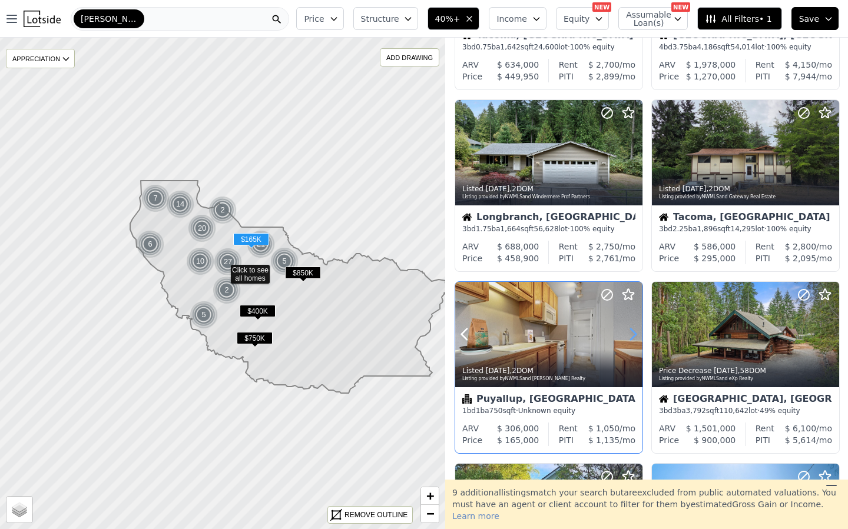
click at [628, 334] on icon at bounding box center [633, 334] width 19 height 19
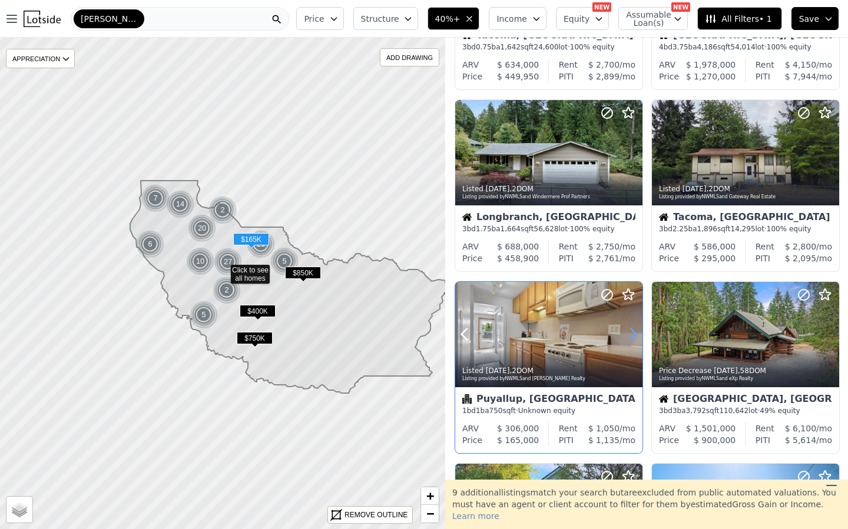
click at [628, 334] on icon at bounding box center [633, 334] width 19 height 19
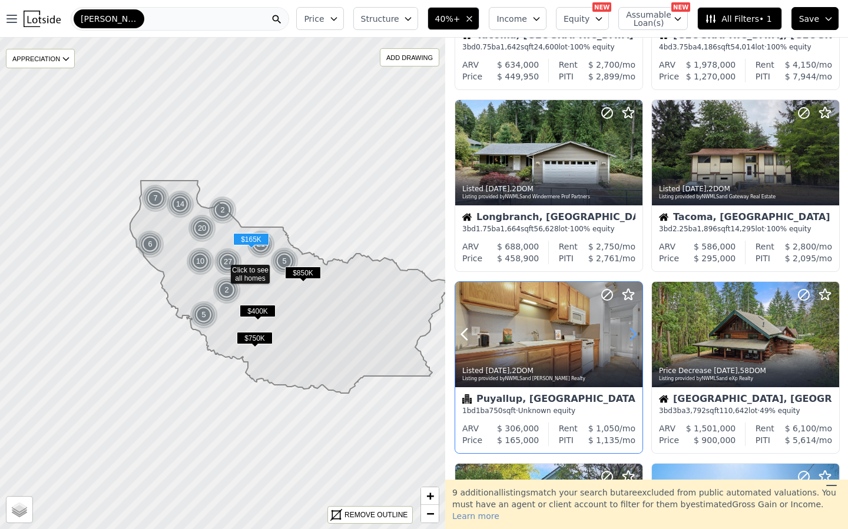
click at [628, 334] on icon at bounding box center [633, 334] width 19 height 19
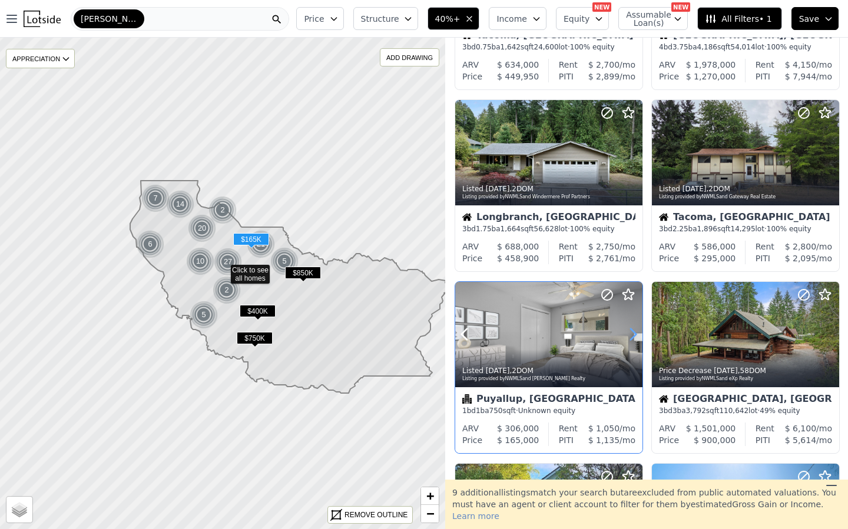
click at [628, 334] on icon at bounding box center [633, 334] width 19 height 19
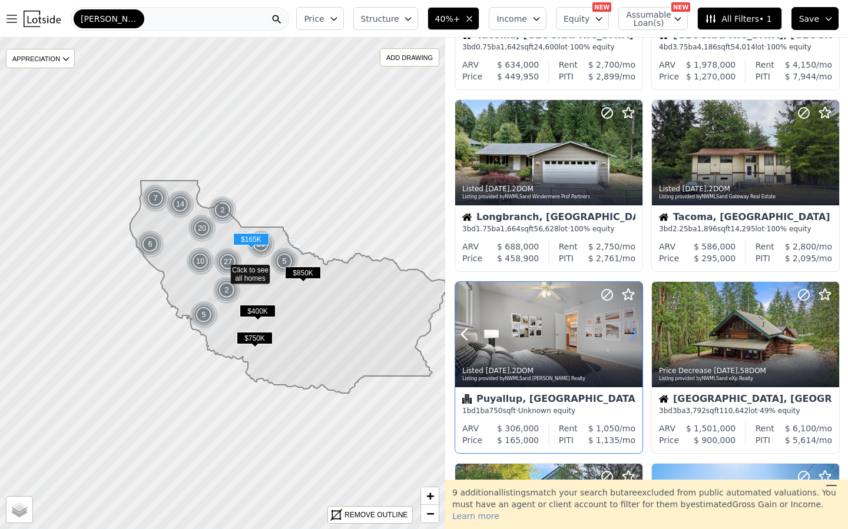
click at [628, 334] on icon at bounding box center [633, 334] width 19 height 19
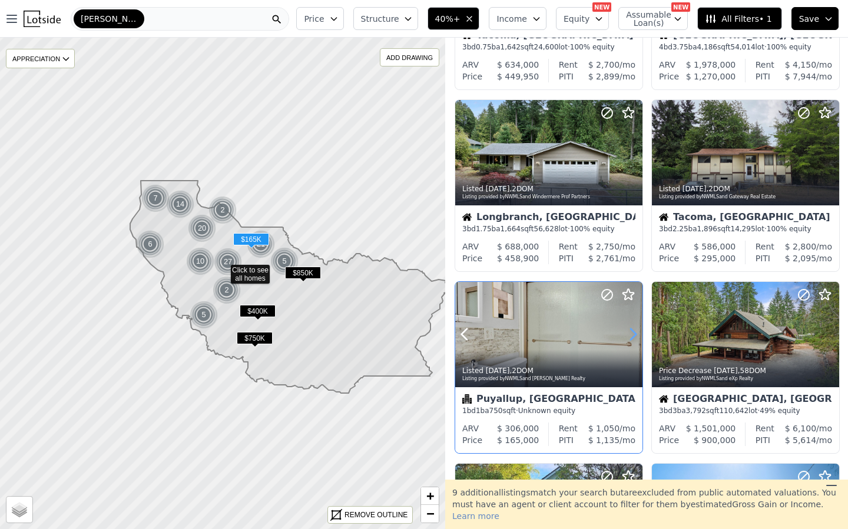
click at [628, 334] on icon at bounding box center [633, 334] width 19 height 19
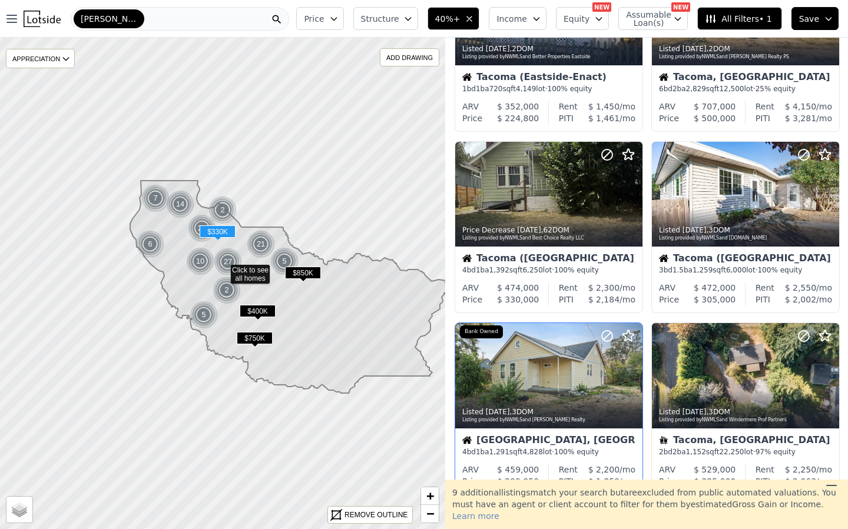
scroll to position [664, 0]
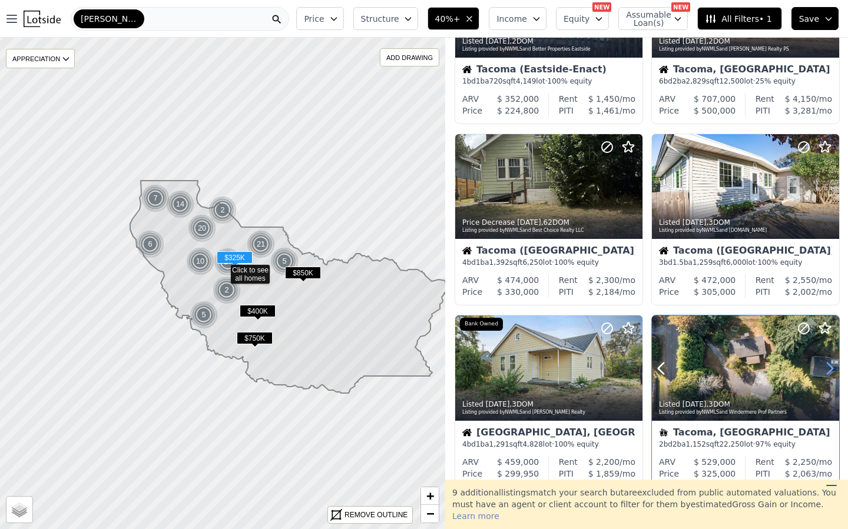
click at [830, 369] on icon at bounding box center [829, 368] width 19 height 19
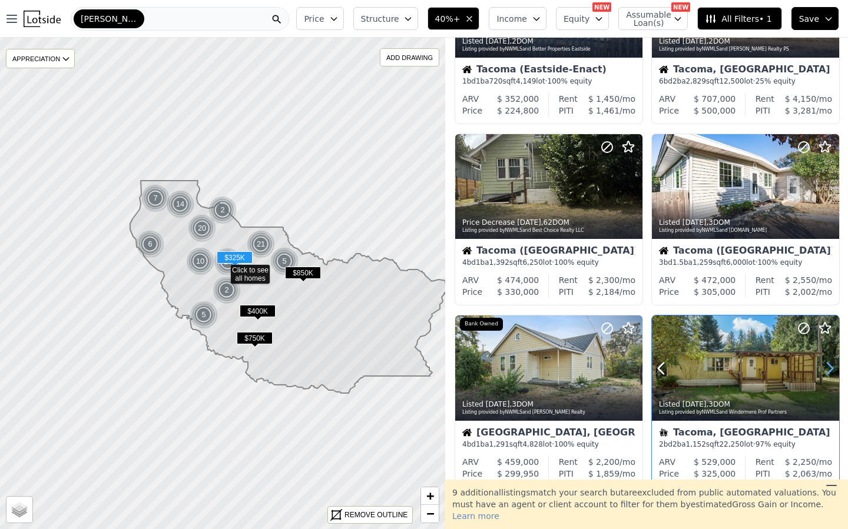
click at [829, 369] on icon at bounding box center [829, 368] width 19 height 19
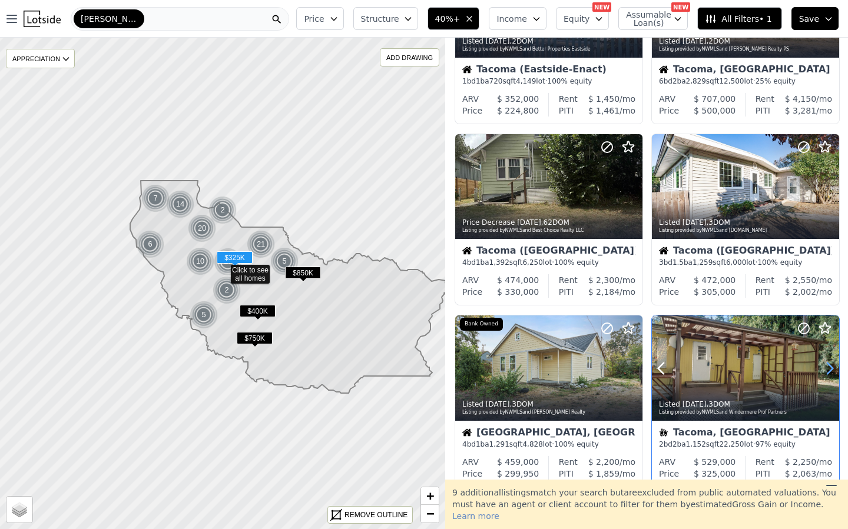
click at [829, 369] on icon at bounding box center [829, 368] width 19 height 19
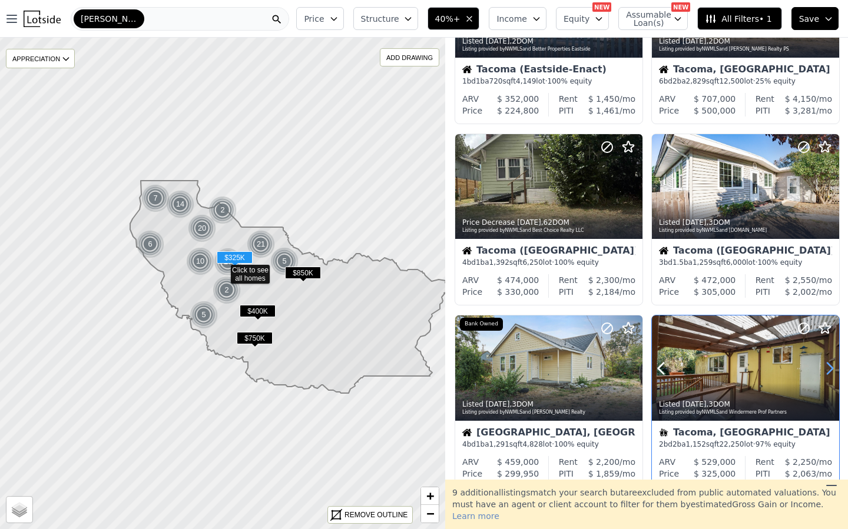
click at [829, 369] on icon at bounding box center [829, 368] width 19 height 19
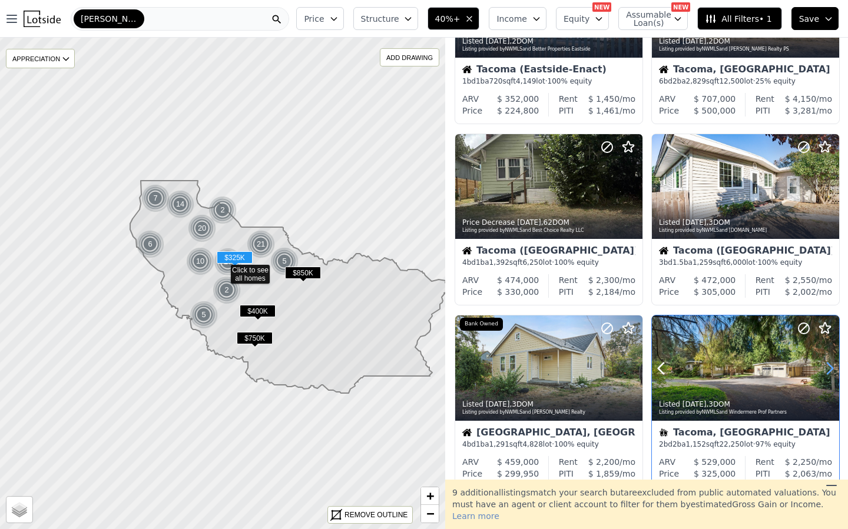
click at [829, 369] on icon at bounding box center [829, 368] width 19 height 19
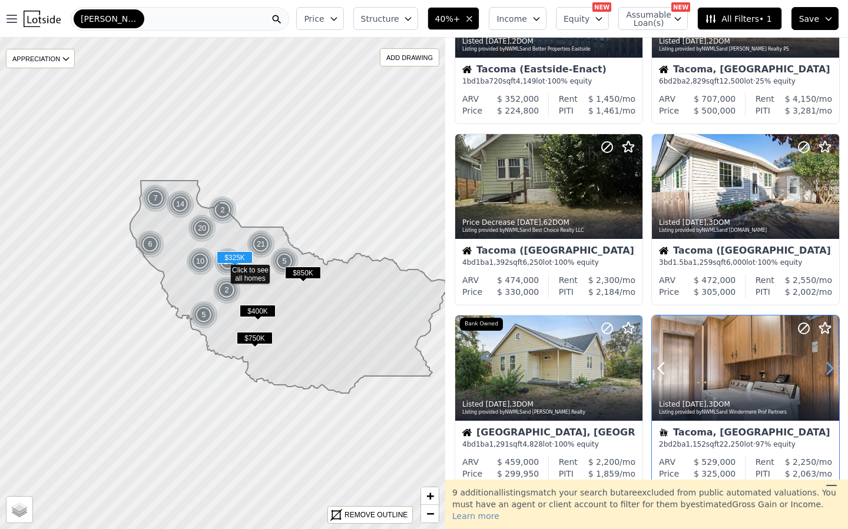
click at [829, 369] on icon at bounding box center [829, 368] width 19 height 19
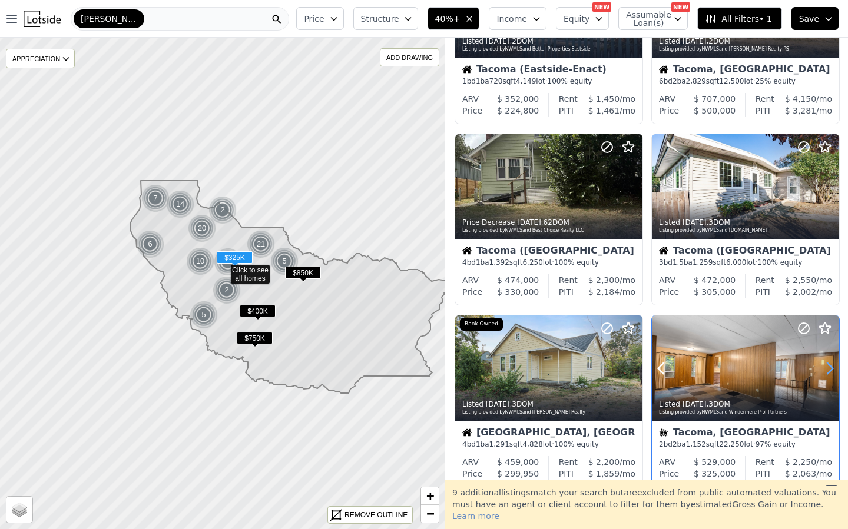
click at [829, 369] on icon at bounding box center [829, 368] width 19 height 19
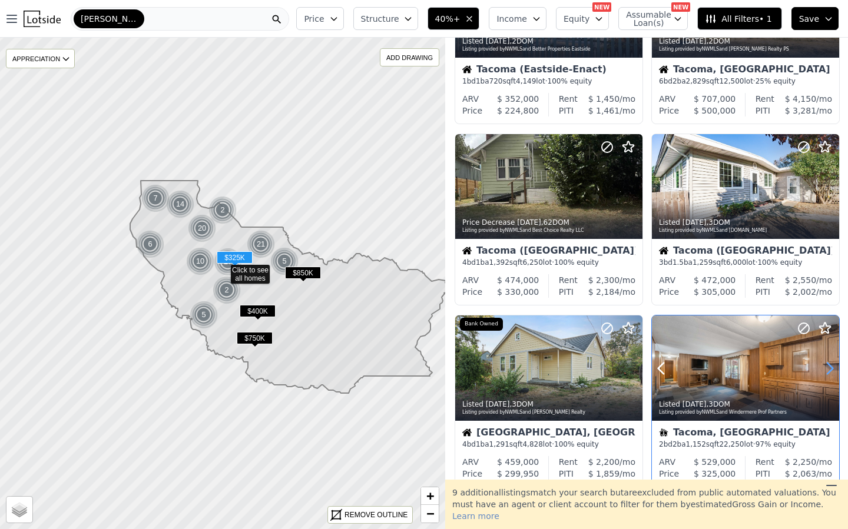
click at [829, 369] on icon at bounding box center [829, 368] width 19 height 19
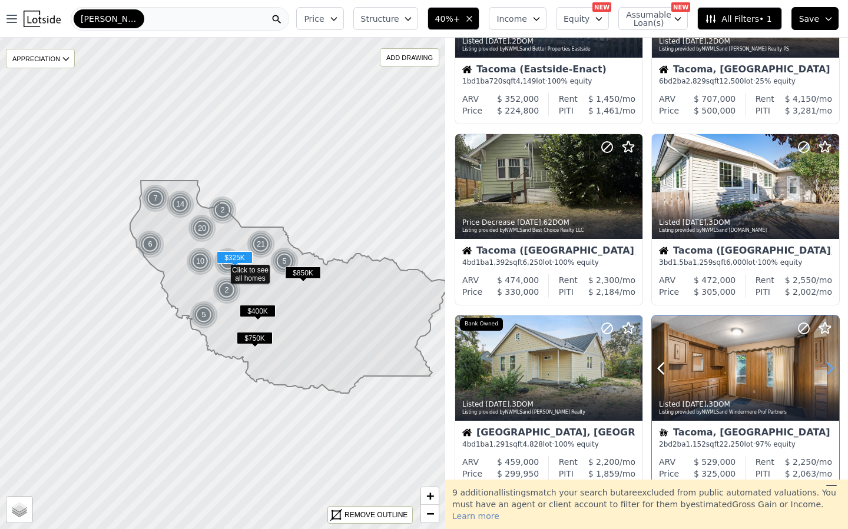
click at [829, 369] on icon at bounding box center [829, 368] width 19 height 19
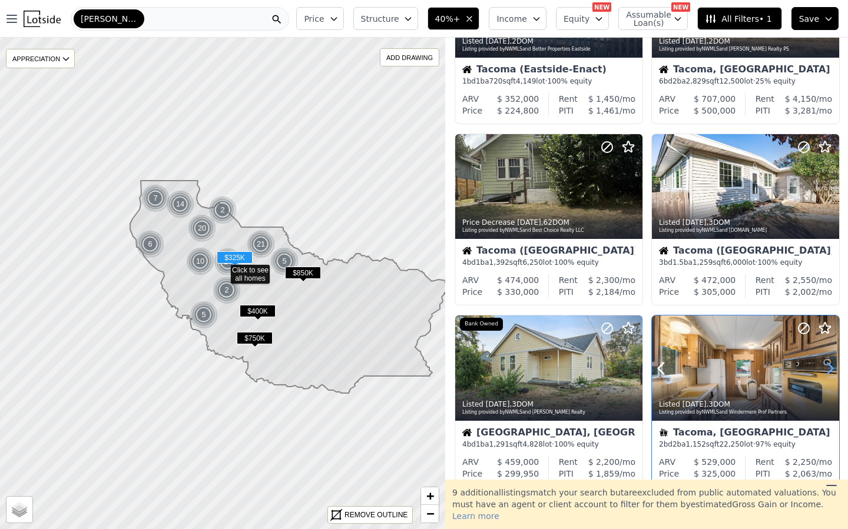
click at [829, 369] on icon at bounding box center [829, 368] width 19 height 19
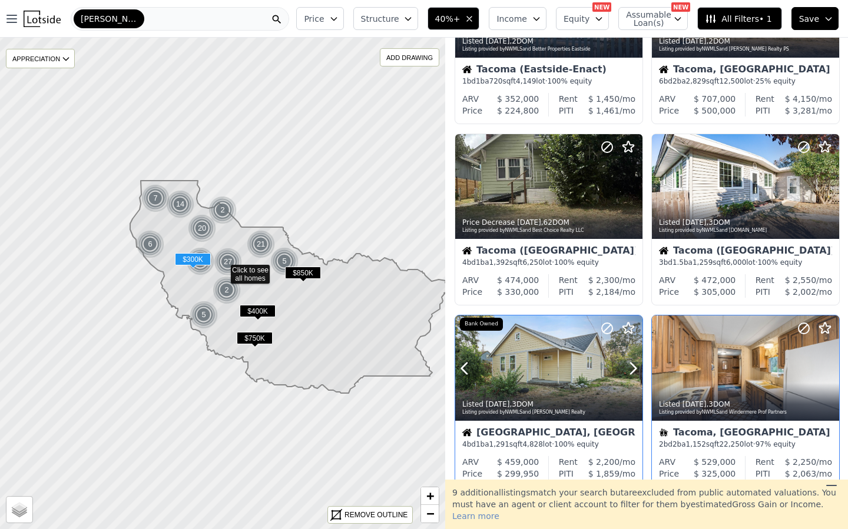
scroll to position [666, 0]
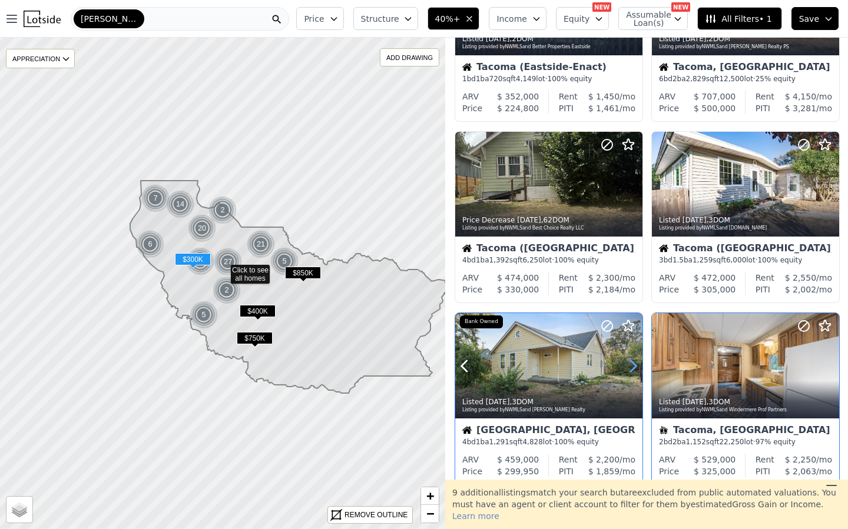
click at [627, 369] on icon at bounding box center [633, 366] width 19 height 19
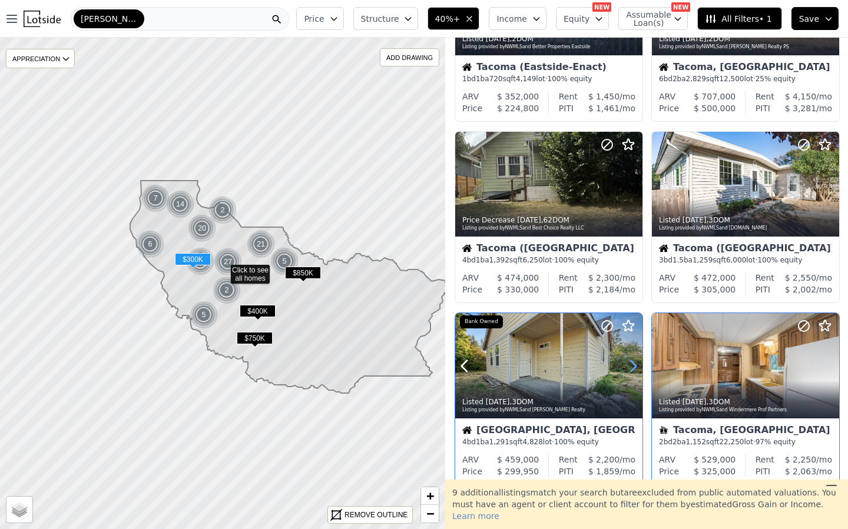
click at [626, 369] on icon at bounding box center [633, 366] width 19 height 19
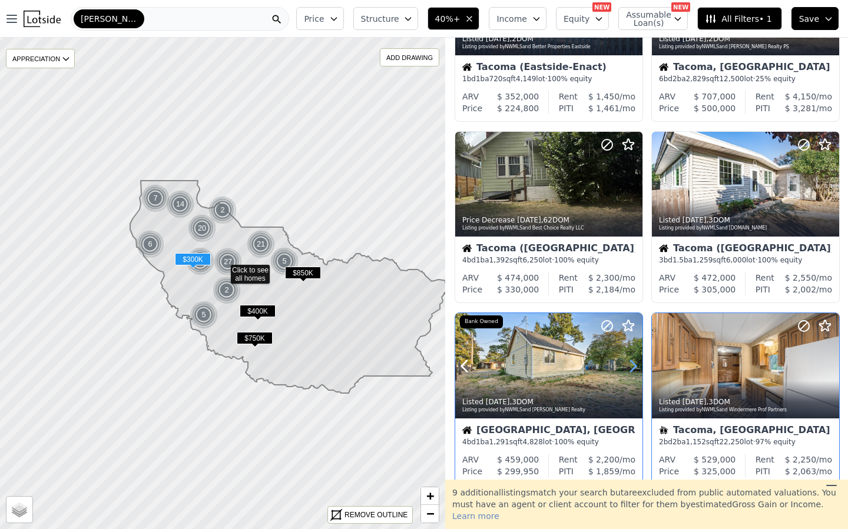
click at [626, 369] on icon at bounding box center [633, 366] width 19 height 19
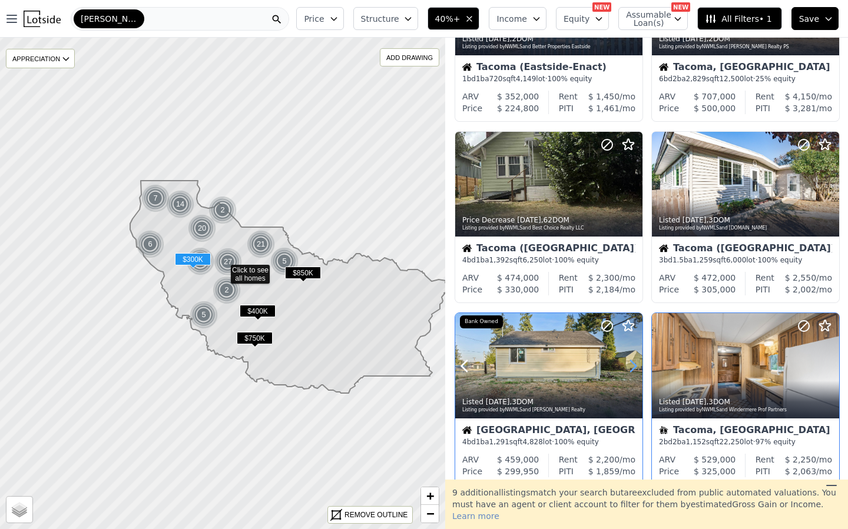
click at [626, 369] on icon at bounding box center [633, 366] width 19 height 19
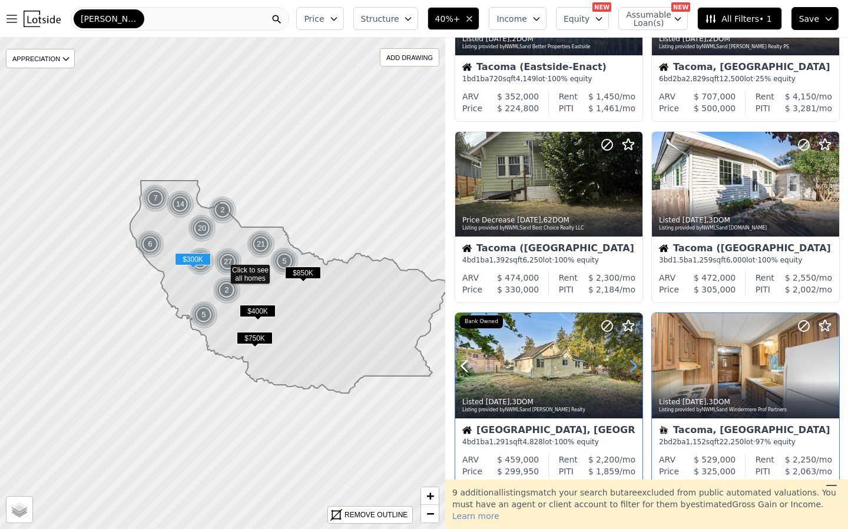
click at [626, 369] on icon at bounding box center [633, 366] width 19 height 19
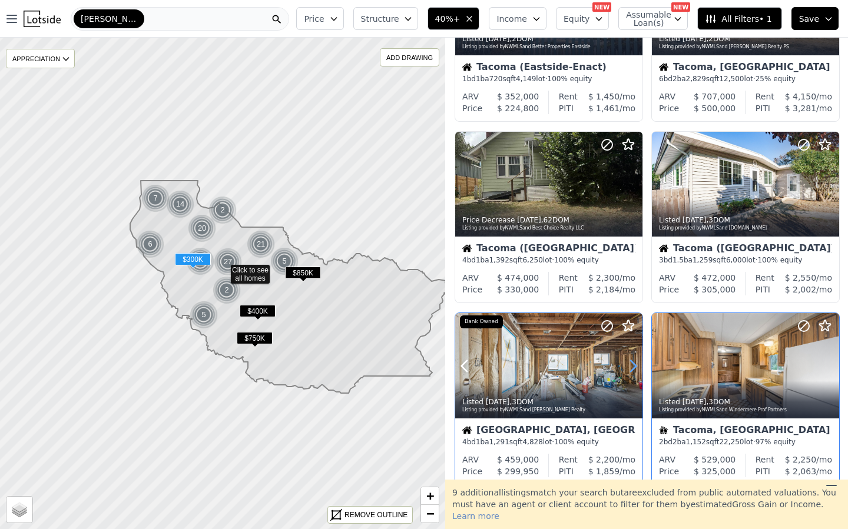
click at [626, 369] on icon at bounding box center [633, 366] width 19 height 19
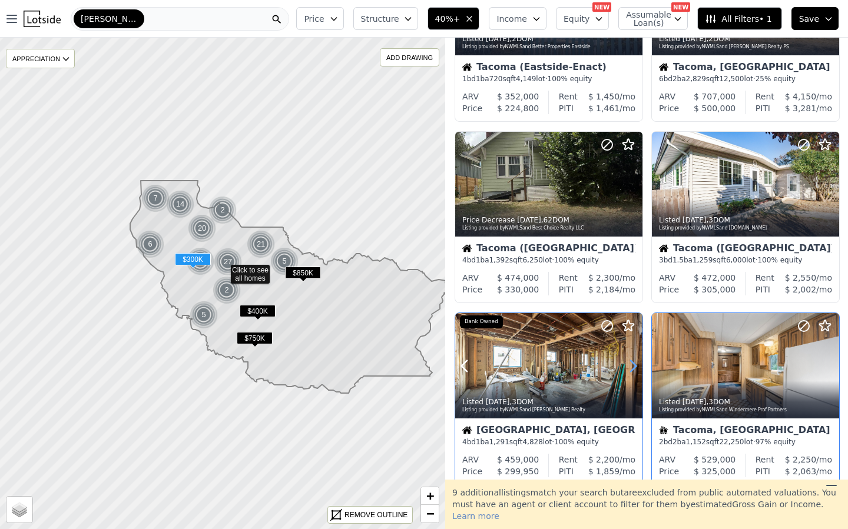
click at [626, 369] on icon at bounding box center [633, 366] width 19 height 19
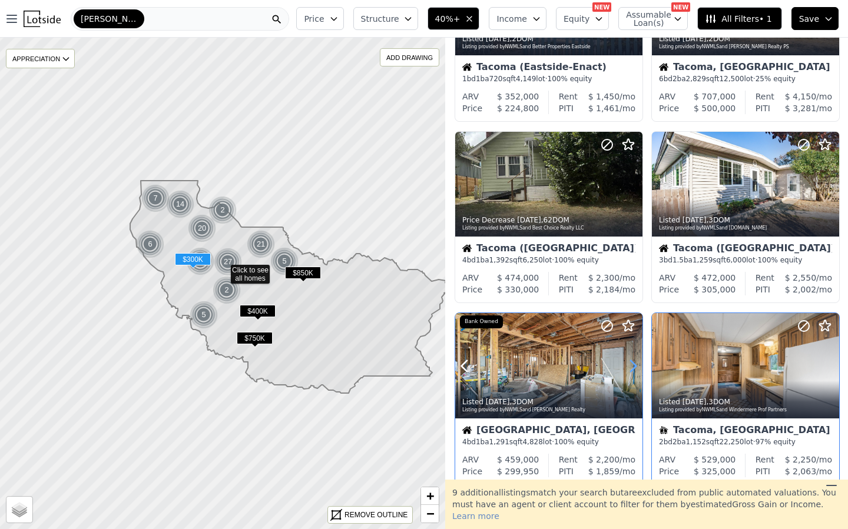
click at [626, 369] on icon at bounding box center [633, 366] width 19 height 19
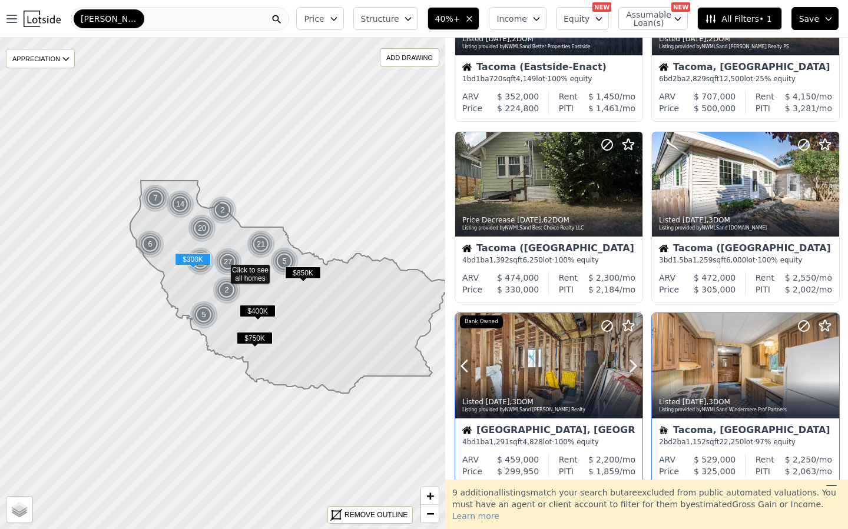
click at [621, 373] on div at bounding box center [604, 350] width 75 height 75
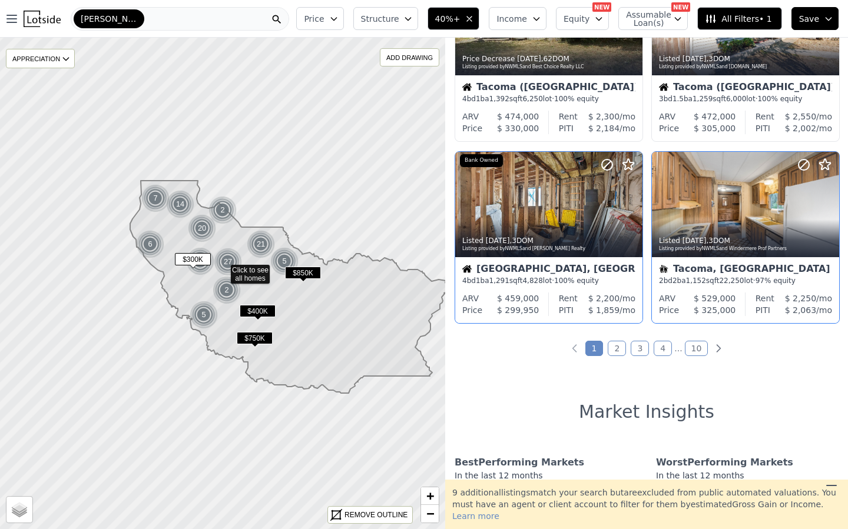
scroll to position [833, 0]
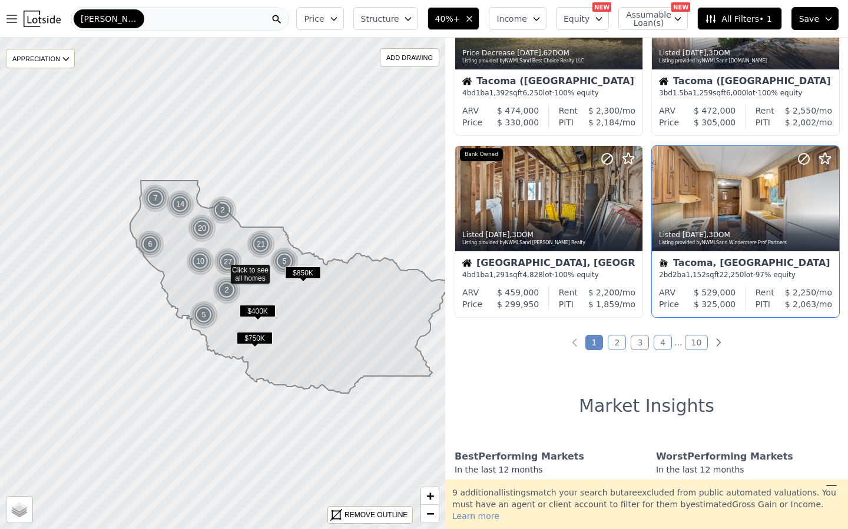
click at [613, 342] on link "2" at bounding box center [617, 342] width 18 height 15
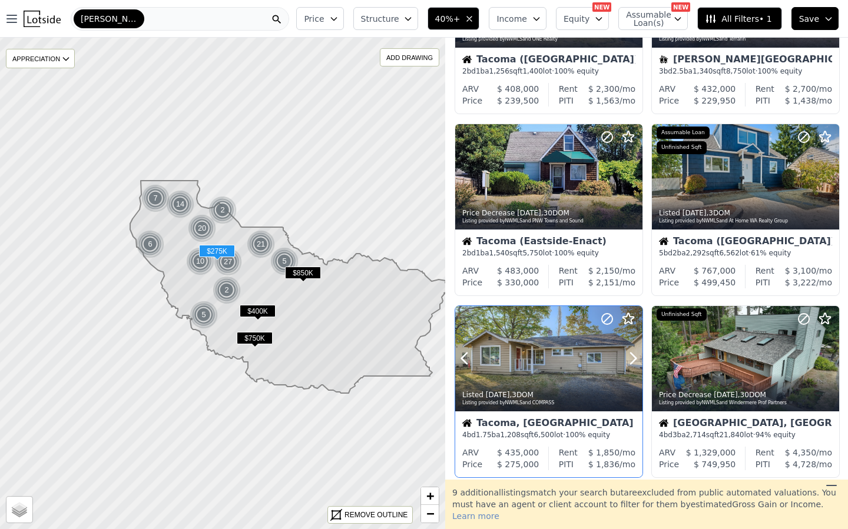
scroll to position [140, 0]
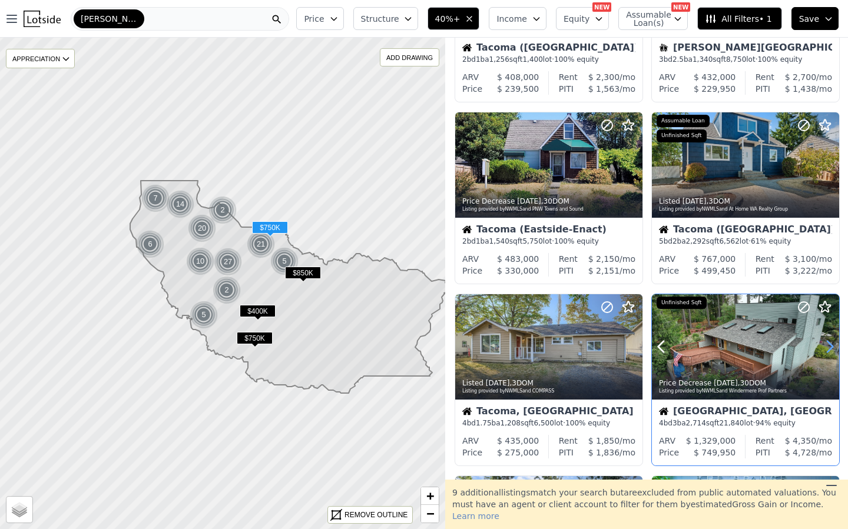
click at [820, 350] on icon at bounding box center [829, 346] width 19 height 19
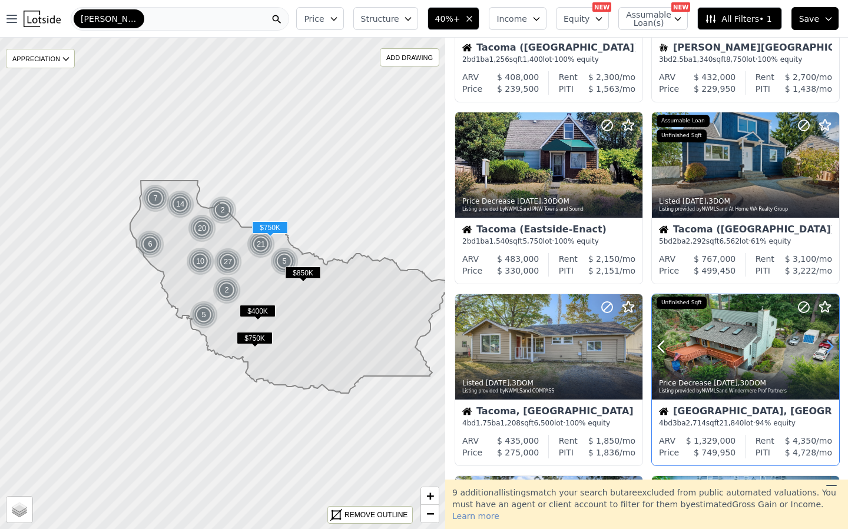
click at [820, 350] on icon at bounding box center [829, 346] width 19 height 19
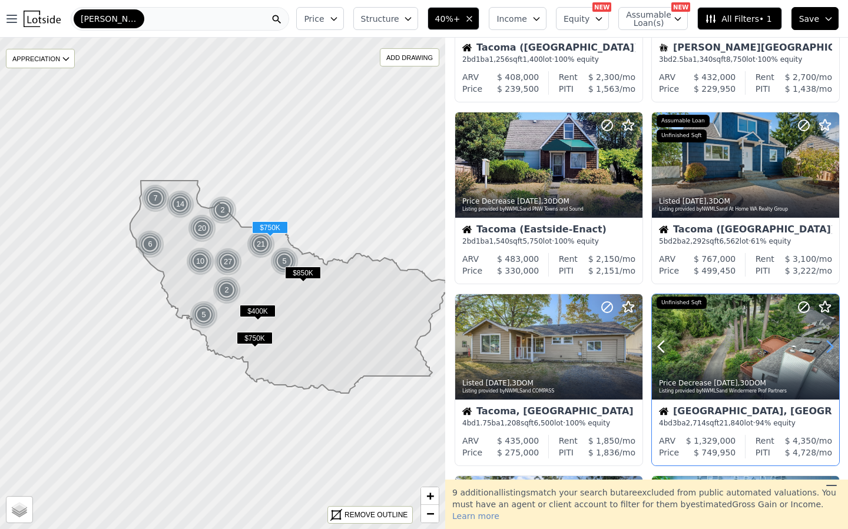
click at [820, 350] on icon at bounding box center [829, 346] width 19 height 19
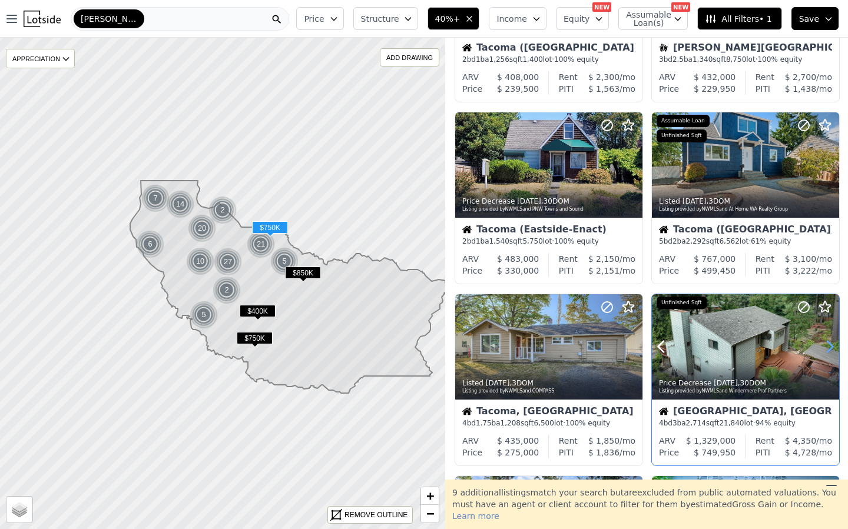
click at [820, 350] on icon at bounding box center [829, 346] width 19 height 19
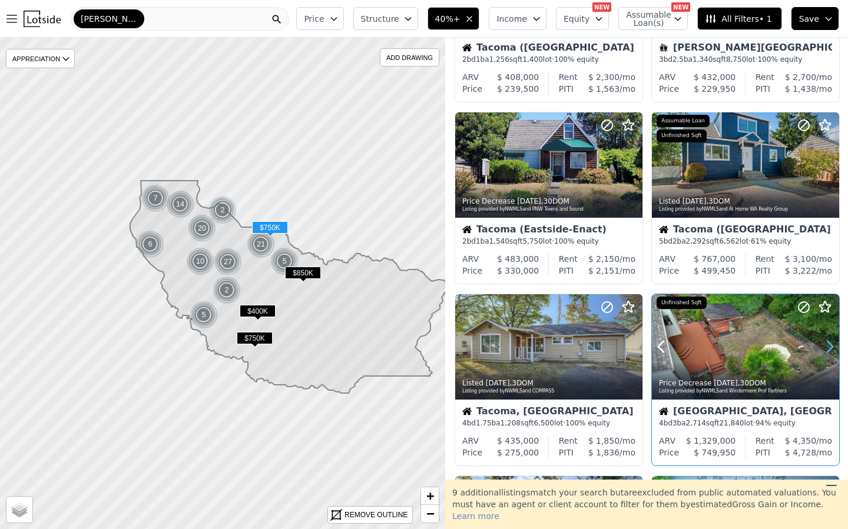
click at [820, 350] on icon at bounding box center [829, 346] width 19 height 19
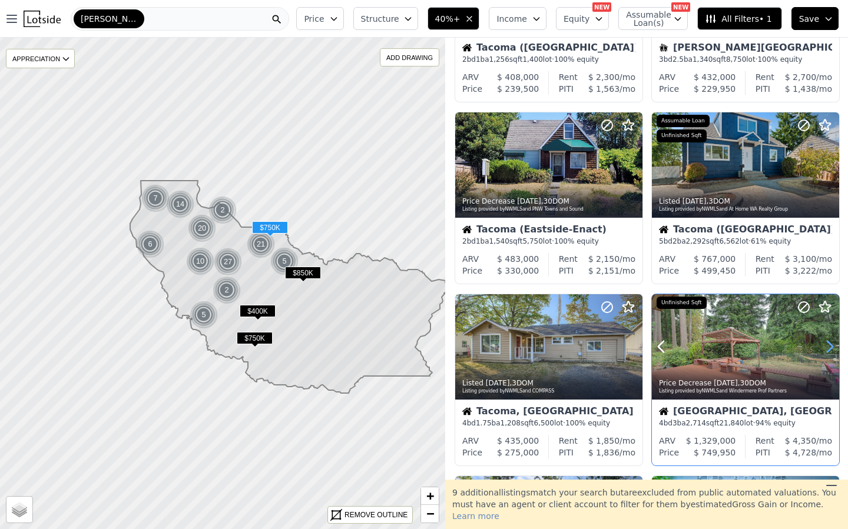
click at [820, 350] on icon at bounding box center [829, 346] width 19 height 19
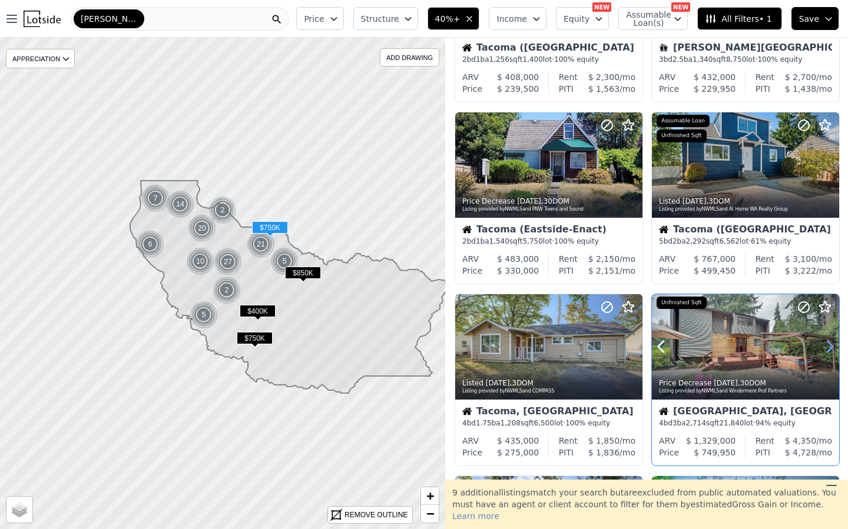
click at [820, 350] on icon at bounding box center [829, 346] width 19 height 19
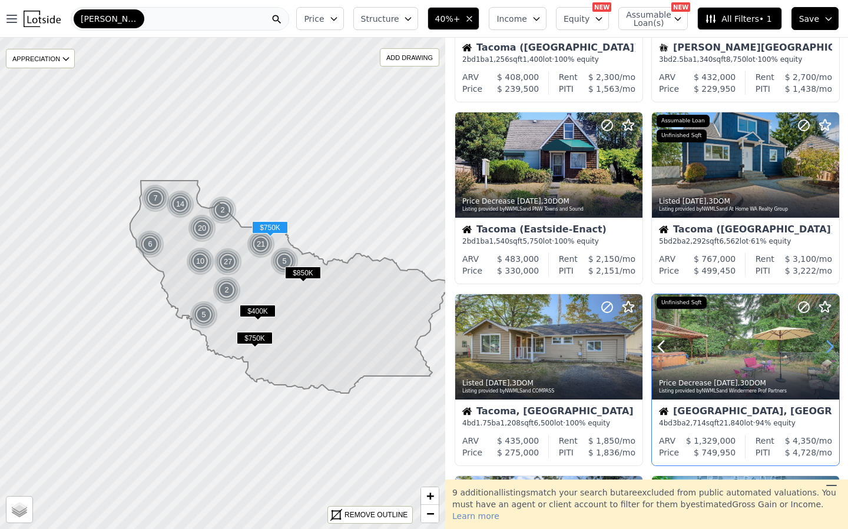
click at [820, 350] on icon at bounding box center [829, 346] width 19 height 19
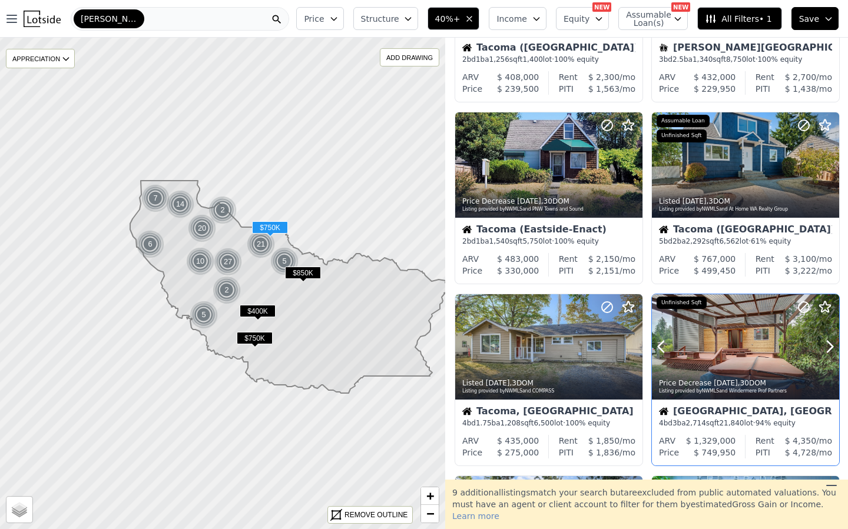
click at [743, 346] on div at bounding box center [745, 346] width 187 height 105
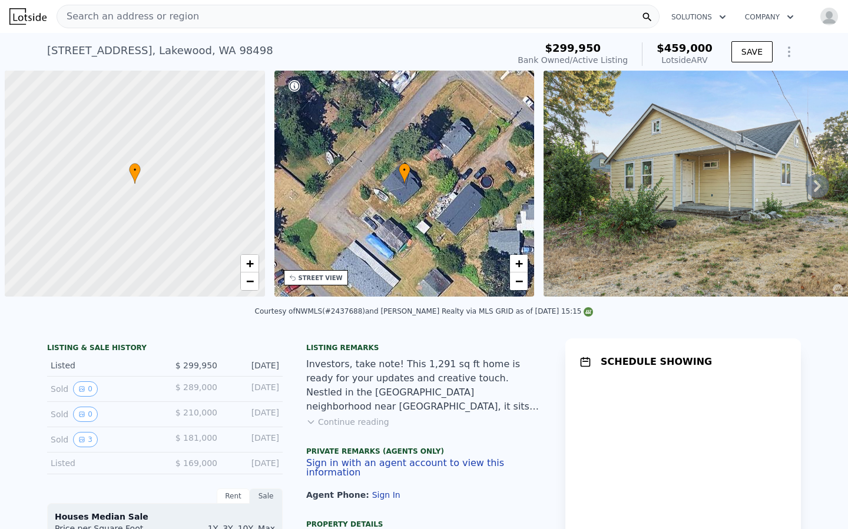
scroll to position [0, 5]
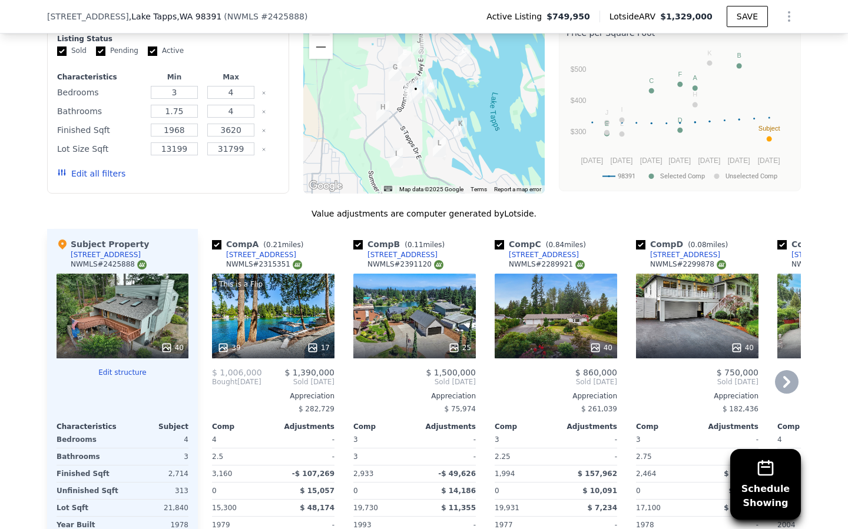
scroll to position [1124, 0]
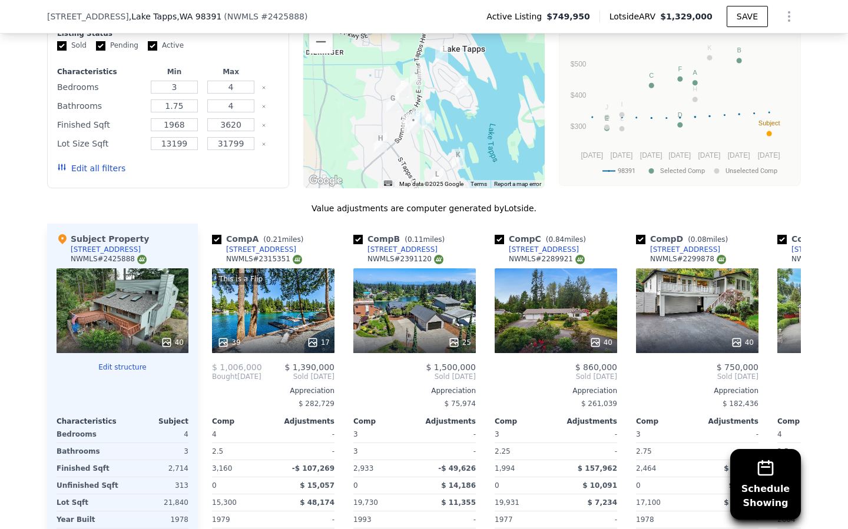
drag, startPoint x: 390, startPoint y: 115, endPoint x: 389, endPoint y: 154, distance: 39.5
click at [389, 154] on div at bounding box center [424, 94] width 242 height 188
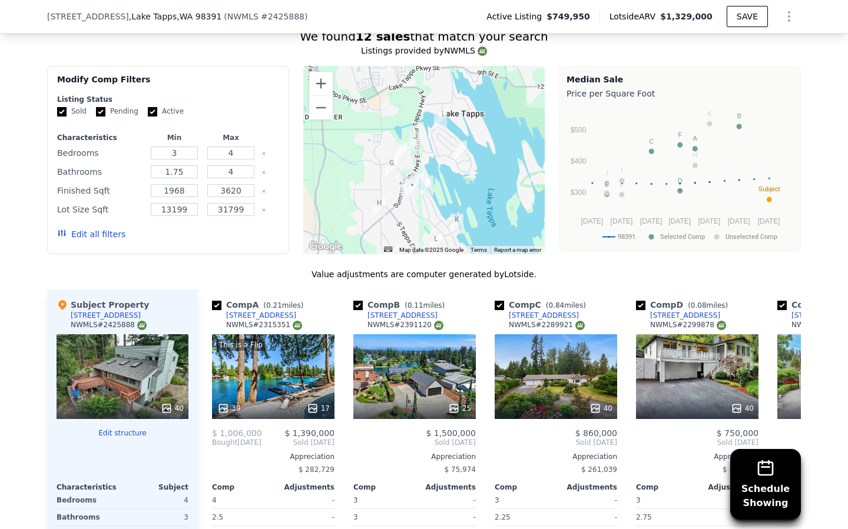
scroll to position [1052, 0]
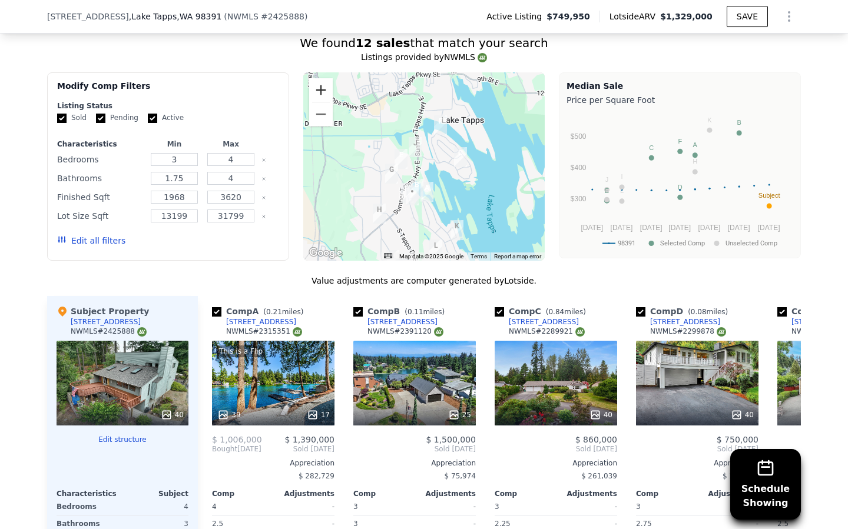
click at [314, 78] on button "Zoom in" at bounding box center [321, 90] width 24 height 24
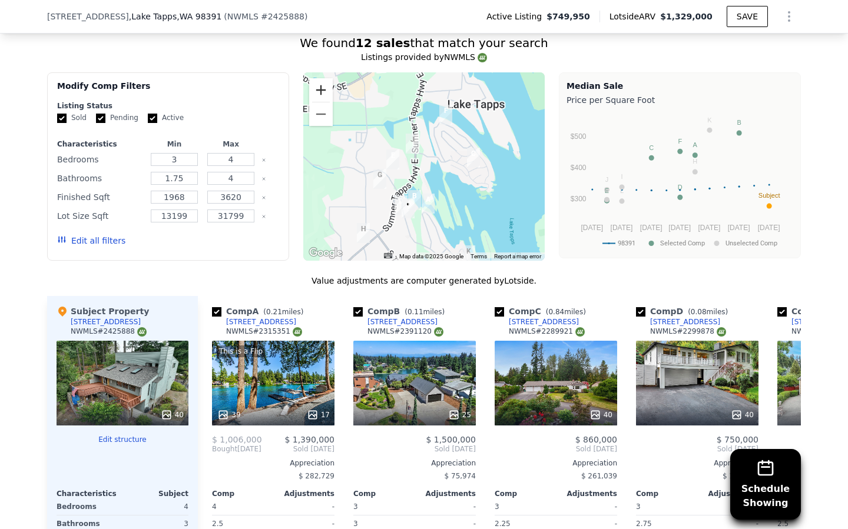
click at [316, 78] on button "Zoom in" at bounding box center [321, 90] width 24 height 24
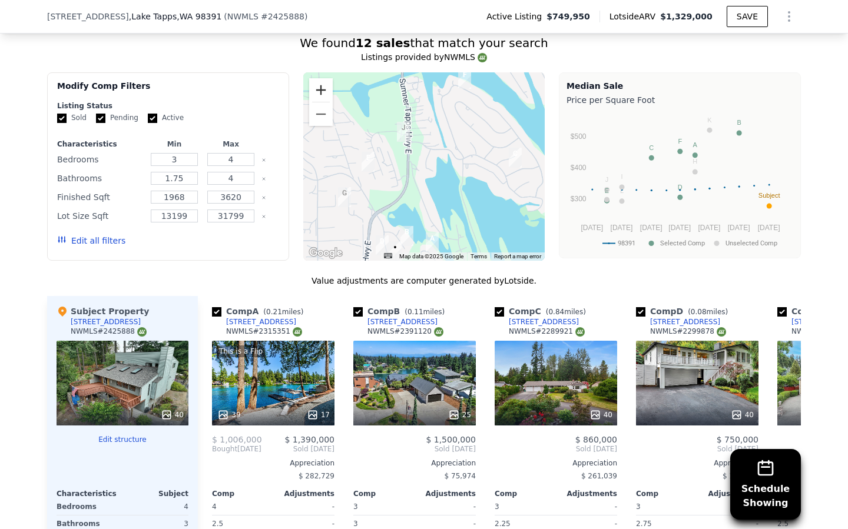
click at [316, 78] on button "Zoom in" at bounding box center [321, 90] width 24 height 24
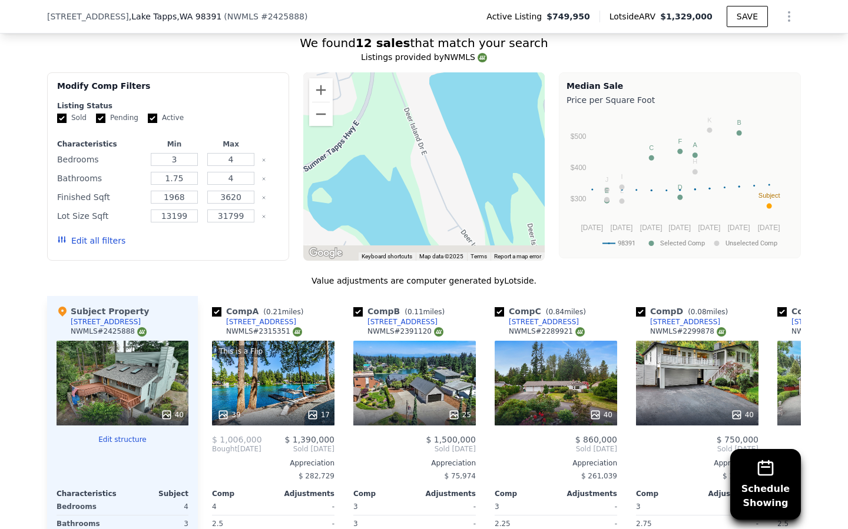
drag, startPoint x: 409, startPoint y: 193, endPoint x: 419, endPoint y: 161, distance: 33.2
click at [420, 25] on div "Search an address or region Solutions Company Open main menu Open user menu [ST…" at bounding box center [424, 461] width 848 height 3027
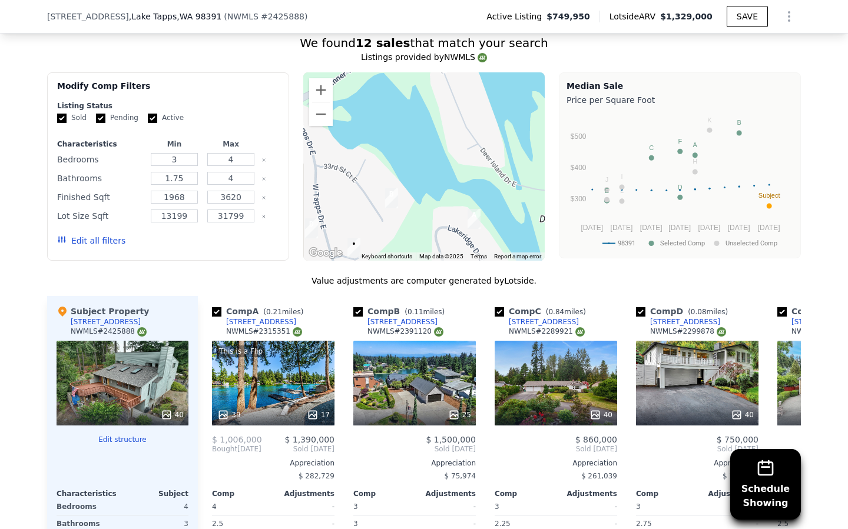
drag, startPoint x: 392, startPoint y: 121, endPoint x: 398, endPoint y: 90, distance: 31.9
click at [398, 90] on div at bounding box center [424, 166] width 242 height 188
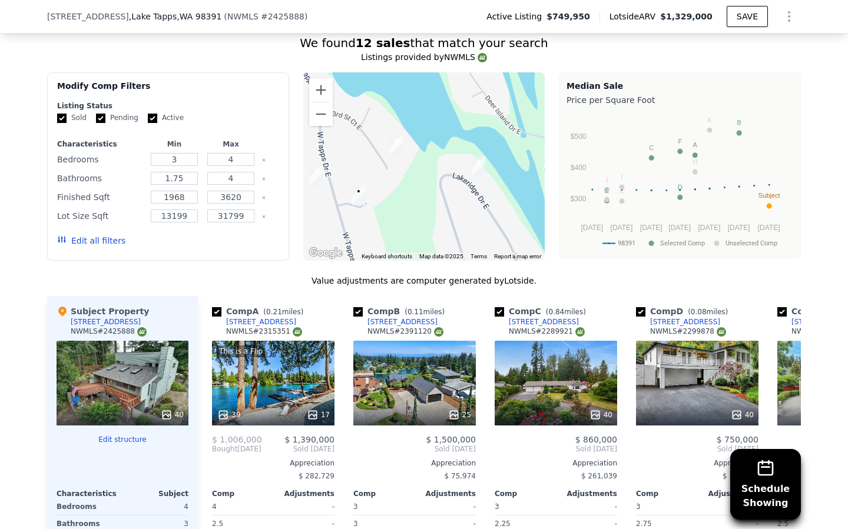
click at [384, 109] on div at bounding box center [424, 166] width 242 height 188
click at [319, 102] on button "Zoom out" at bounding box center [321, 114] width 24 height 24
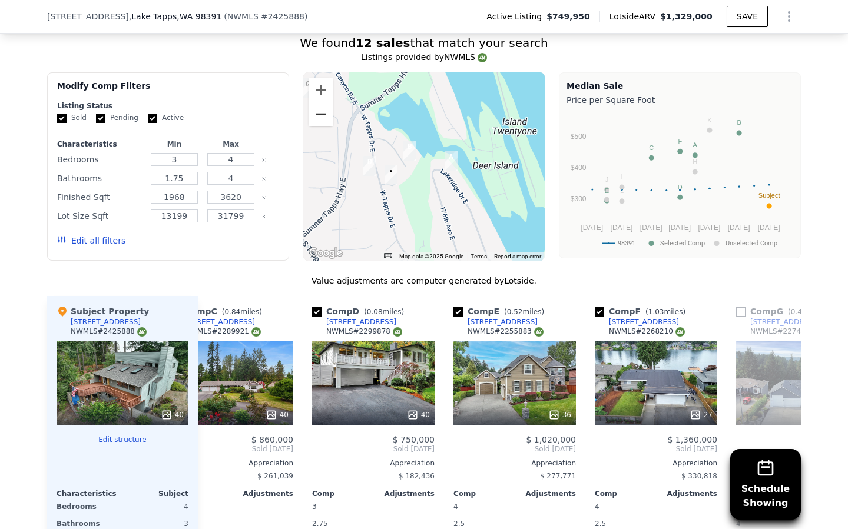
scroll to position [0, 405]
